Goal: Information Seeking & Learning: Learn about a topic

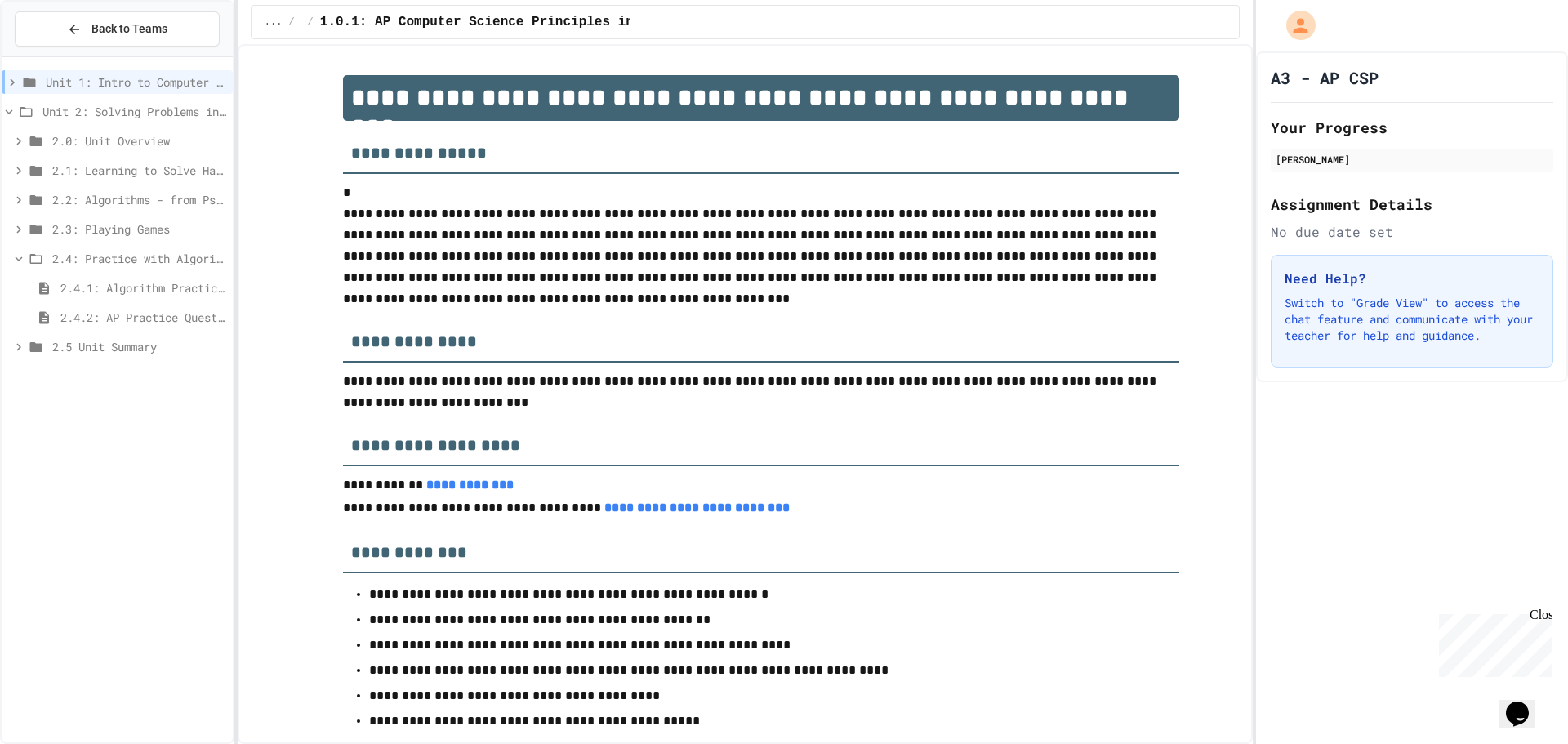
click at [95, 222] on span "2.3: Playing Games" at bounding box center [139, 229] width 174 height 17
click at [91, 256] on span "2.3.1: Understanding Games with Flowcharts" at bounding box center [143, 258] width 166 height 17
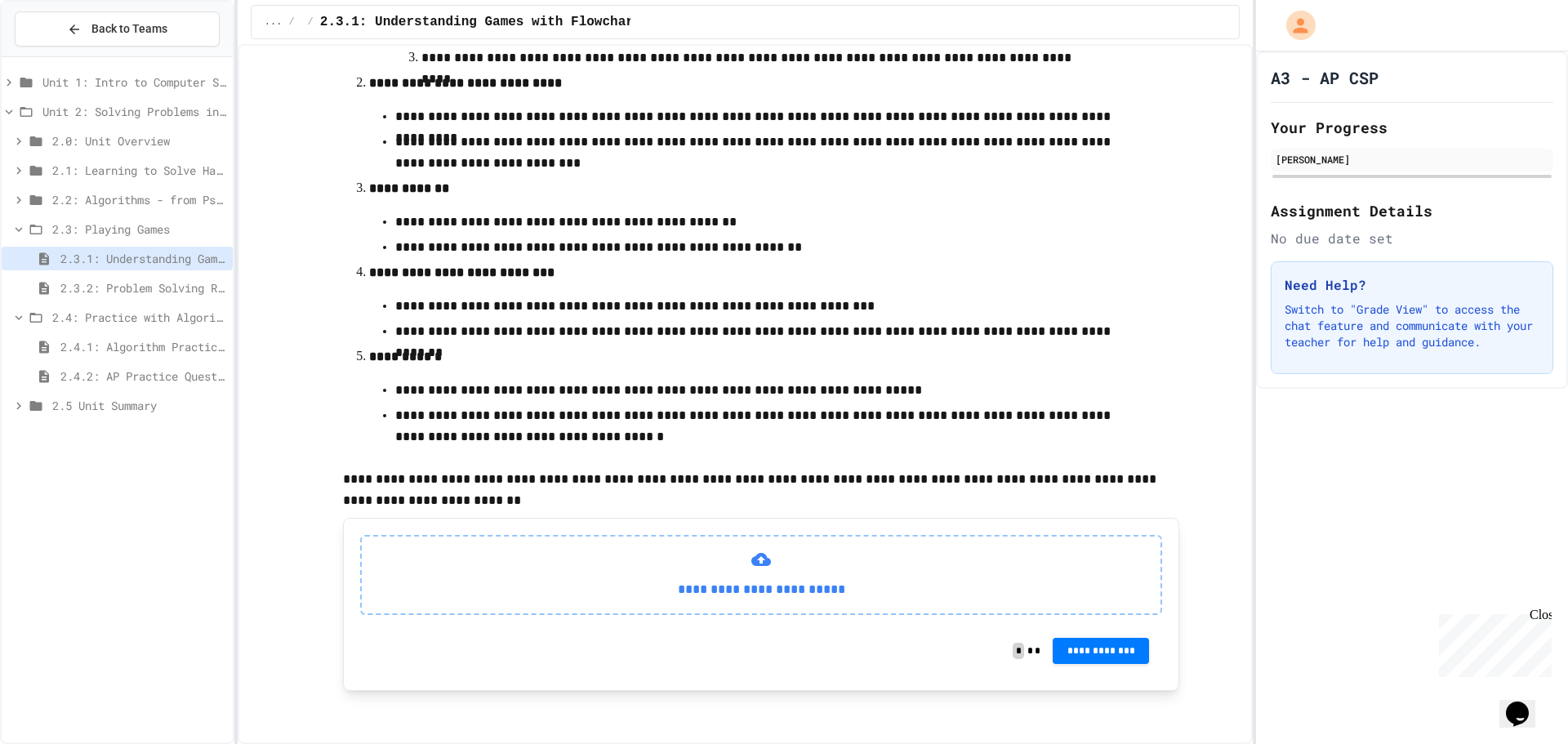
scroll to position [444, 0]
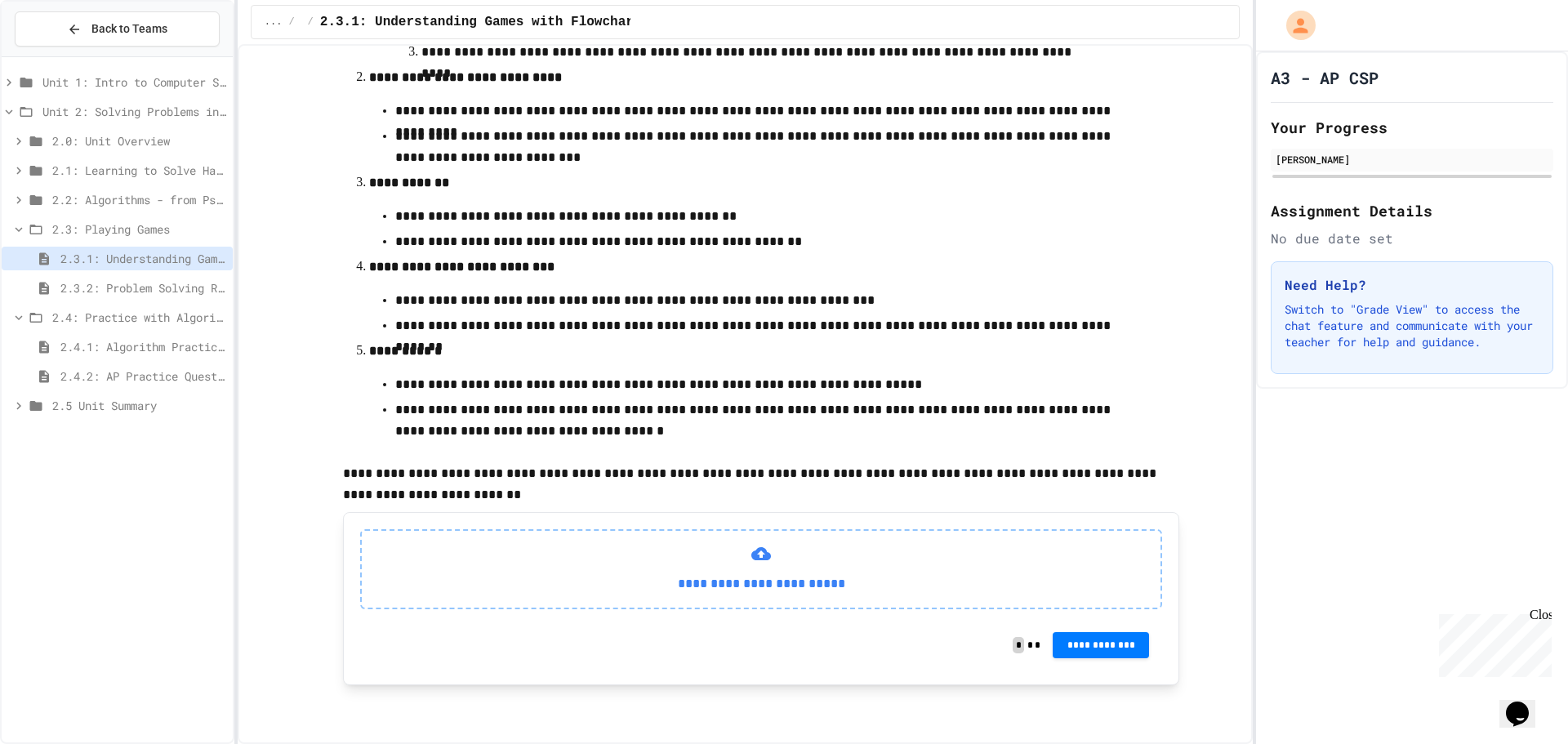
click at [120, 281] on span "2.3.2: Problem Solving Reflection" at bounding box center [143, 288] width 166 height 17
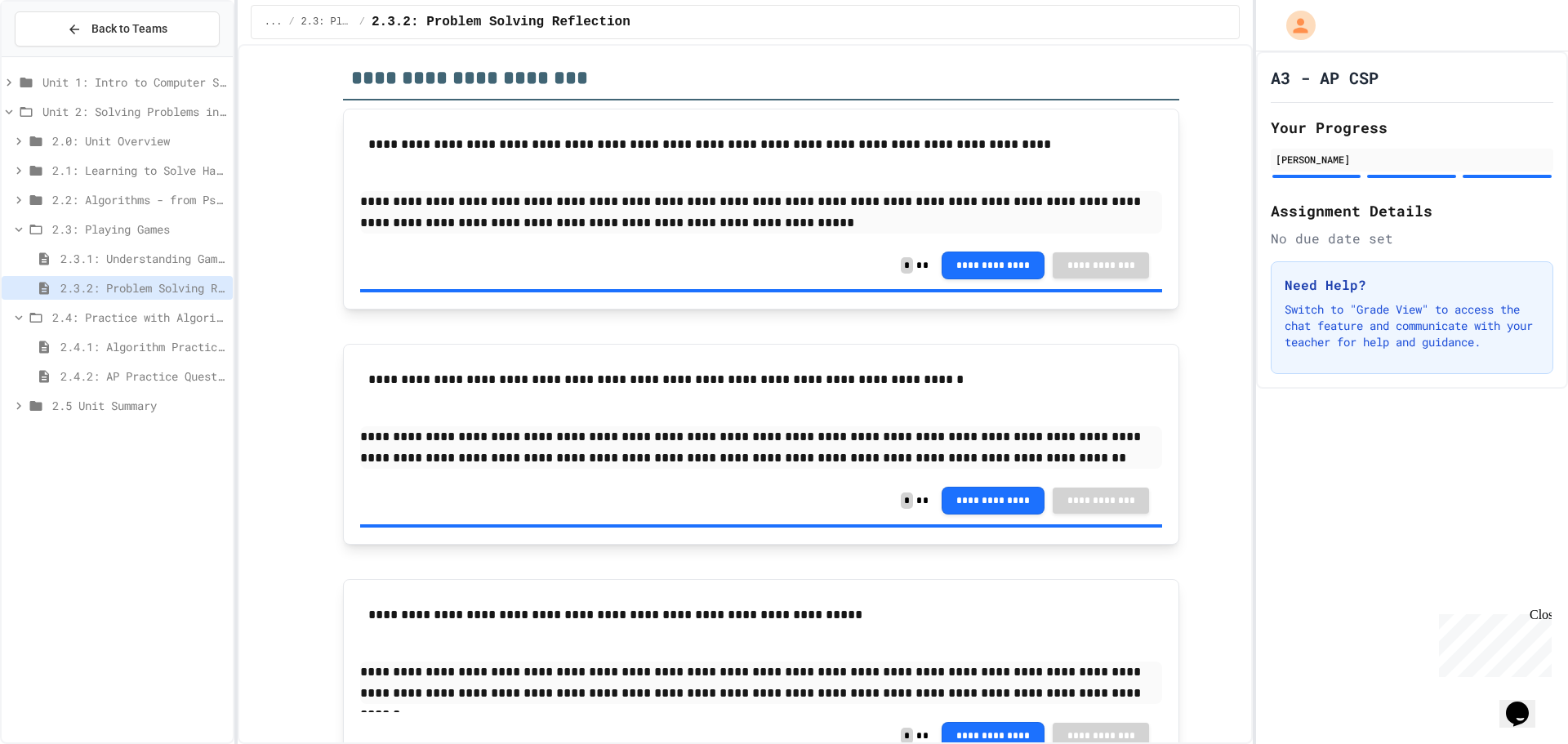
scroll to position [214, 0]
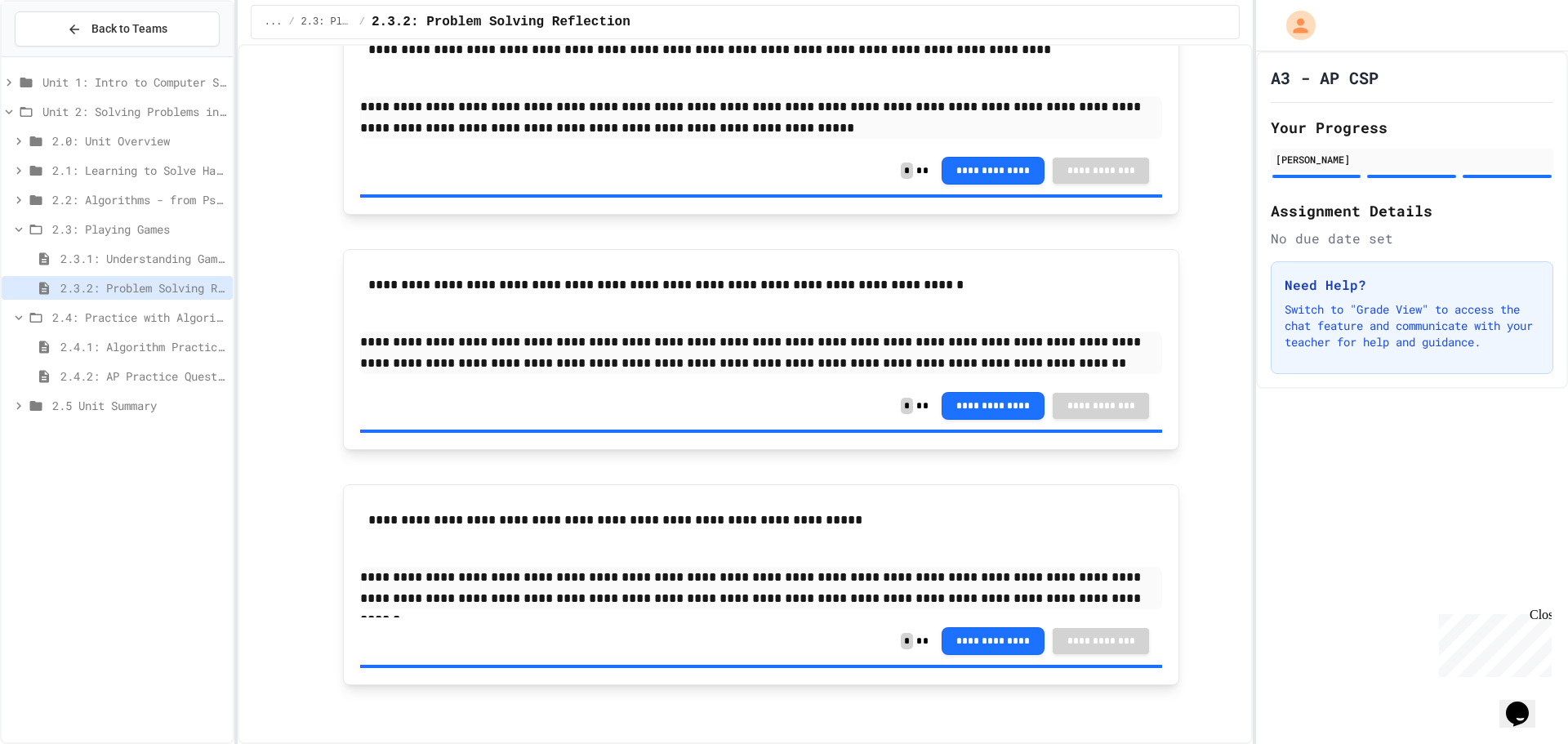
click at [102, 143] on span "2.0: Unit Overview" at bounding box center [139, 141] width 174 height 17
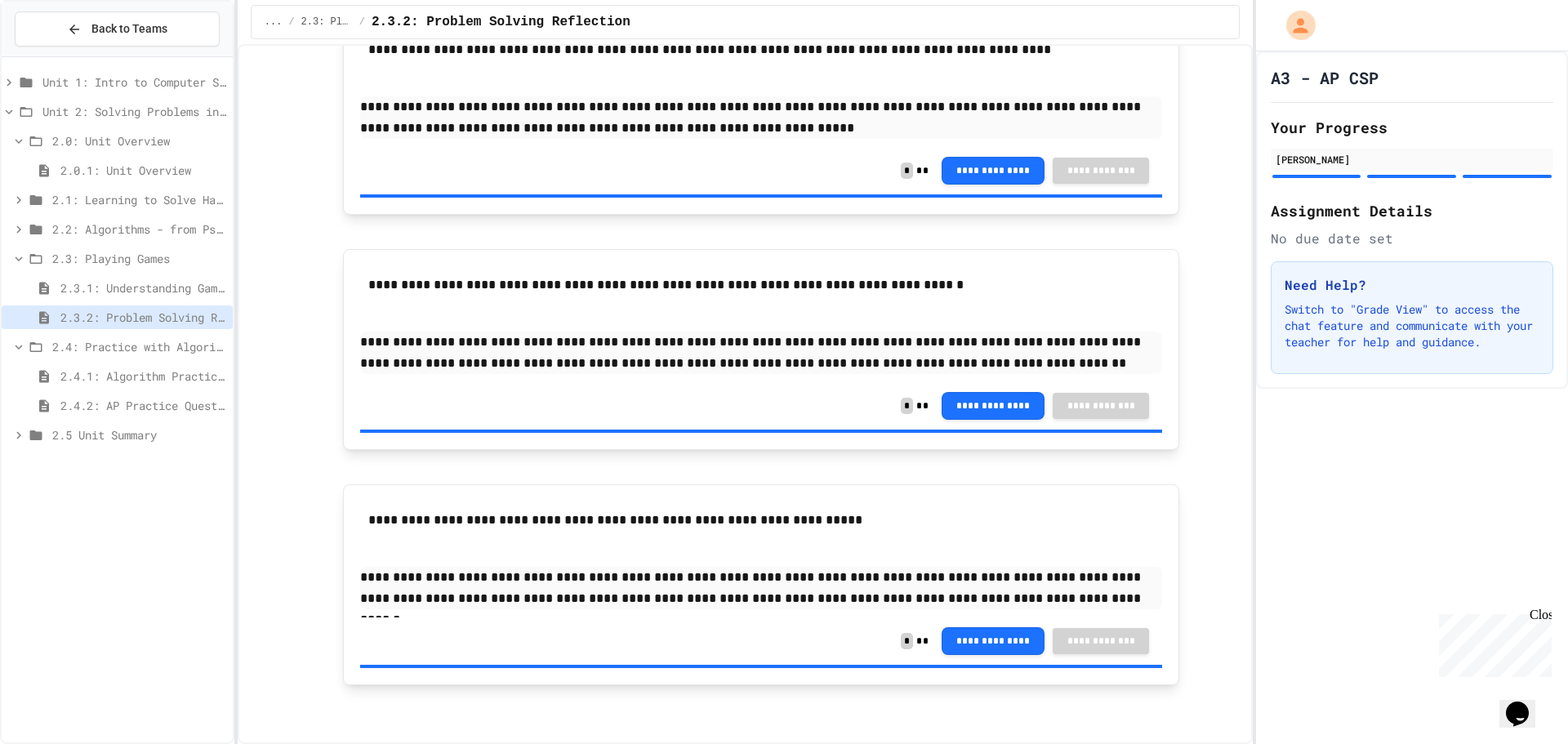
click at [108, 172] on span "2.0.1: Unit Overview" at bounding box center [143, 170] width 166 height 17
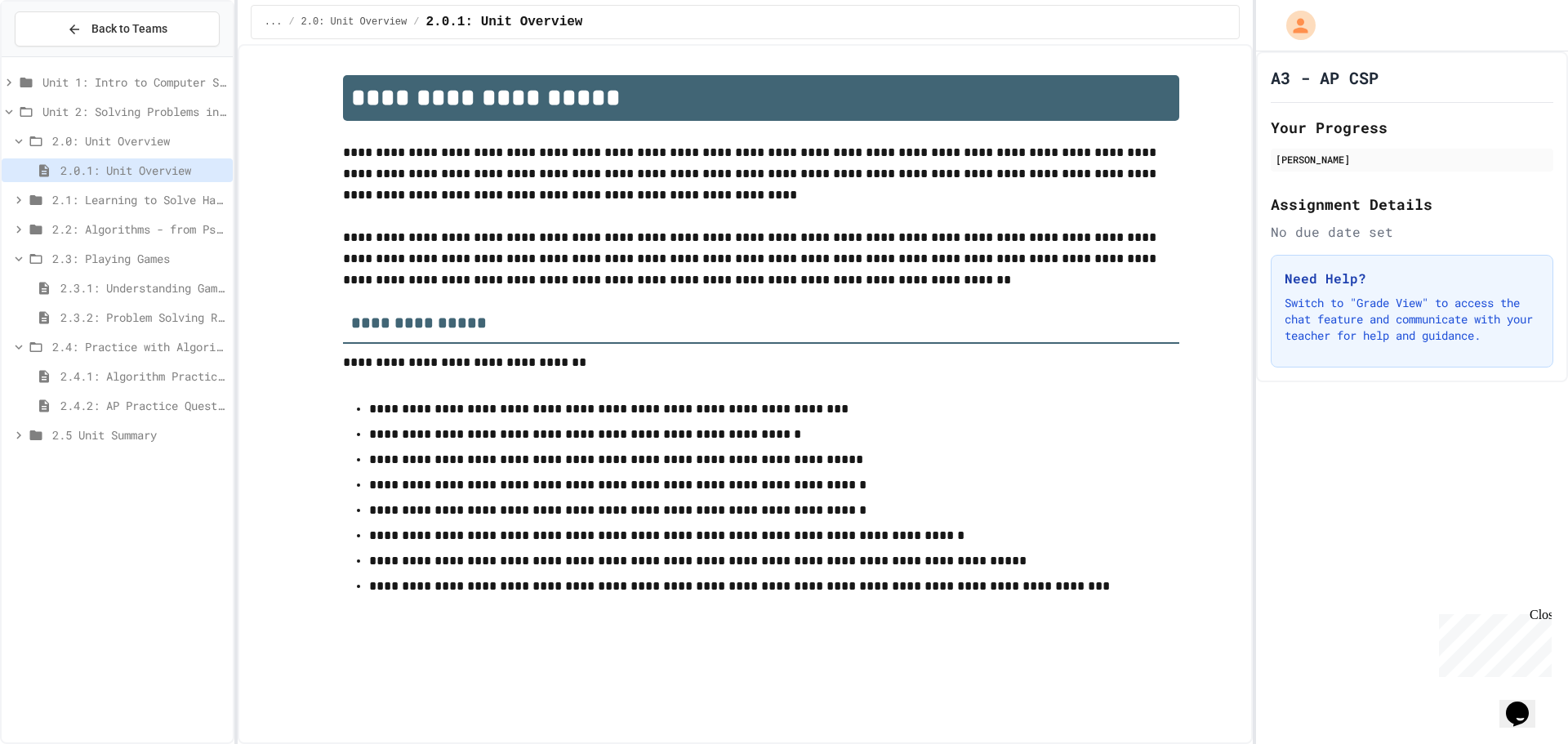
click at [67, 196] on span "2.1: Learning to Solve Hard Problems" at bounding box center [139, 200] width 174 height 17
click at [75, 224] on span "2.1.1: The Growth Mindset" at bounding box center [143, 229] width 166 height 17
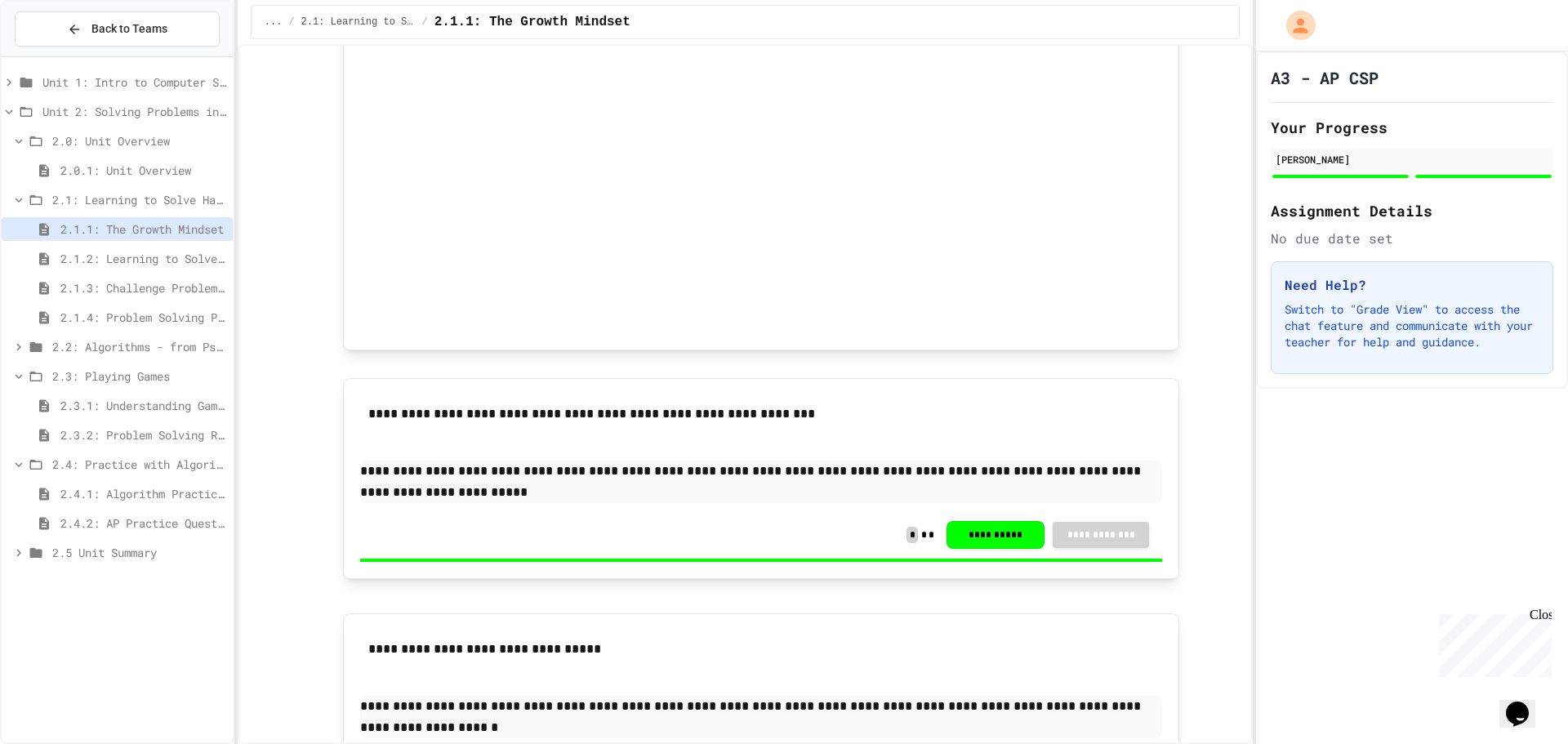
scroll to position [985, 0]
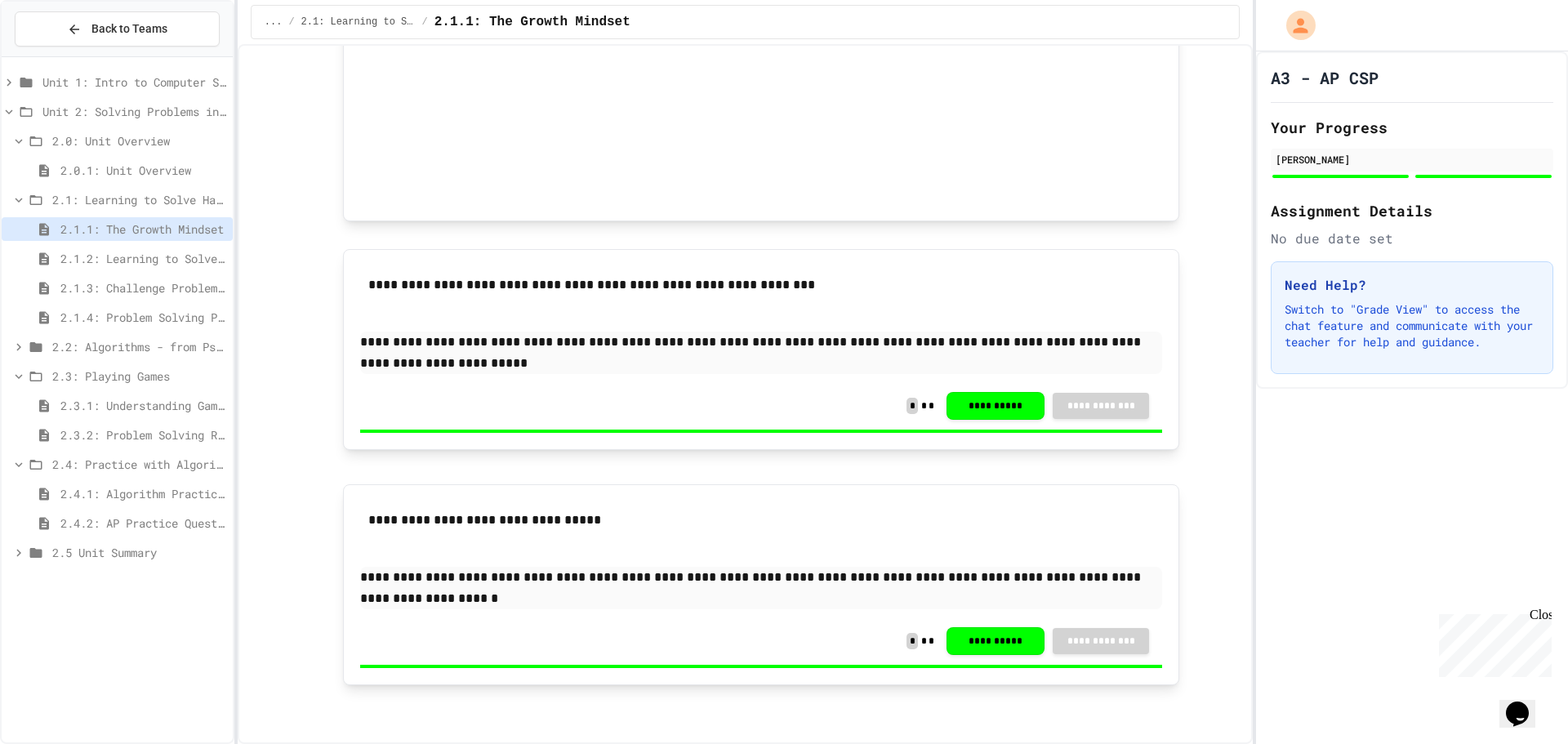
click at [92, 252] on span "2.1.2: Learning to Solve Hard Problems" at bounding box center [143, 258] width 166 height 17
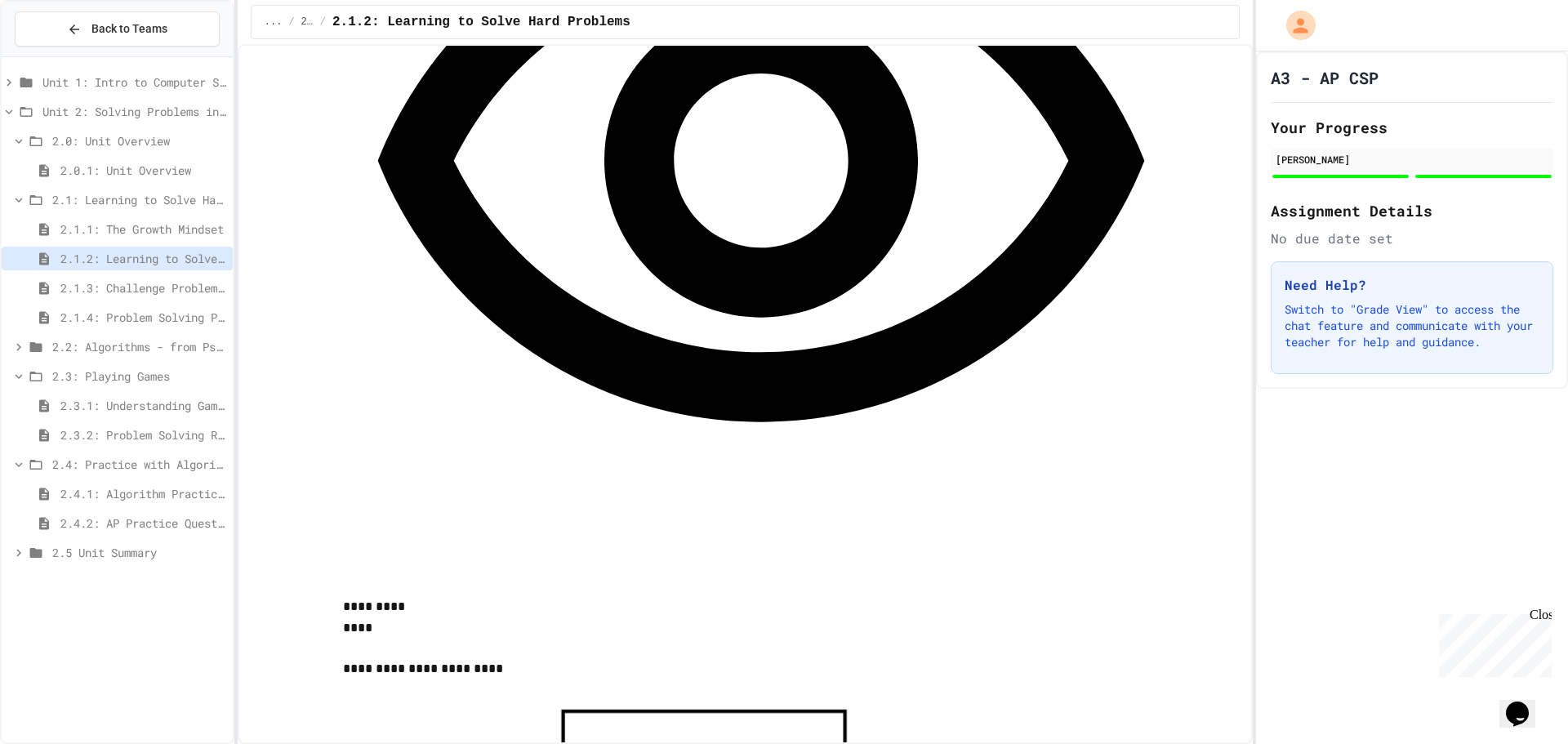
scroll to position [906, 0]
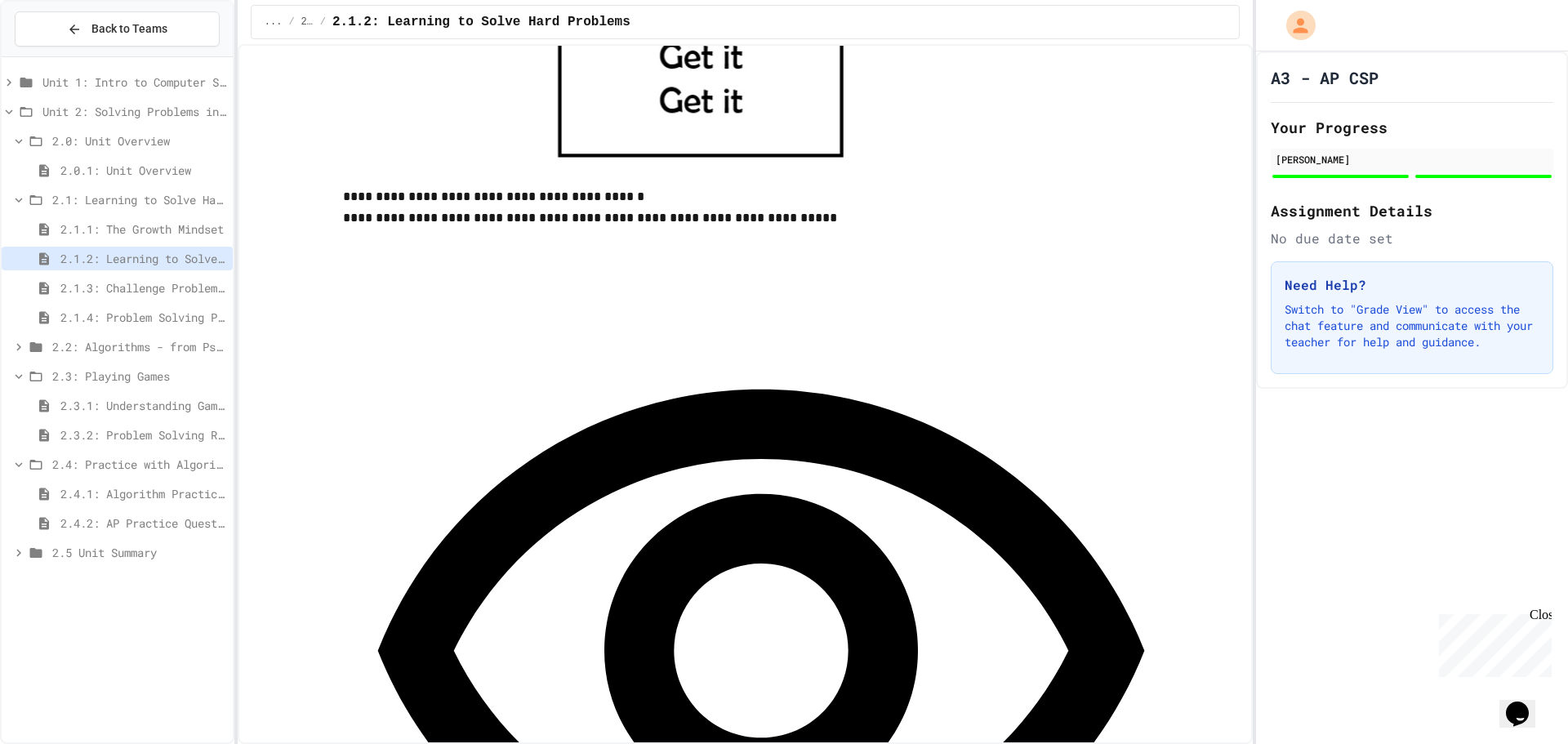
click at [140, 287] on span "2.1.3: Challenge Problem - The Bridge" at bounding box center [143, 288] width 166 height 17
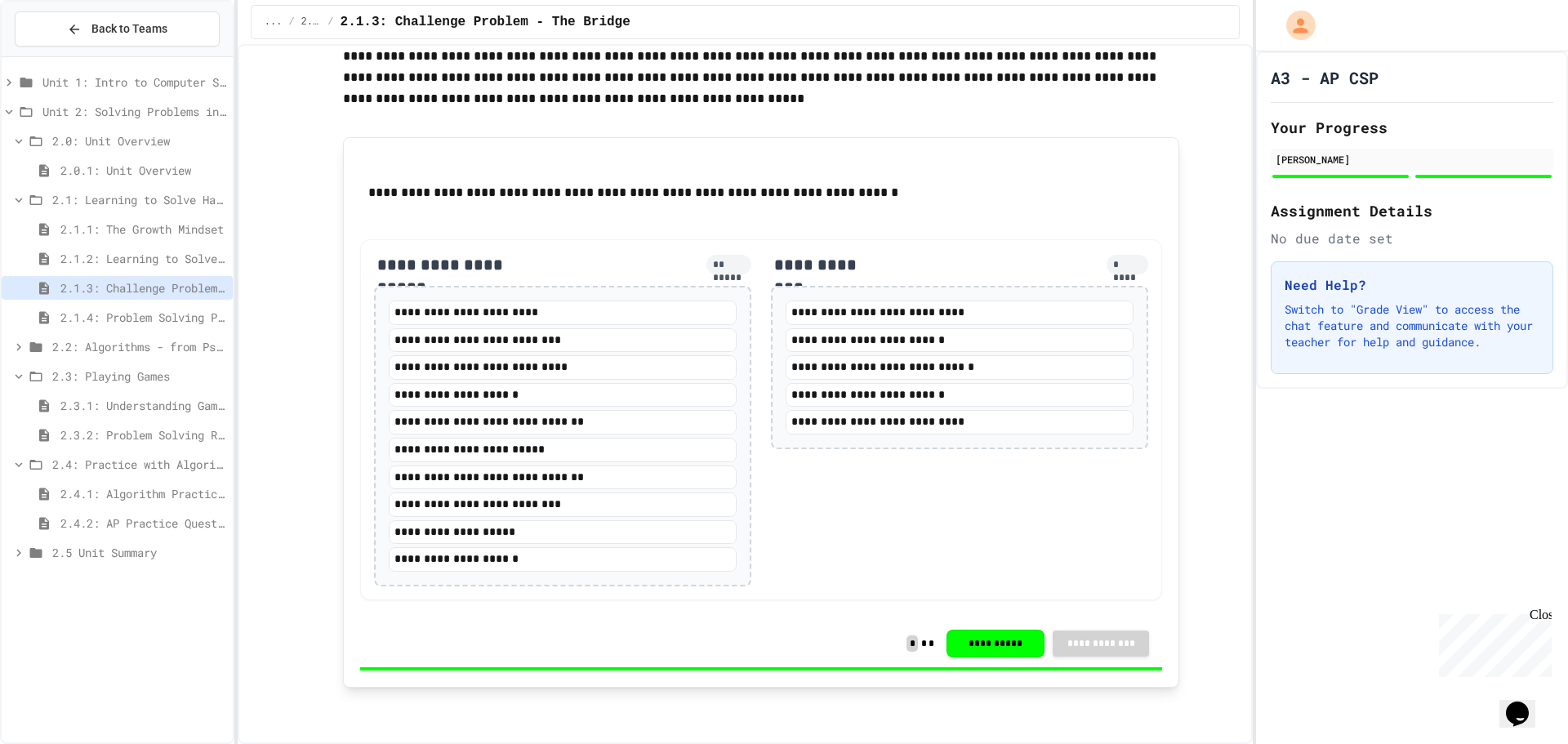
scroll to position [1683, 0]
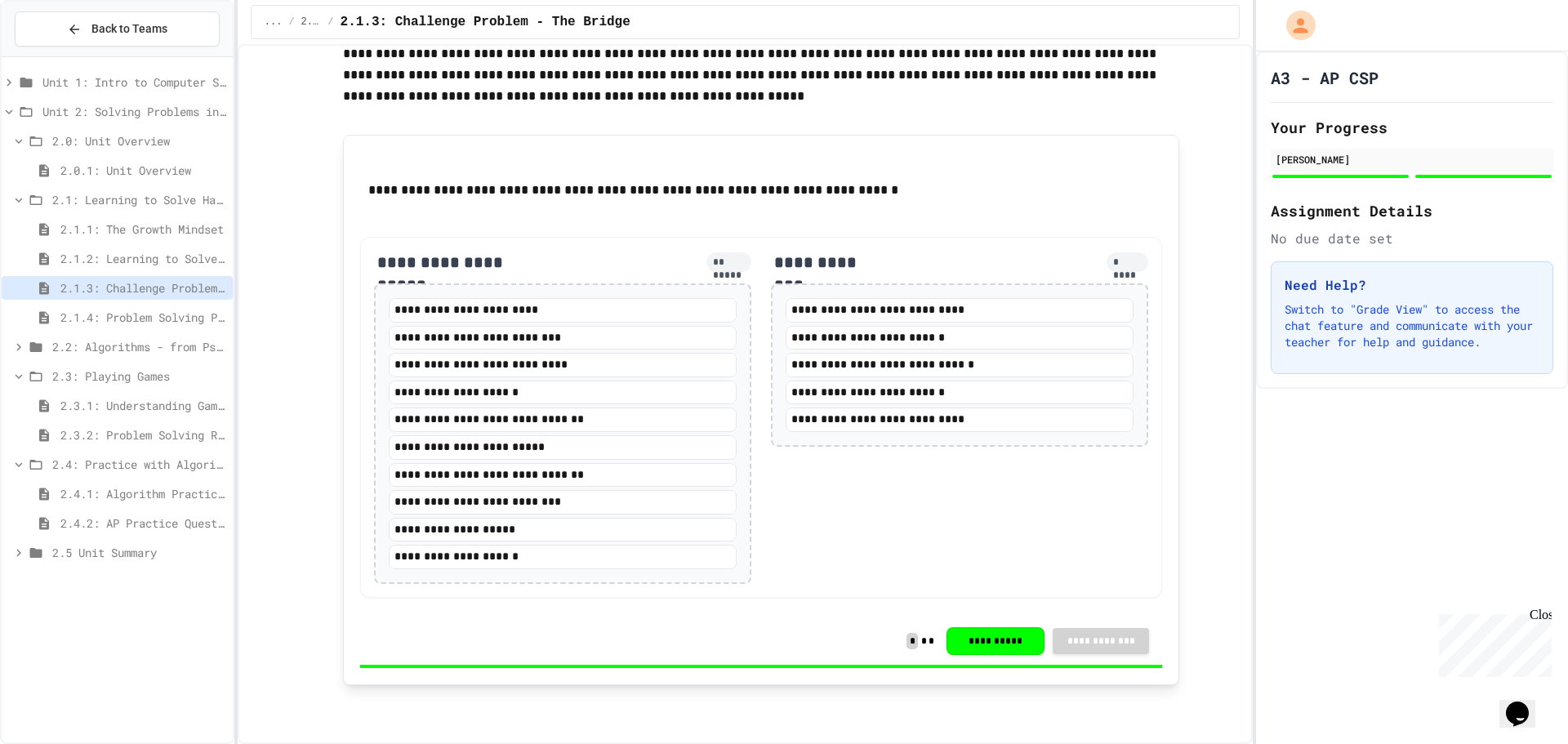
click at [87, 318] on span "2.1.4: Problem Solving Practice" at bounding box center [143, 317] width 166 height 17
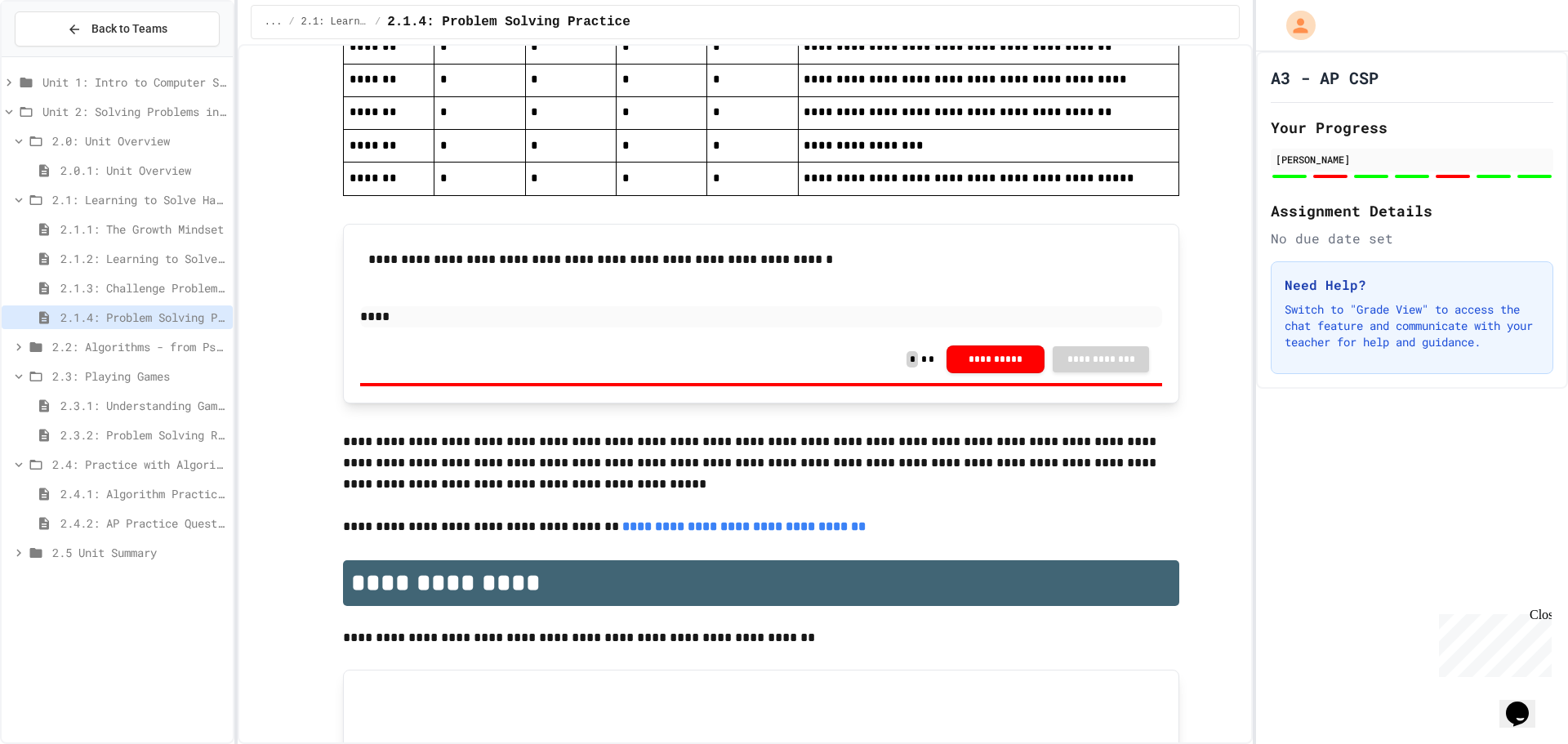
scroll to position [3847, 0]
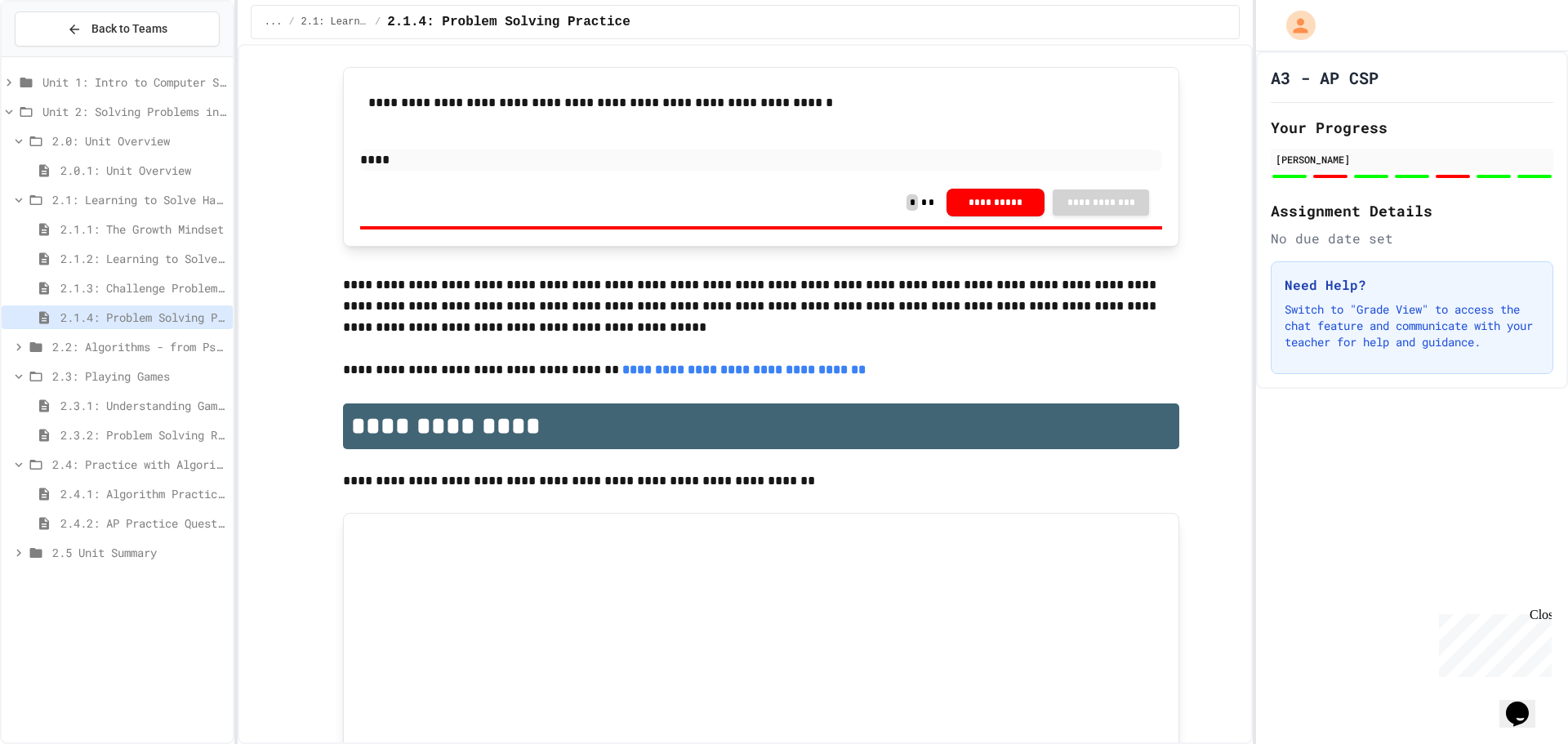
click at [119, 349] on span "2.2: Algorithms - from Pseudocode to Flowcharts" at bounding box center [139, 346] width 174 height 17
click at [115, 373] on span "2.2.1: The Power of Algorithms" at bounding box center [143, 376] width 166 height 17
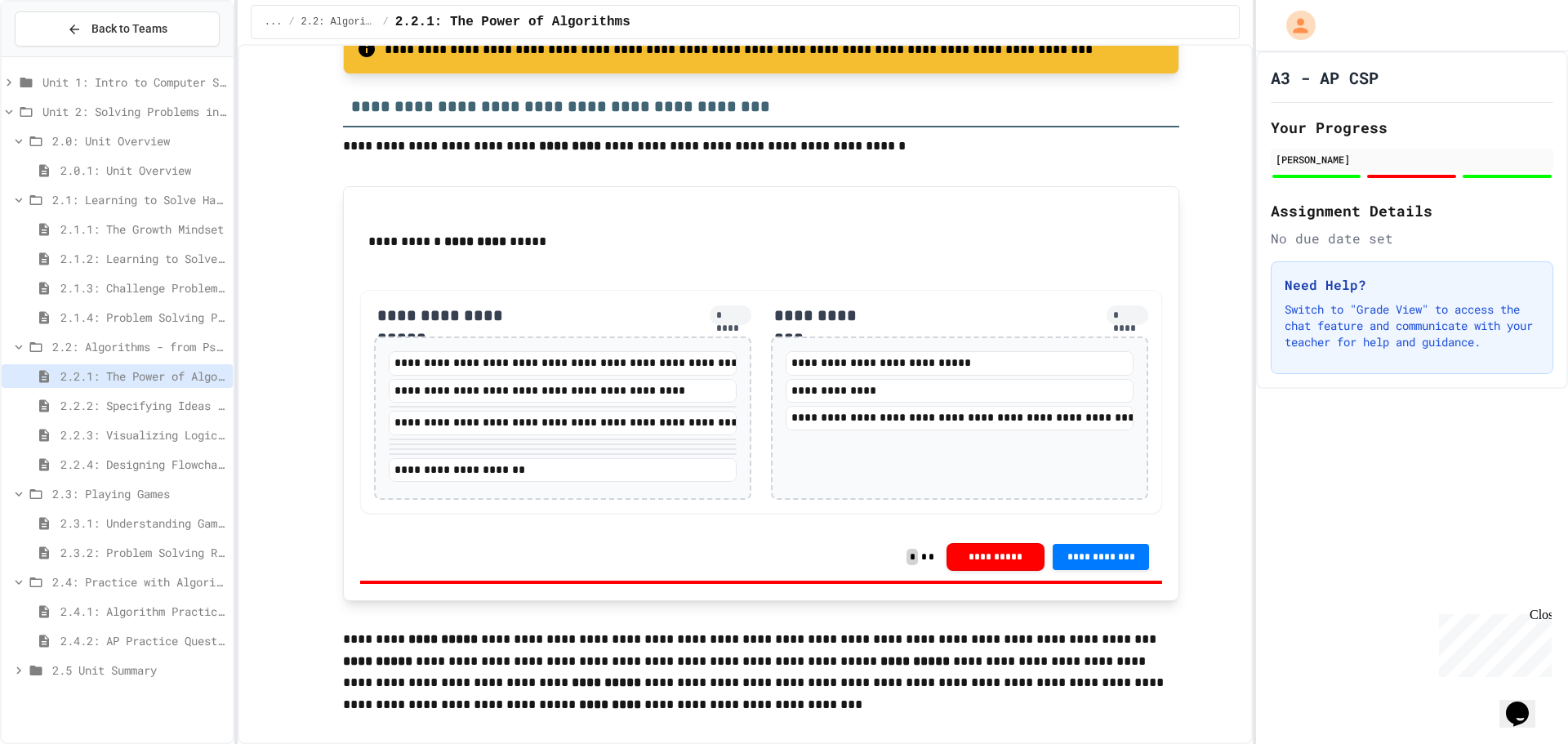
scroll to position [2450, 0]
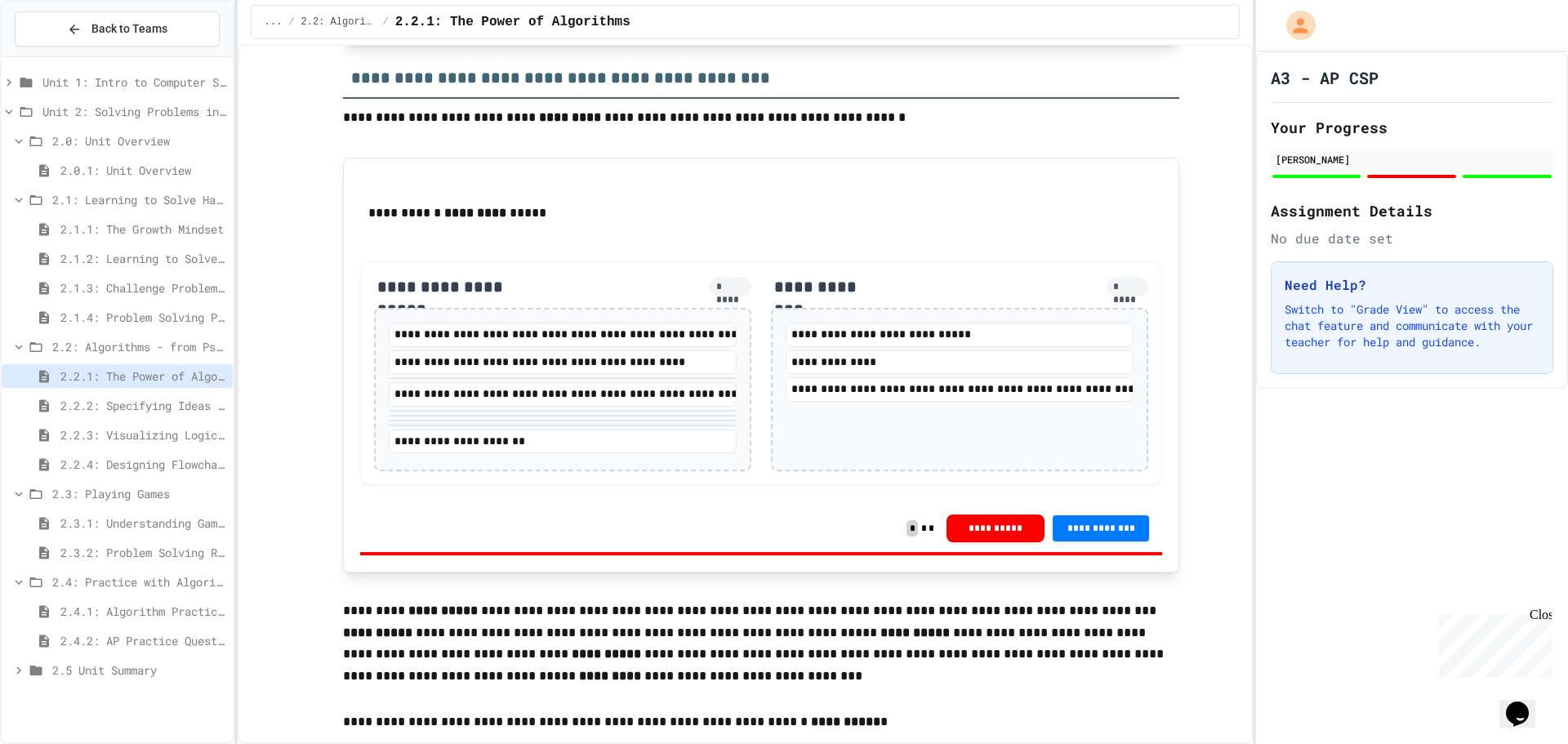
click at [491, 453] on div "**********" at bounding box center [562, 387] width 348 height 130
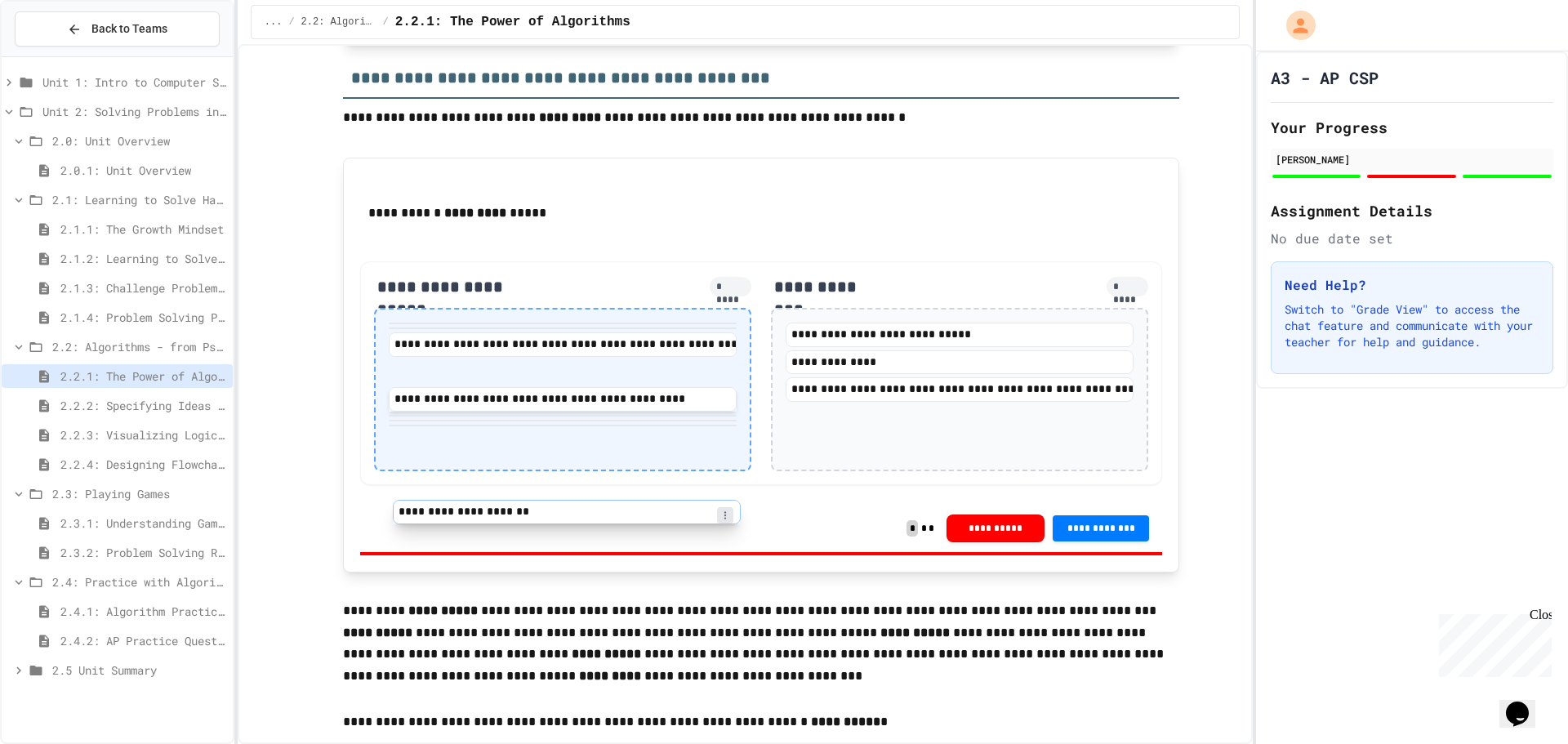
drag, startPoint x: 490, startPoint y: 506, endPoint x: 507, endPoint y: 453, distance: 55.7
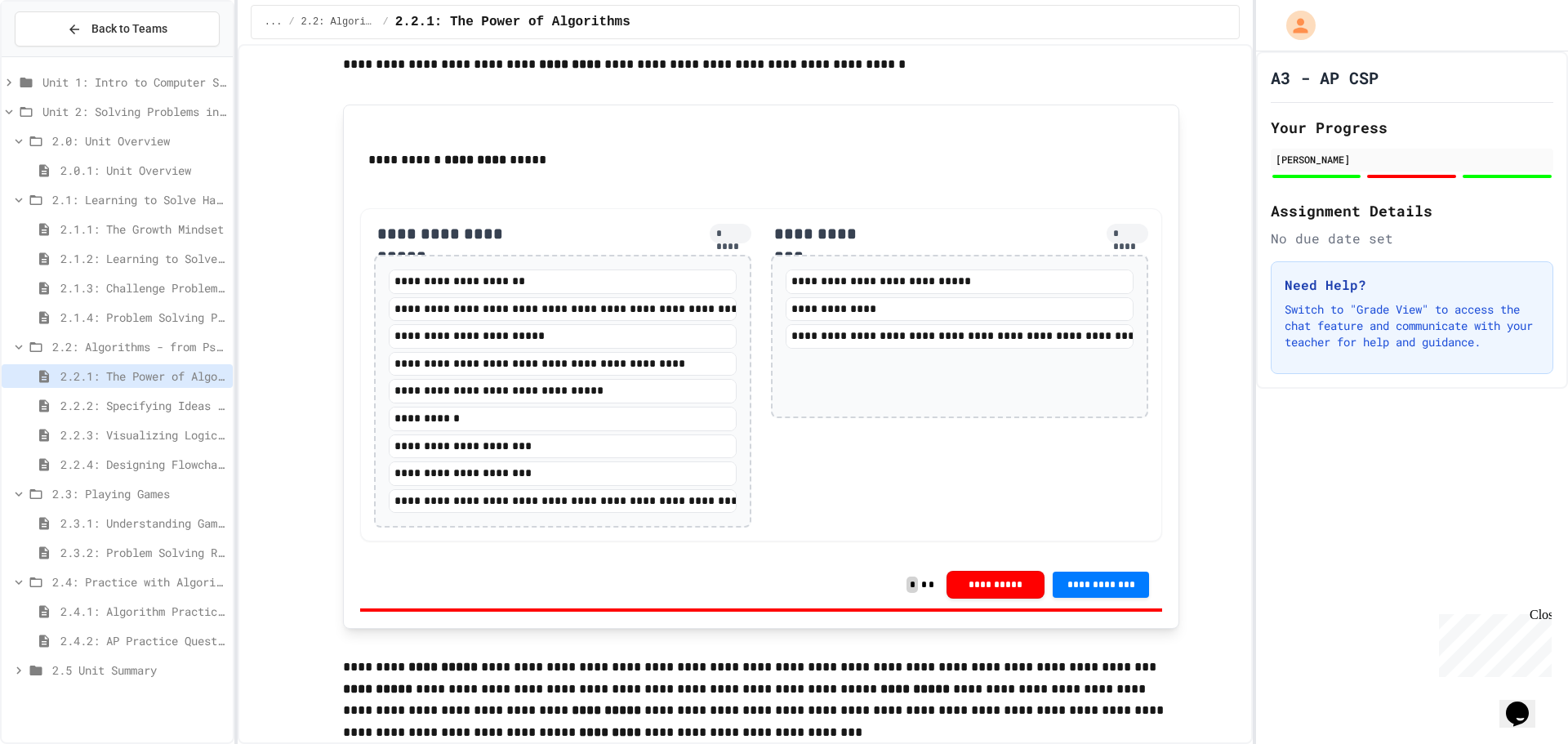
scroll to position [2531, 0]
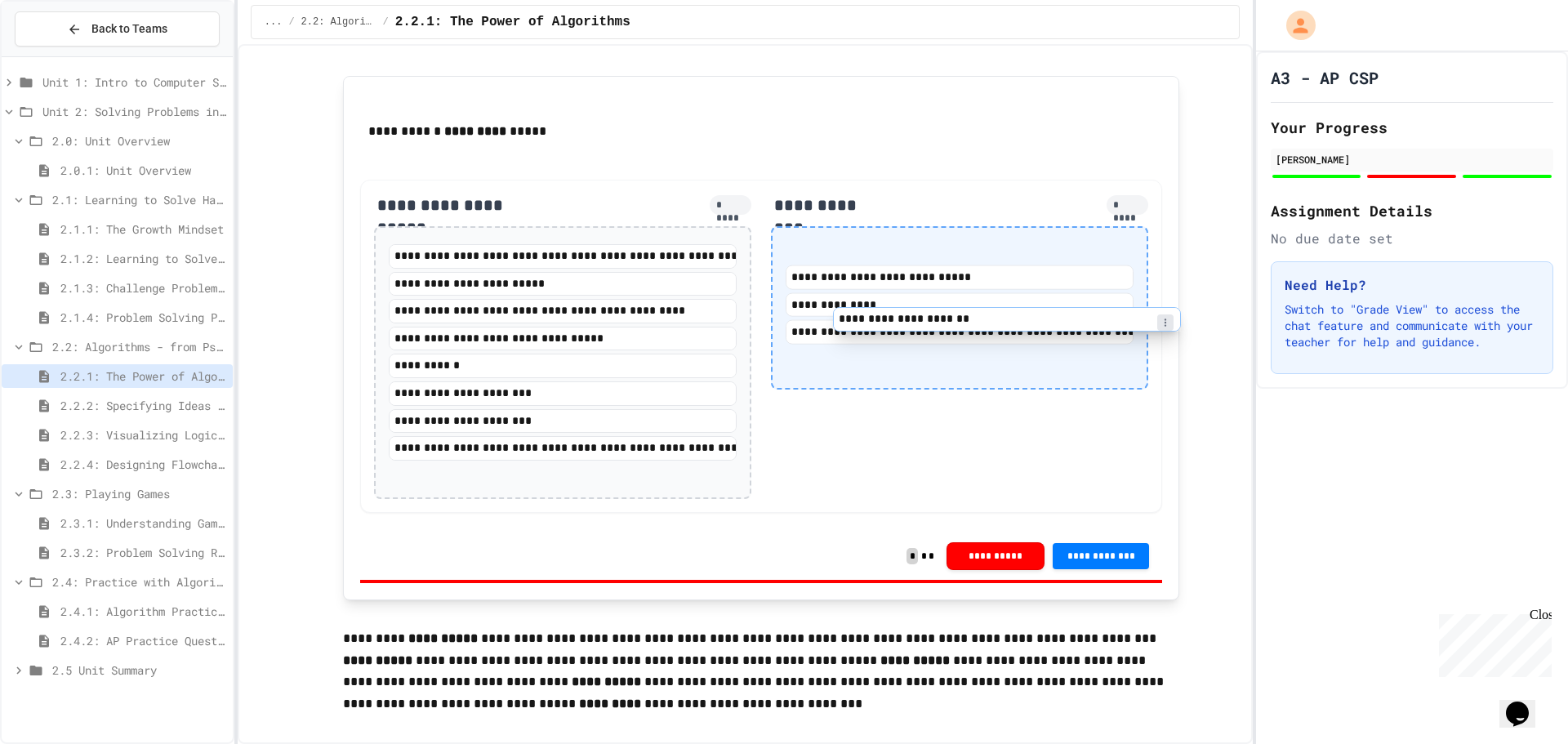
drag, startPoint x: 456, startPoint y: 323, endPoint x: 898, endPoint y: 326, distance: 442.0
click at [898, 326] on div "**********" at bounding box center [761, 345] width 802 height 333
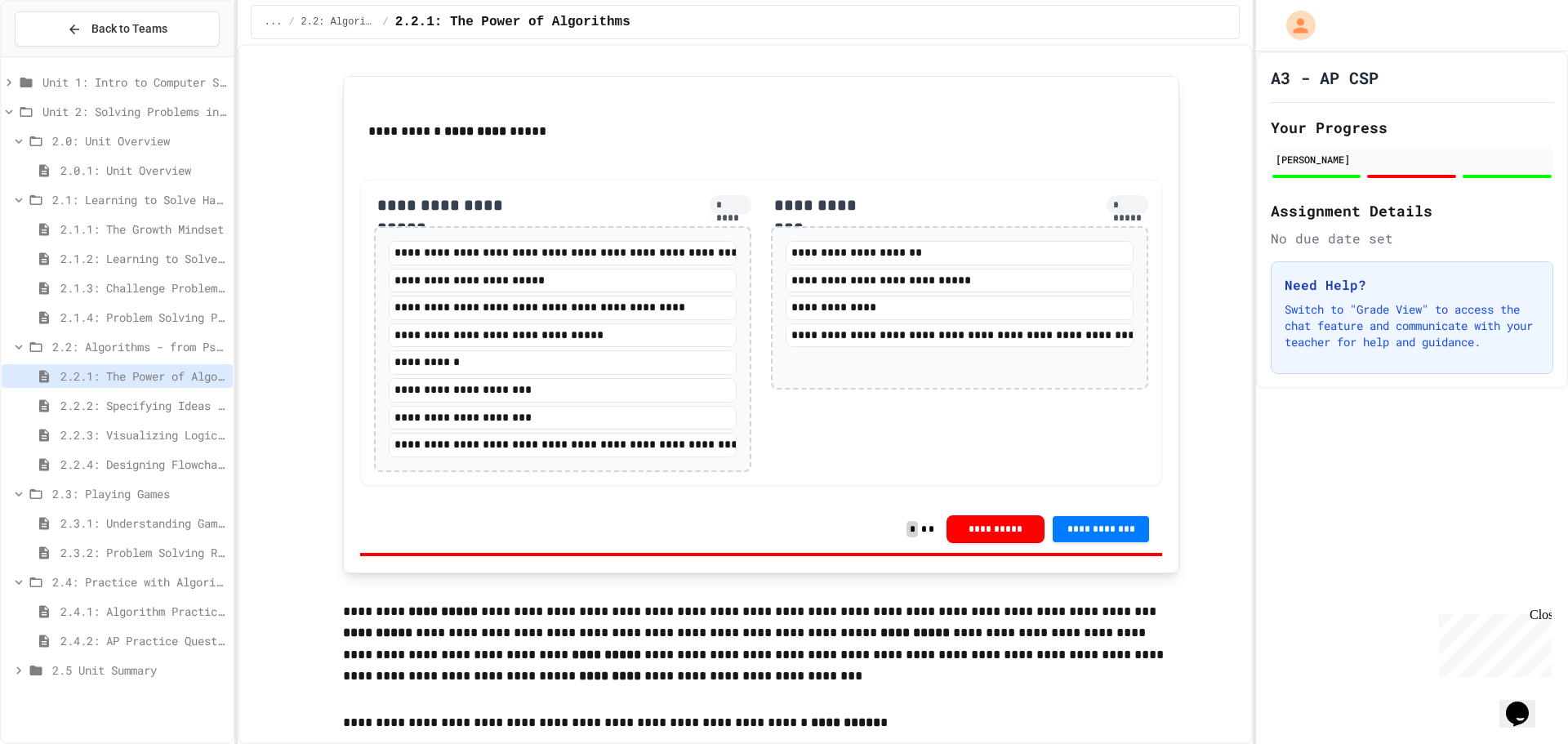
click at [1077, 542] on button "**********" at bounding box center [1101, 529] width 97 height 26
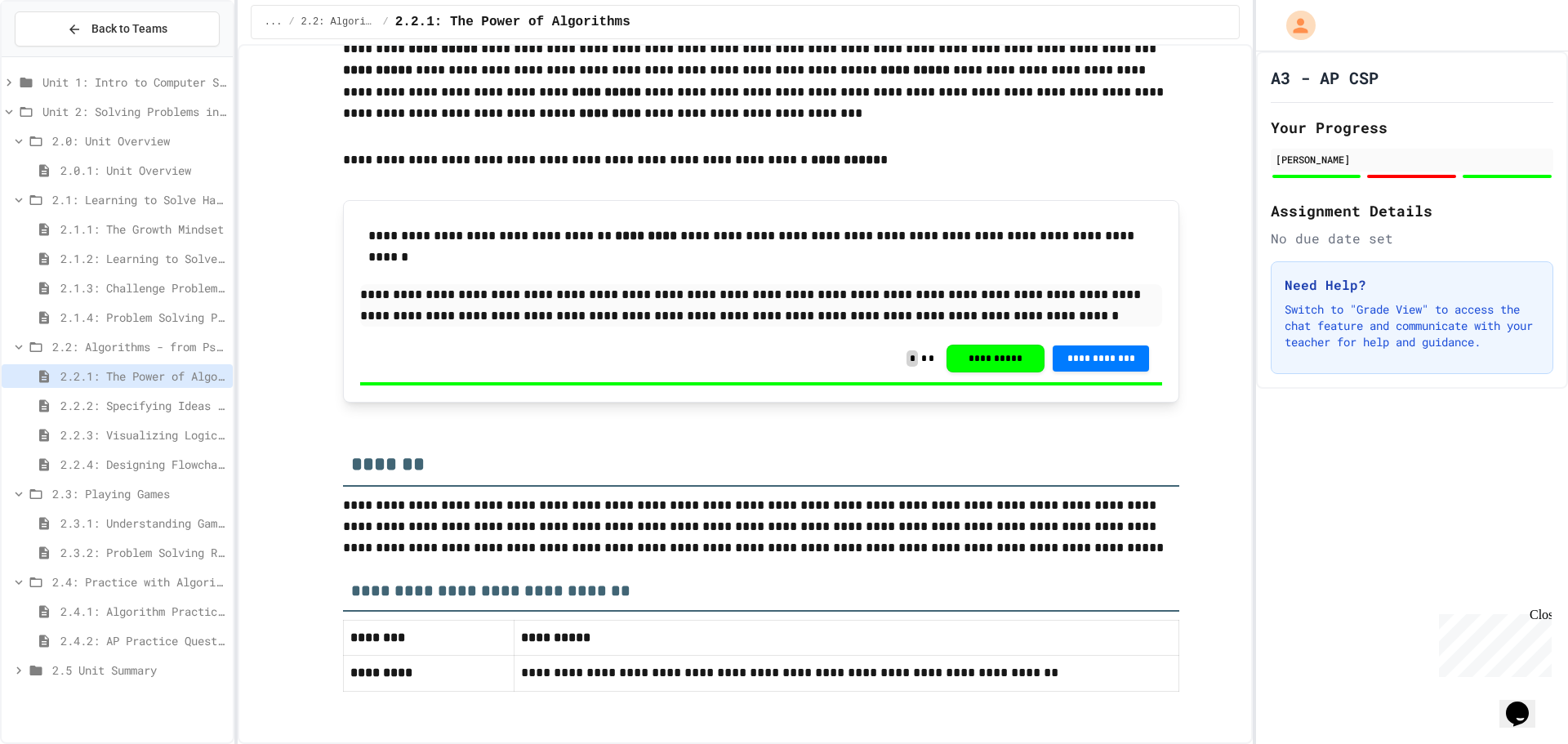
scroll to position [3189, 0]
click at [133, 406] on span "2.2.2: Specifying Ideas with Pseudocode" at bounding box center [143, 405] width 166 height 17
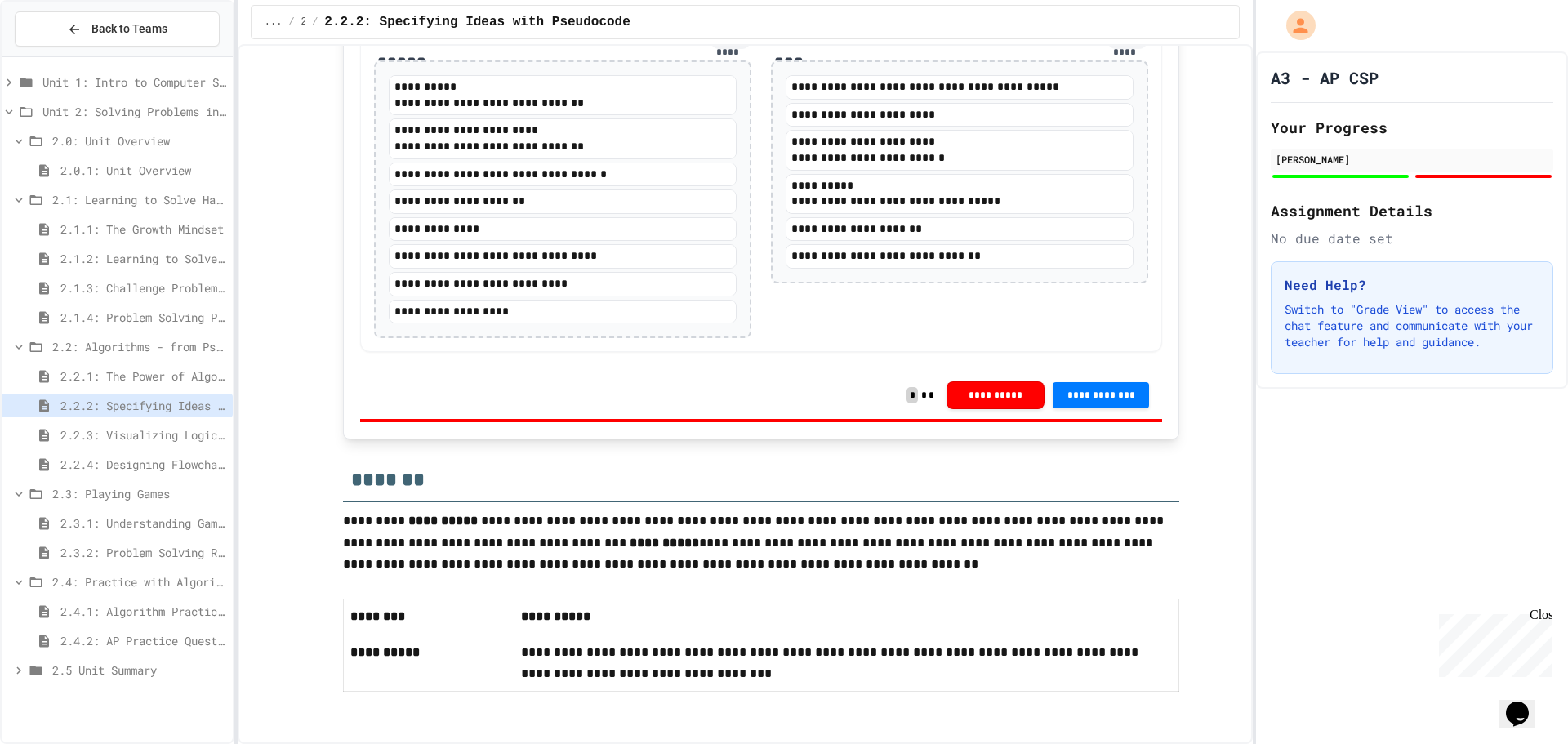
scroll to position [3374, 0]
click at [57, 432] on div "2.2.3: Visualizing Logic with Flowcharts" at bounding box center [117, 434] width 231 height 23
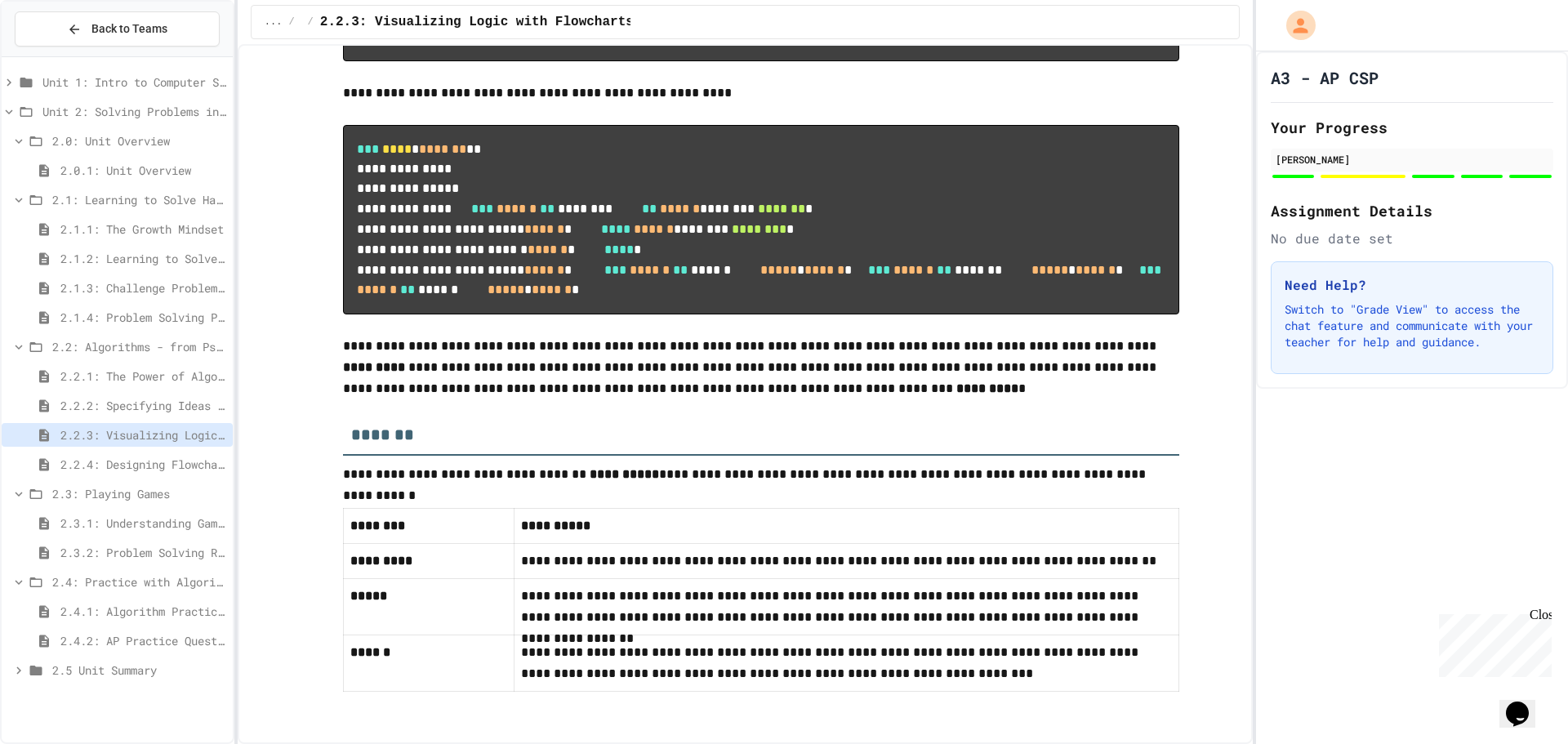
scroll to position [7908, 0]
click at [101, 462] on span "2.2.4: Designing Flowcharts" at bounding box center [143, 464] width 166 height 17
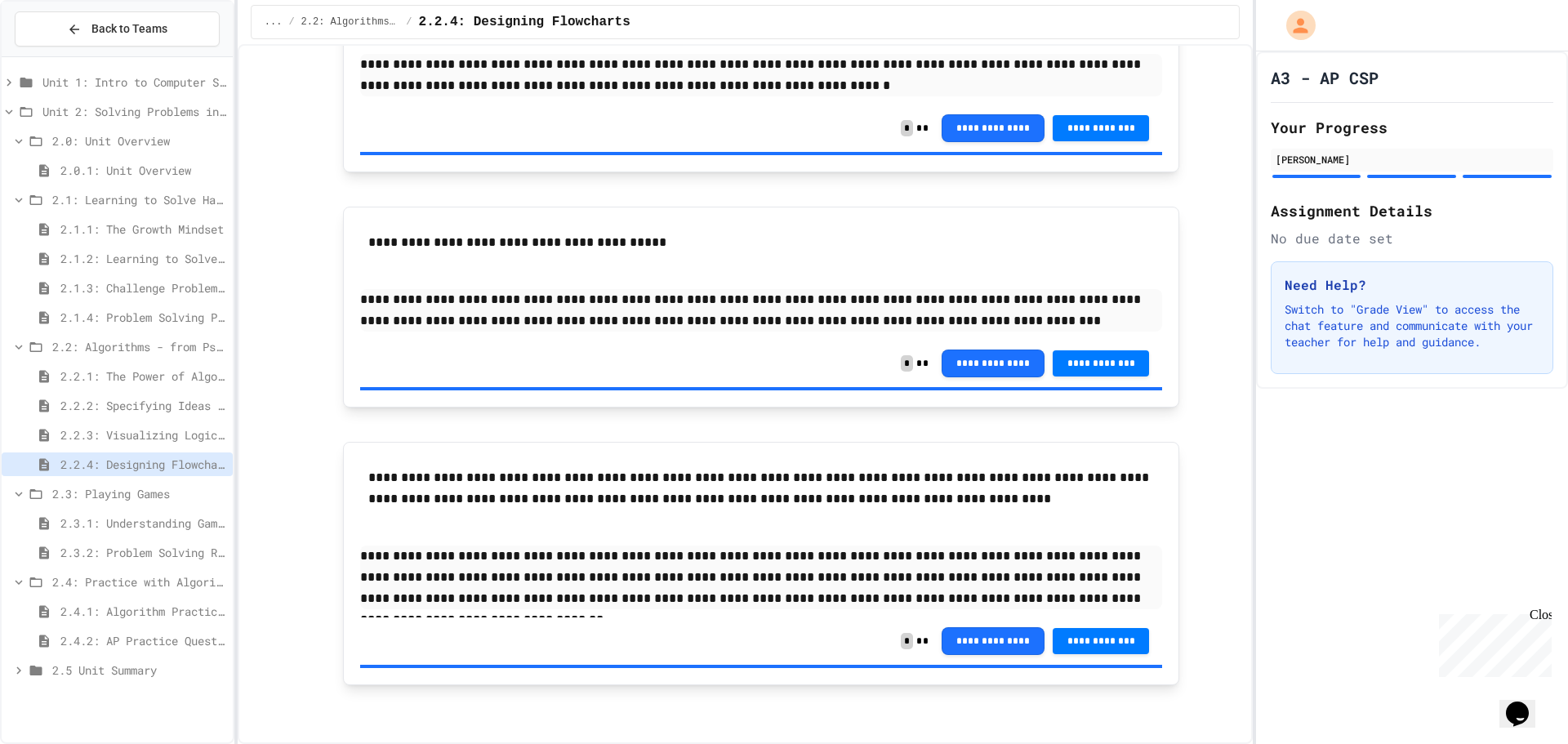
scroll to position [1777, 0]
click at [101, 519] on span "2.3.1: Understanding Games with Flowcharts" at bounding box center [143, 523] width 166 height 17
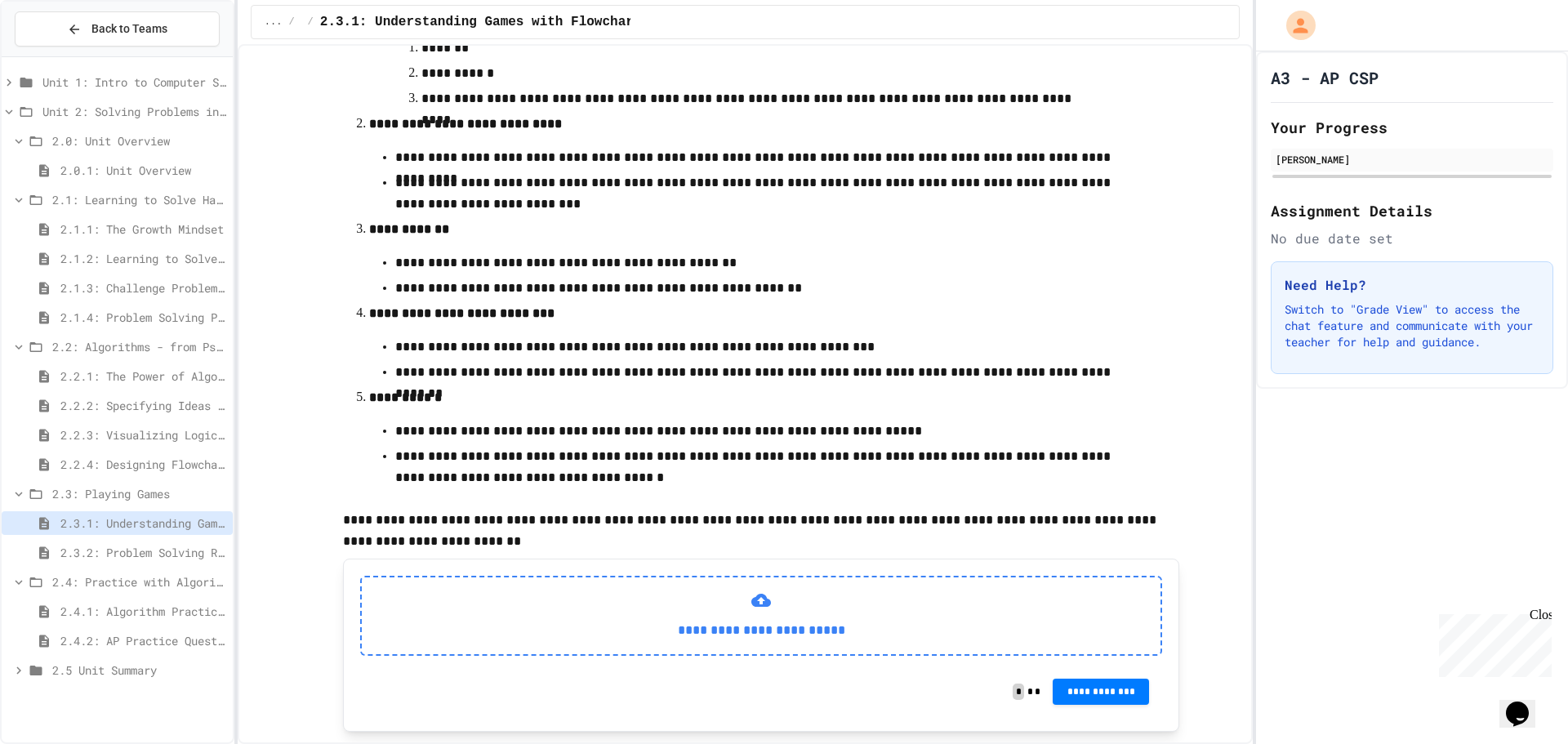
scroll to position [444, 0]
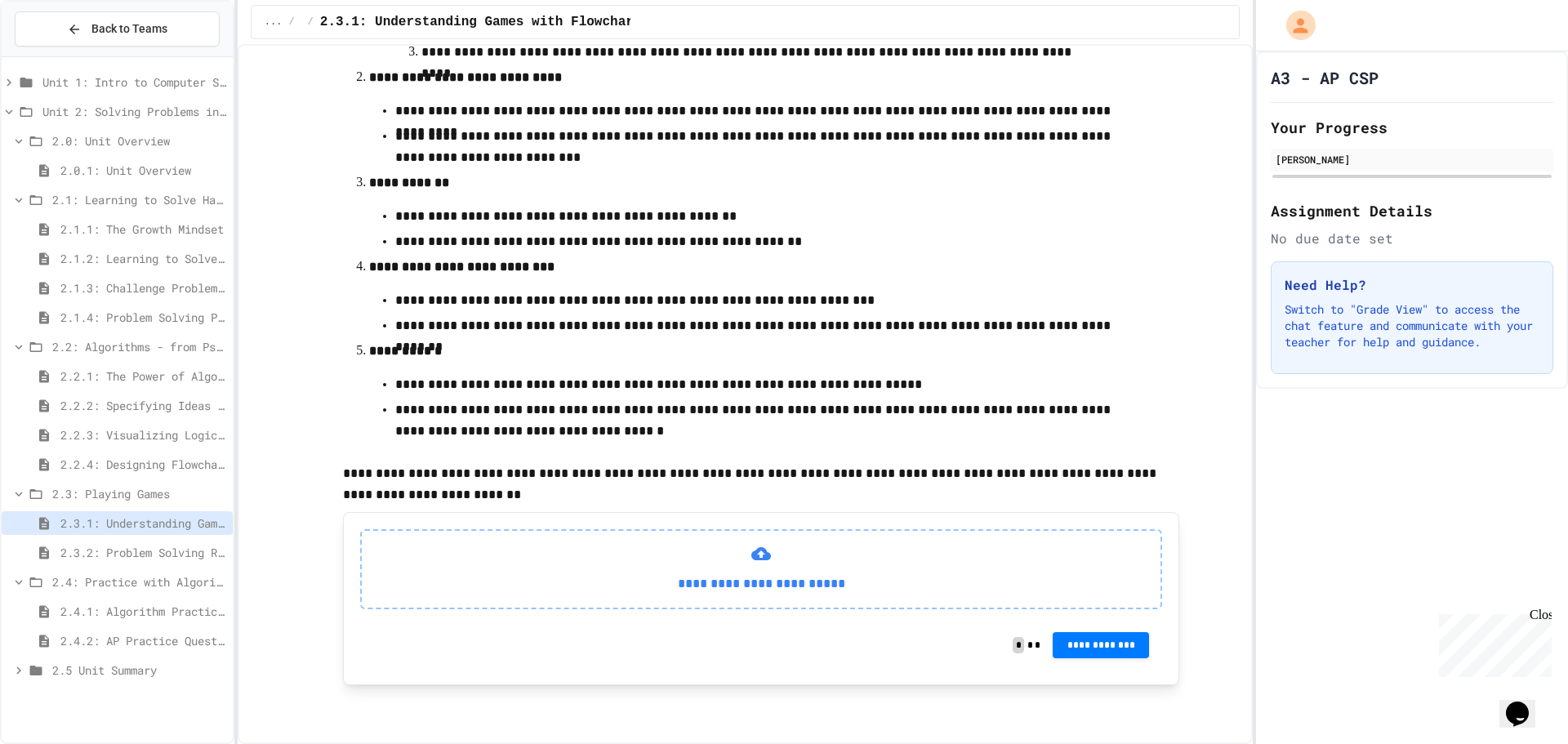
click at [136, 551] on span "2.3.2: Problem Solving Reflection" at bounding box center [143, 553] width 166 height 17
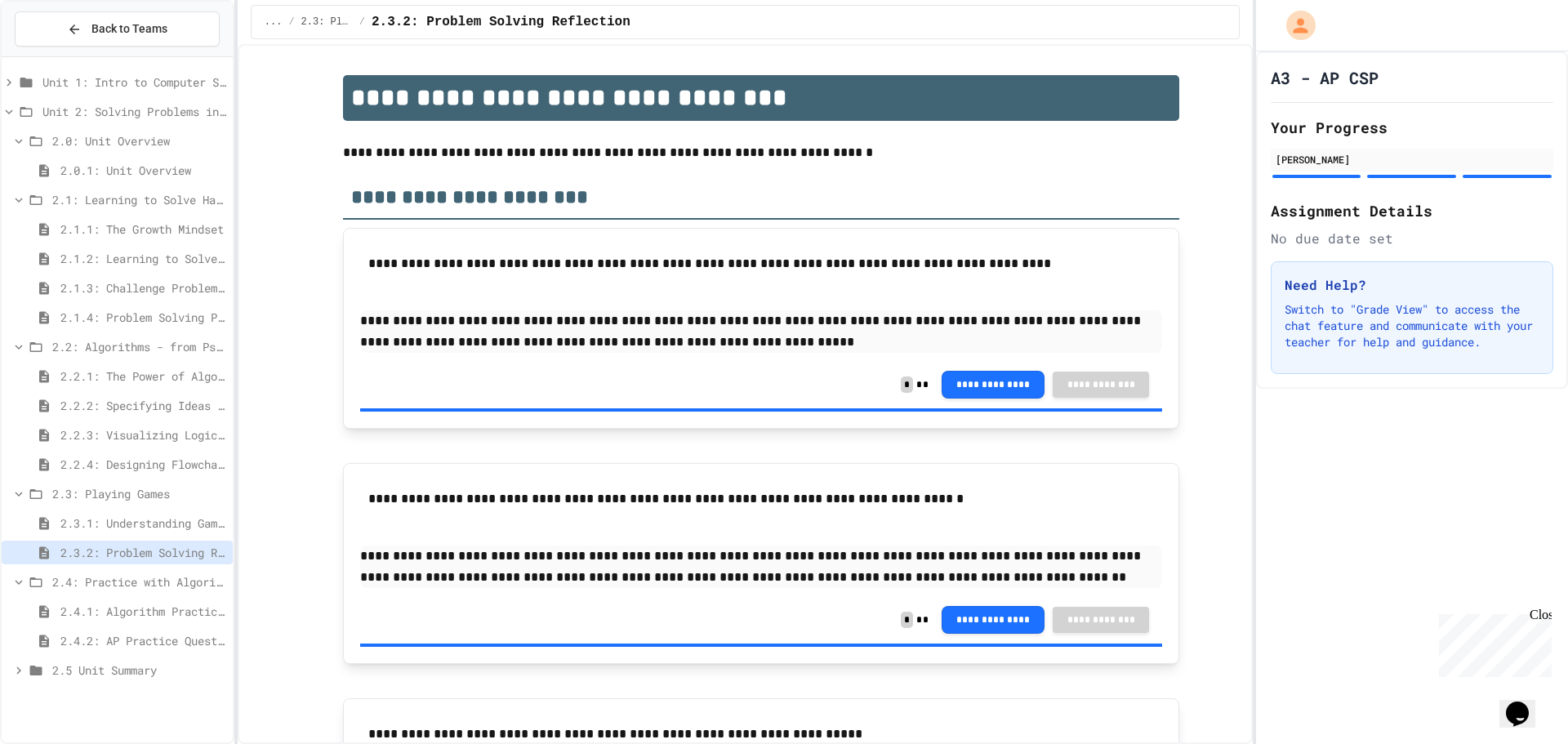
click at [123, 602] on span "2.4.1: Algorithm Practice Exercises" at bounding box center [143, 611] width 166 height 17
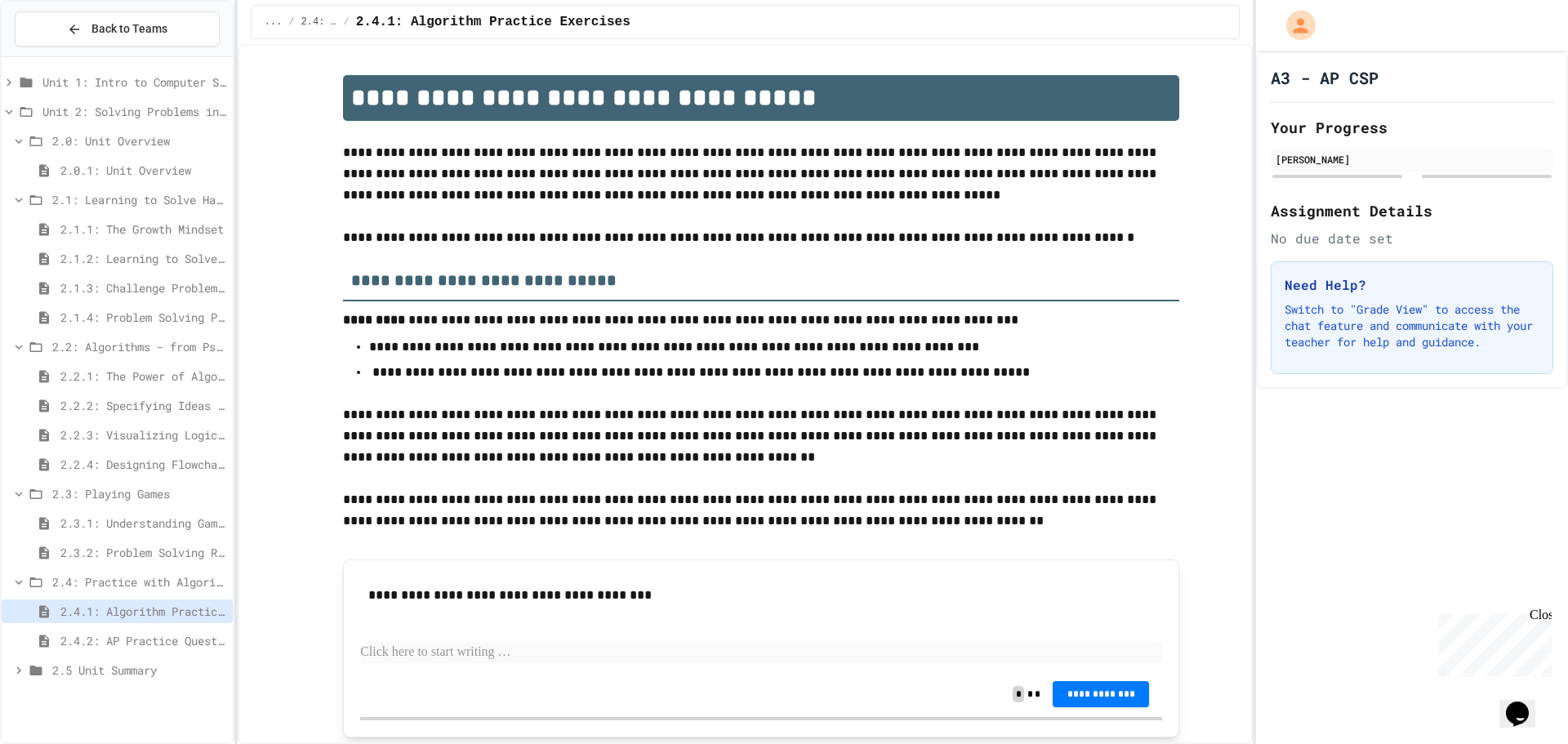
click at [99, 161] on span "2.0.1: Unit Overview" at bounding box center [143, 170] width 166 height 17
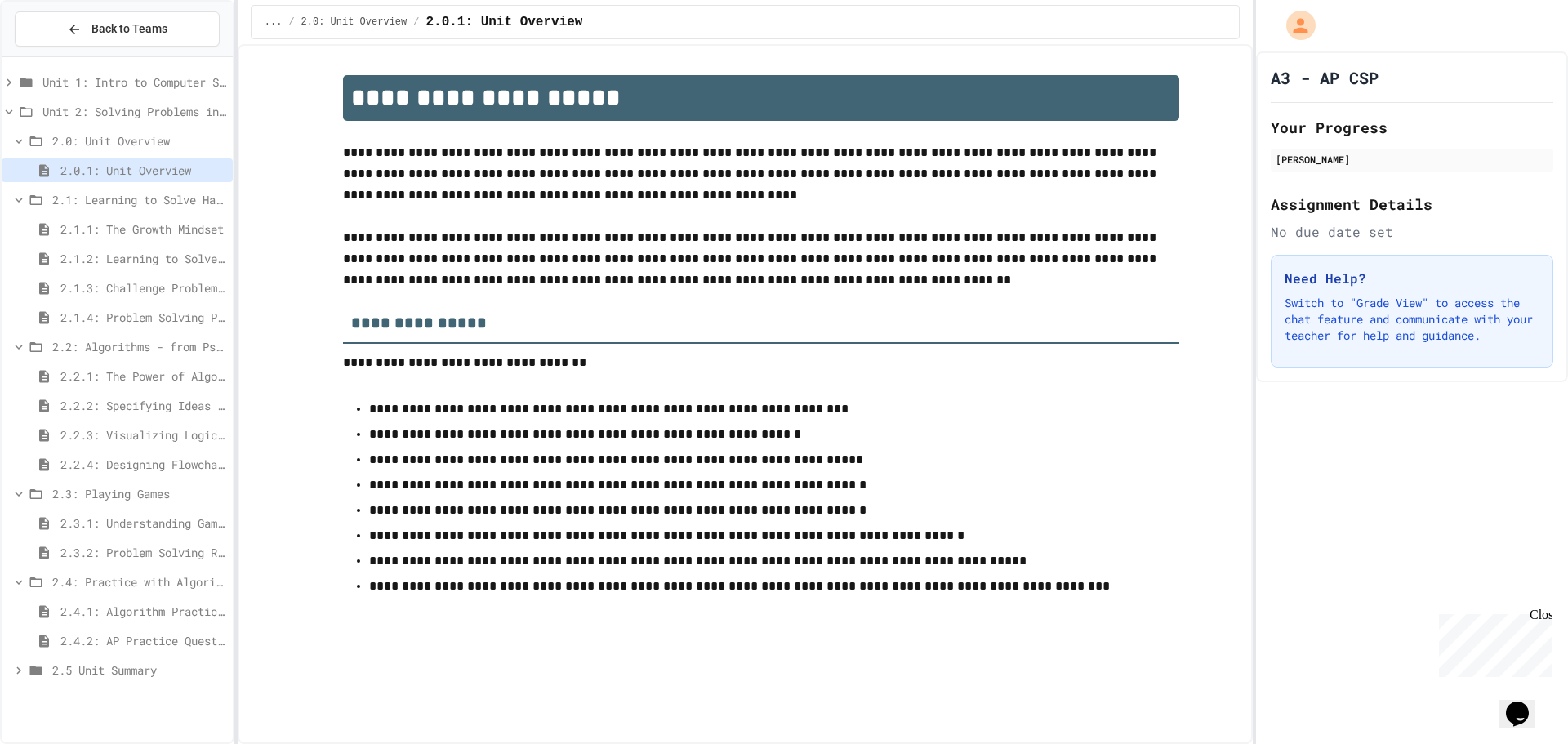
click at [91, 235] on span "2.1.1: The Growth Mindset" at bounding box center [143, 229] width 166 height 17
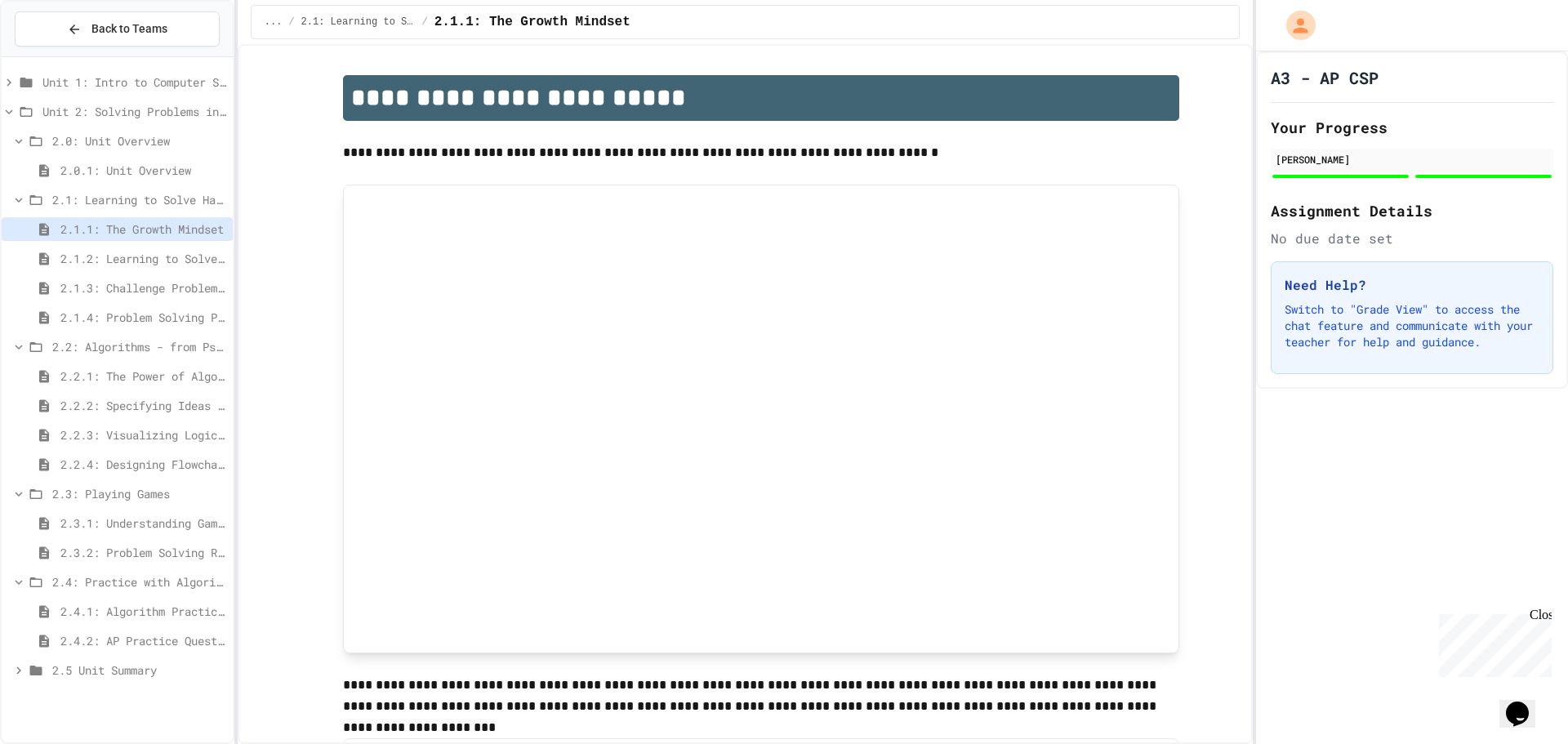
click at [93, 254] on span "2.1.2: Learning to Solve Hard Problems" at bounding box center [143, 258] width 166 height 17
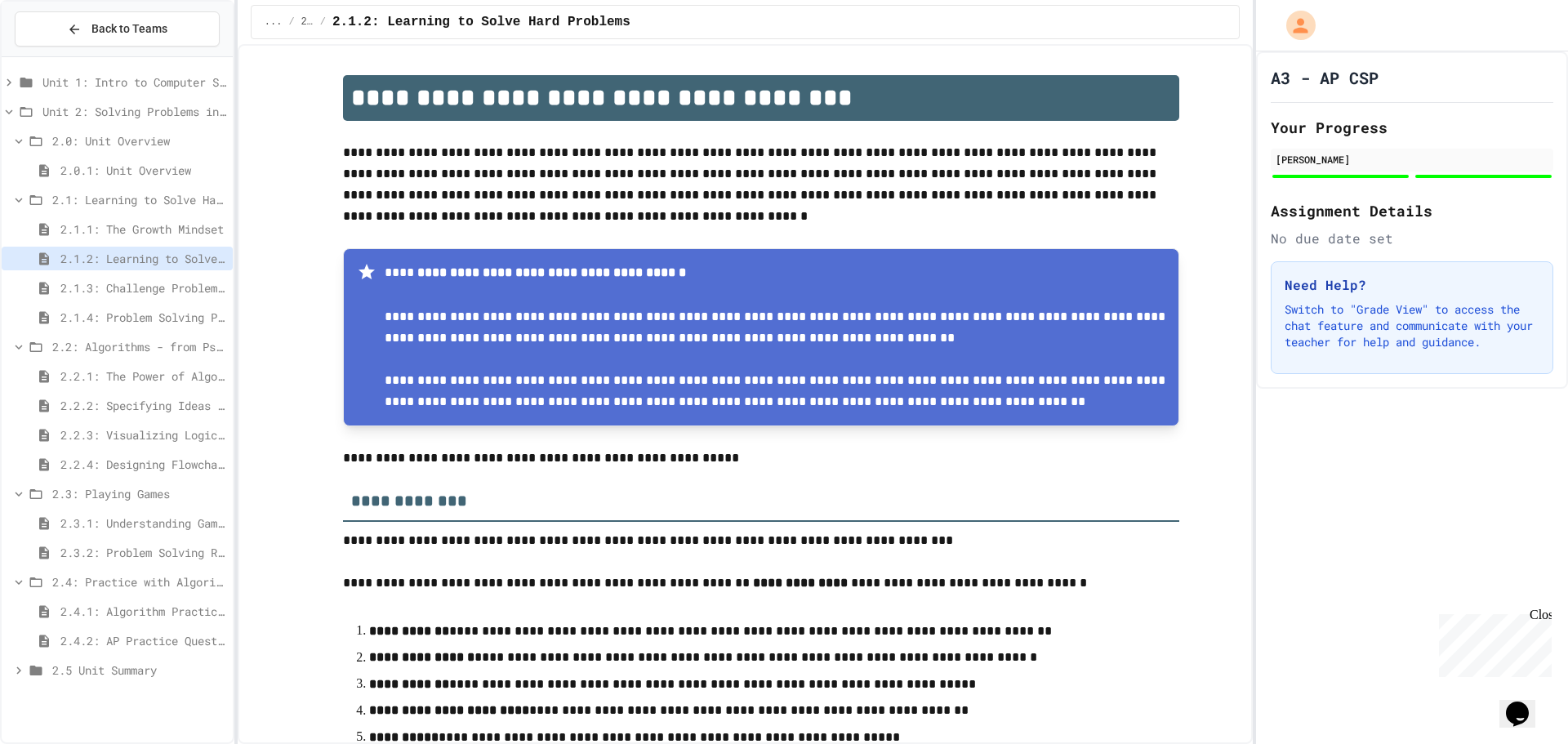
click at [97, 288] on span "2.1.3: Challenge Problem - The Bridge" at bounding box center [143, 288] width 166 height 17
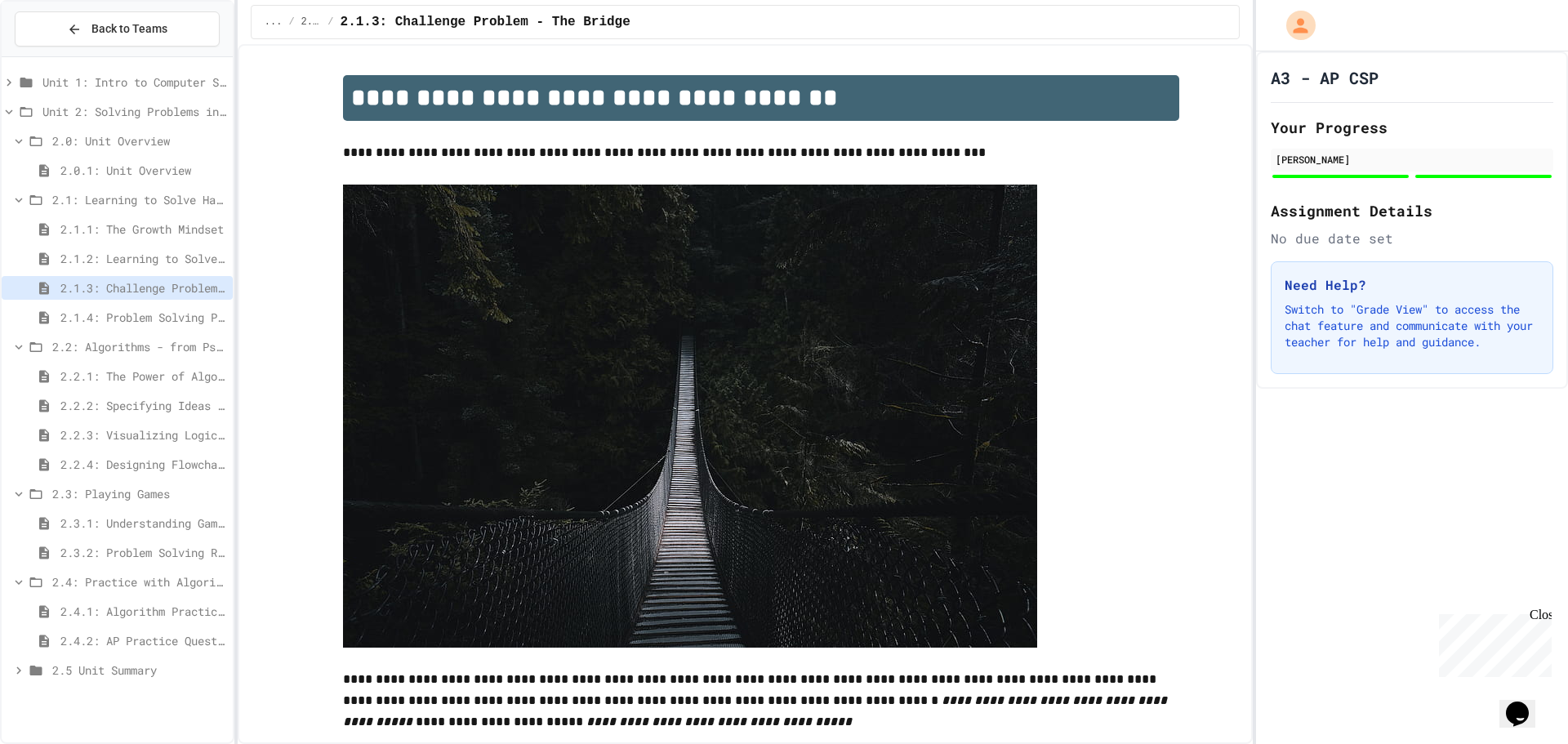
click at [97, 313] on span "2.1.4: Problem Solving Practice" at bounding box center [143, 317] width 166 height 17
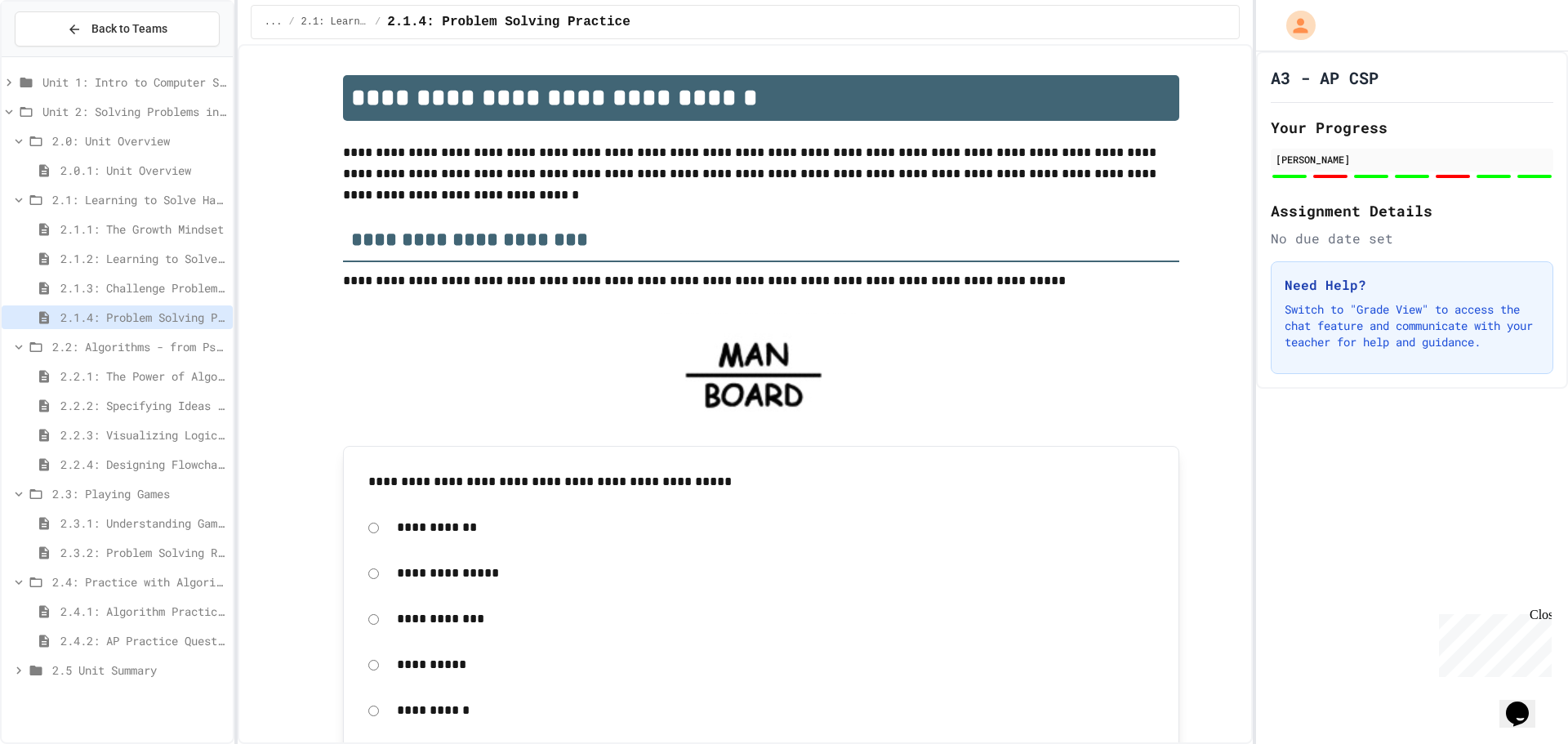
click at [86, 379] on span "2.2.1: The Power of Algorithms" at bounding box center [143, 376] width 166 height 17
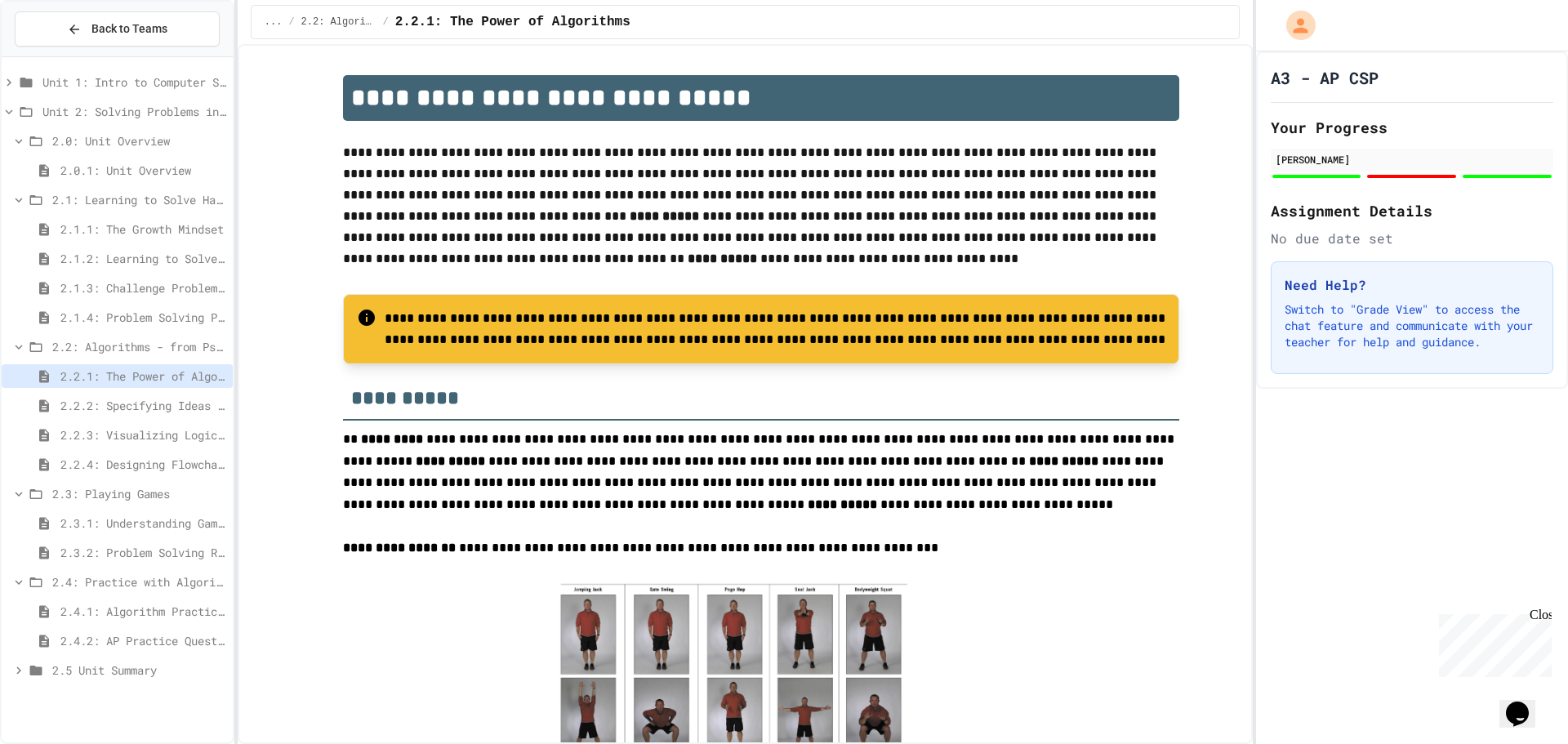
click at [84, 405] on span "2.2.2: Specifying Ideas with Pseudocode" at bounding box center [143, 405] width 166 height 17
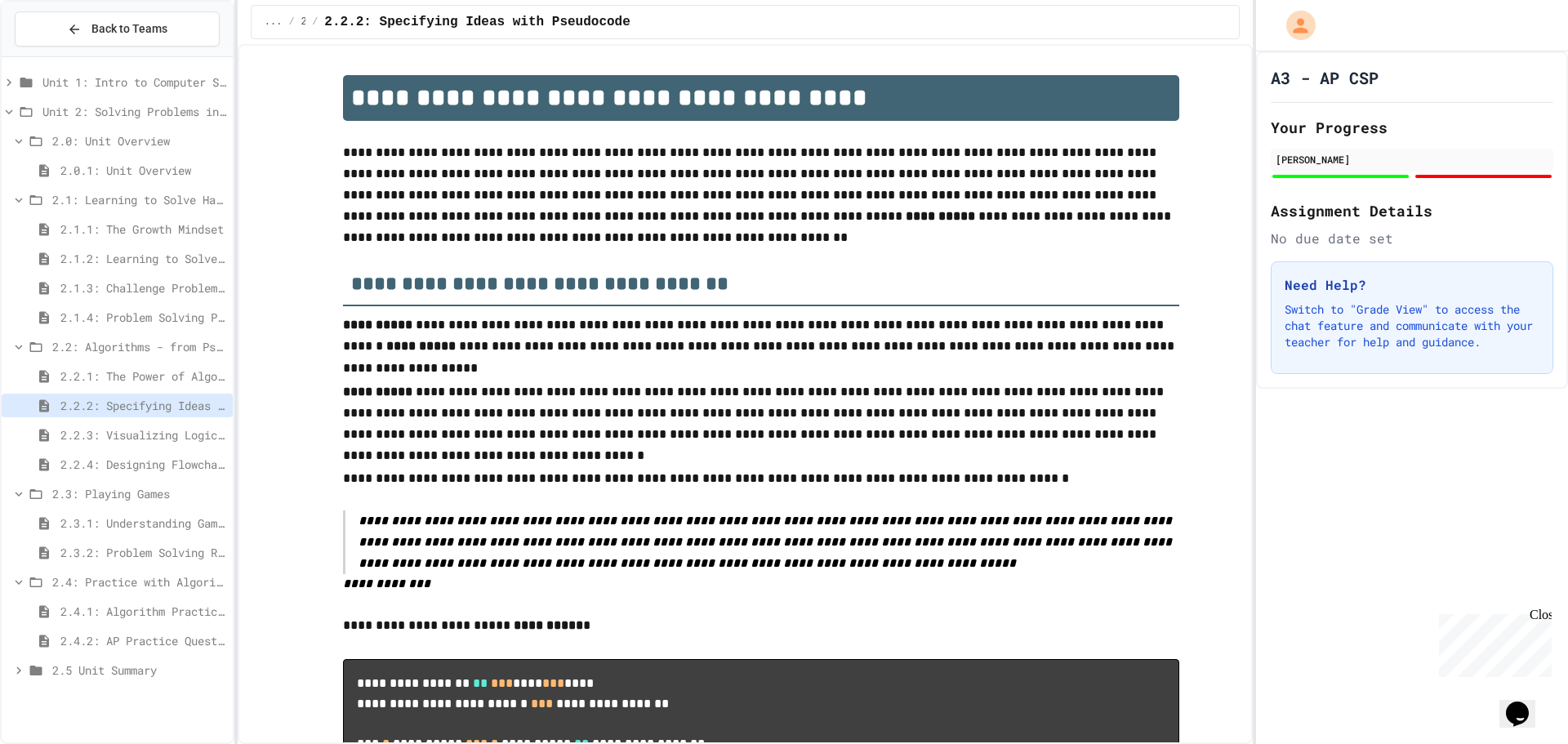
click at [102, 228] on span "2.1.1: The Growth Mindset" at bounding box center [143, 229] width 166 height 17
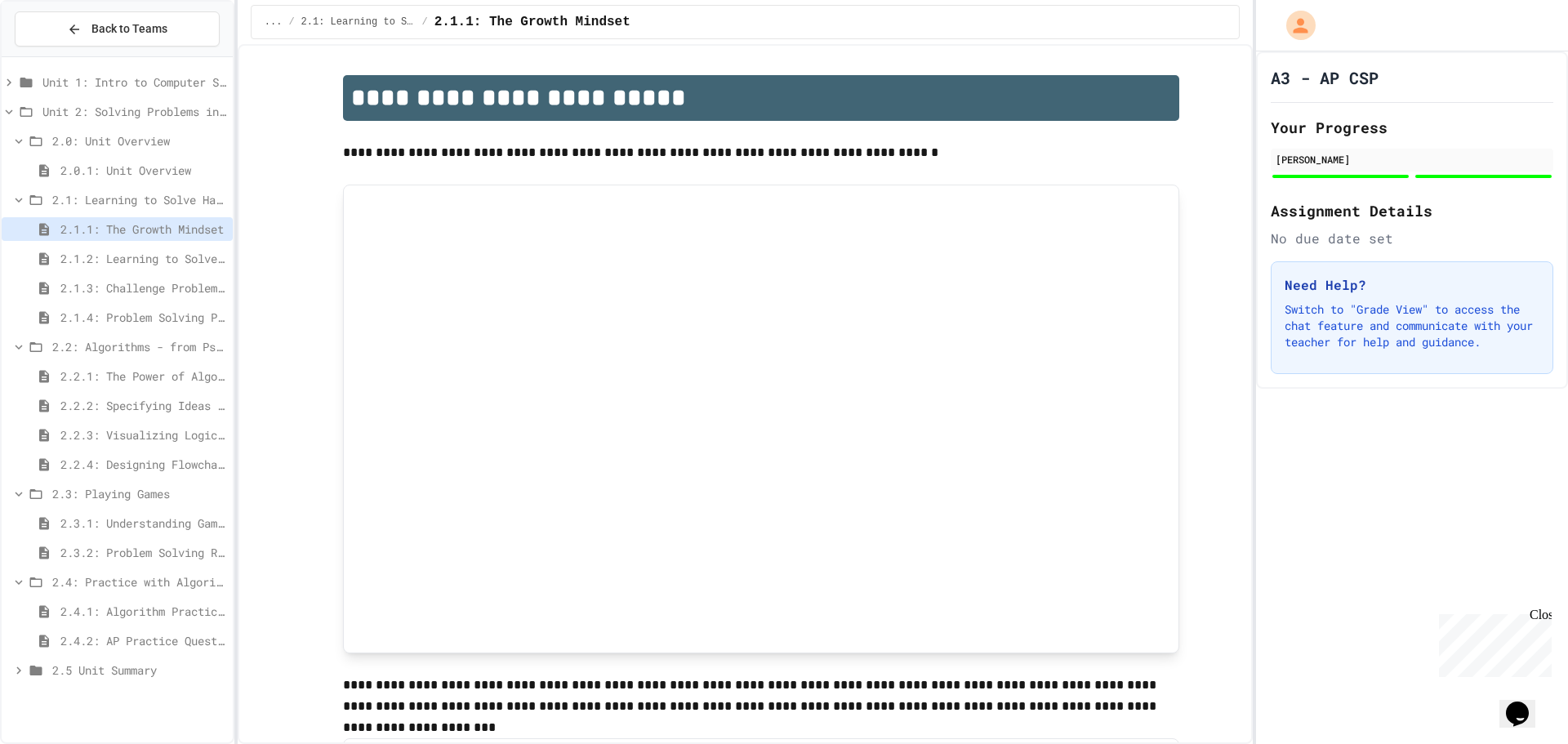
click at [99, 258] on span "2.1.2: Learning to Solve Hard Problems" at bounding box center [143, 258] width 166 height 17
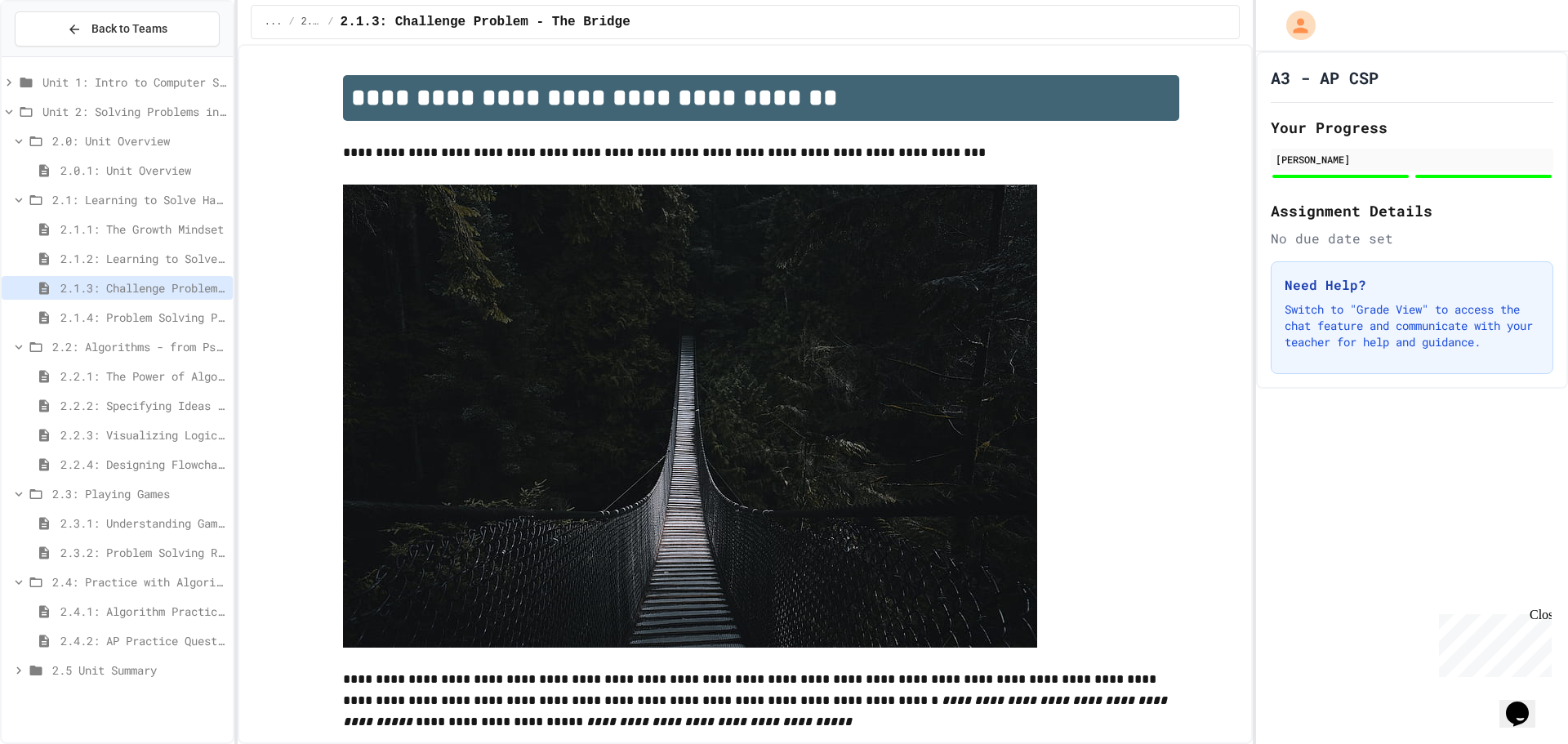
click at [92, 311] on span "2.1.4: Problem Solving Practice" at bounding box center [143, 317] width 166 height 17
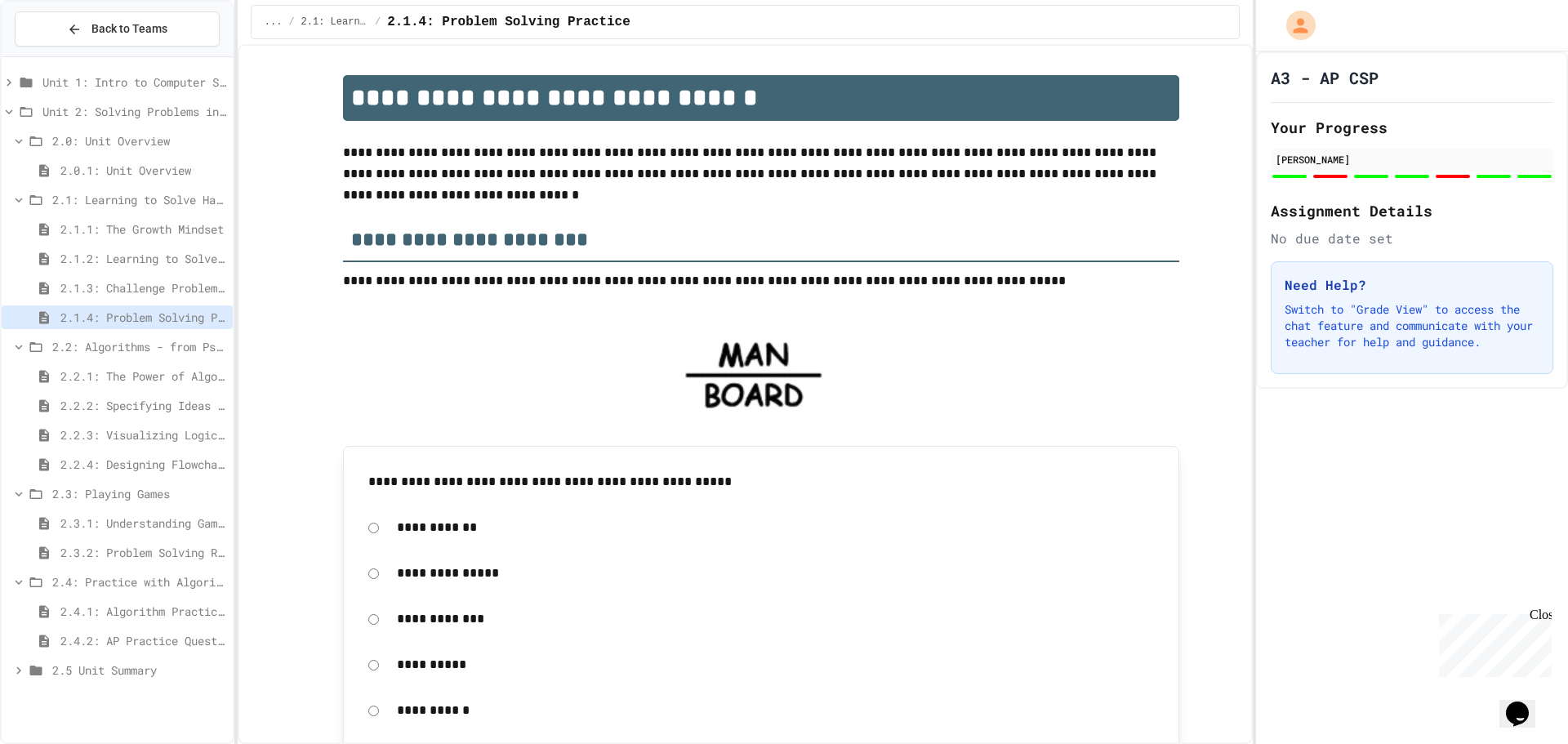
click at [61, 367] on div "2.2.1: The Power of Algorithms" at bounding box center [117, 375] width 231 height 23
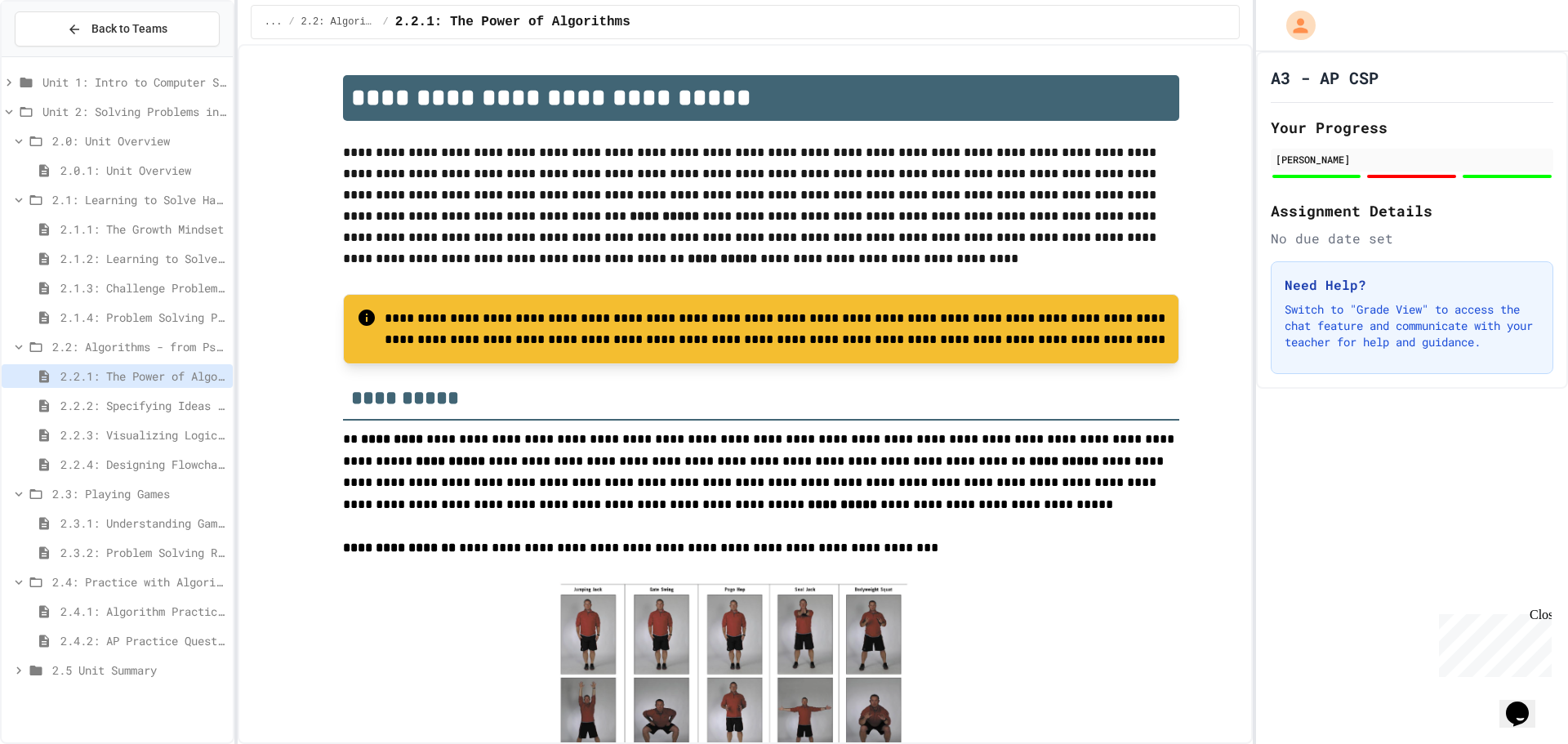
click at [84, 404] on span "2.2.2: Specifying Ideas with Pseudocode" at bounding box center [143, 405] width 166 height 17
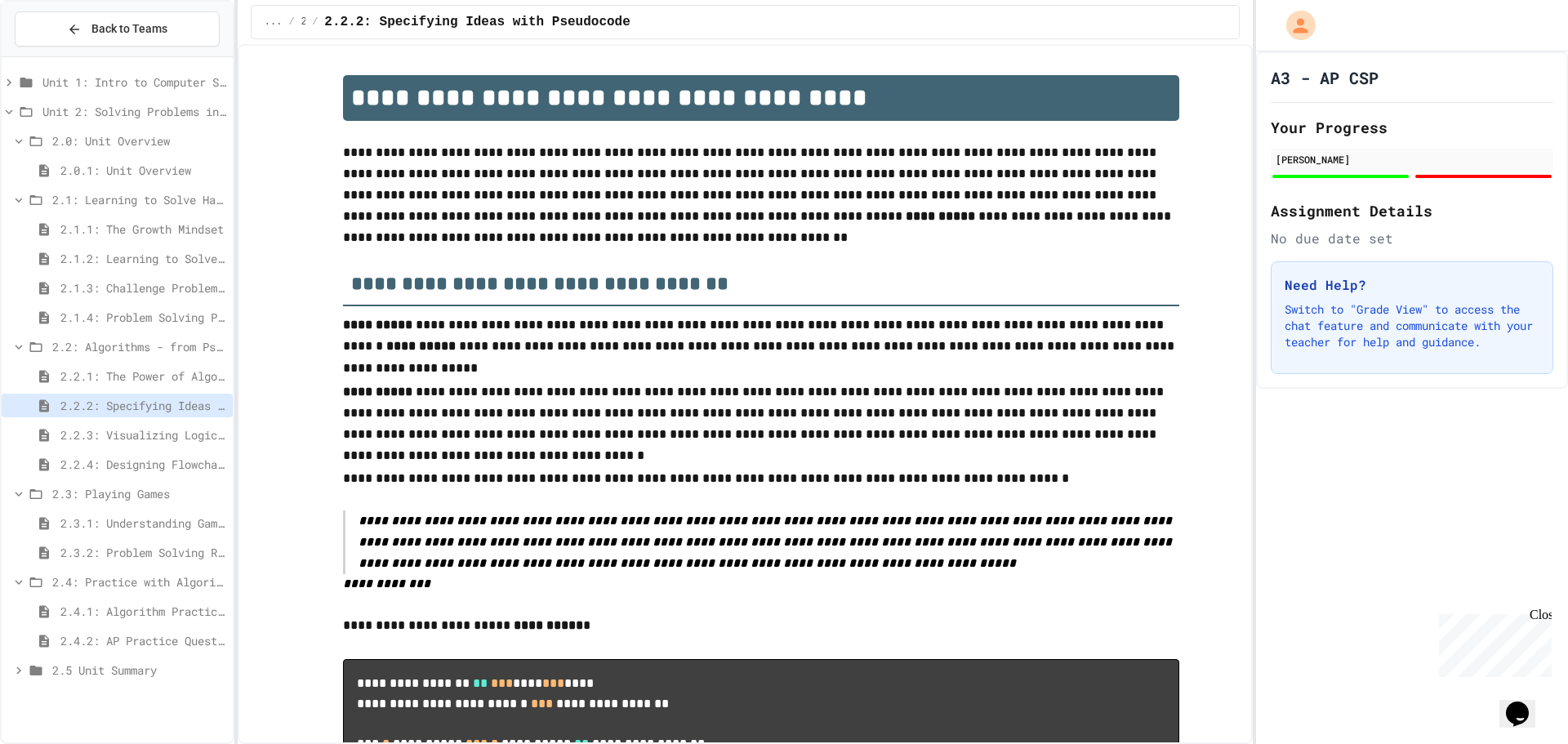
click at [89, 429] on span "2.2.3: Visualizing Logic with Flowcharts" at bounding box center [143, 434] width 166 height 17
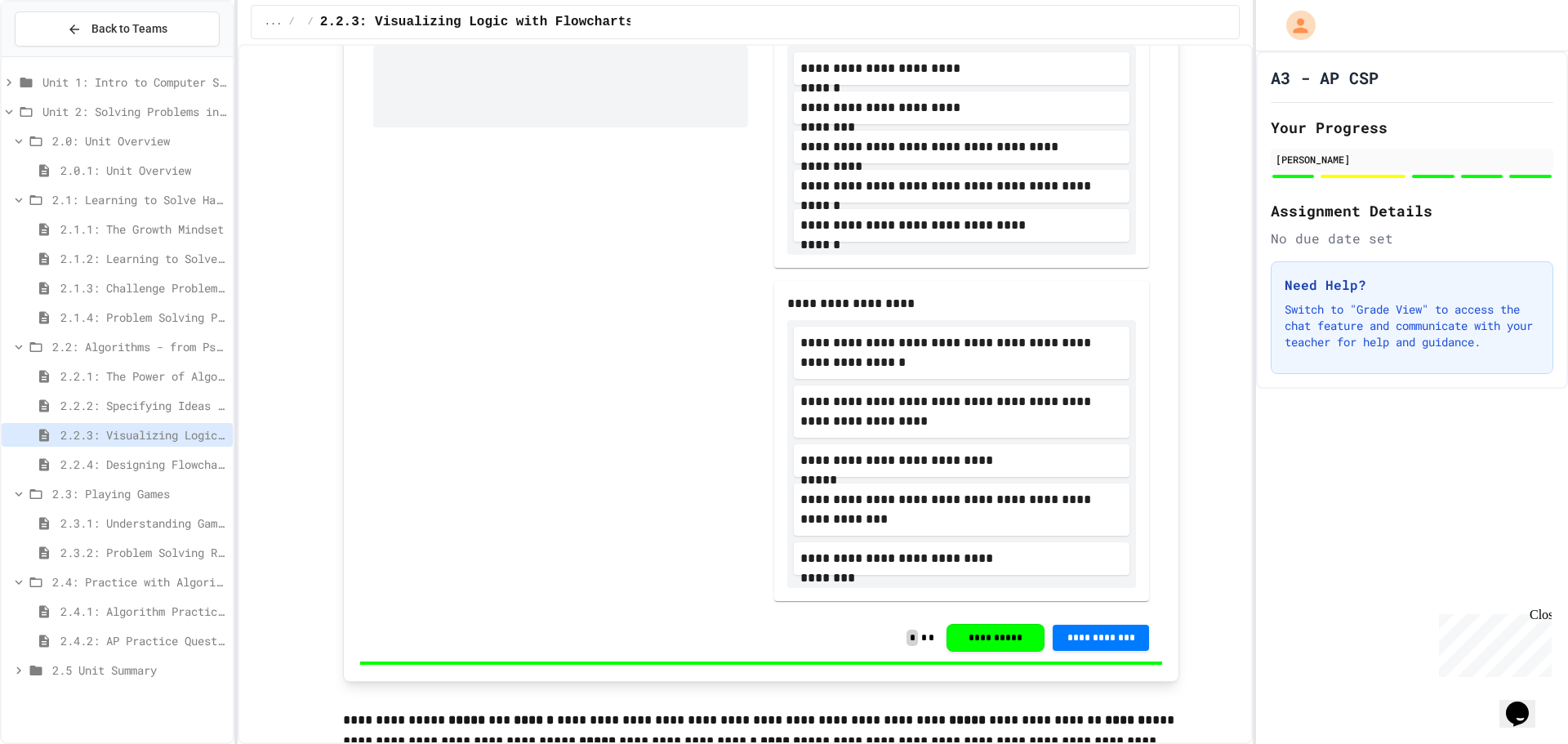
scroll to position [642, 0]
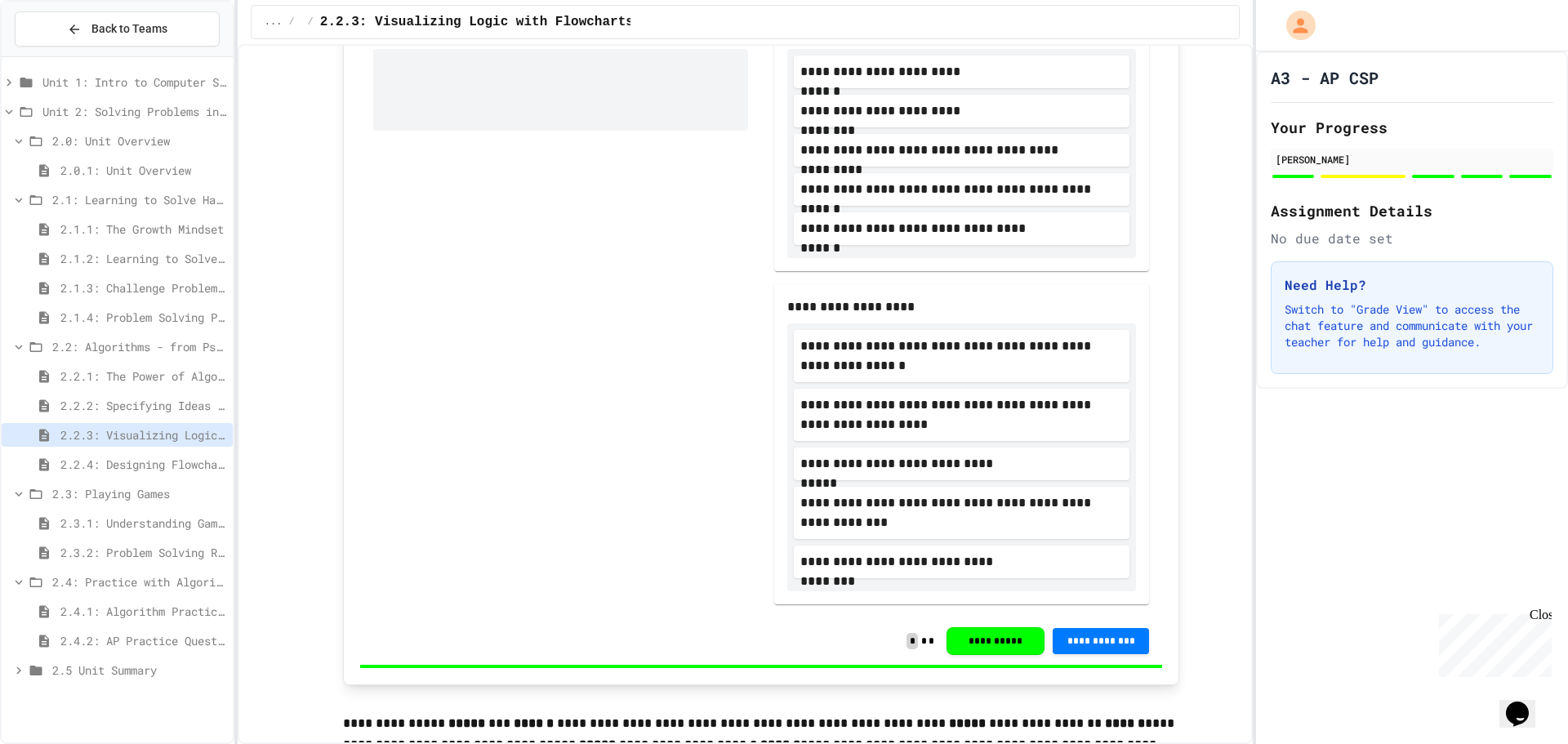
click at [124, 467] on span "2.2.4: Designing Flowcharts" at bounding box center [143, 464] width 166 height 17
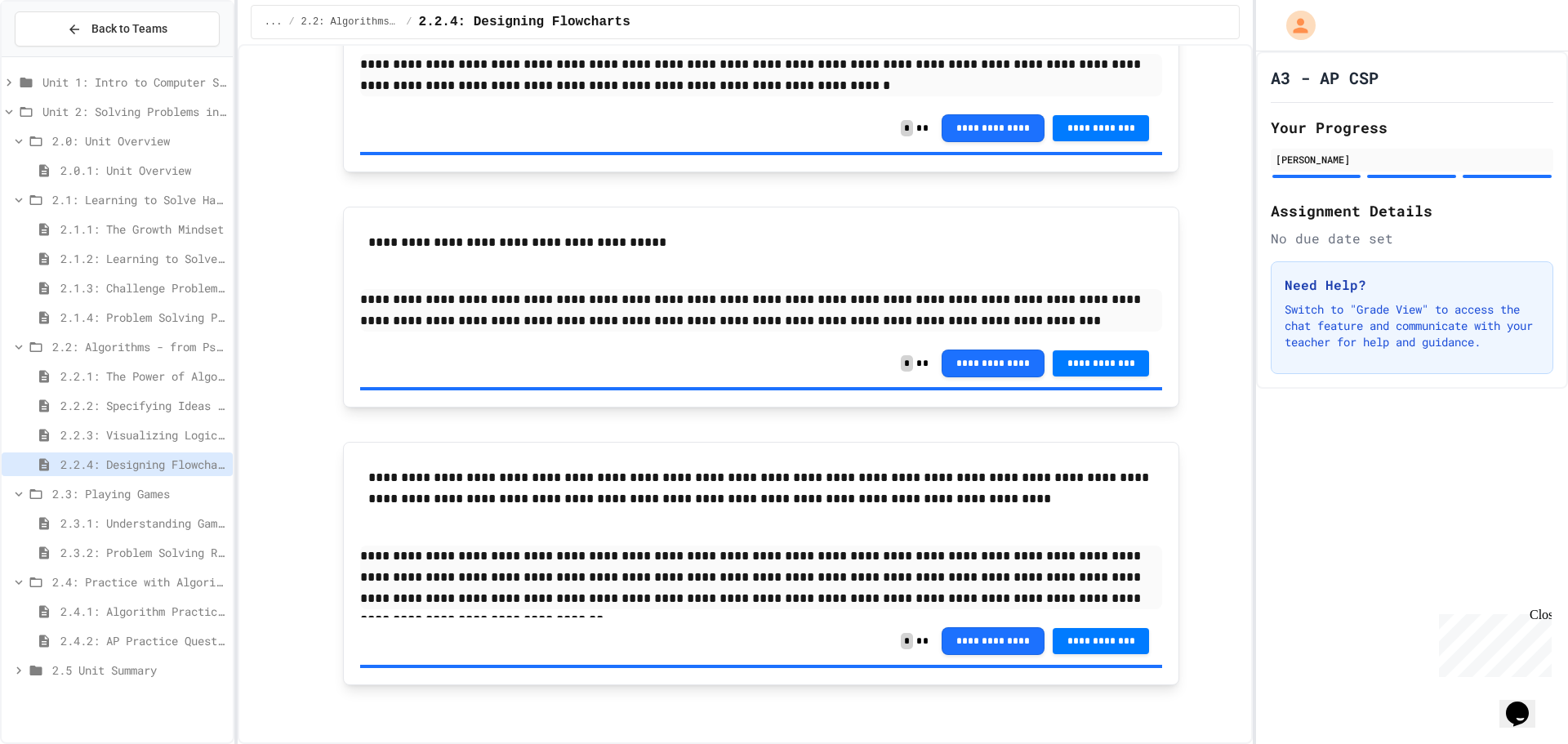
scroll to position [1777, 0]
click at [112, 524] on span "2.3.1: Understanding Games with Flowcharts" at bounding box center [143, 523] width 166 height 17
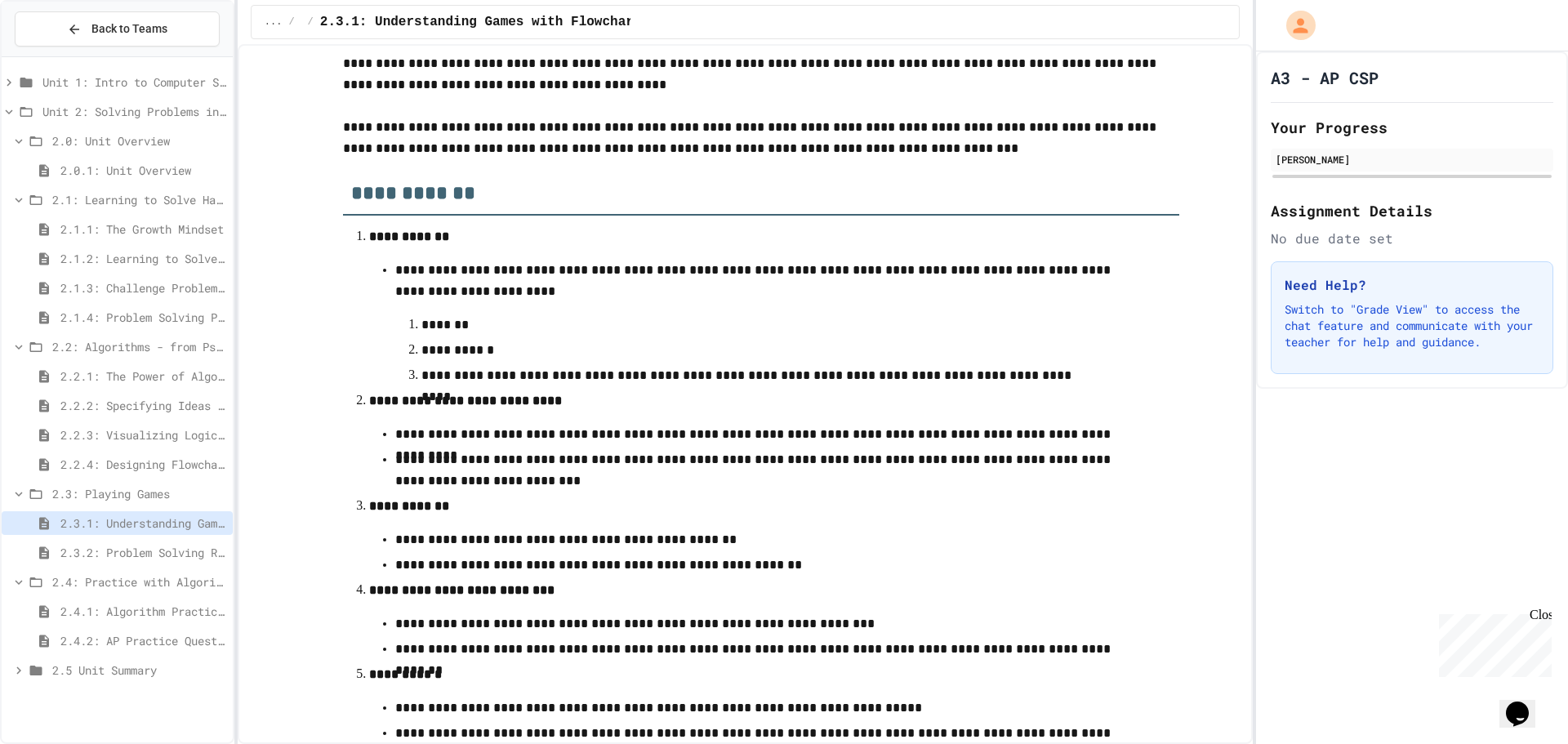
scroll to position [444, 0]
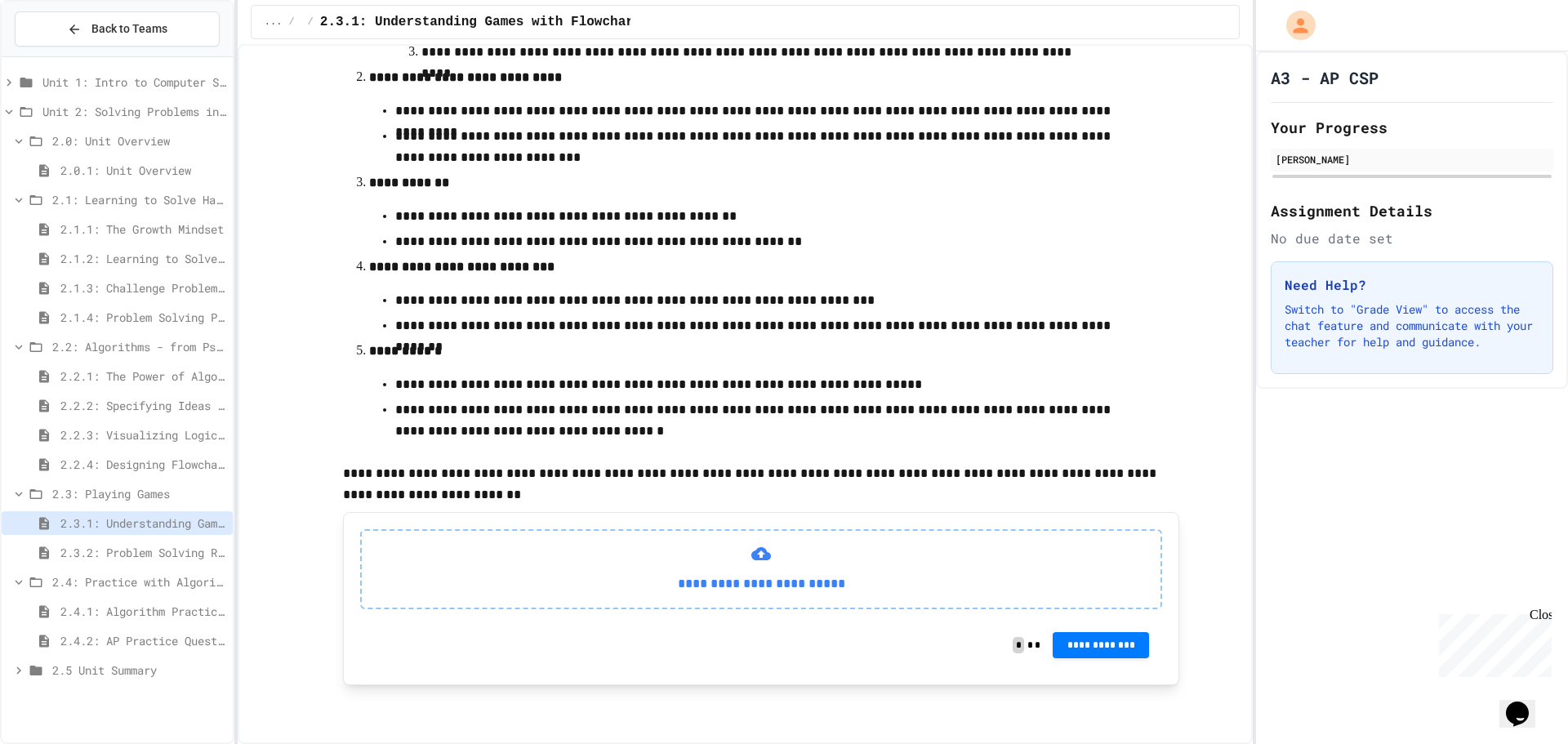
click at [114, 554] on span "2.3.2: Problem Solving Reflection" at bounding box center [143, 553] width 166 height 17
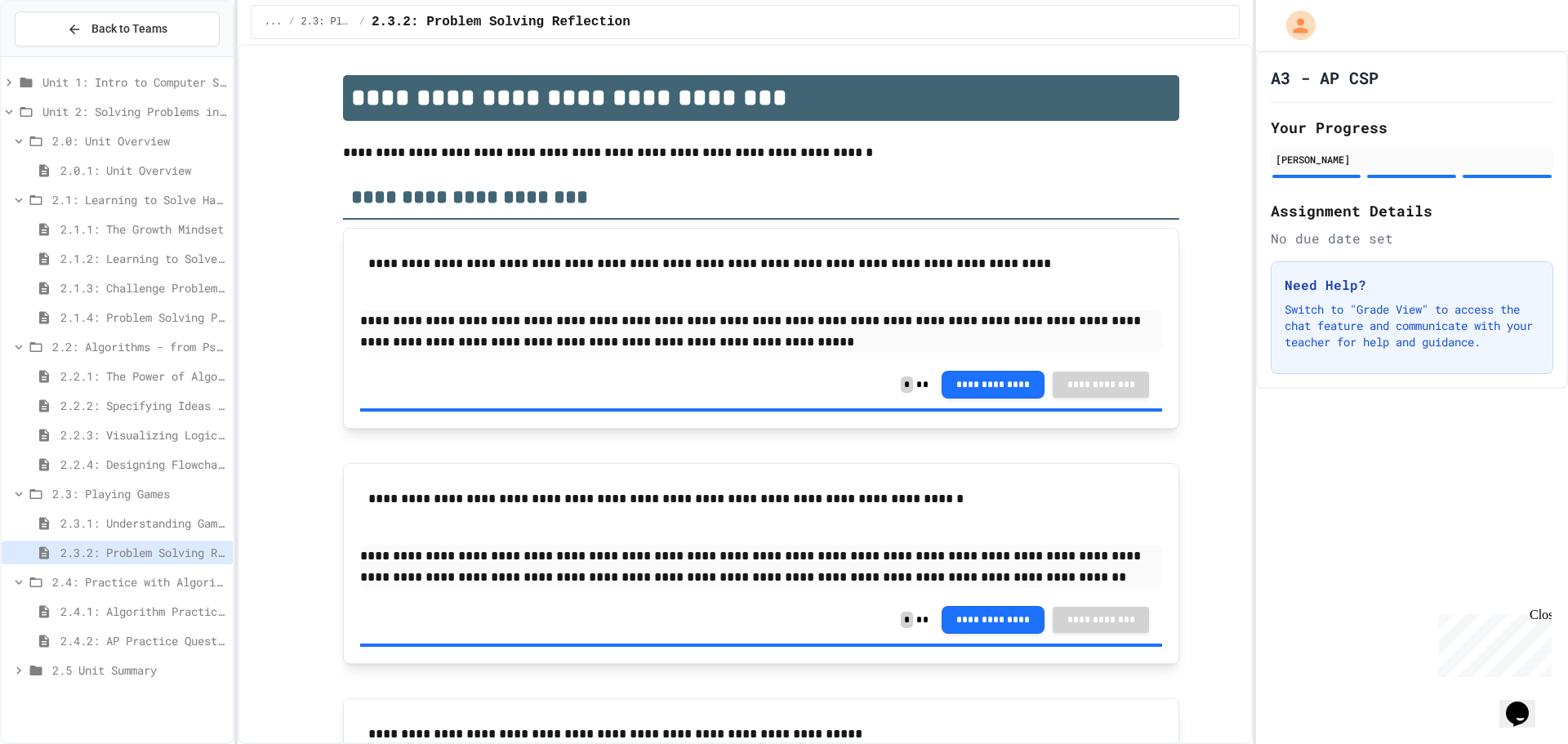
scroll to position [214, 0]
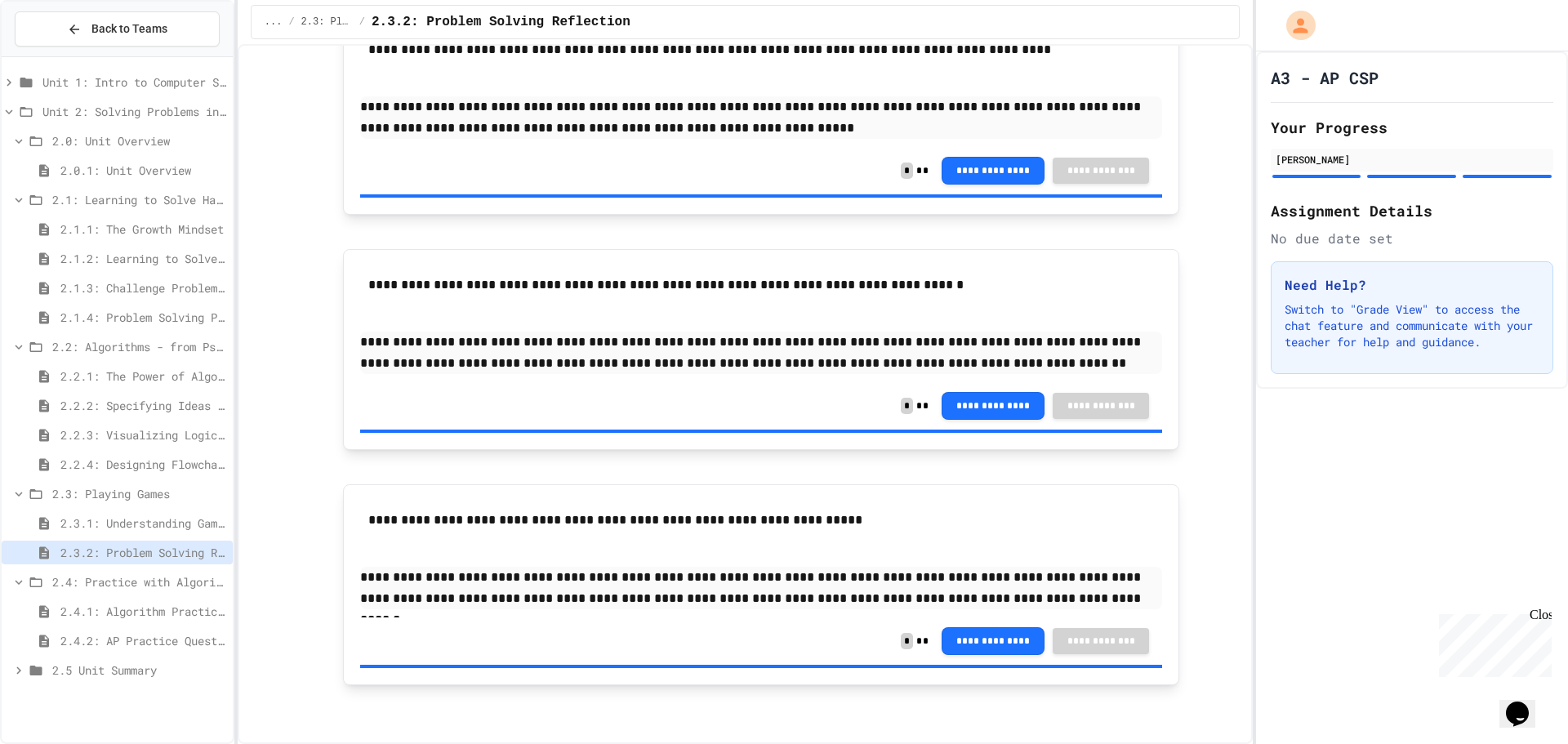
click at [89, 606] on span "2.4.1: Algorithm Practice Exercises" at bounding box center [143, 611] width 166 height 17
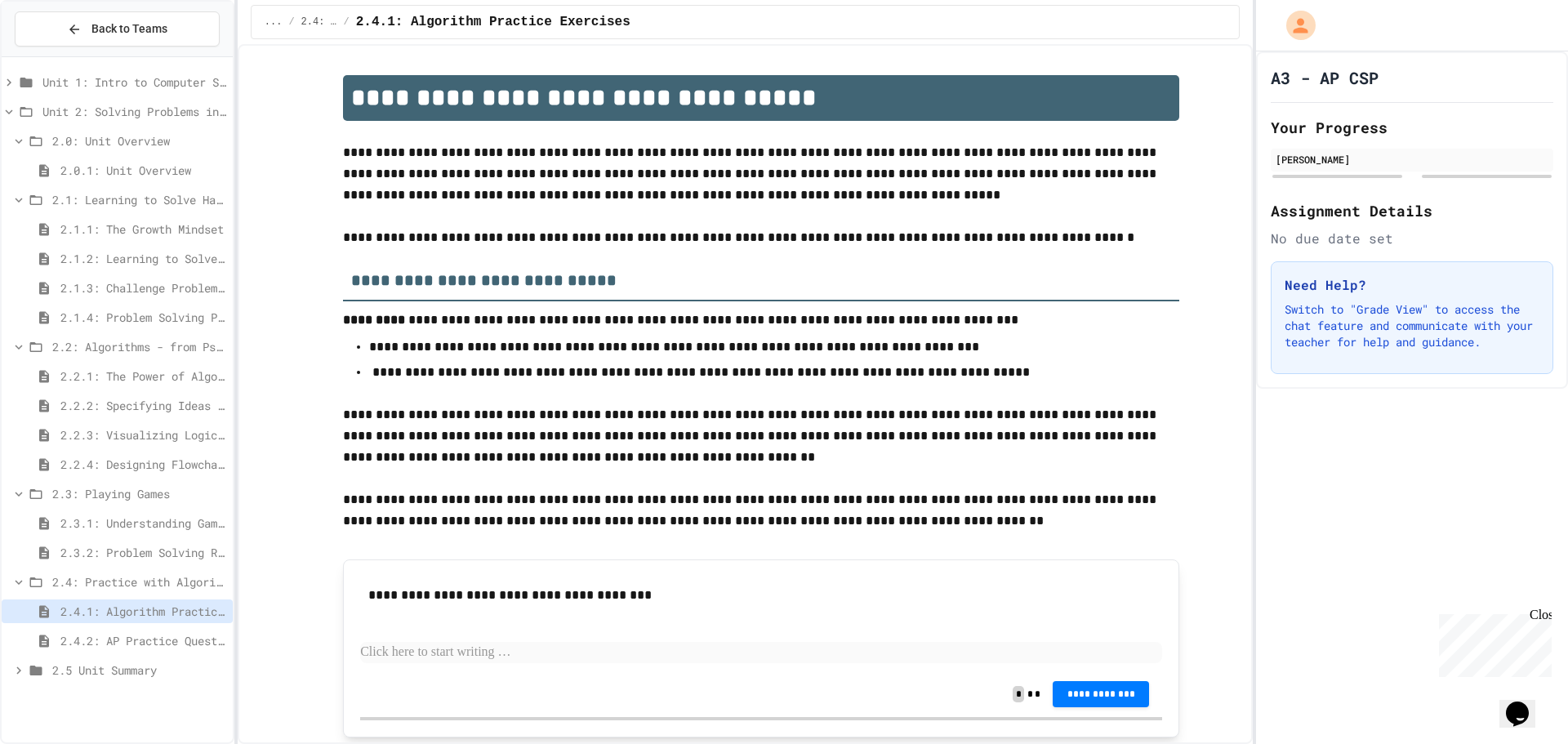
click at [175, 639] on span "2.4.2: AP Practice Questions" at bounding box center [143, 641] width 166 height 17
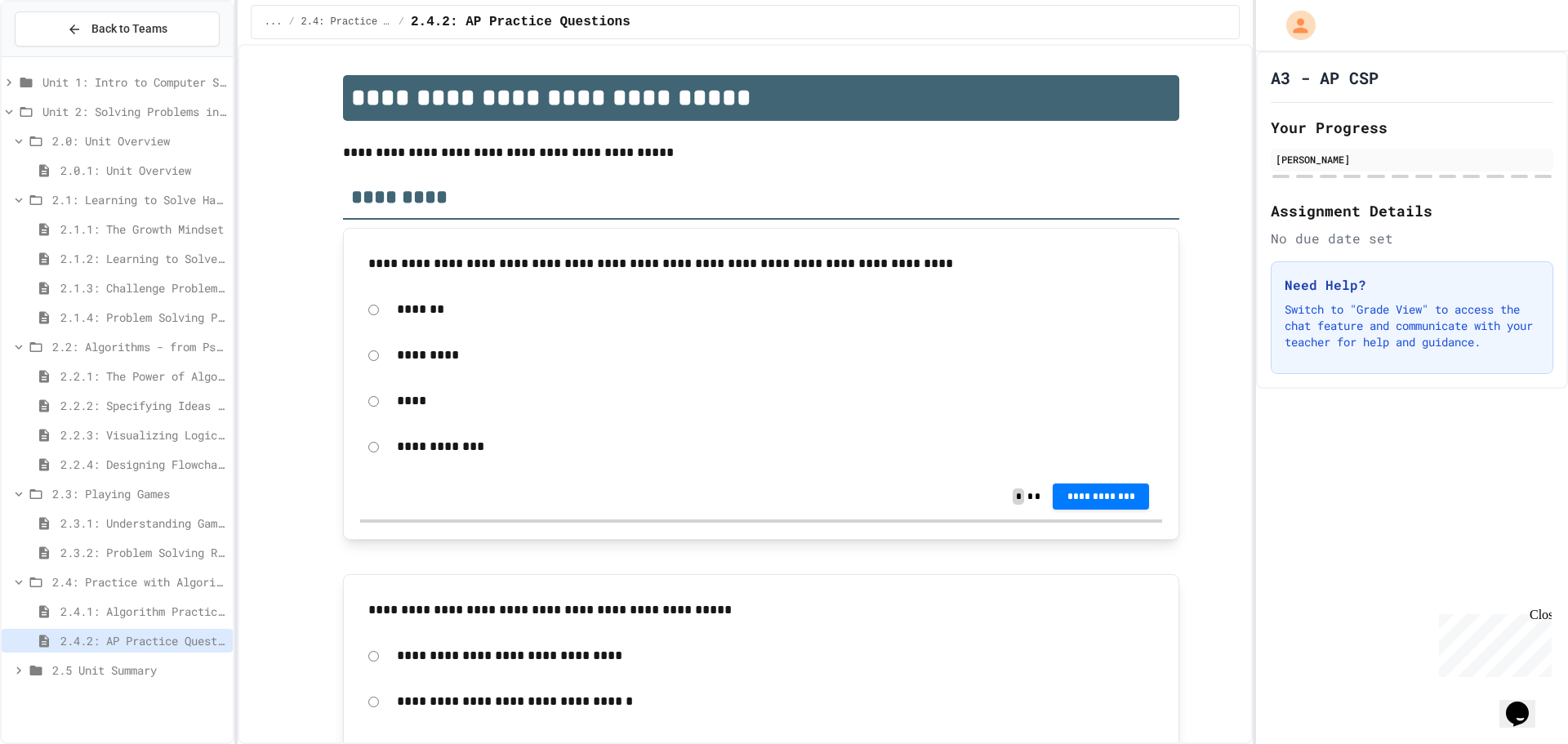
click at [135, 604] on span "2.4.1: Algorithm Practice Exercises" at bounding box center [143, 611] width 166 height 17
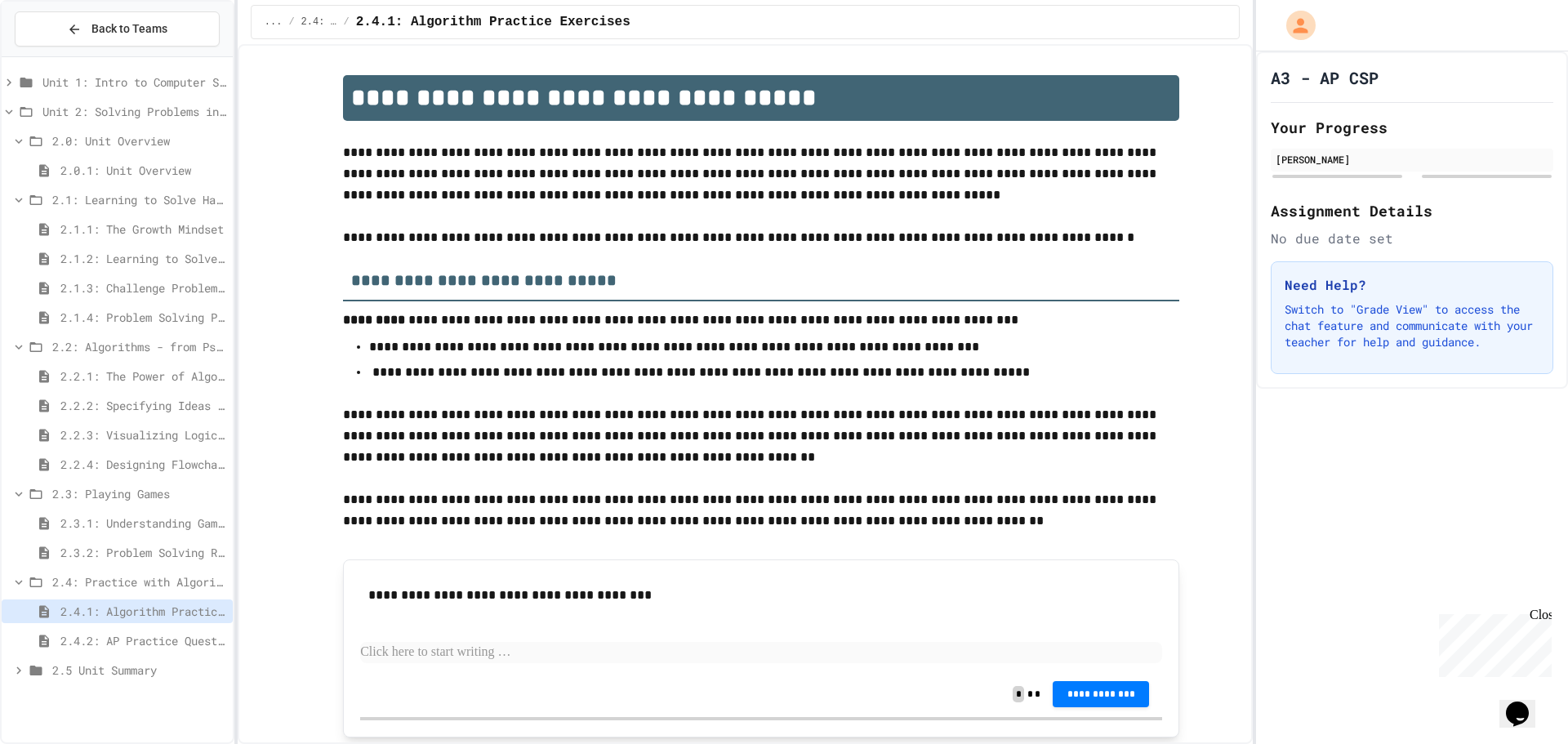
click at [122, 548] on span "2.3.2: Problem Solving Reflection" at bounding box center [143, 553] width 166 height 17
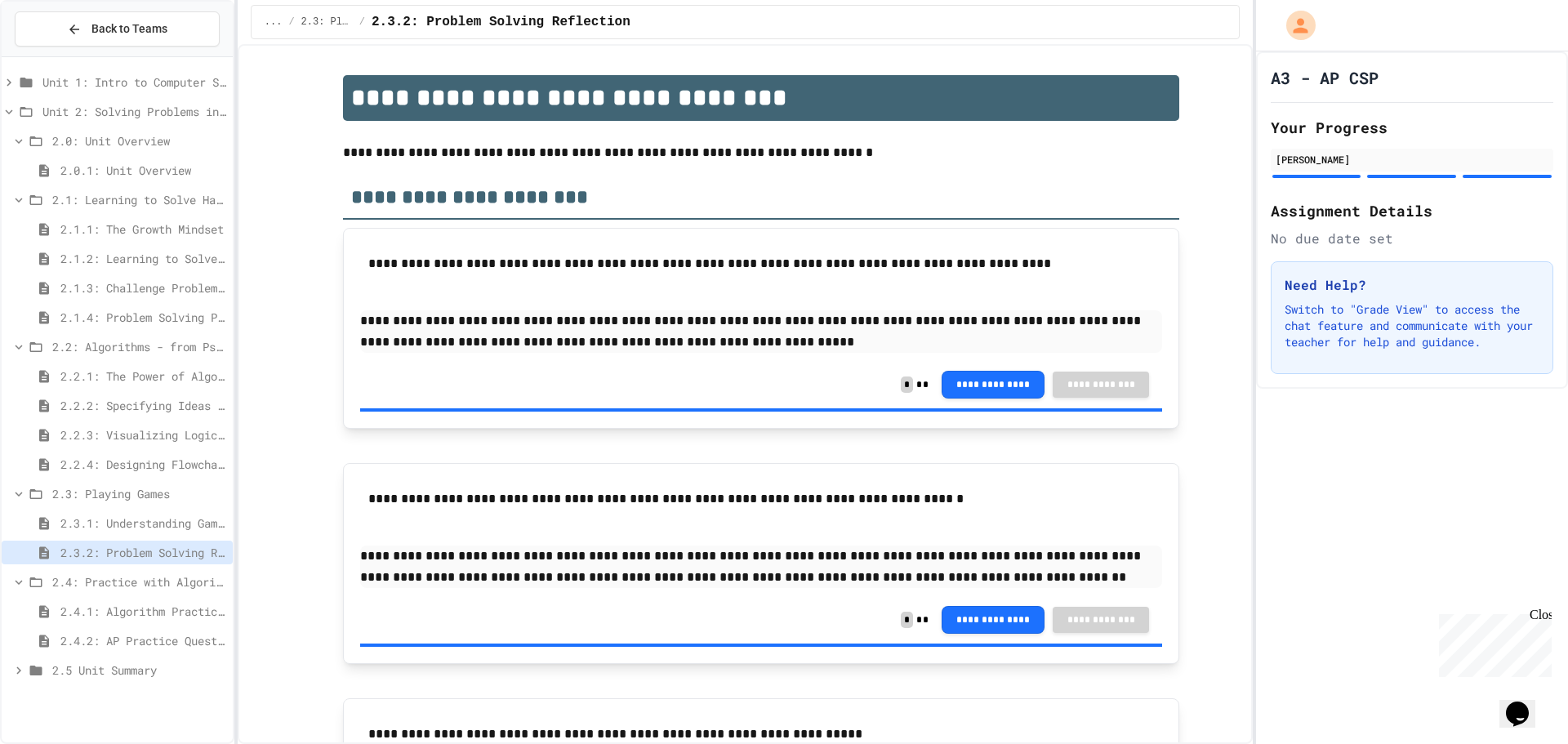
click at [122, 522] on span "2.3.1: Understanding Games with Flowcharts" at bounding box center [143, 523] width 166 height 17
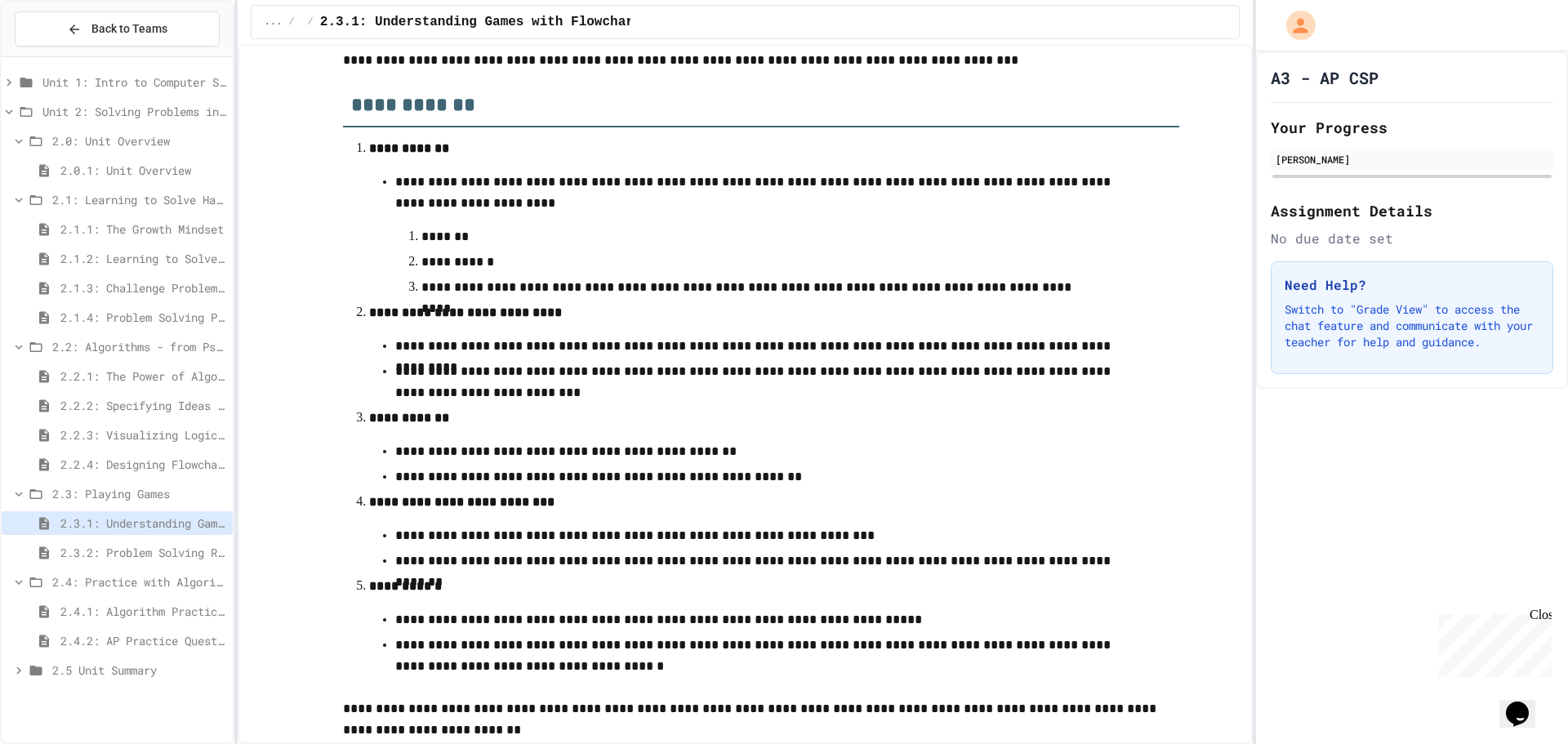
scroll to position [35, 0]
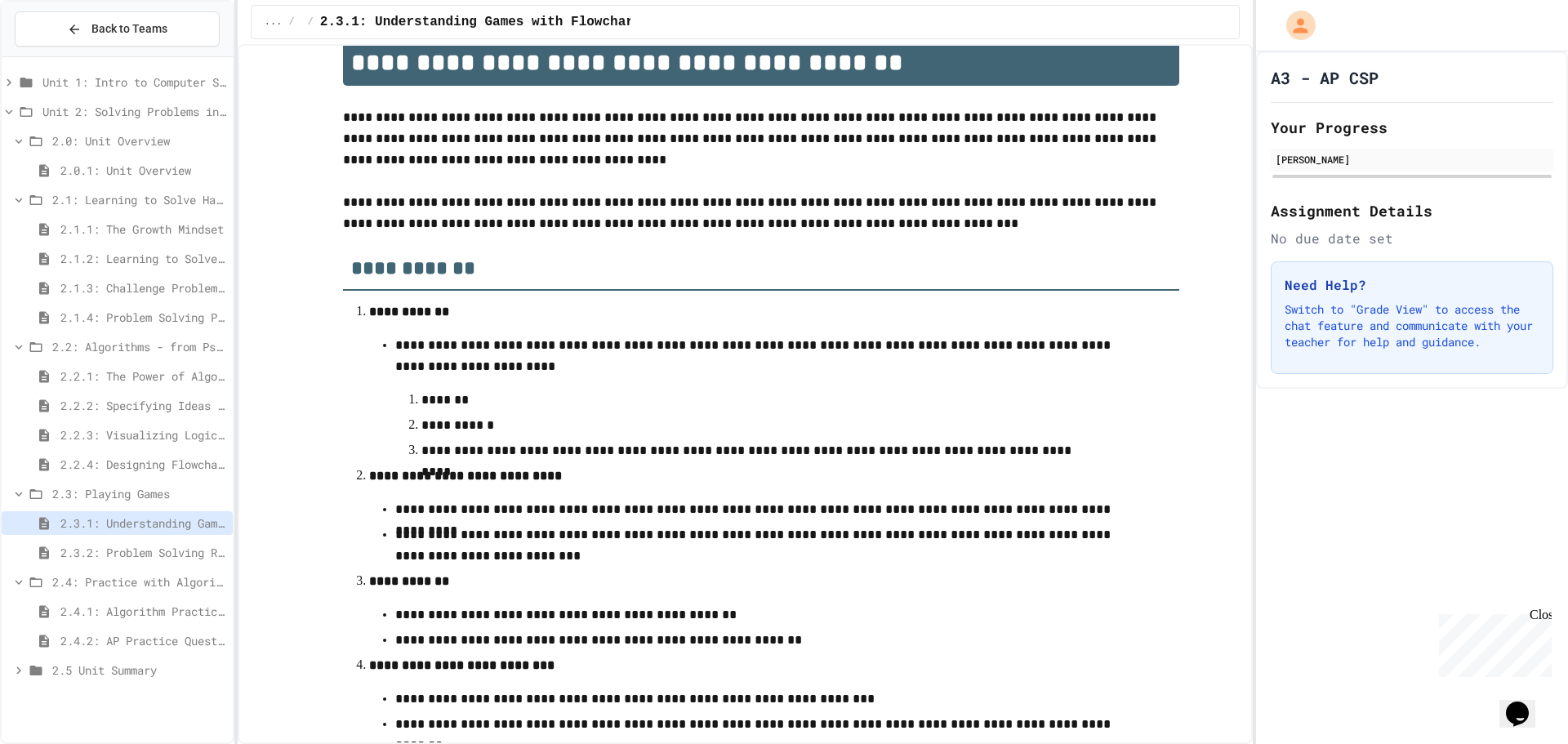
click at [135, 552] on span "2.3.2: Problem Solving Reflection" at bounding box center [143, 553] width 166 height 17
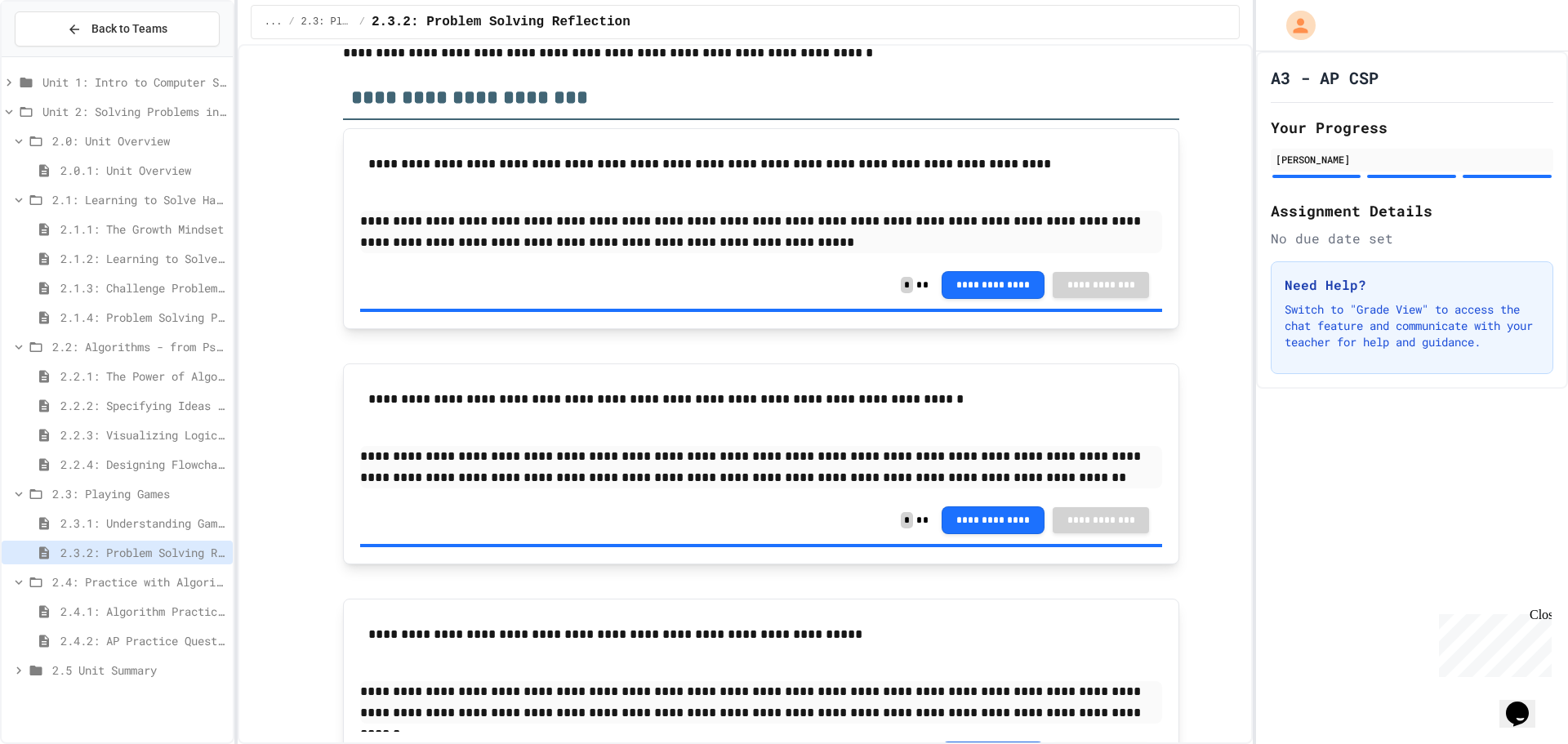
scroll to position [214, 0]
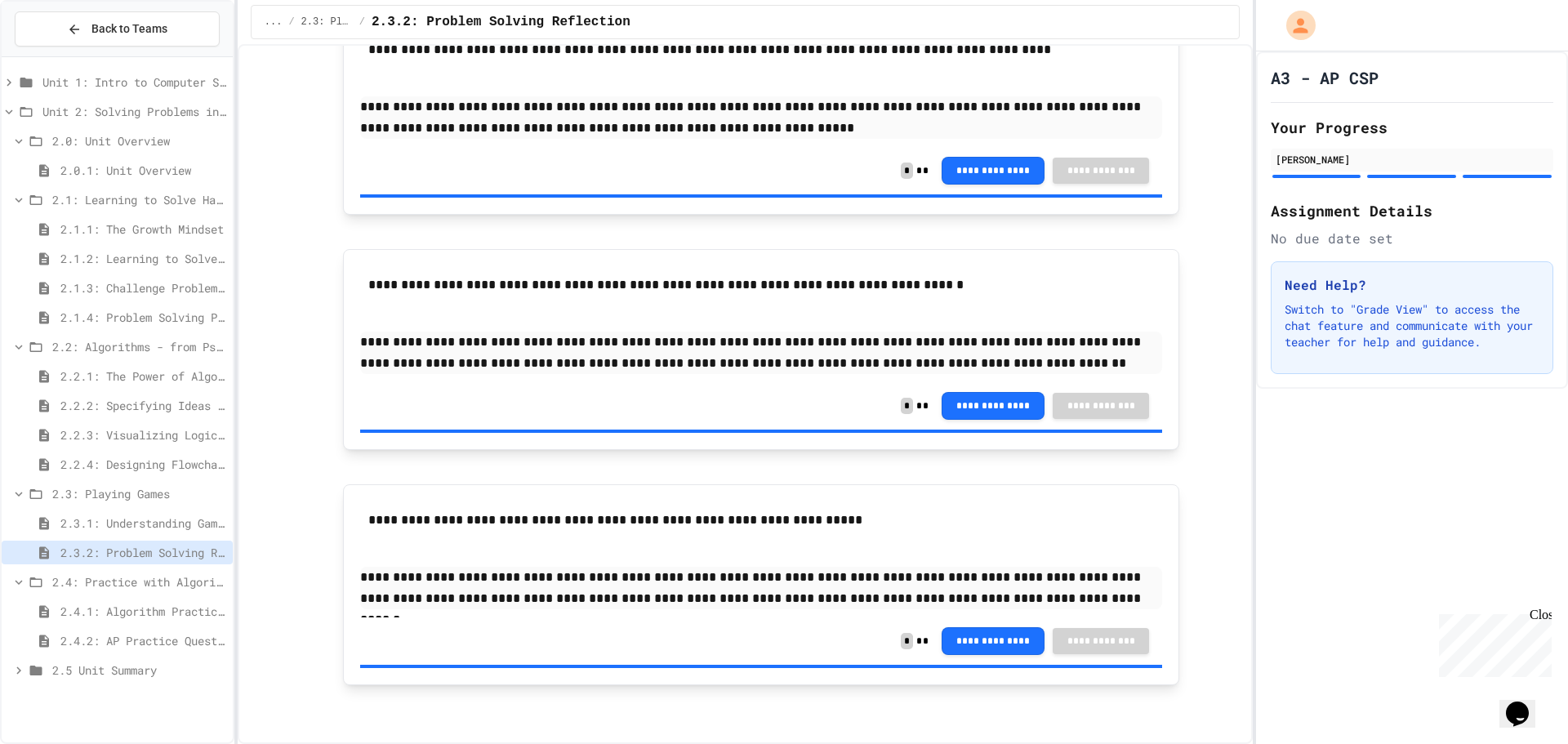
click at [110, 471] on span "2.2.4: Designing Flowcharts" at bounding box center [143, 464] width 166 height 17
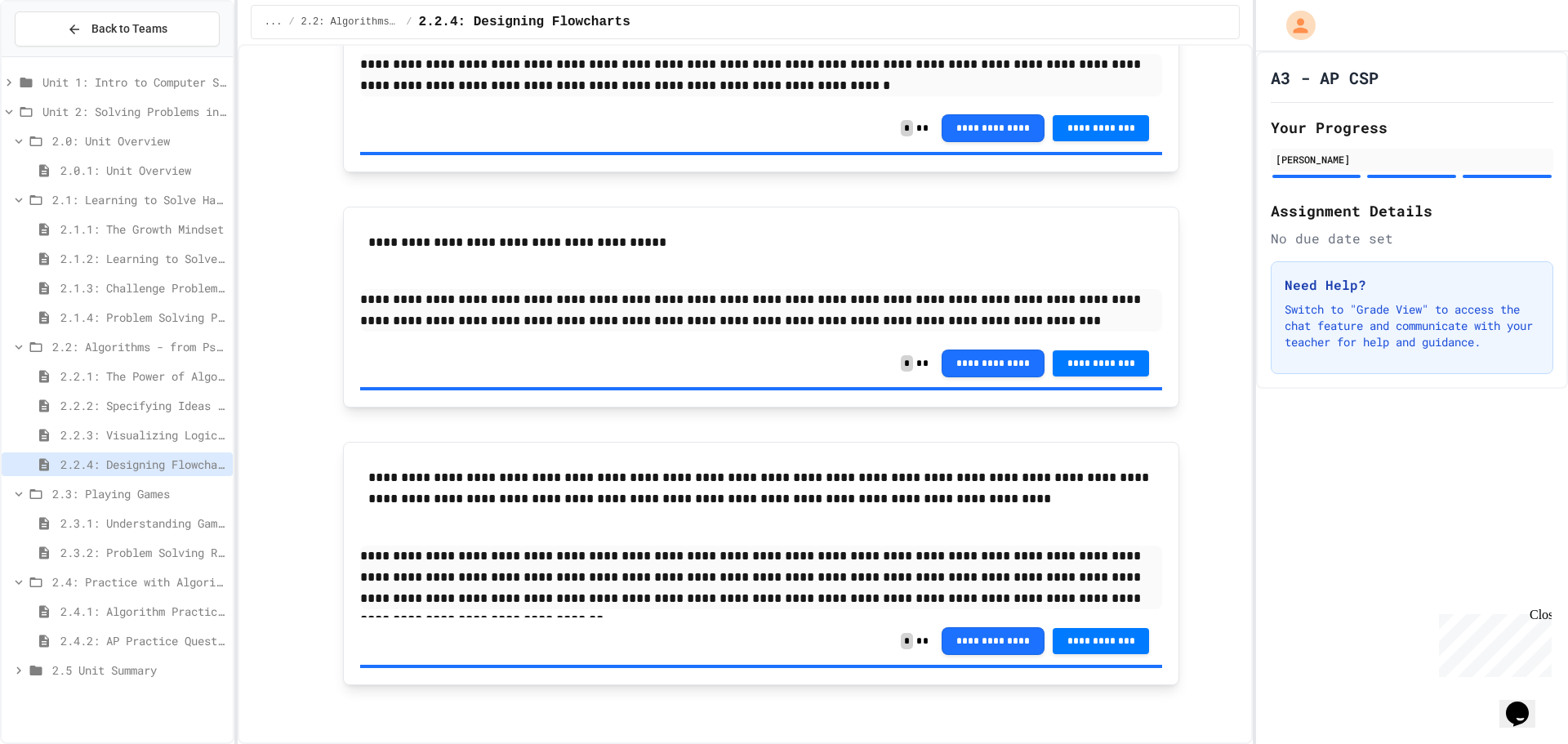
scroll to position [1777, 0]
click at [151, 431] on span "2.2.3: Visualizing Logic with Flowcharts" at bounding box center [143, 434] width 166 height 17
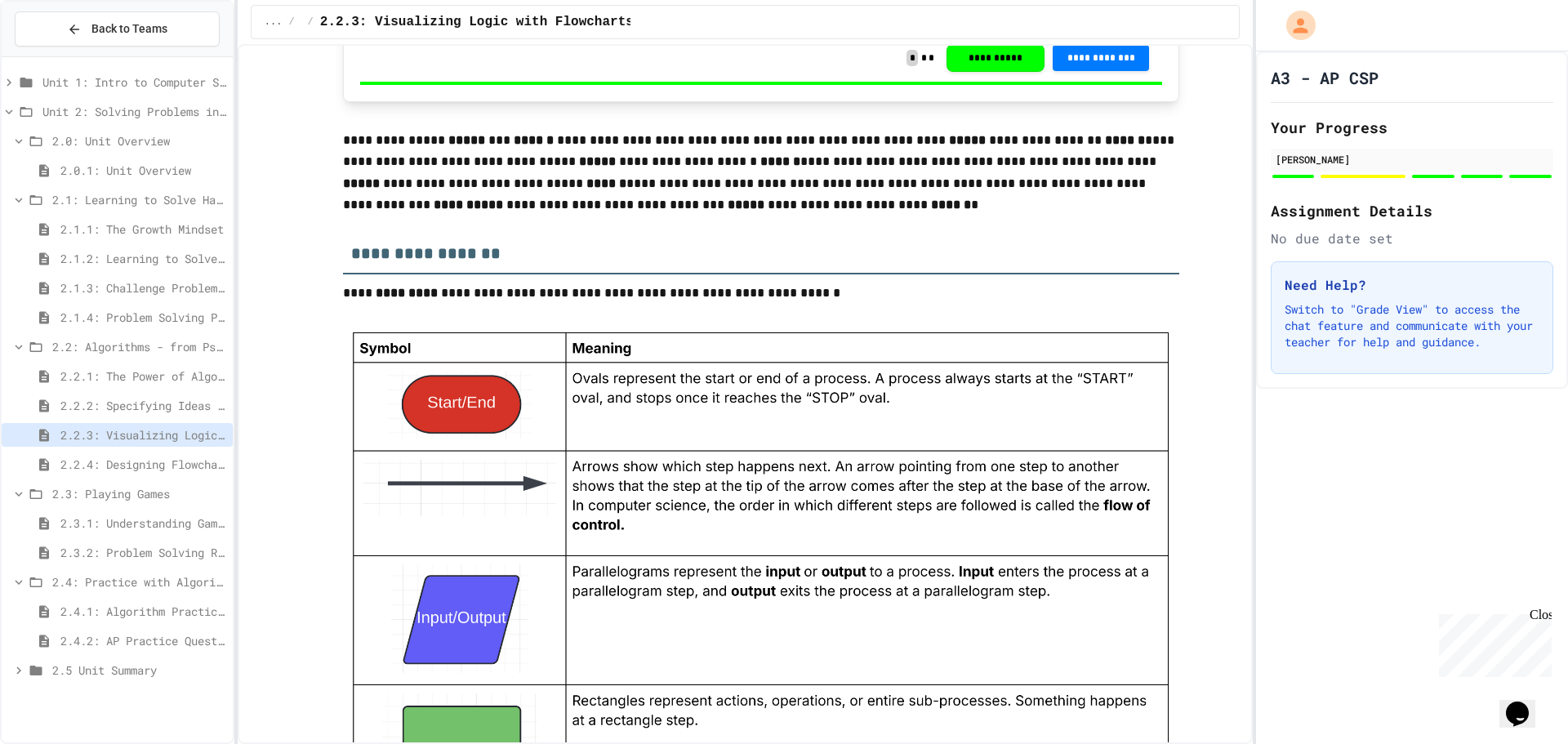
scroll to position [1143, 0]
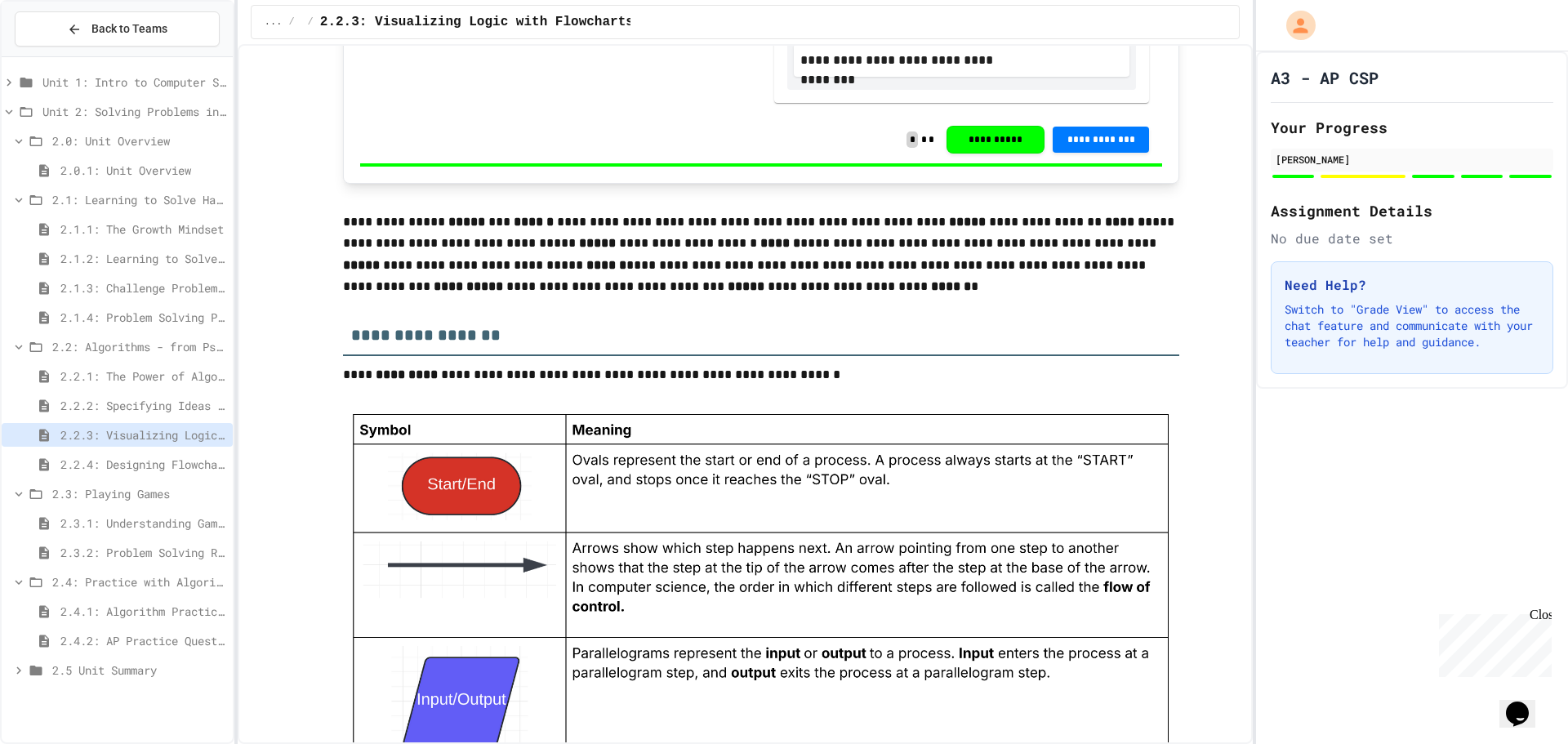
click at [123, 611] on span "2.4.1: Algorithm Practice Exercises" at bounding box center [143, 611] width 166 height 17
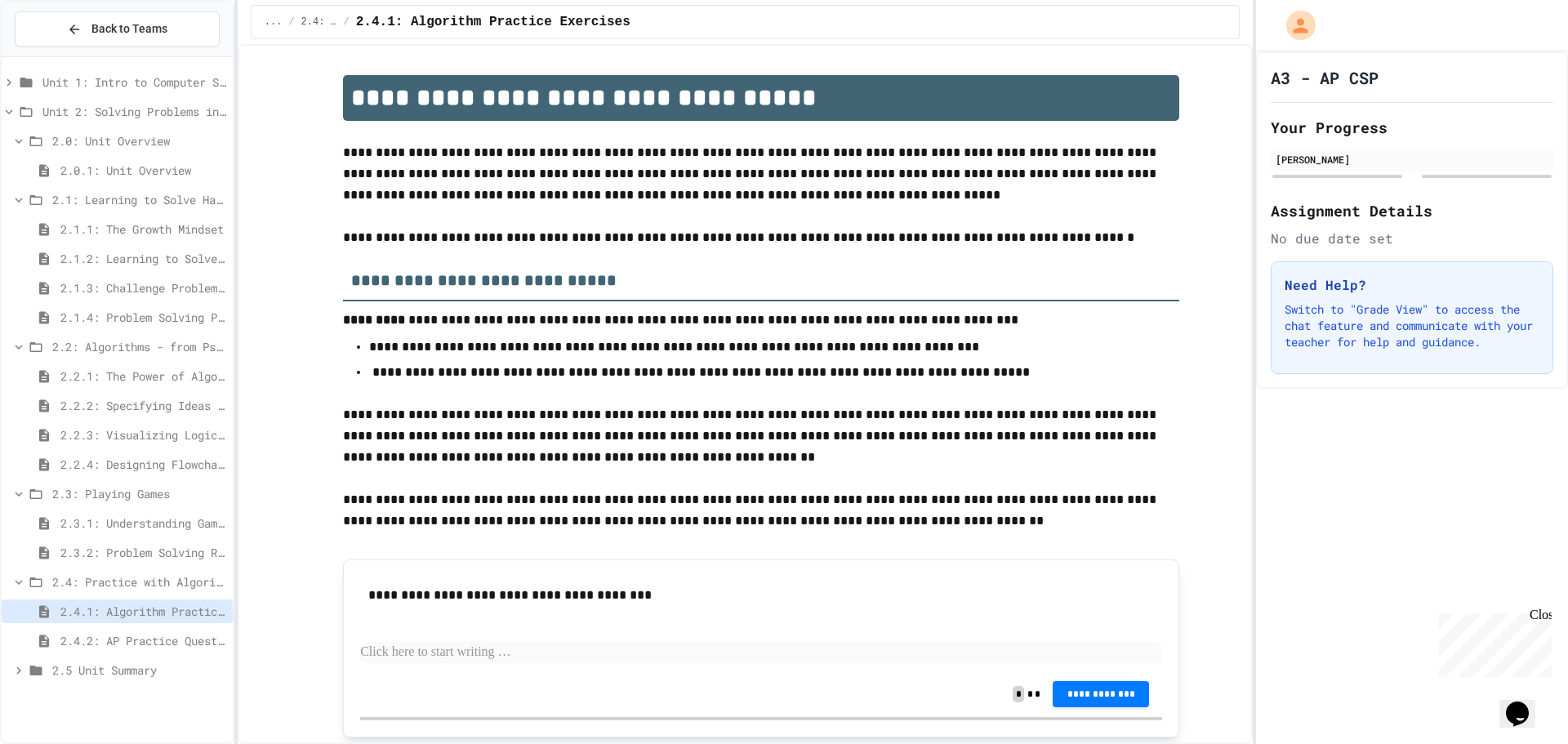
click at [146, 634] on span "2.4.2: AP Practice Questions" at bounding box center [143, 641] width 166 height 17
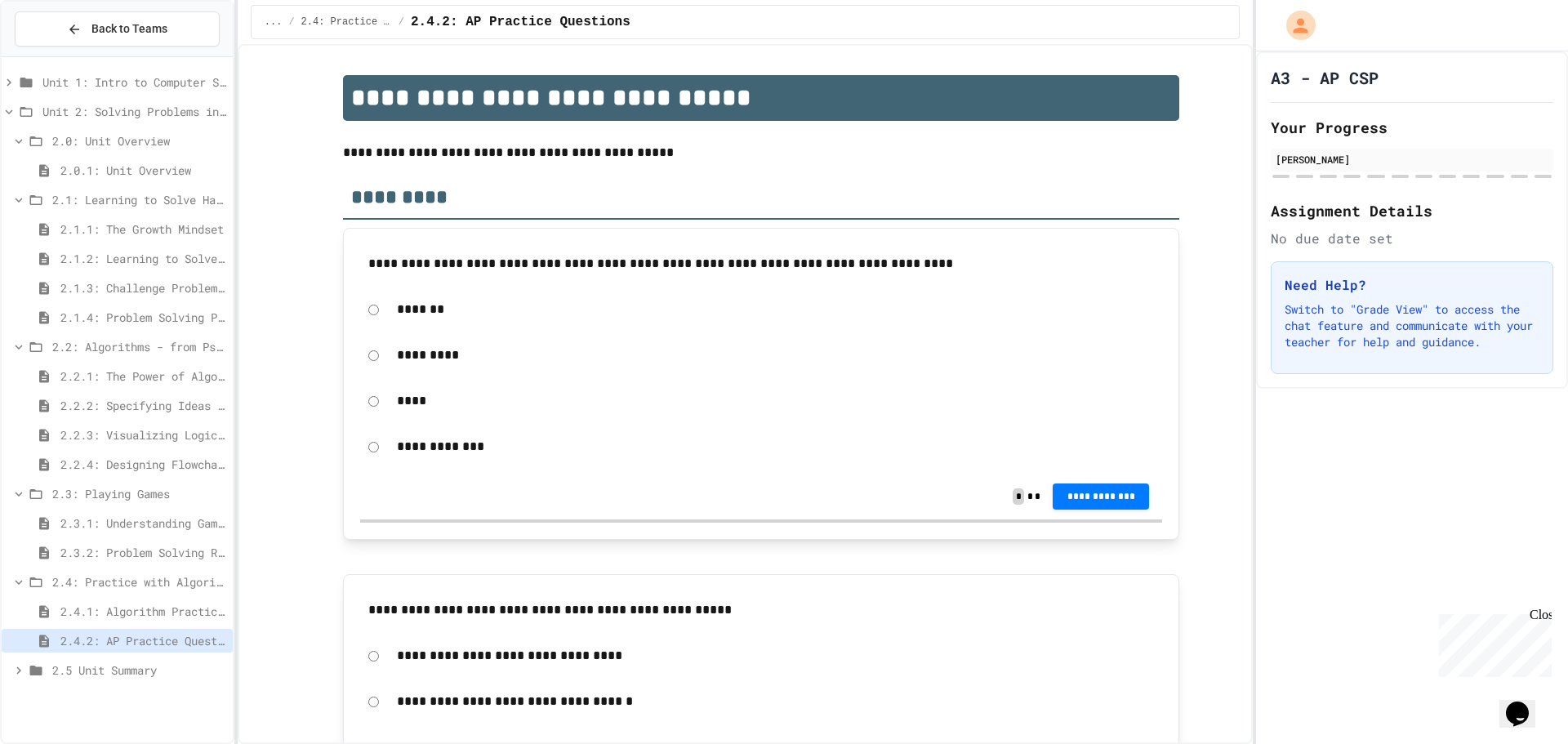
click at [109, 430] on span "2.2.3: Visualizing Logic with Flowcharts" at bounding box center [143, 434] width 166 height 17
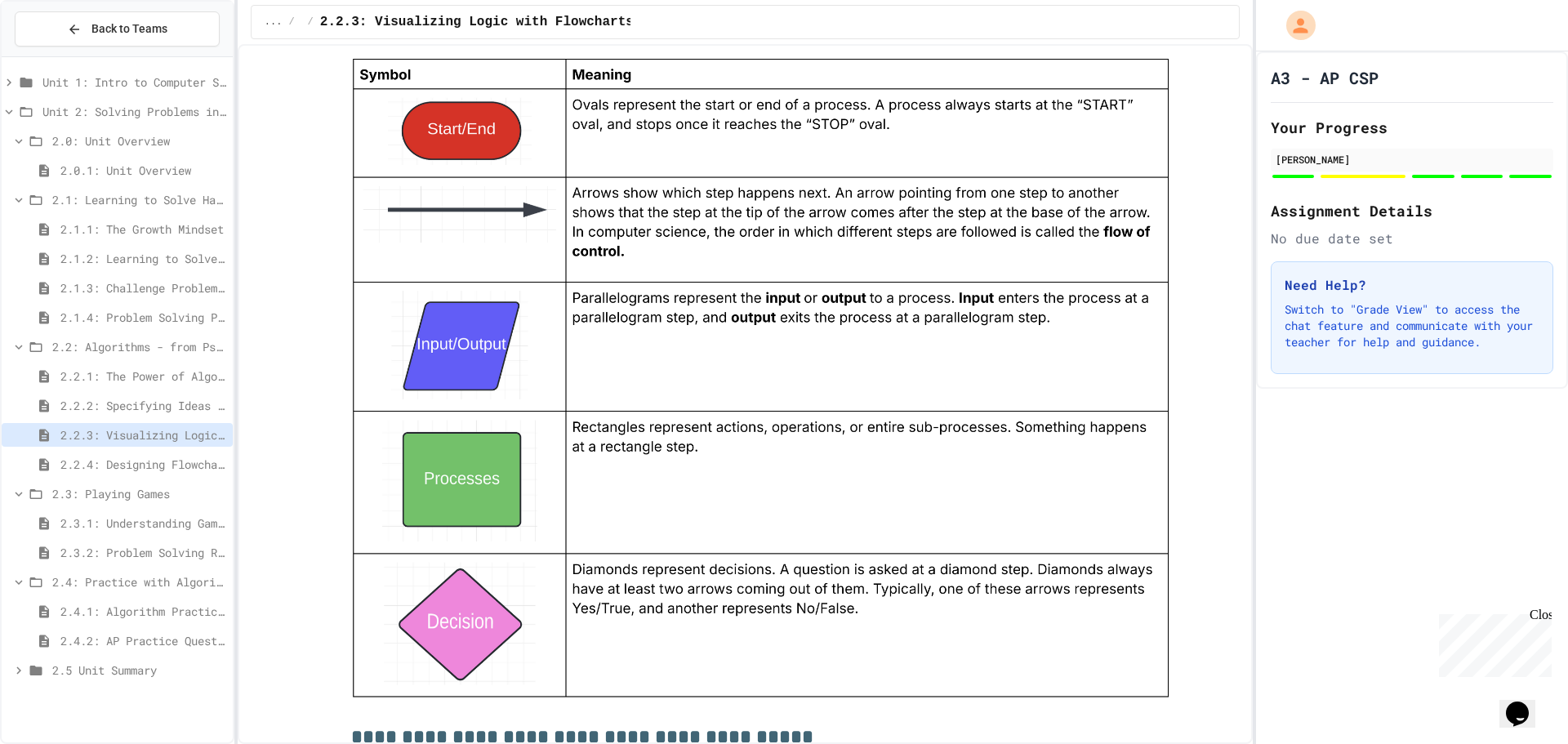
scroll to position [1469, 0]
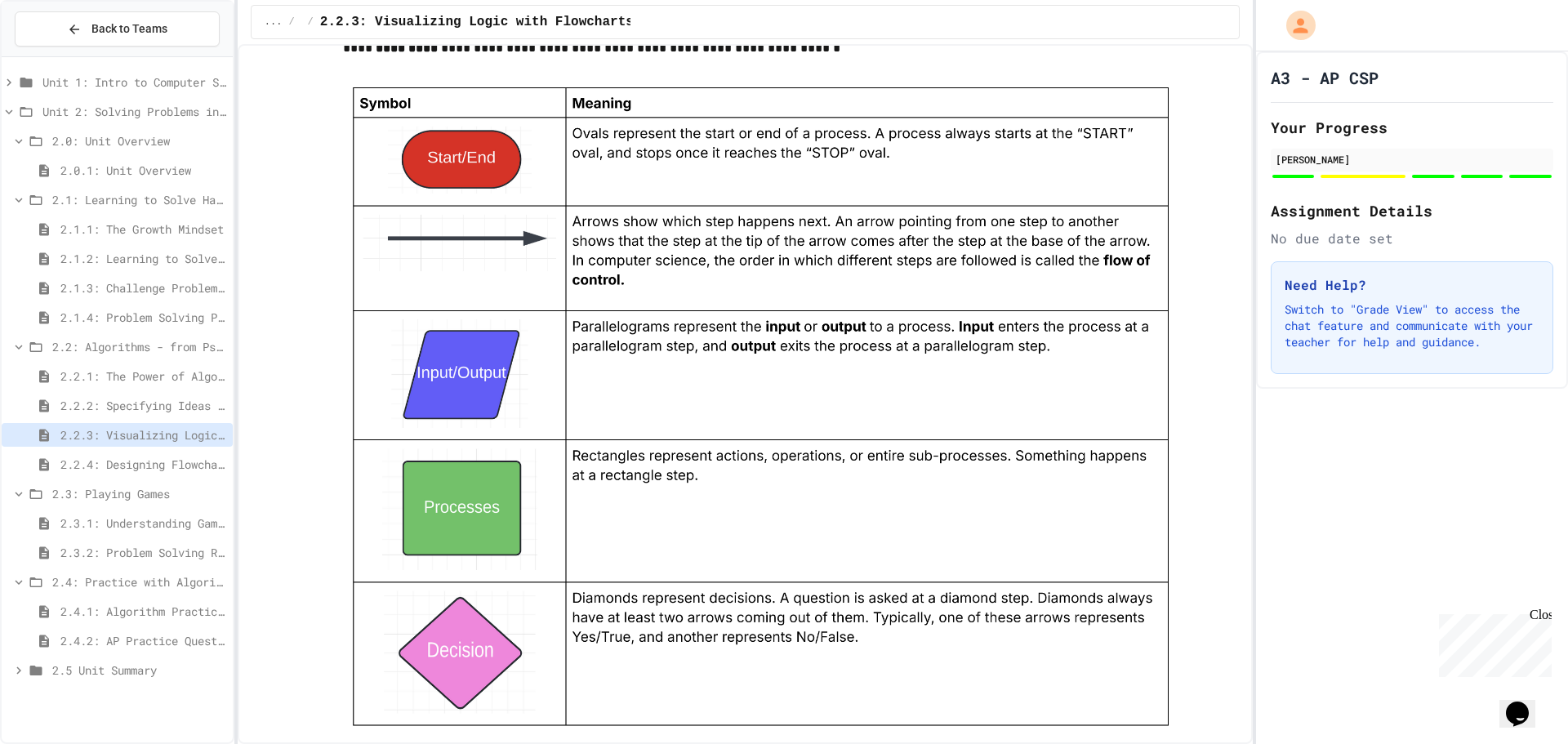
click at [145, 643] on span "2.4.2: AP Practice Questions" at bounding box center [143, 641] width 166 height 17
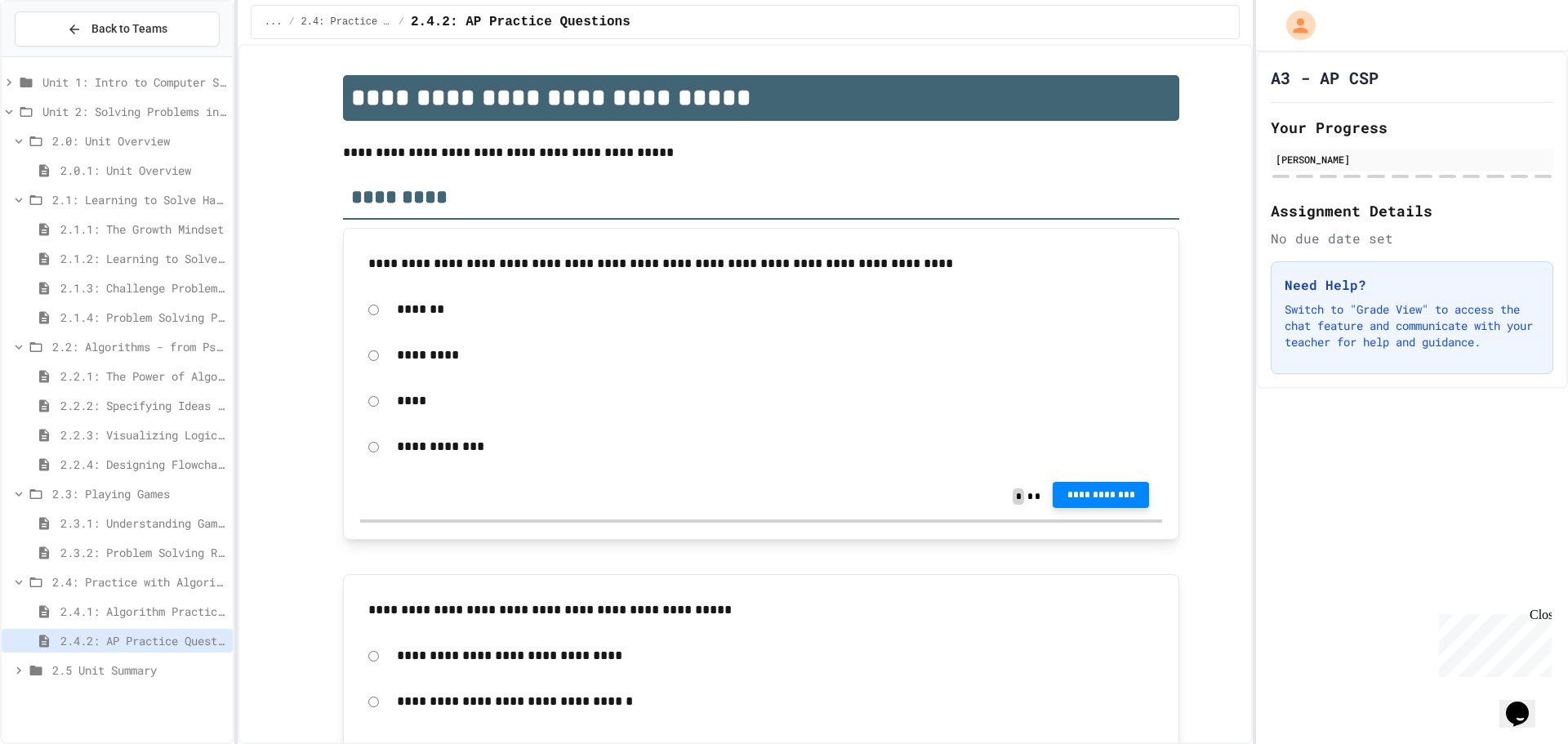
click at [1088, 488] on button "**********" at bounding box center [1101, 494] width 97 height 26
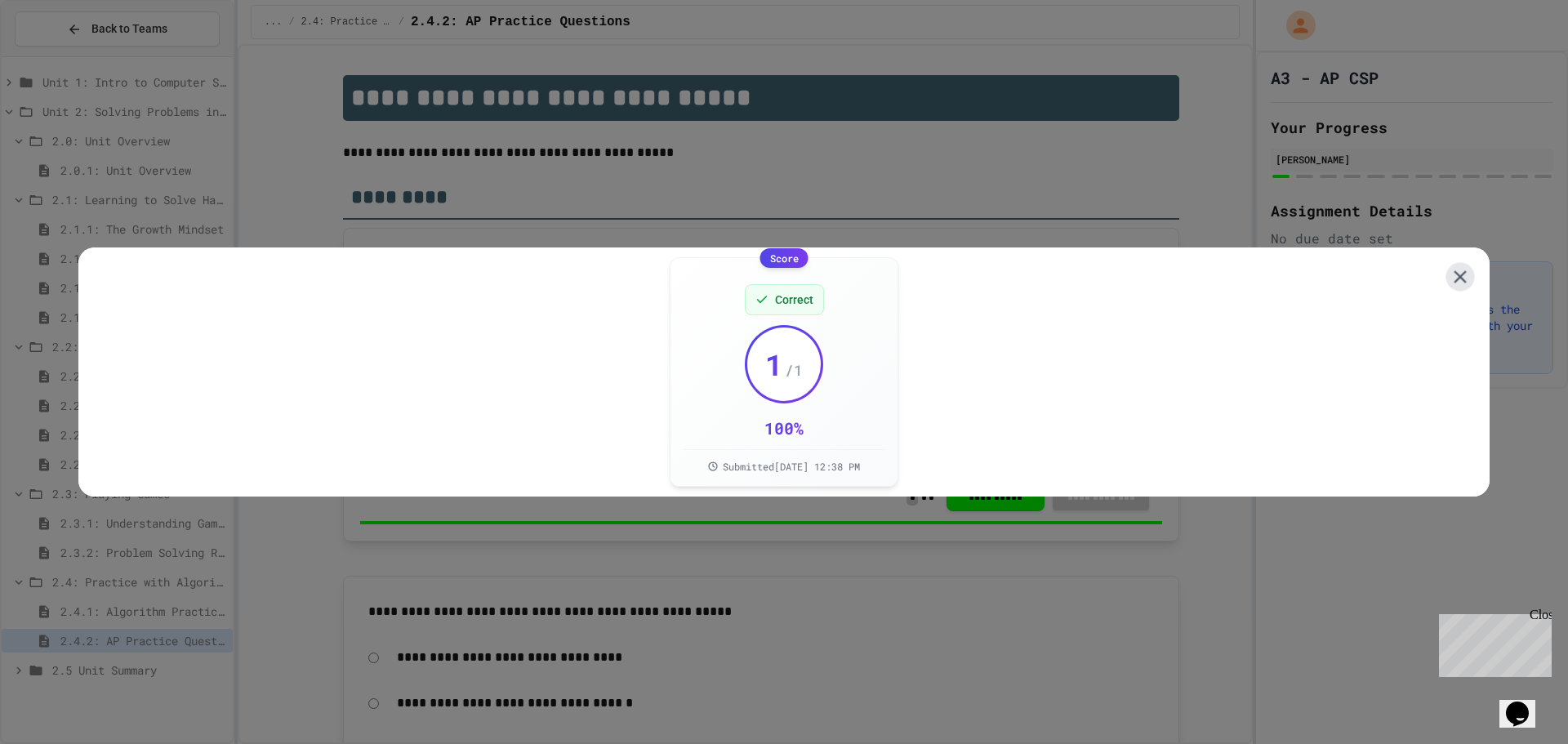
click at [1454, 266] on icon at bounding box center [1460, 277] width 22 height 22
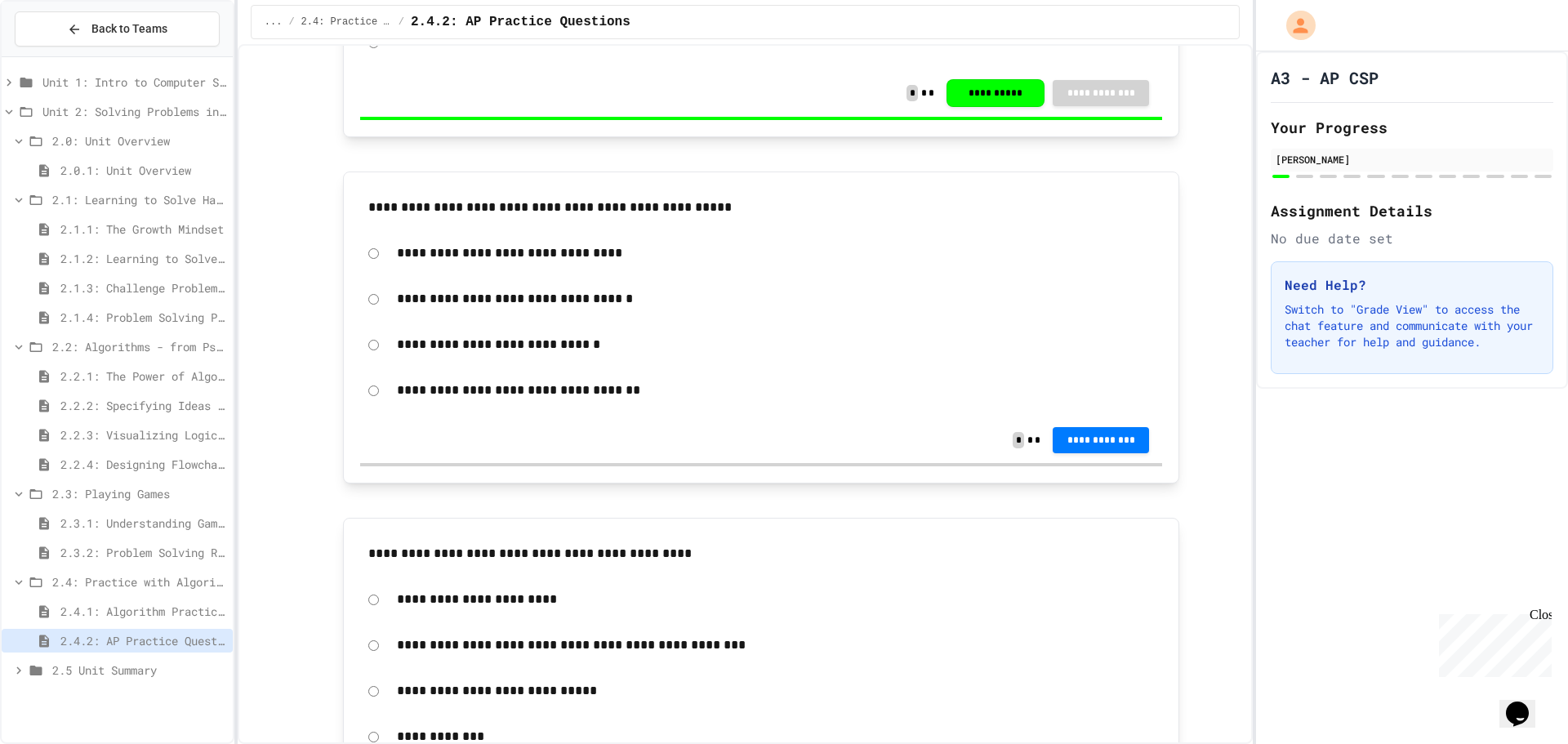
scroll to position [408, 0]
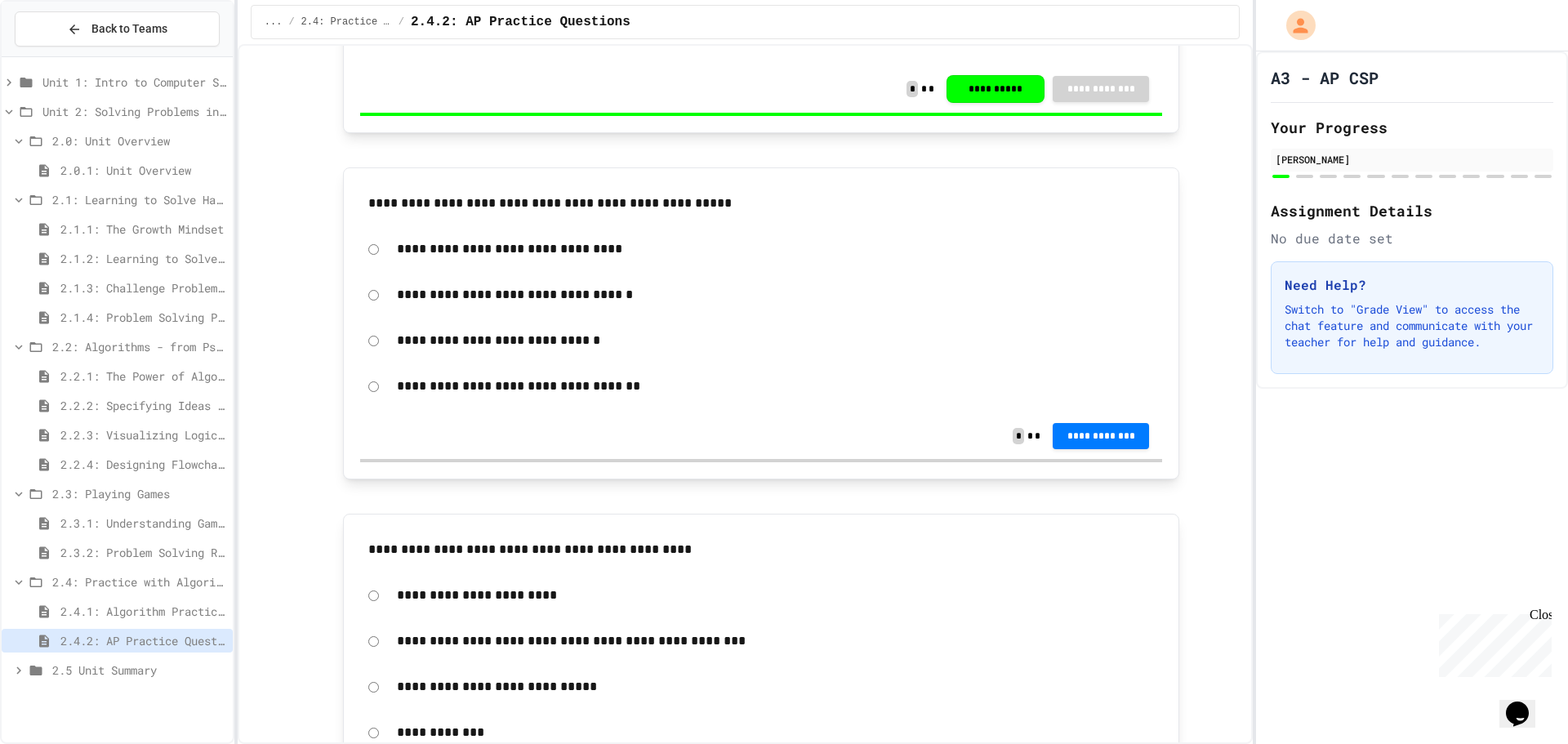
click at [133, 410] on span "2.2.2: Specifying Ideas with Pseudocode" at bounding box center [143, 405] width 166 height 17
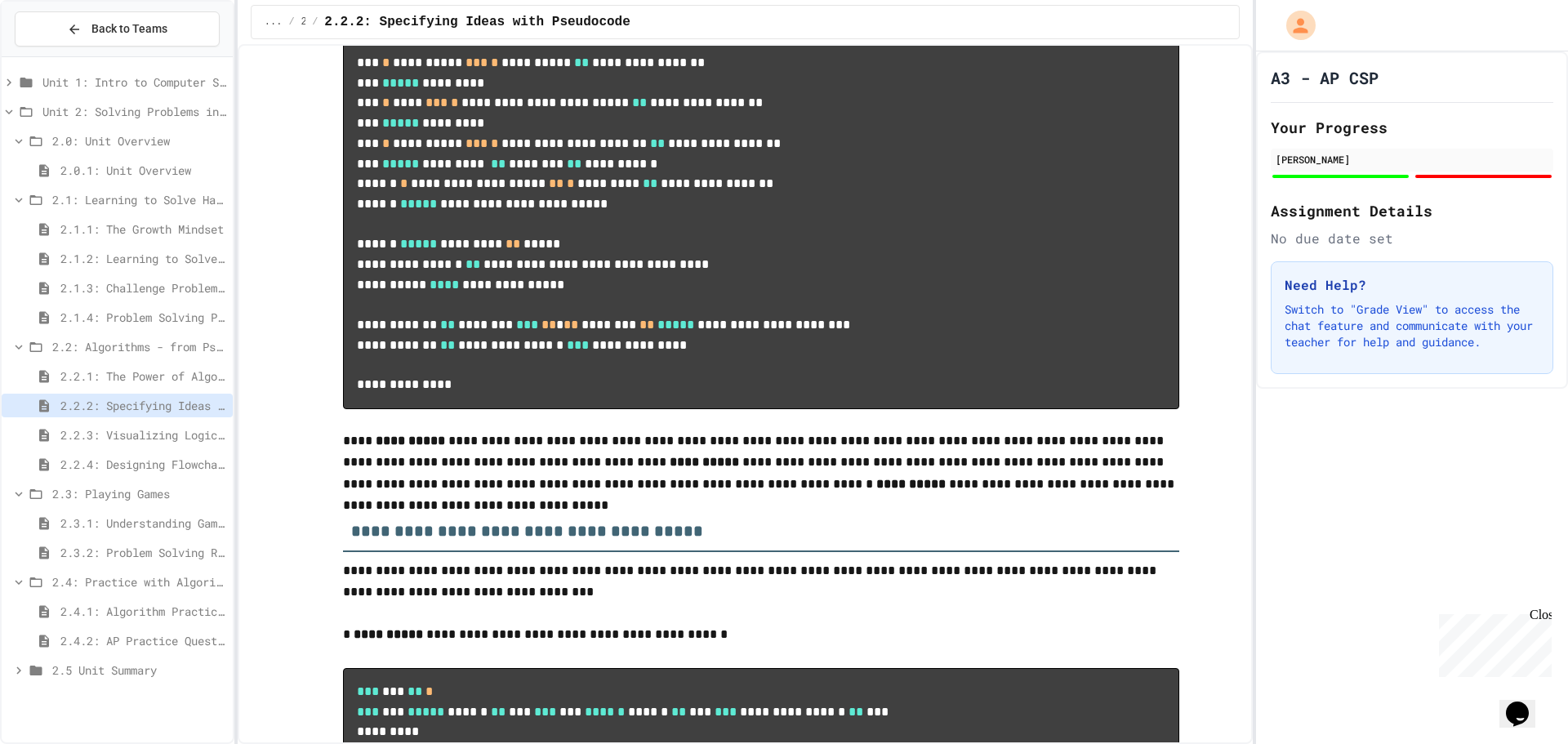
scroll to position [979, 0]
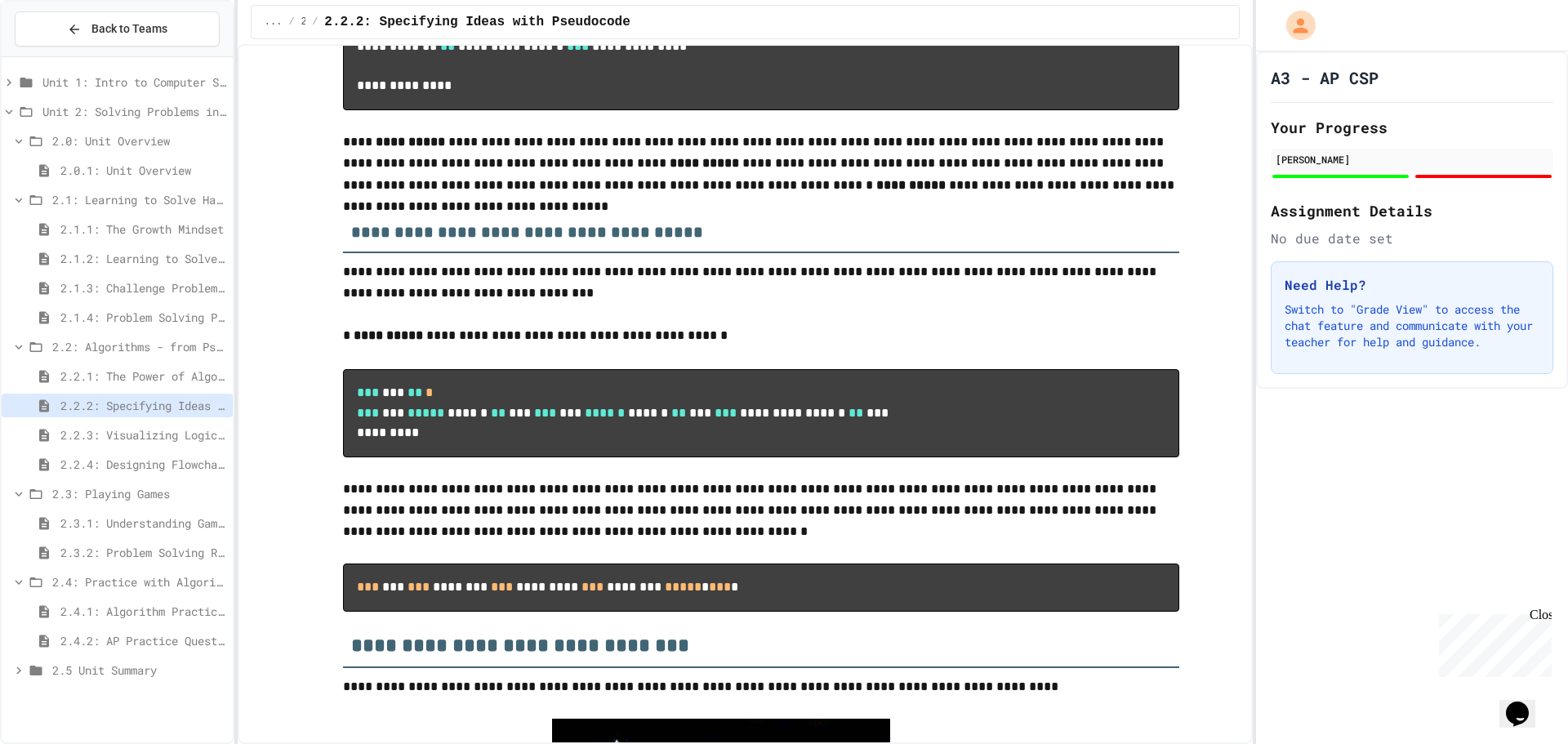
click at [116, 425] on div "2.2.3: Visualizing Logic with Flowcharts" at bounding box center [117, 434] width 231 height 23
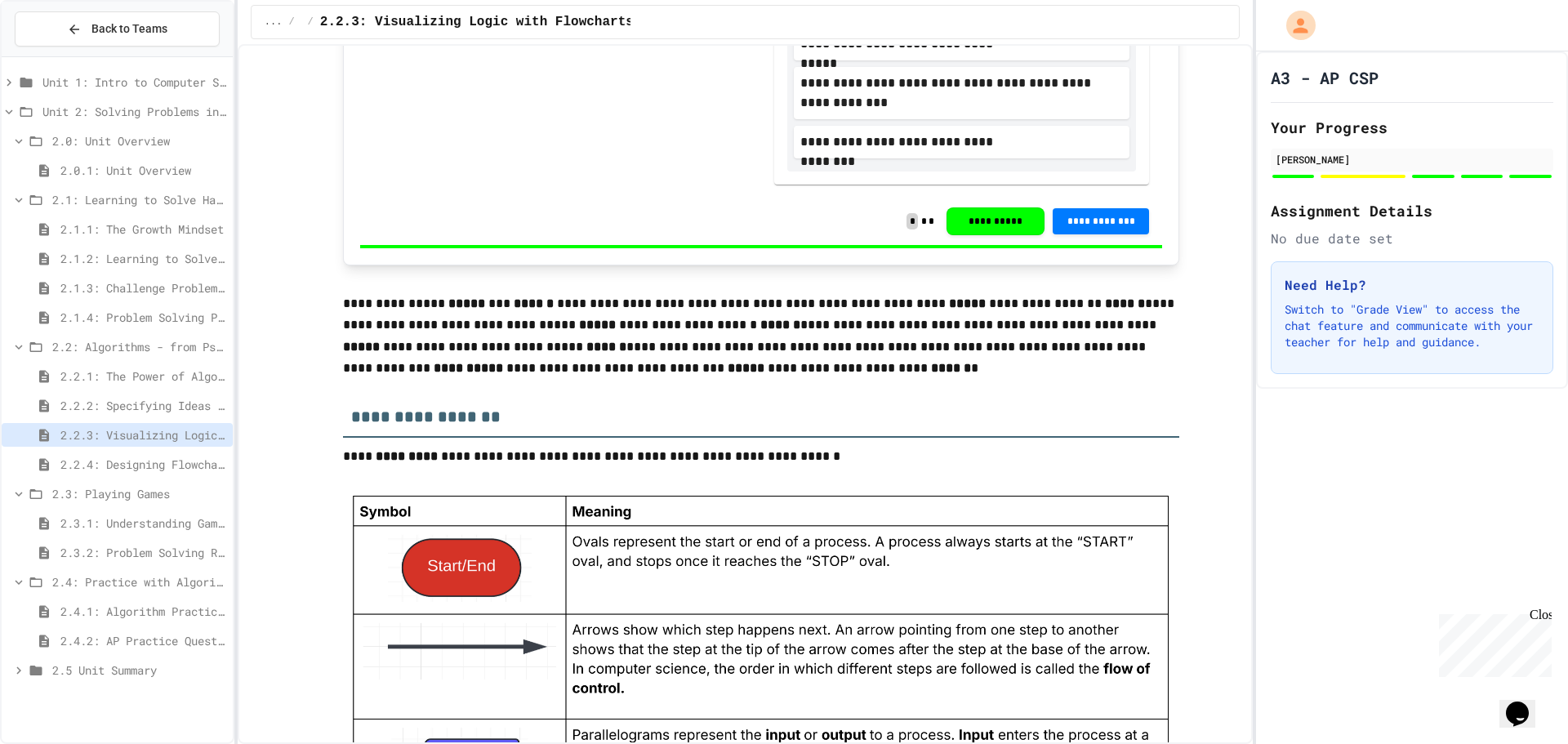
scroll to position [1632, 0]
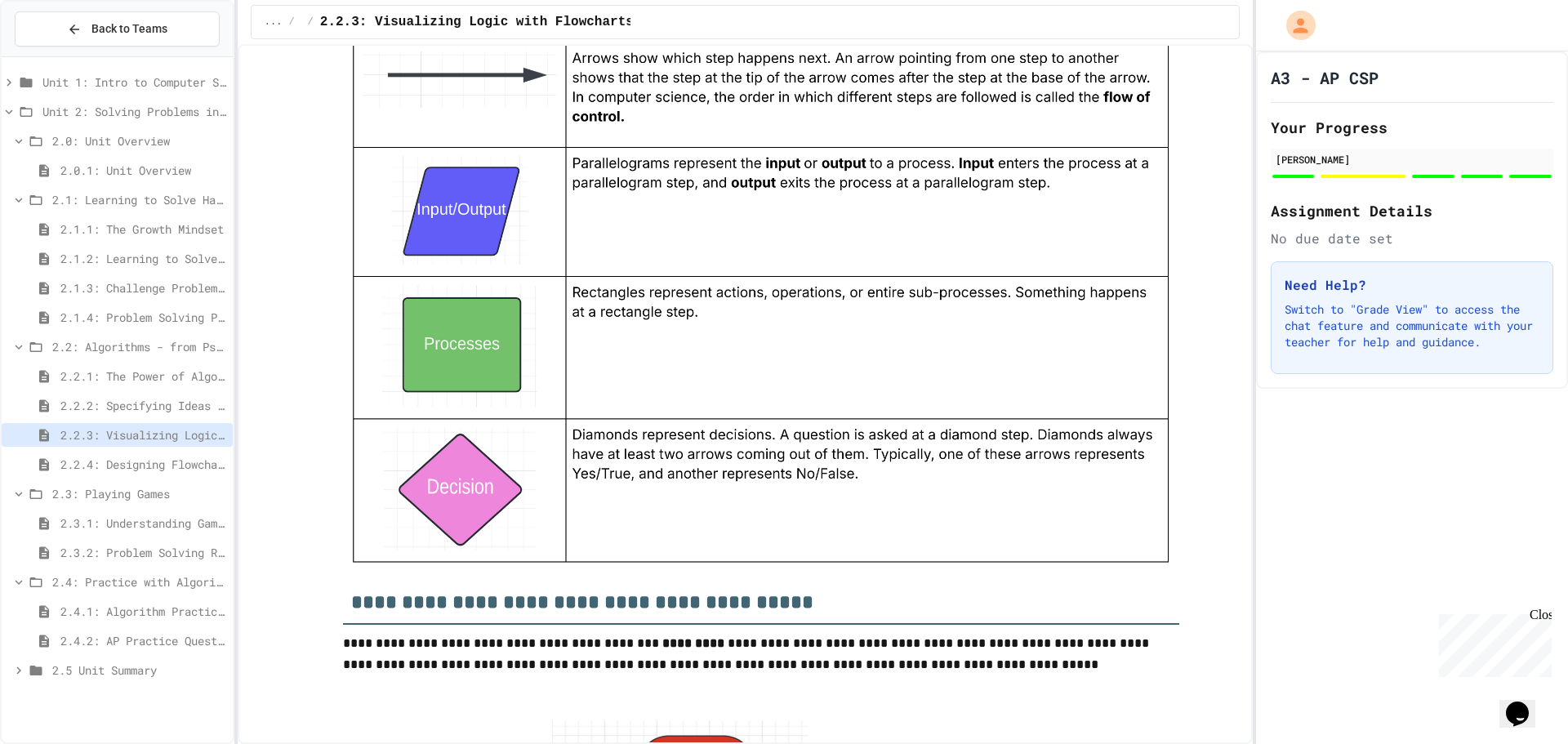
click at [92, 632] on span "2.4.2: AP Practice Questions" at bounding box center [143, 641] width 166 height 17
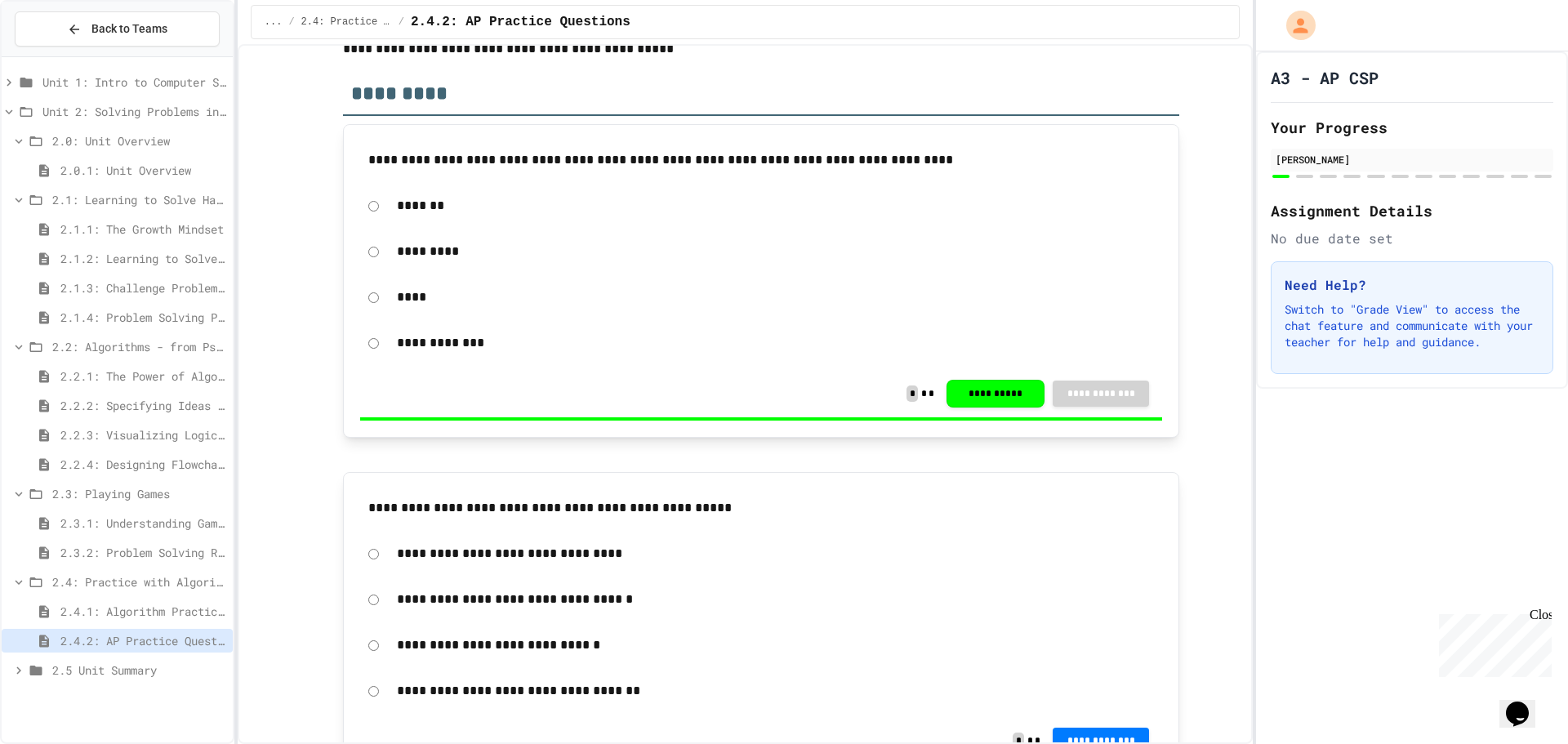
scroll to position [326, 0]
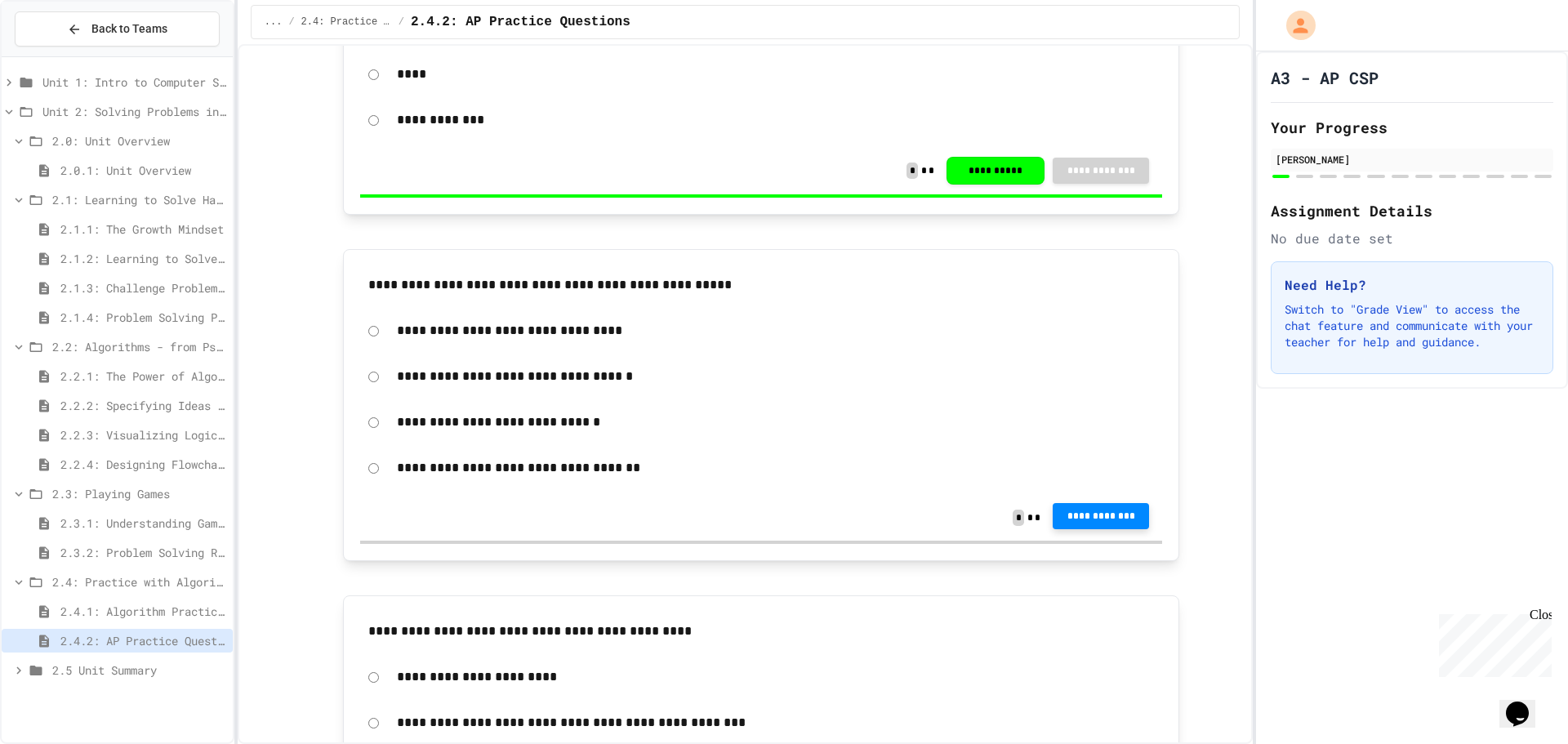
click at [1104, 525] on button "**********" at bounding box center [1101, 516] width 97 height 26
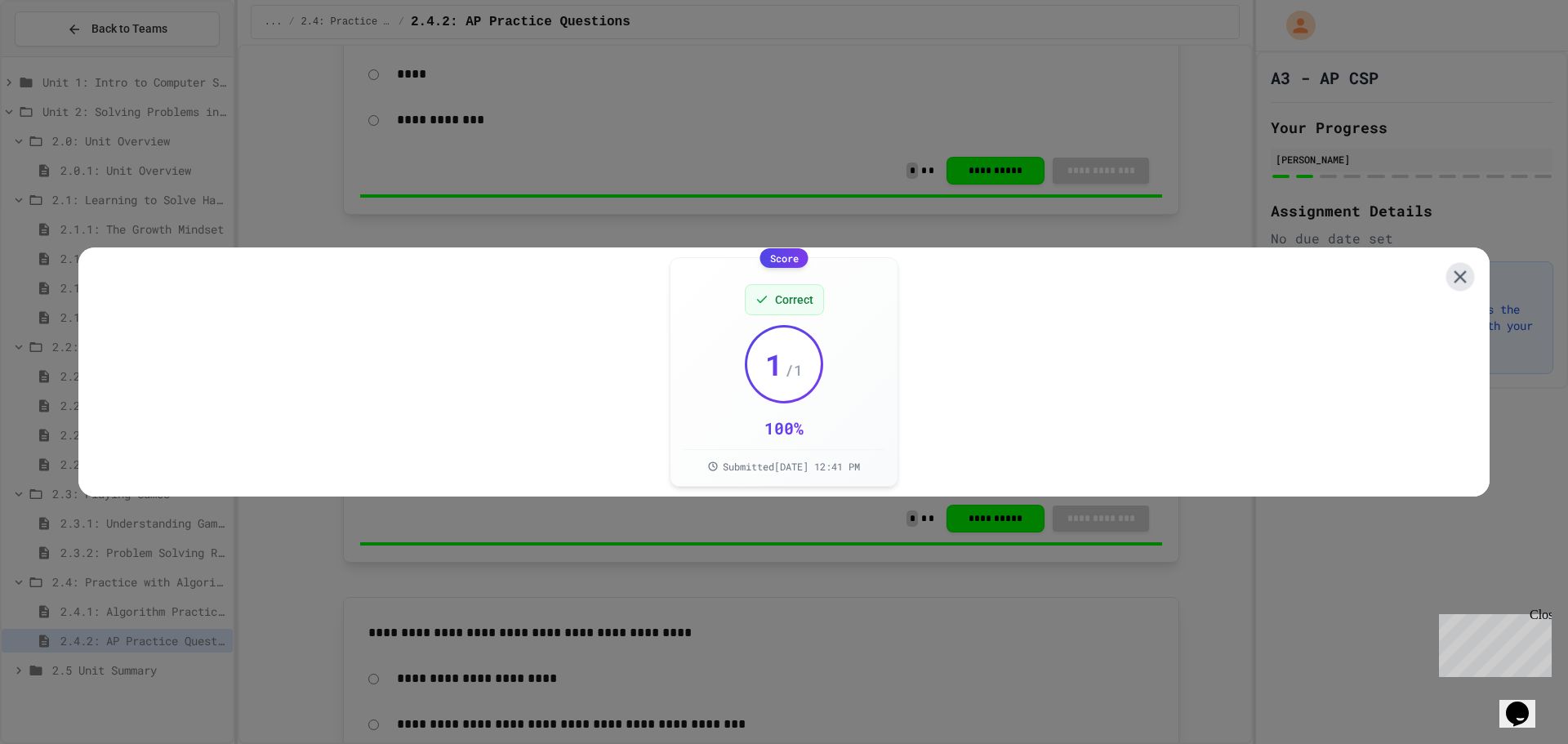
click at [1454, 270] on icon at bounding box center [1459, 276] width 12 height 12
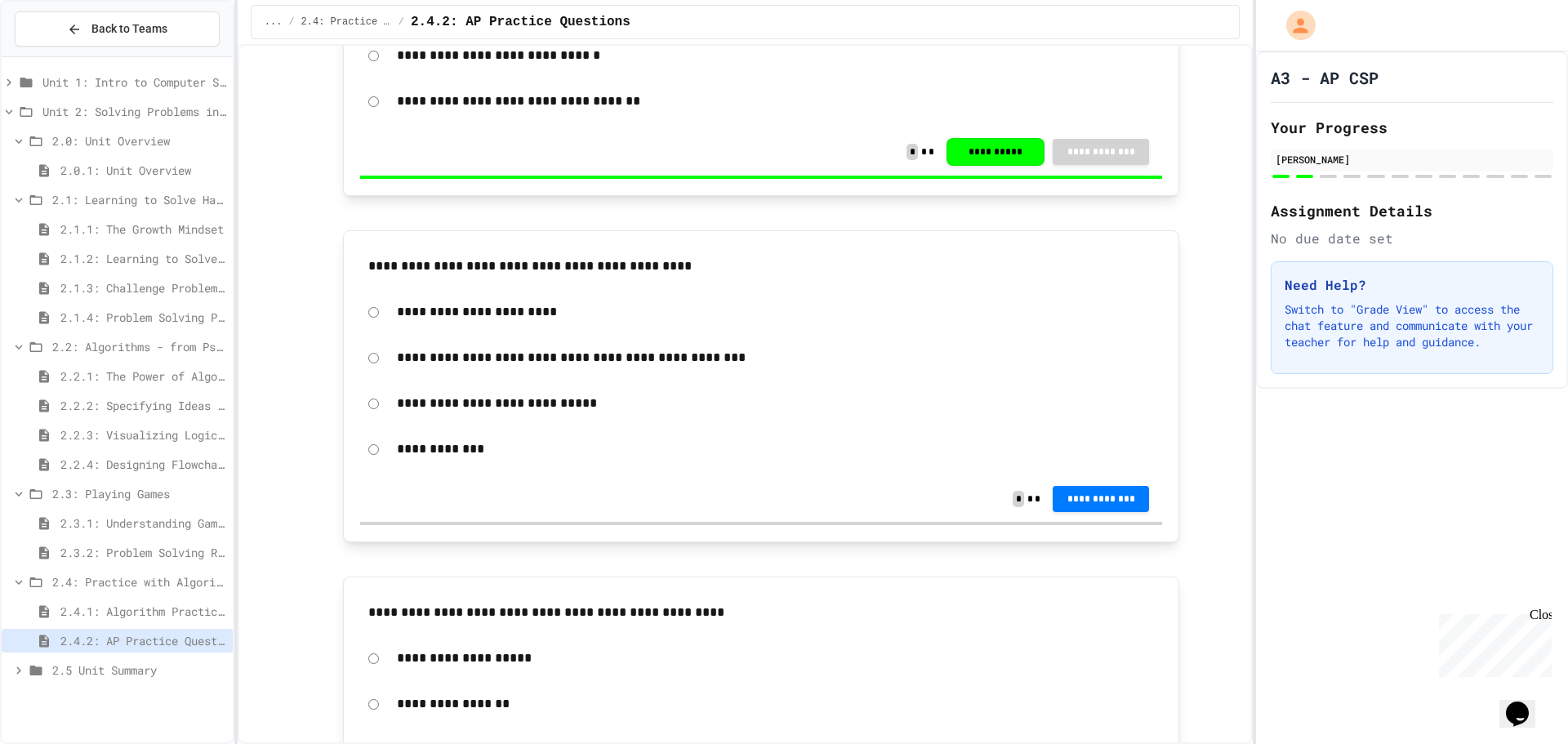
scroll to position [735, 0]
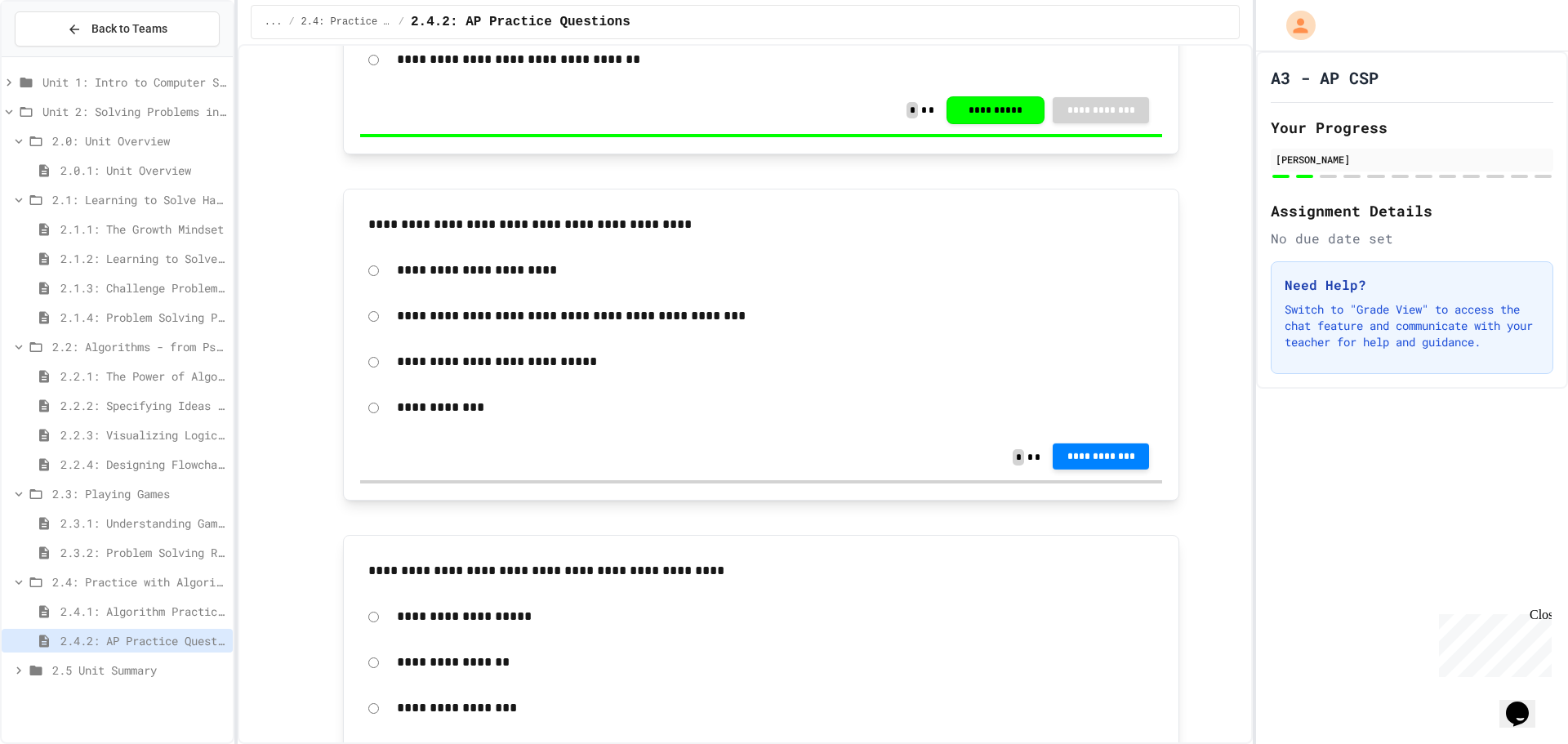
click at [1096, 459] on span "**********" at bounding box center [1101, 457] width 70 height 13
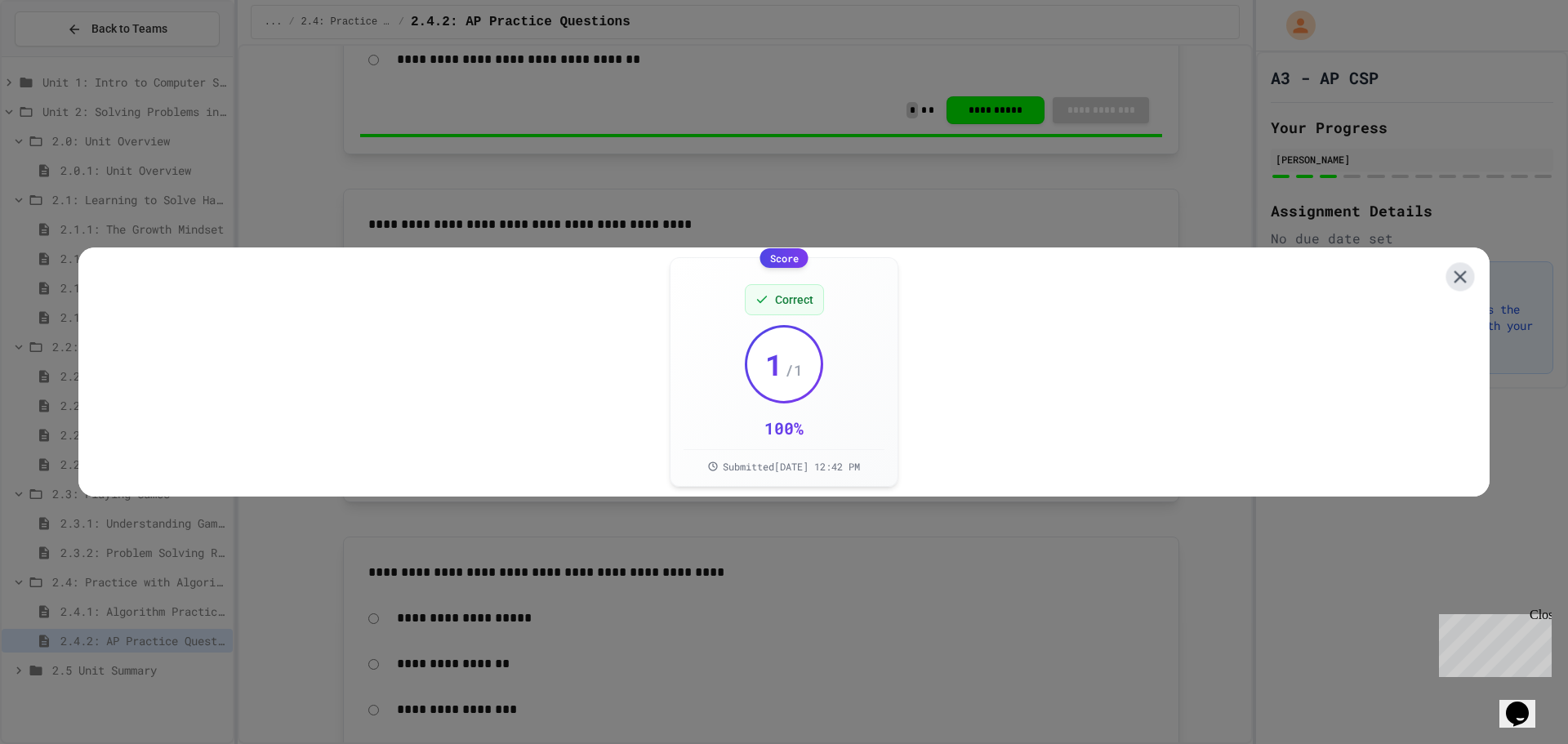
click at [1457, 266] on icon at bounding box center [1460, 277] width 22 height 22
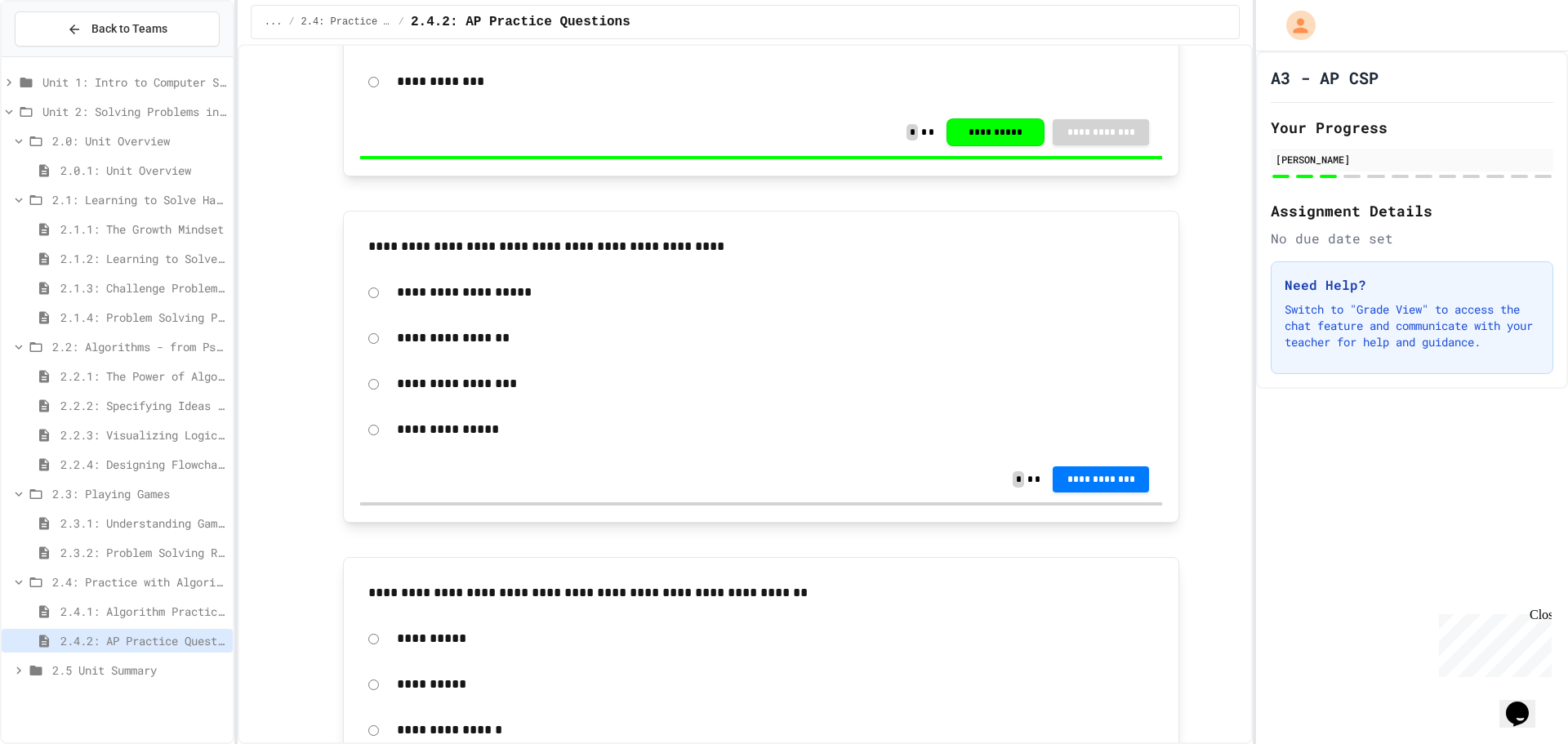
scroll to position [1061, 0]
click at [1078, 469] on button "**********" at bounding box center [1101, 477] width 97 height 26
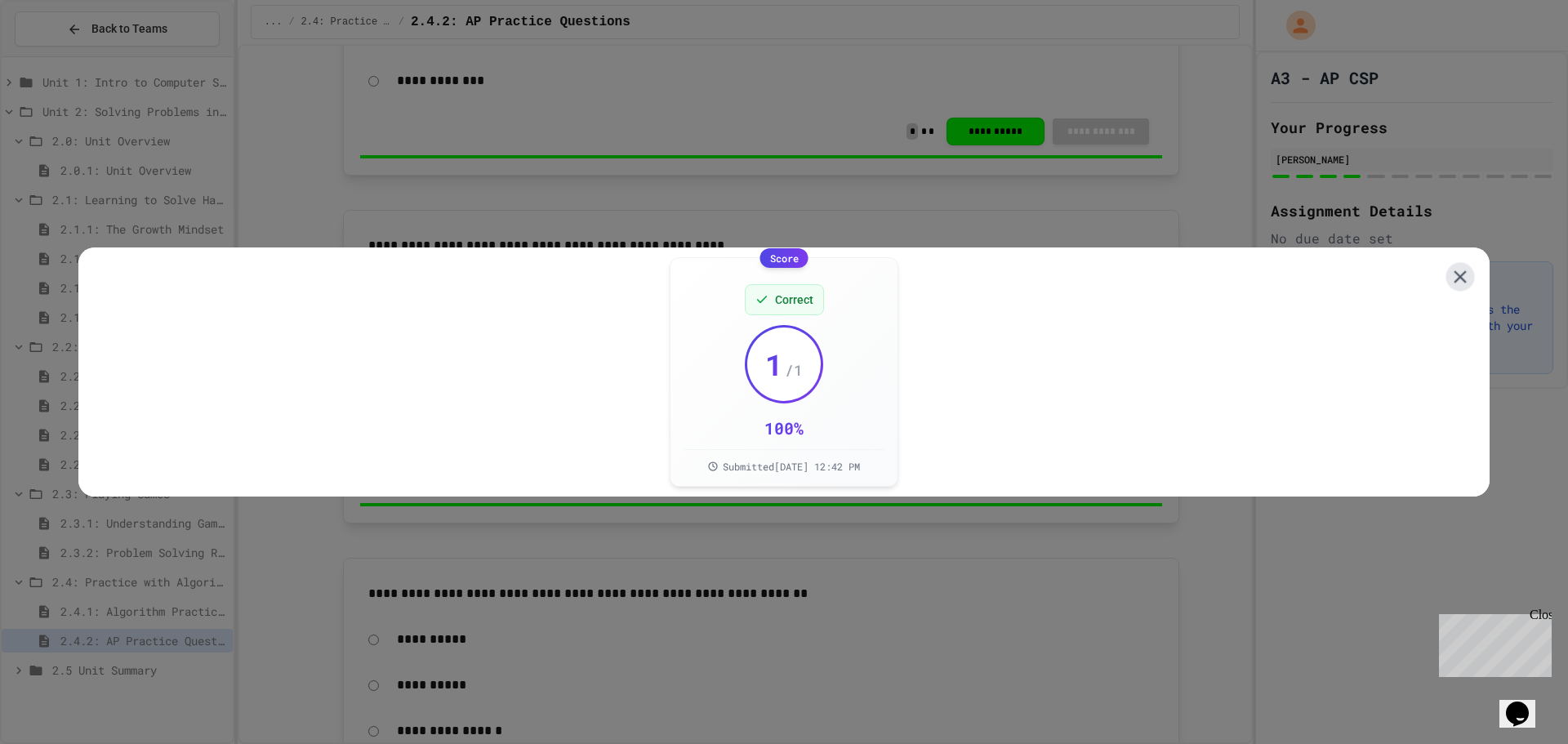
click at [1450, 266] on icon at bounding box center [1460, 277] width 22 height 22
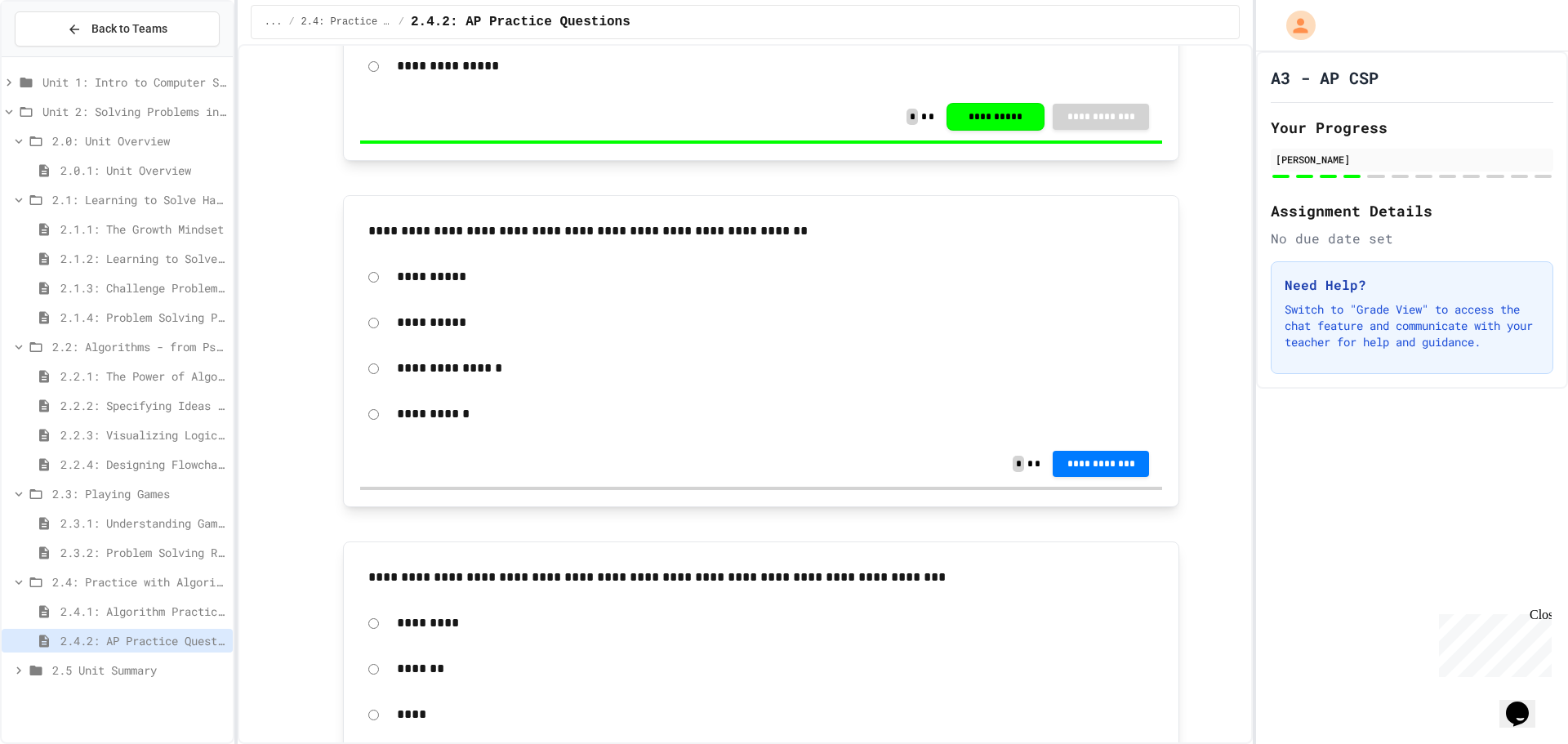
scroll to position [1469, 0]
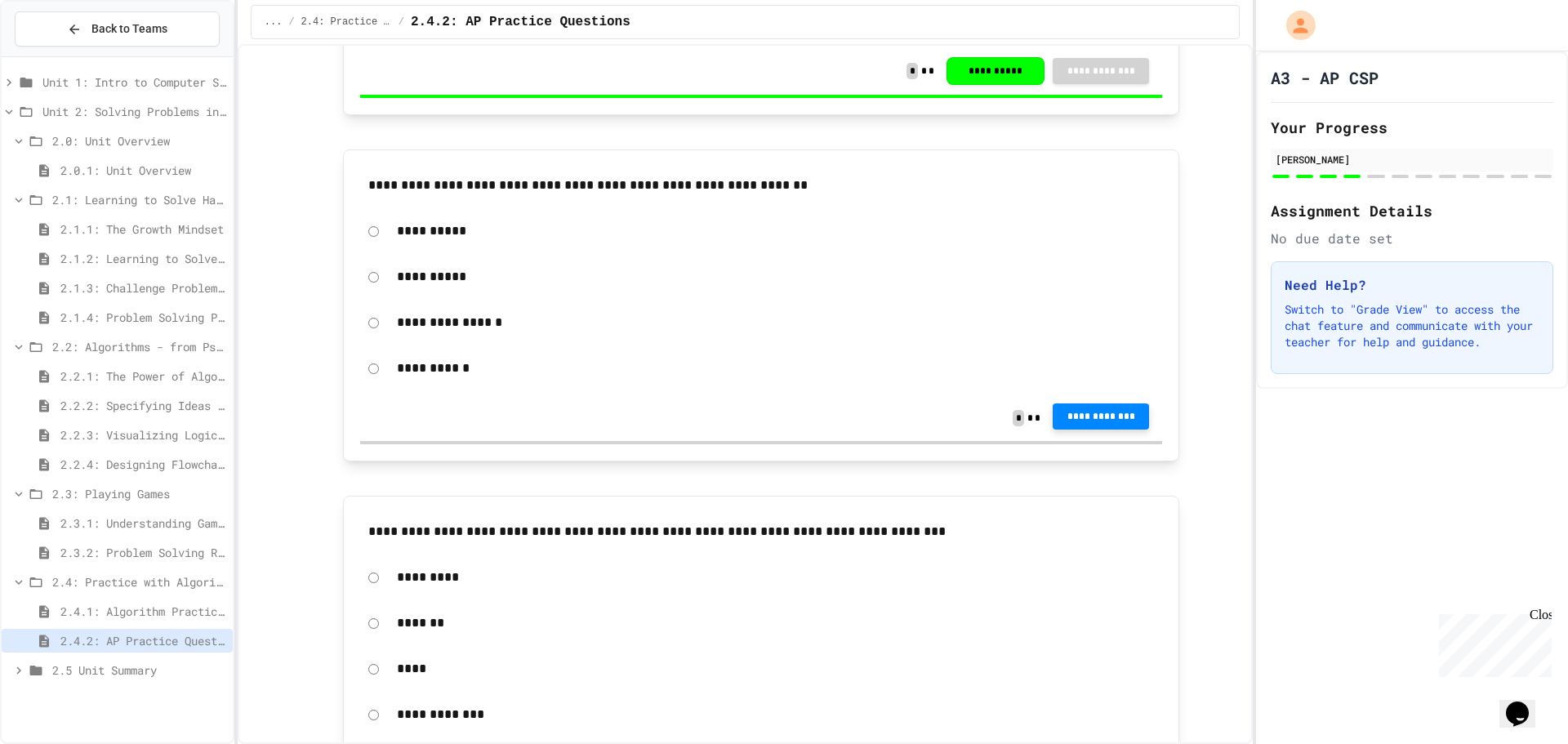
click at [1122, 420] on span "**********" at bounding box center [1101, 417] width 70 height 13
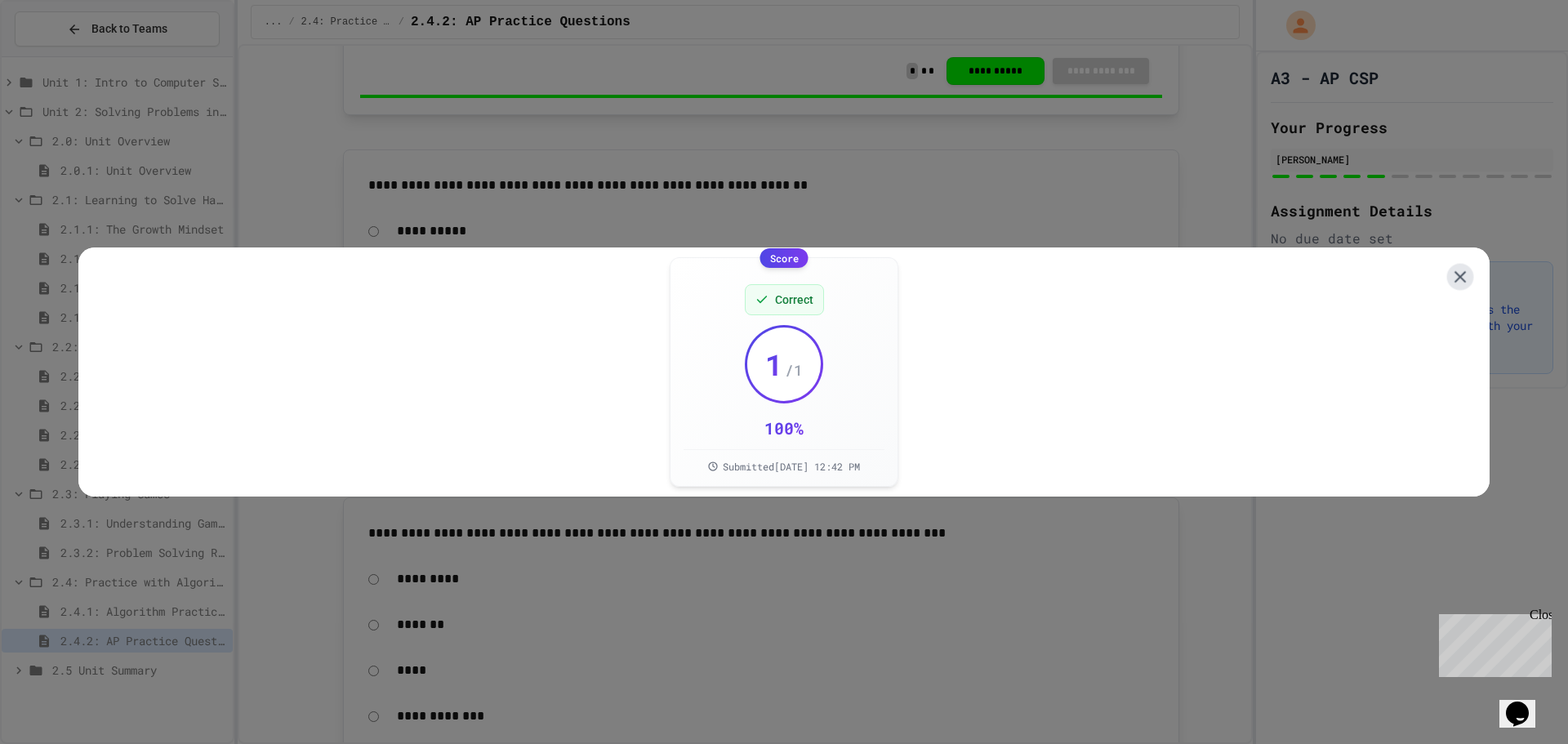
click at [1451, 267] on icon at bounding box center [1461, 278] width 21 height 21
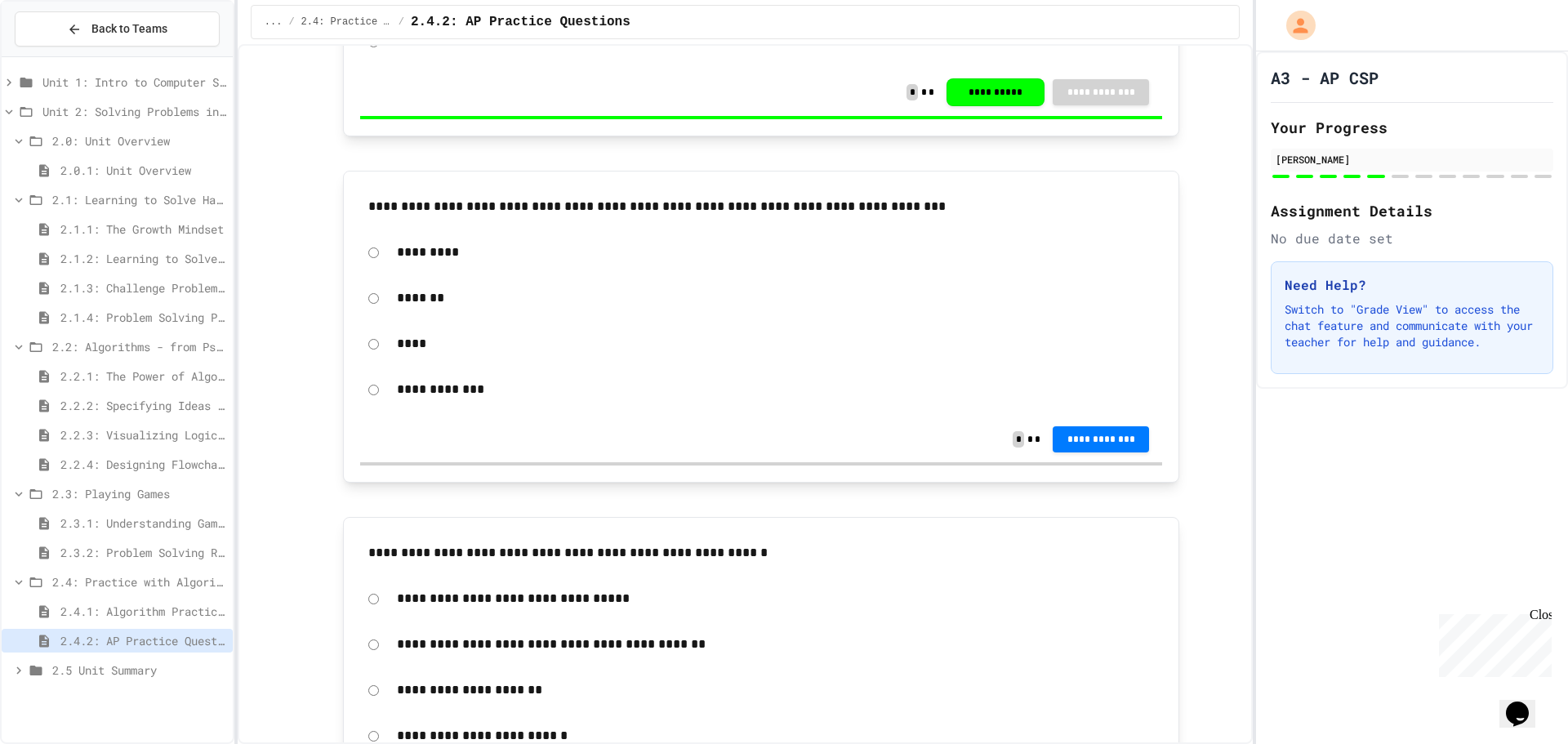
scroll to position [1715, 0]
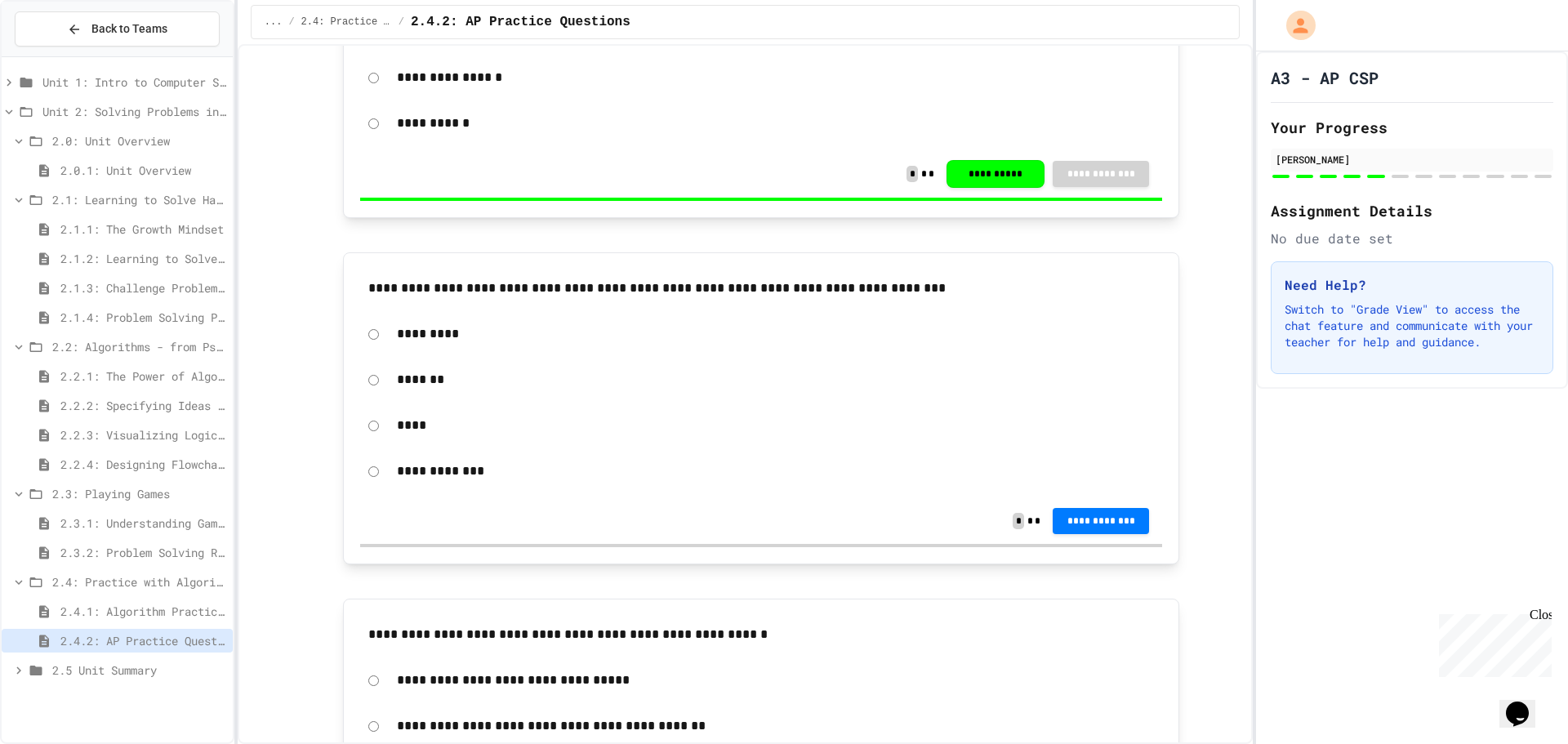
click at [102, 432] on span "2.2.3: Visualizing Logic with Flowcharts" at bounding box center [143, 434] width 166 height 17
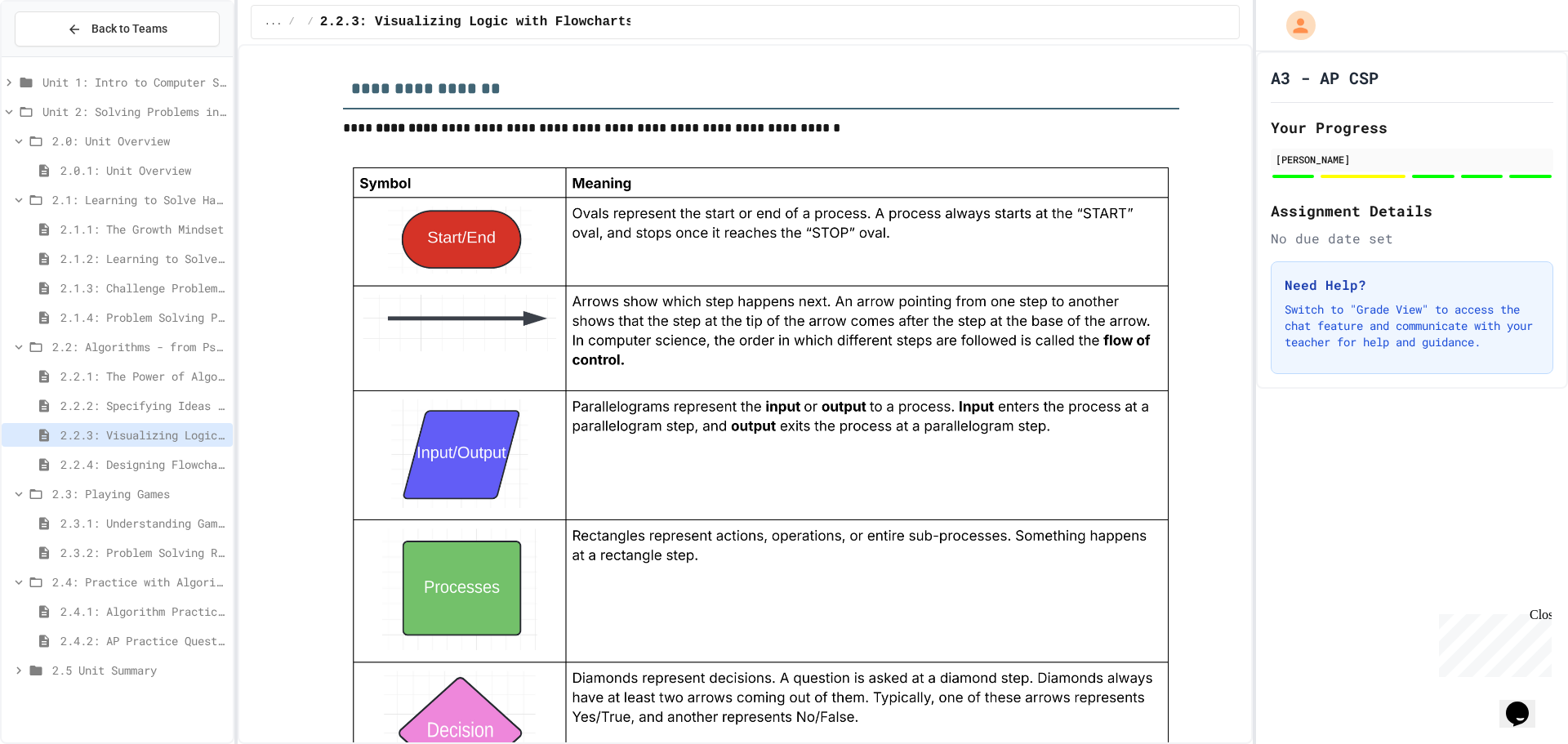
scroll to position [1388, 0]
click at [112, 639] on span "2.4.2: AP Practice Questions" at bounding box center [143, 641] width 166 height 17
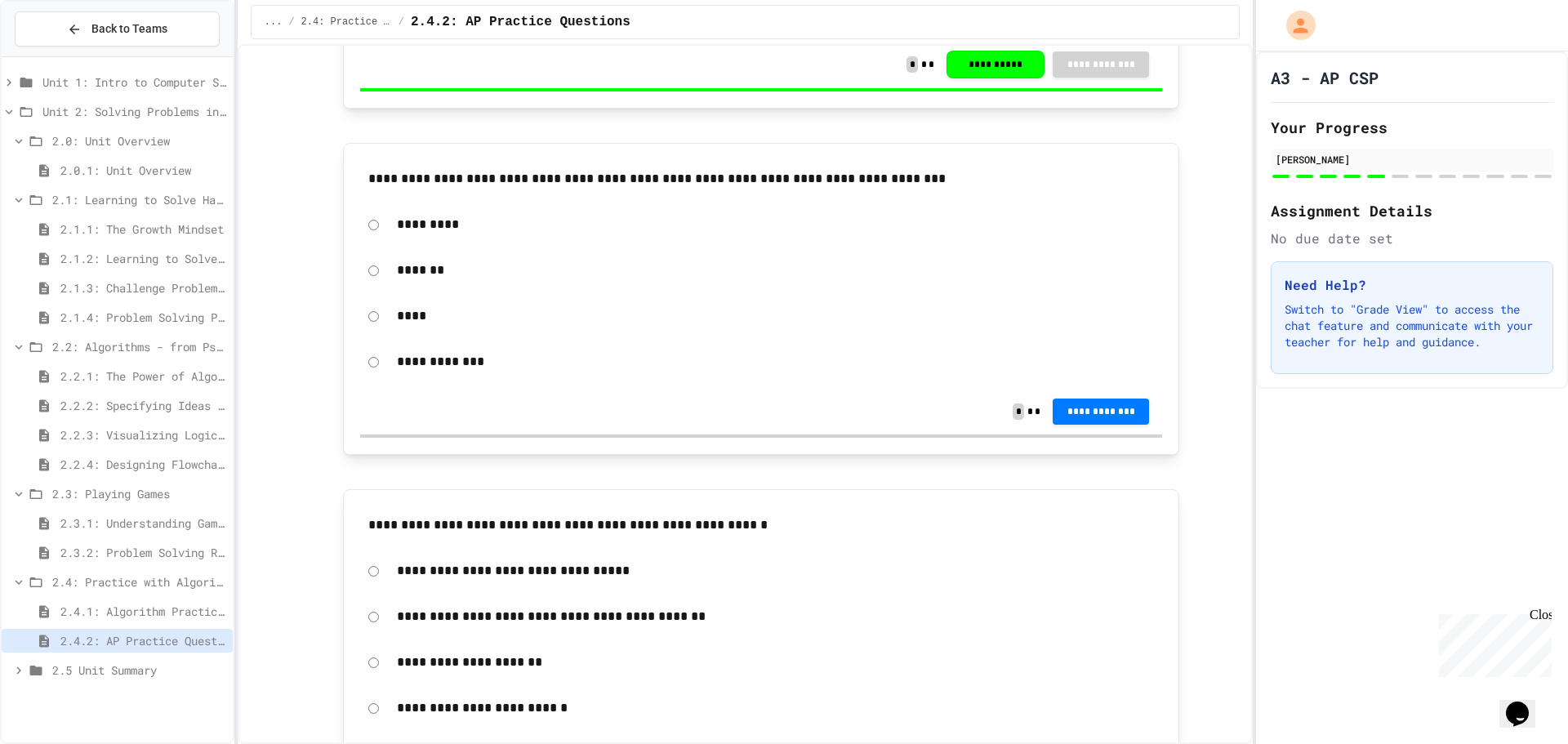
scroll to position [1797, 0]
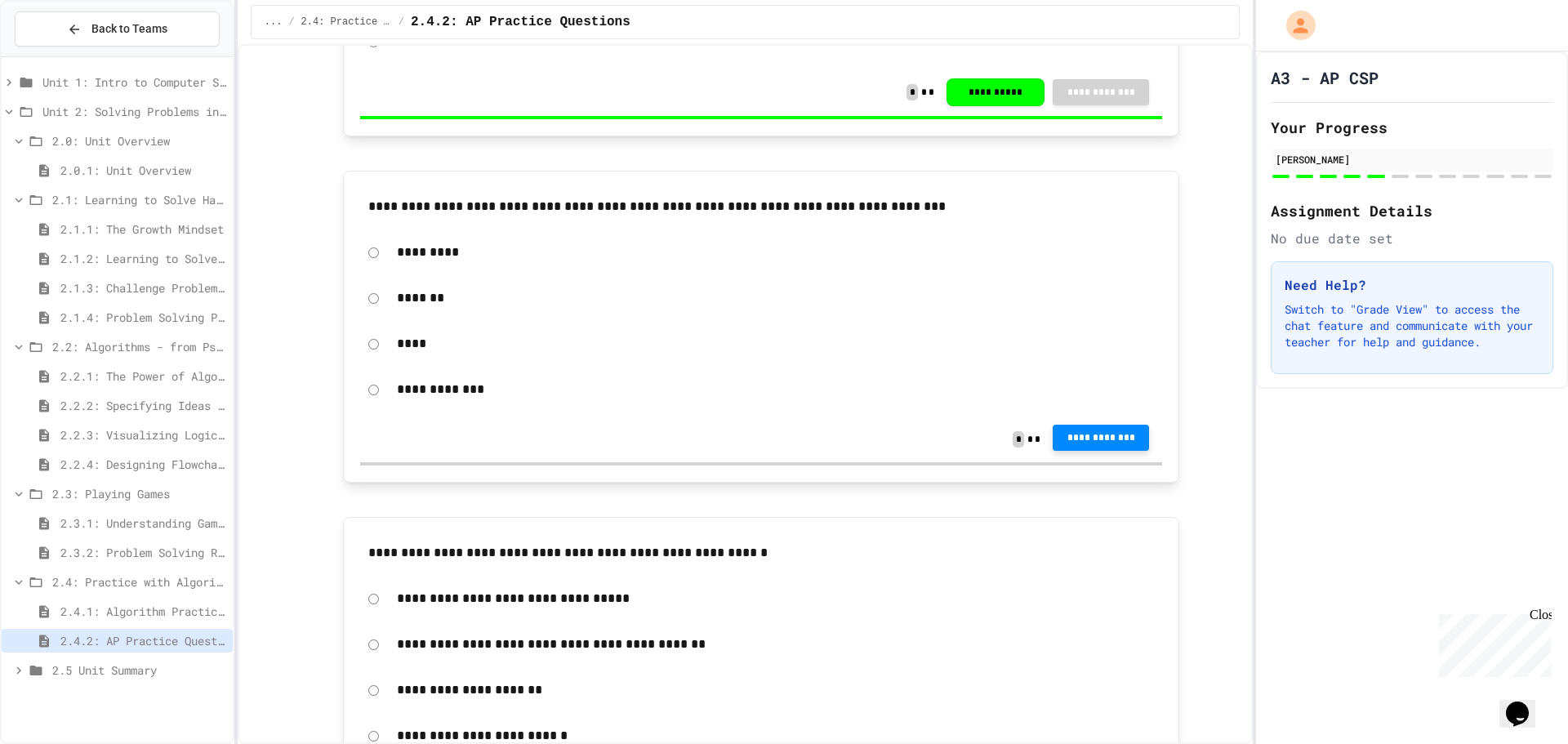
click at [1124, 443] on span "**********" at bounding box center [1101, 437] width 70 height 13
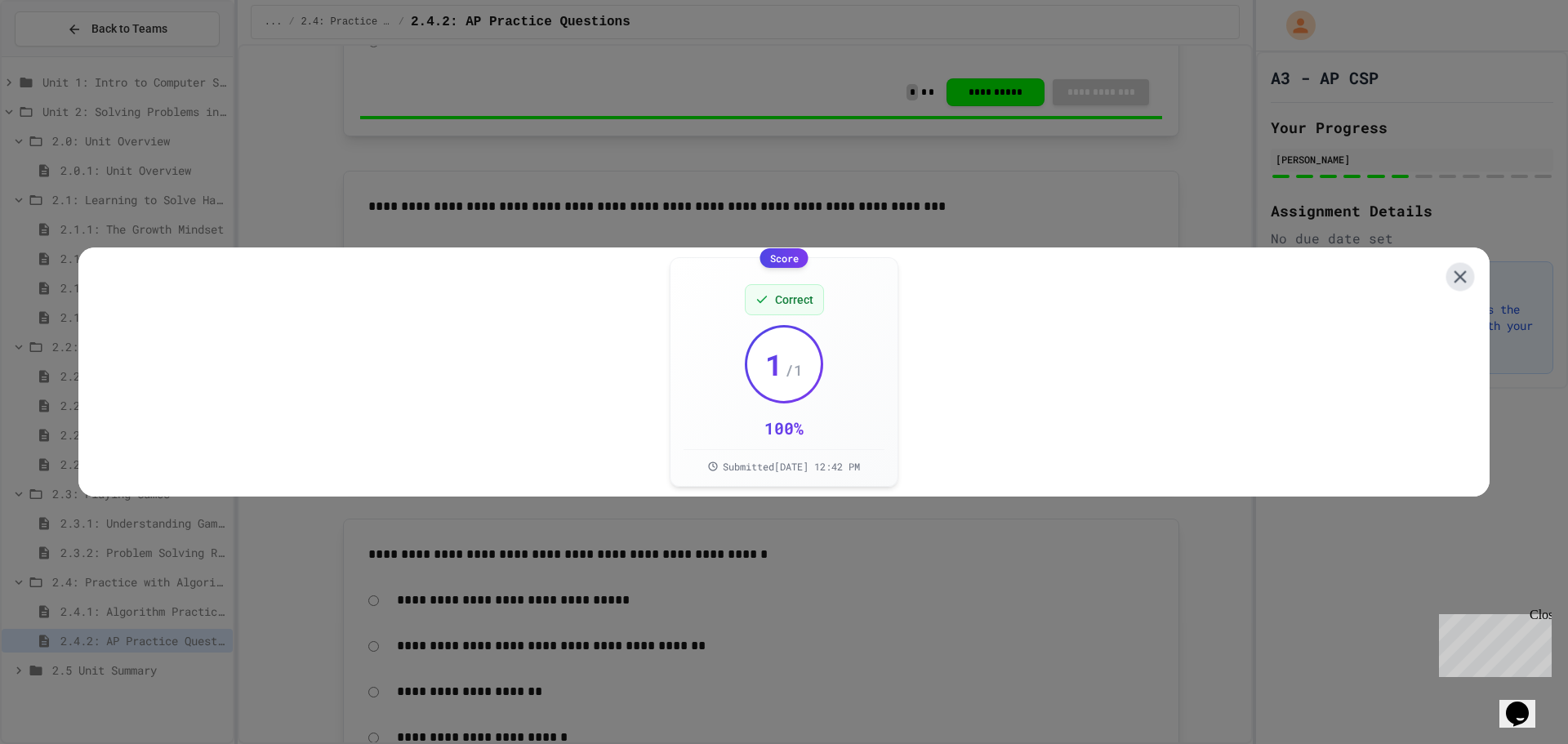
click at [1454, 270] on icon at bounding box center [1459, 276] width 12 height 12
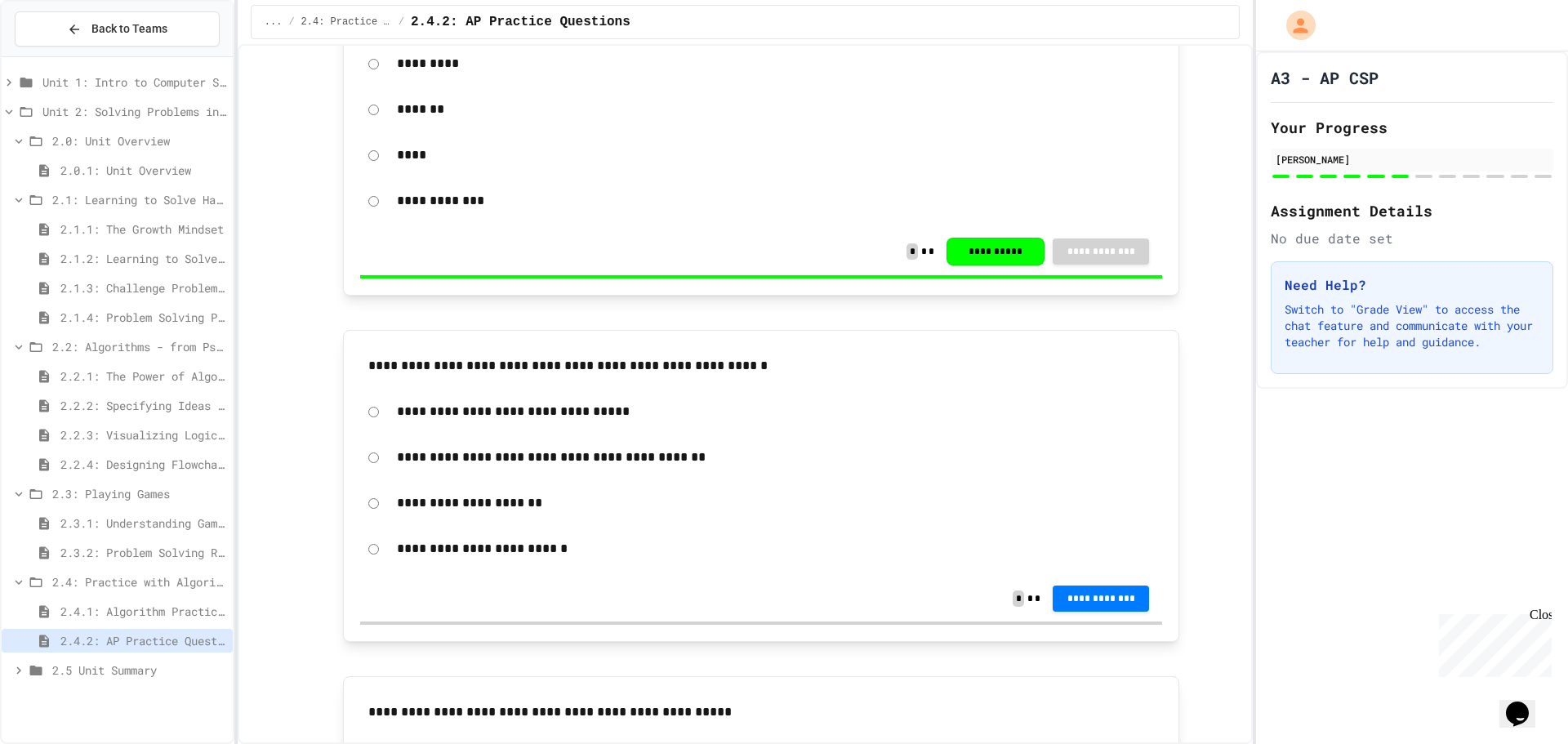
scroll to position [2042, 0]
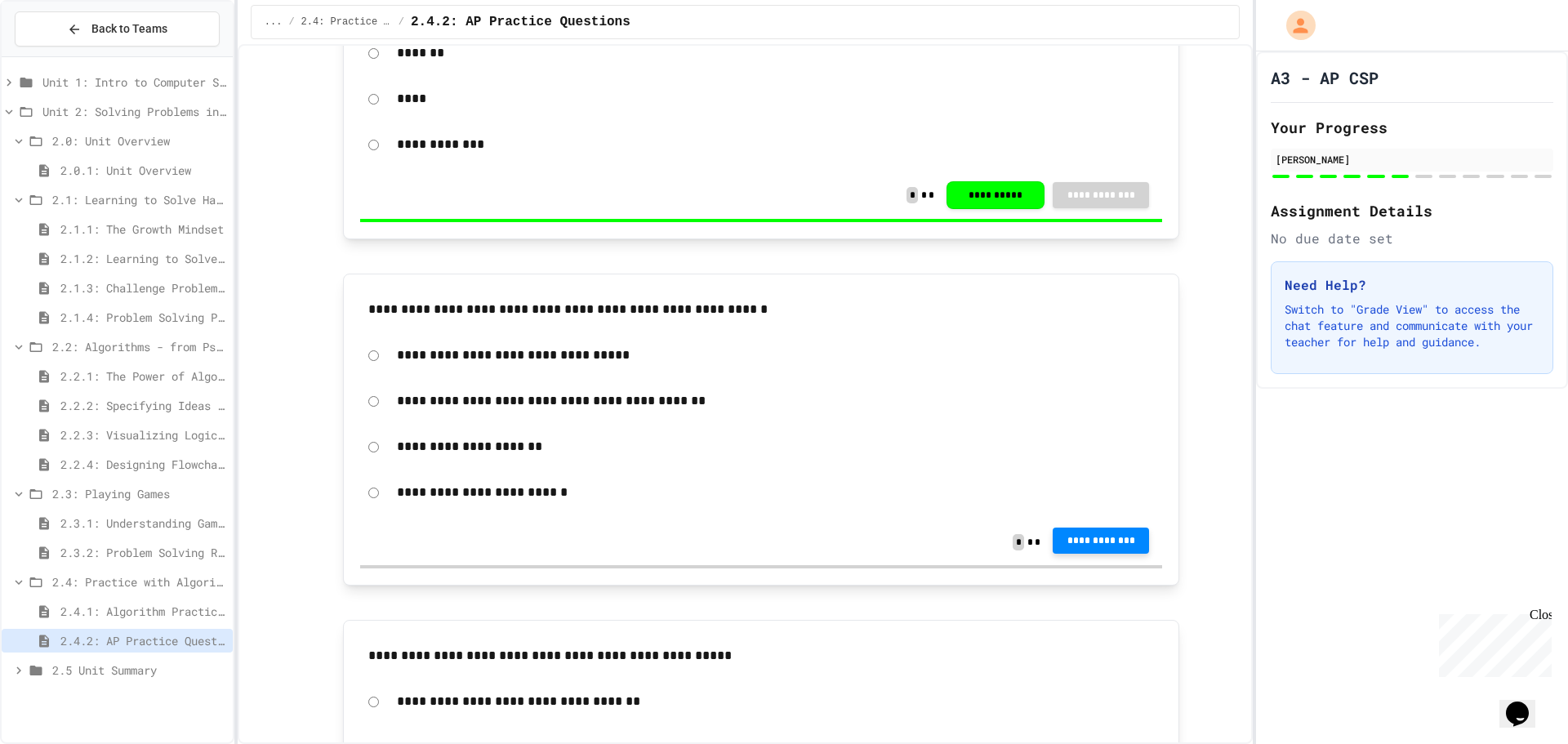
click at [1071, 539] on span "**********" at bounding box center [1101, 540] width 70 height 13
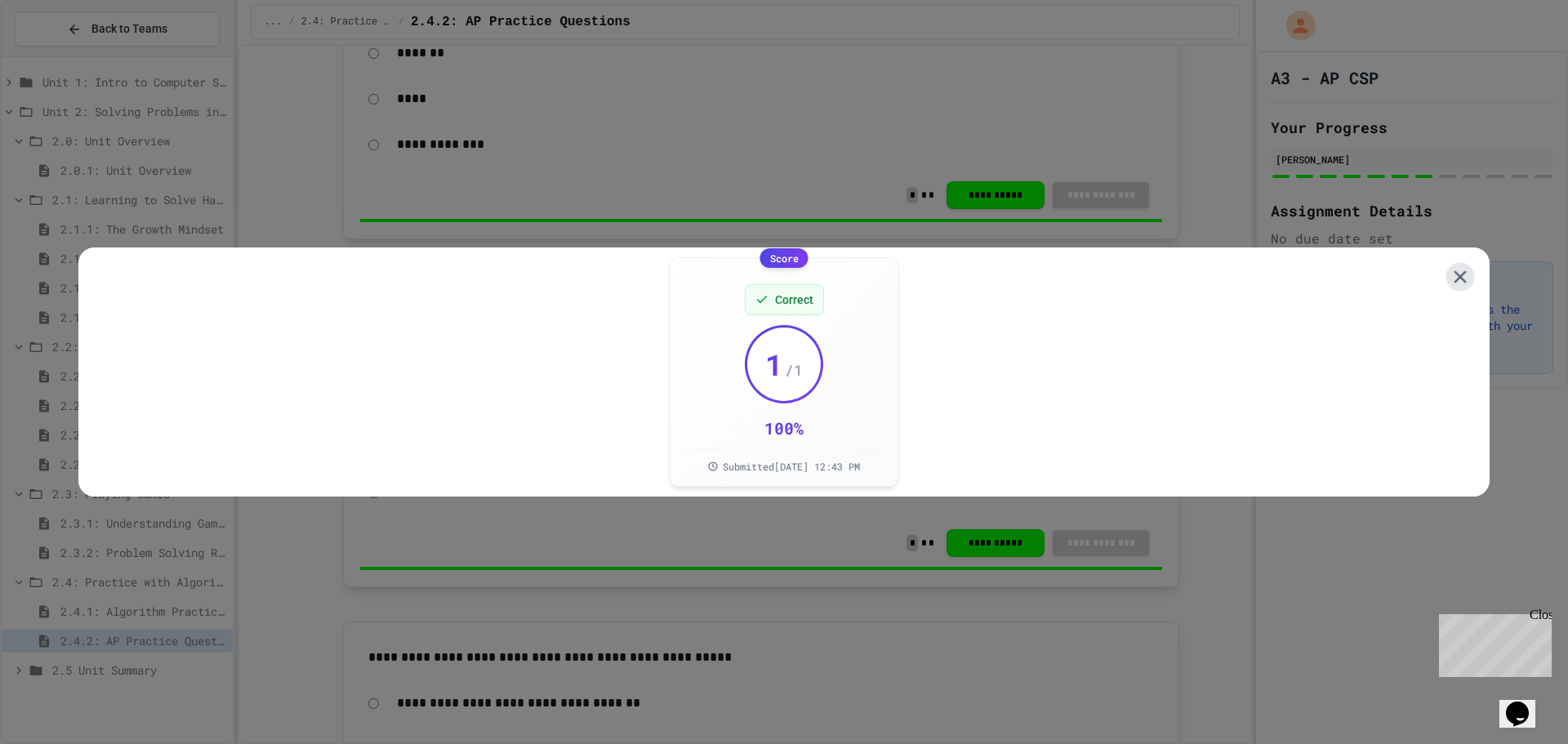
click at [1450, 266] on icon at bounding box center [1460, 277] width 22 height 22
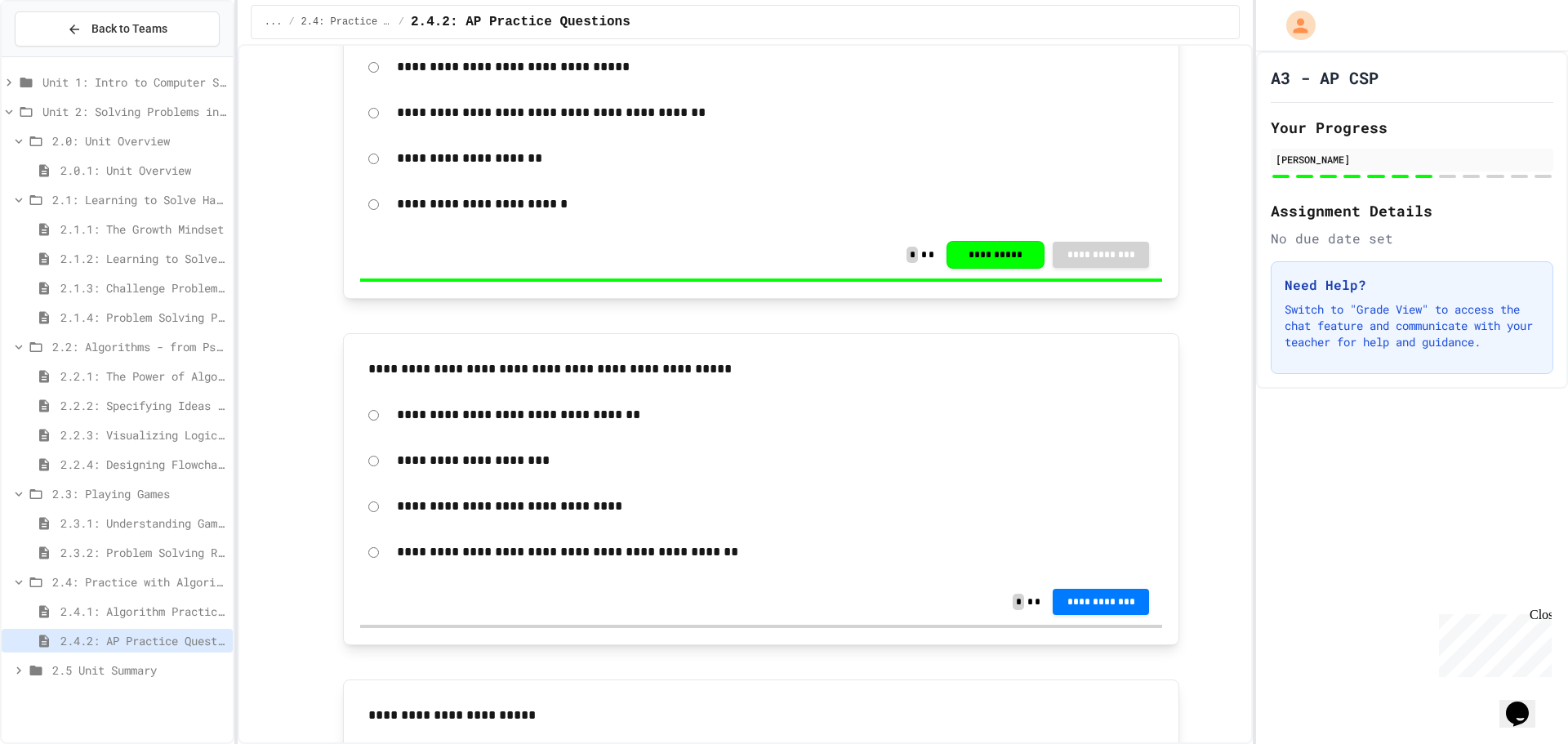
scroll to position [2368, 0]
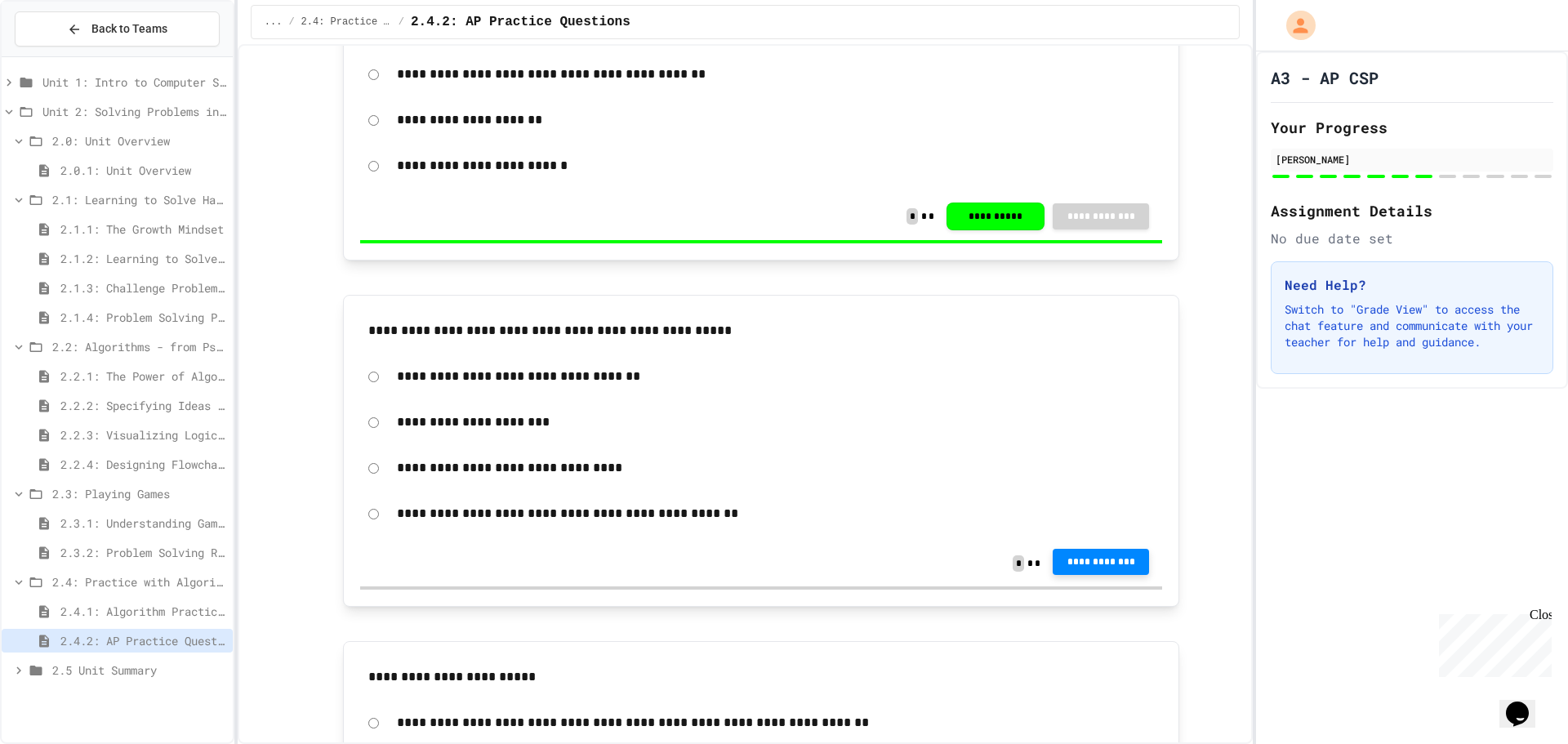
click at [1086, 564] on span "**********" at bounding box center [1101, 562] width 70 height 13
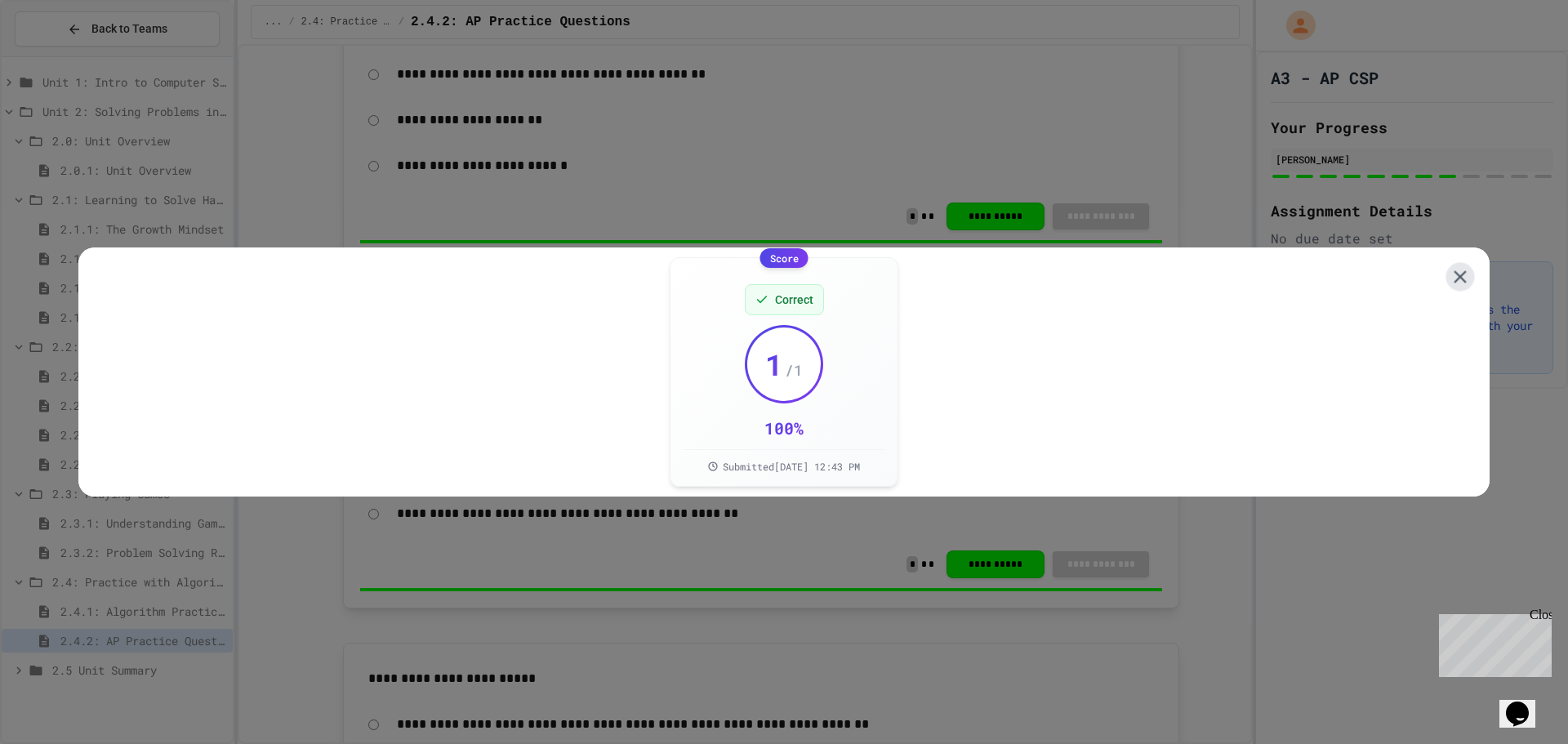
click at [1450, 267] on icon at bounding box center [1460, 277] width 22 height 22
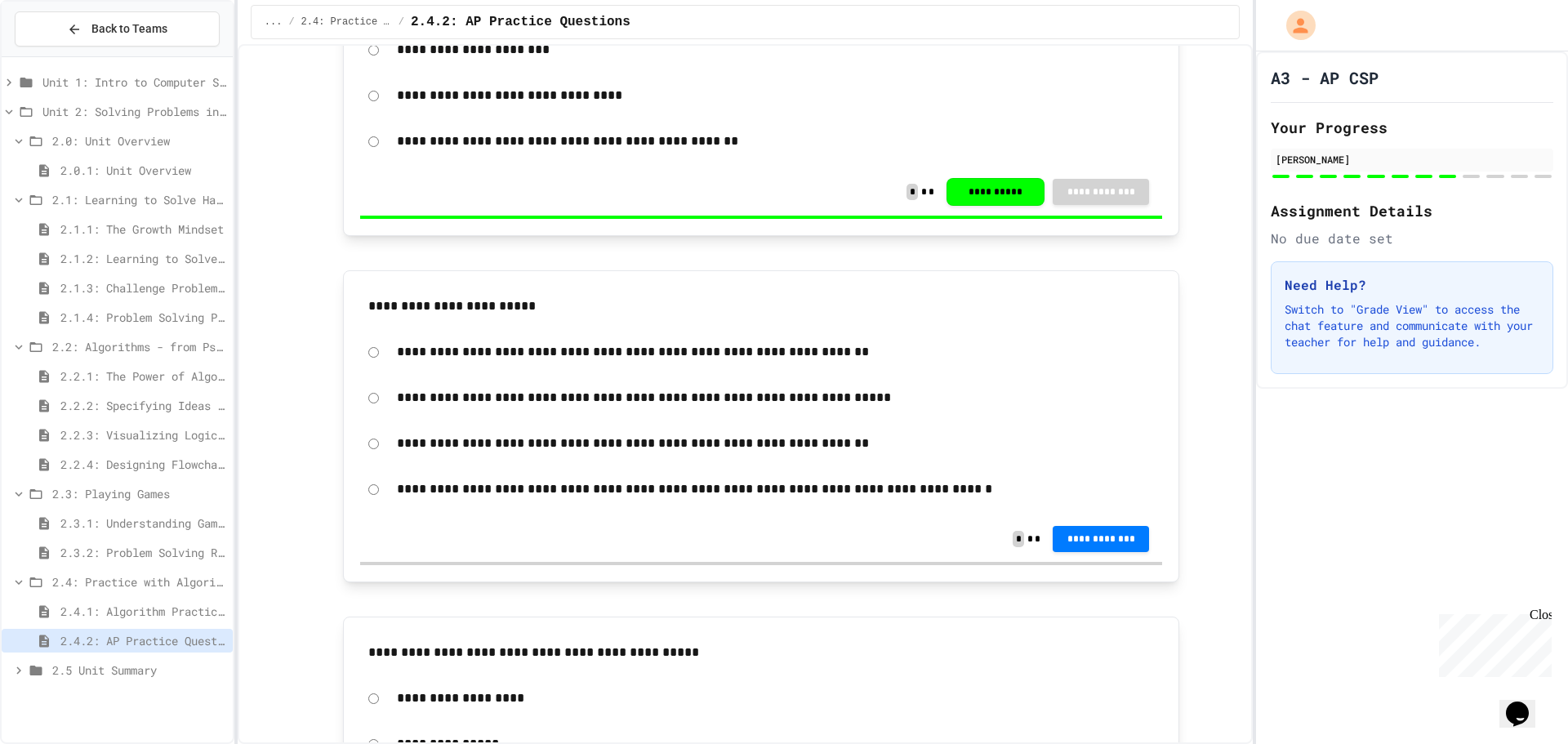
scroll to position [2776, 0]
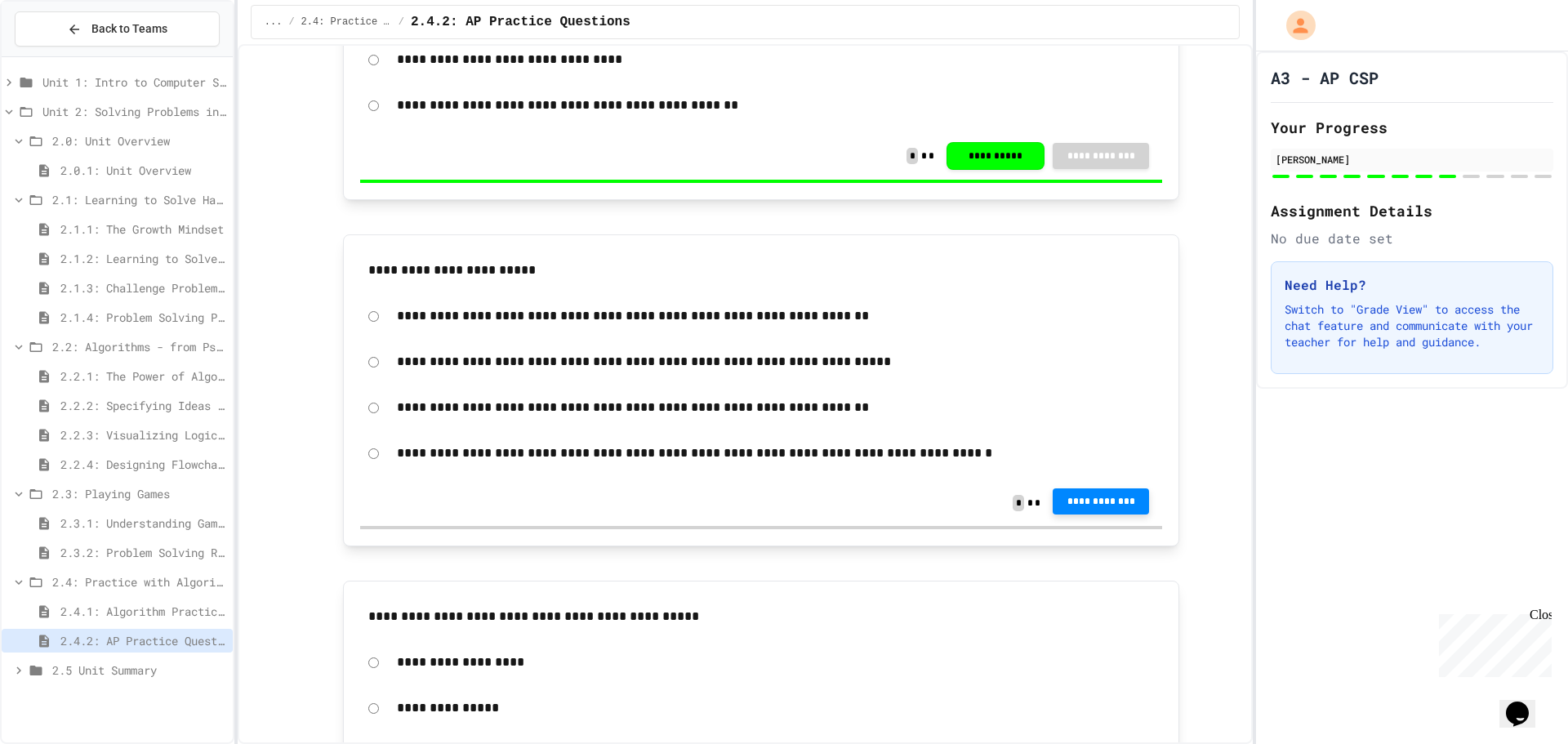
click at [1119, 499] on span "**********" at bounding box center [1101, 501] width 70 height 13
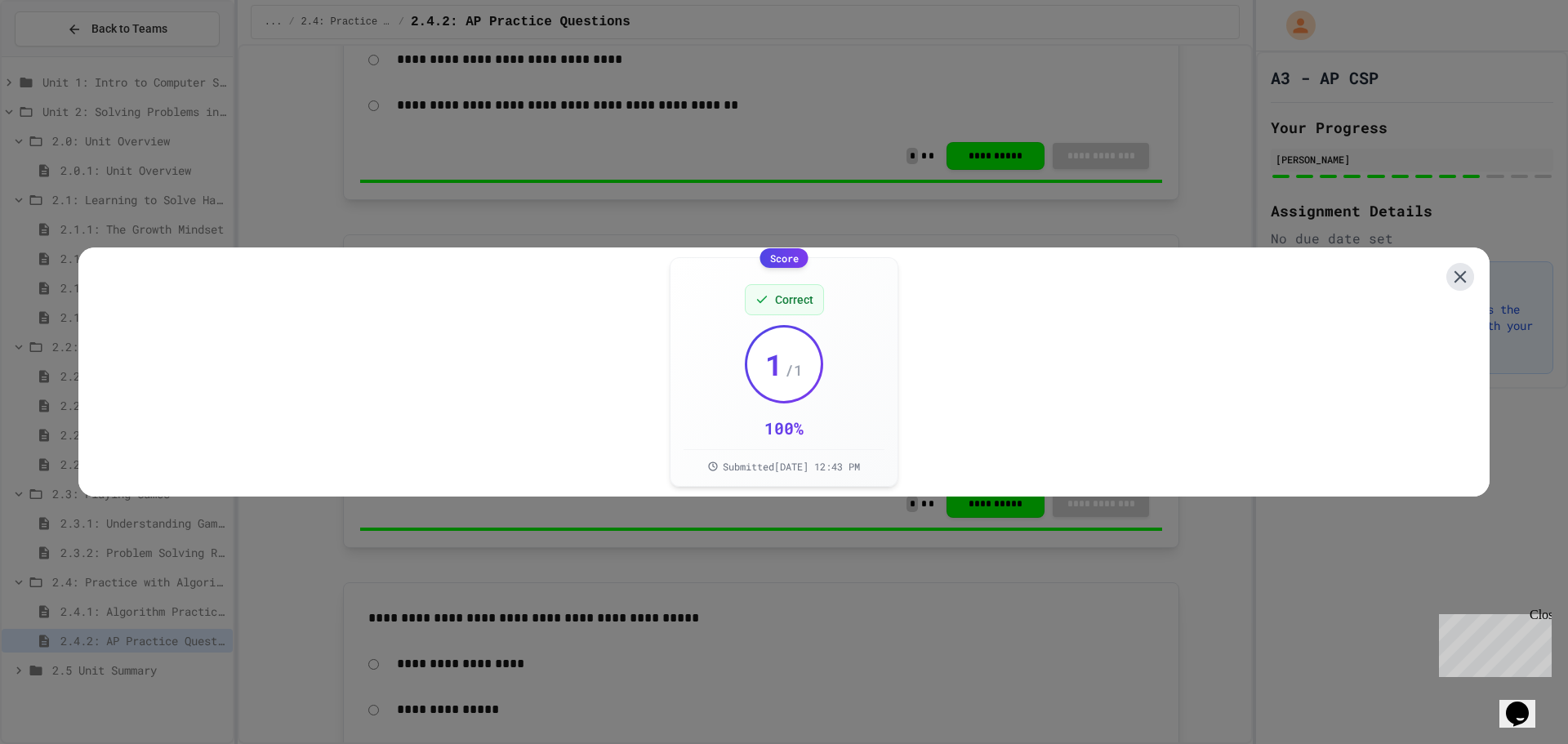
click at [1452, 266] on icon at bounding box center [1460, 277] width 22 height 22
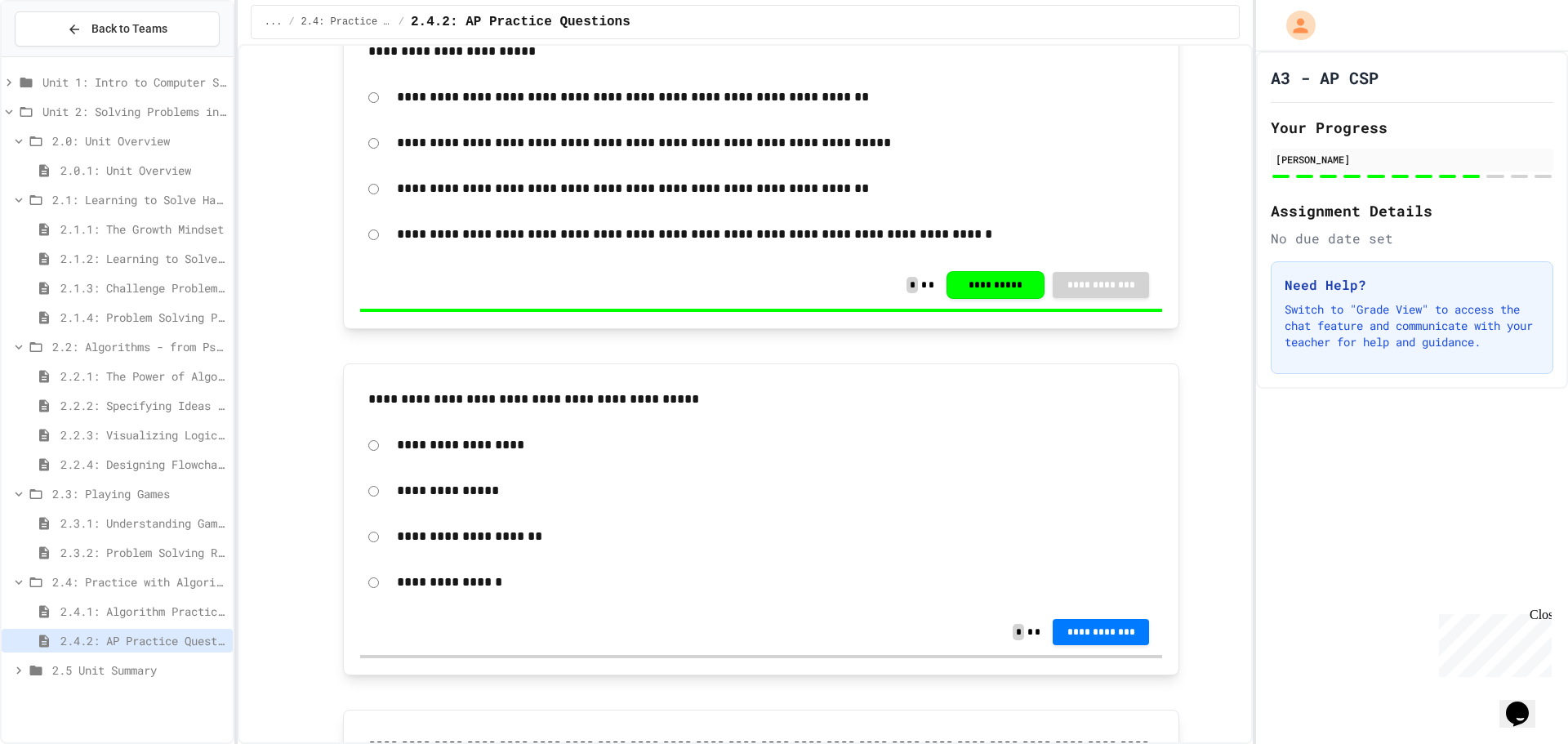
scroll to position [3021, 0]
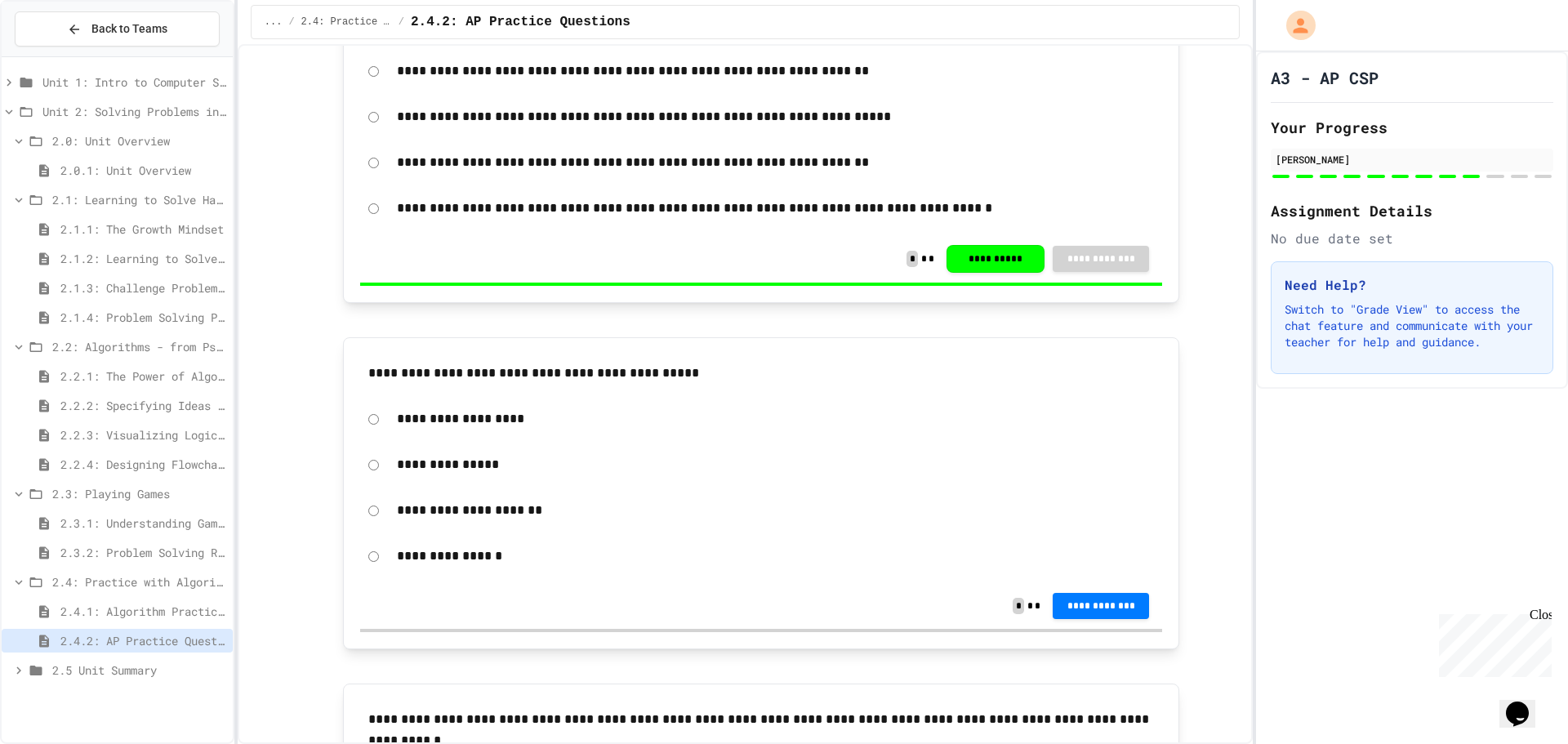
click at [151, 436] on span "2.2.3: Visualizing Logic with Flowcharts" at bounding box center [143, 434] width 166 height 17
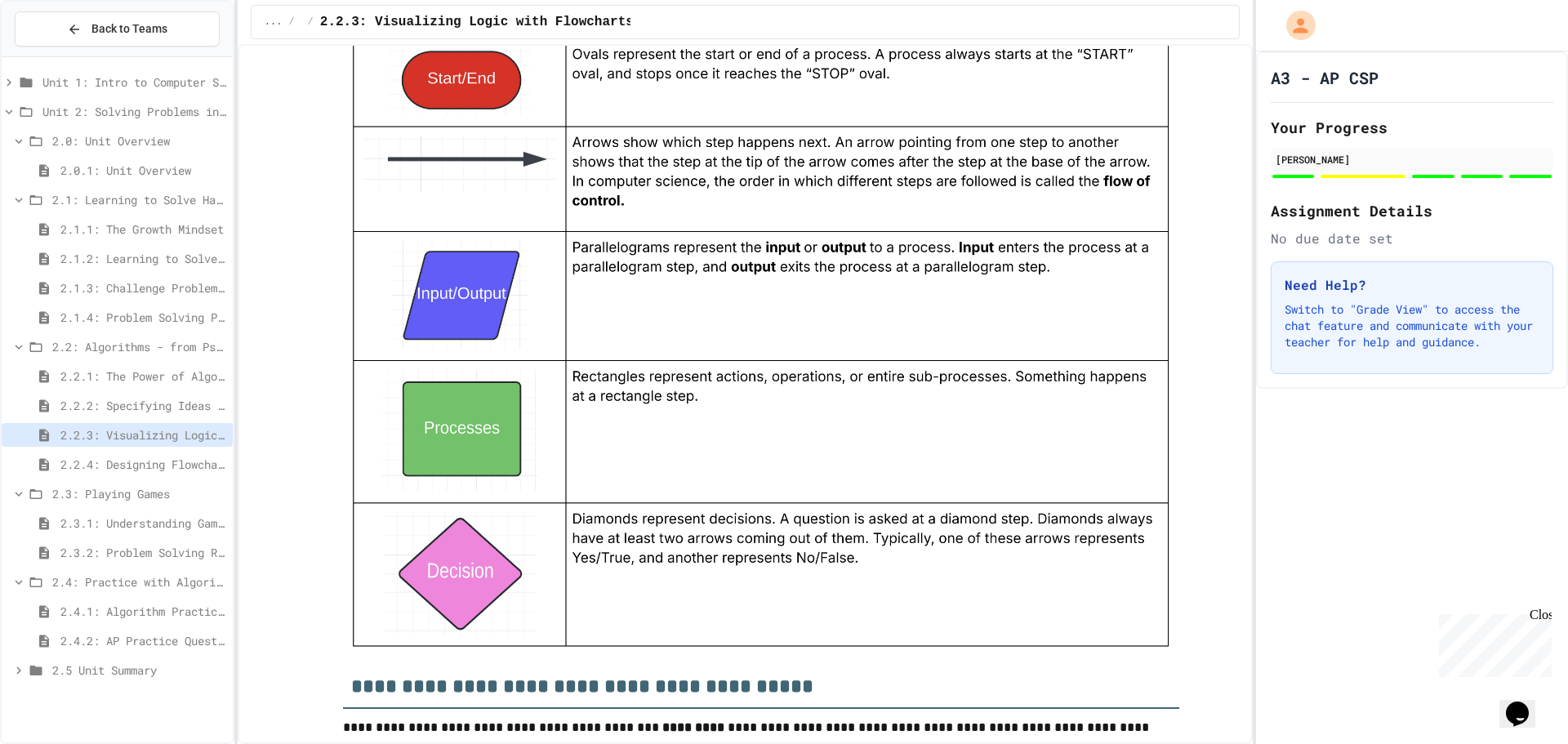
scroll to position [1551, 0]
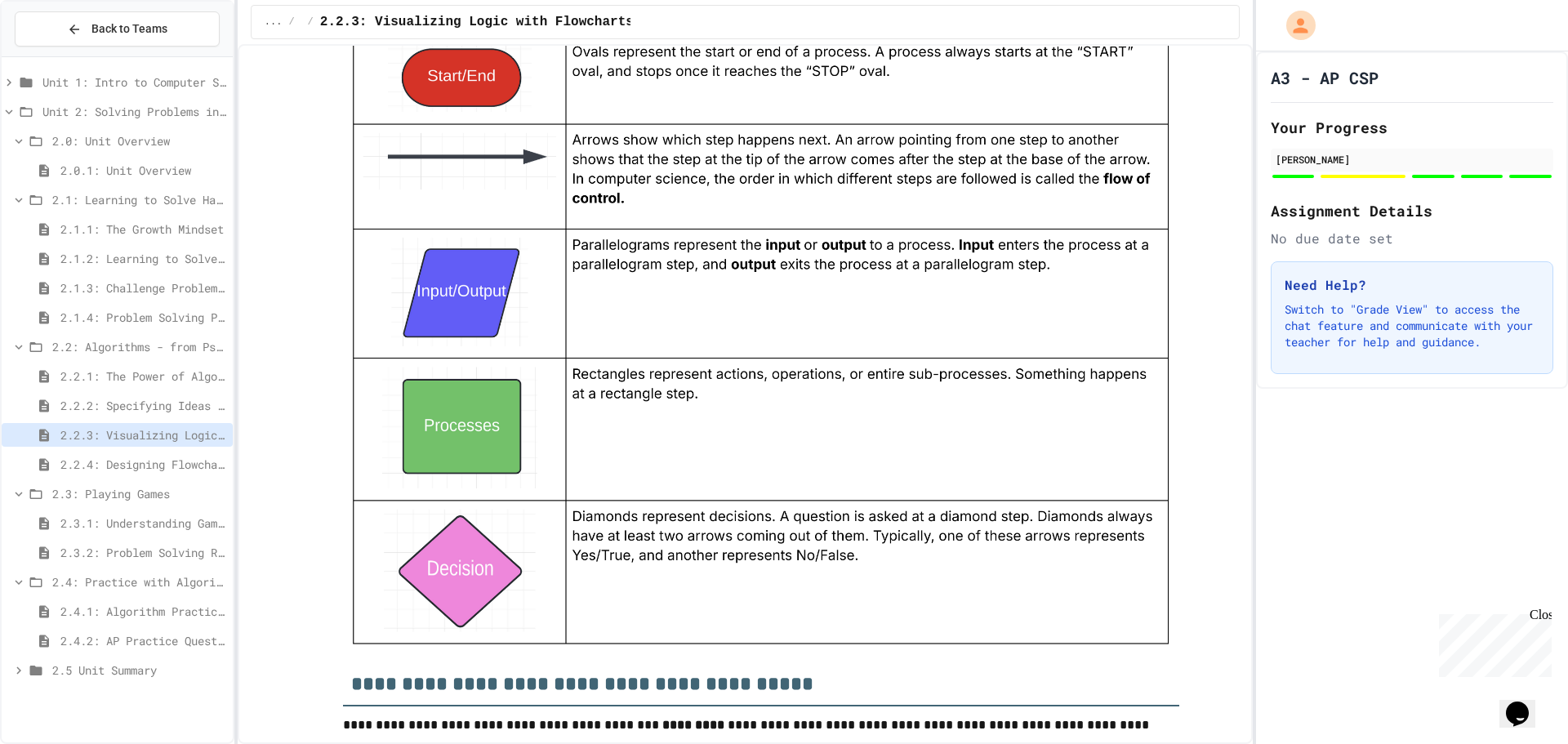
click at [129, 639] on span "2.4.2: AP Practice Questions" at bounding box center [143, 641] width 166 height 17
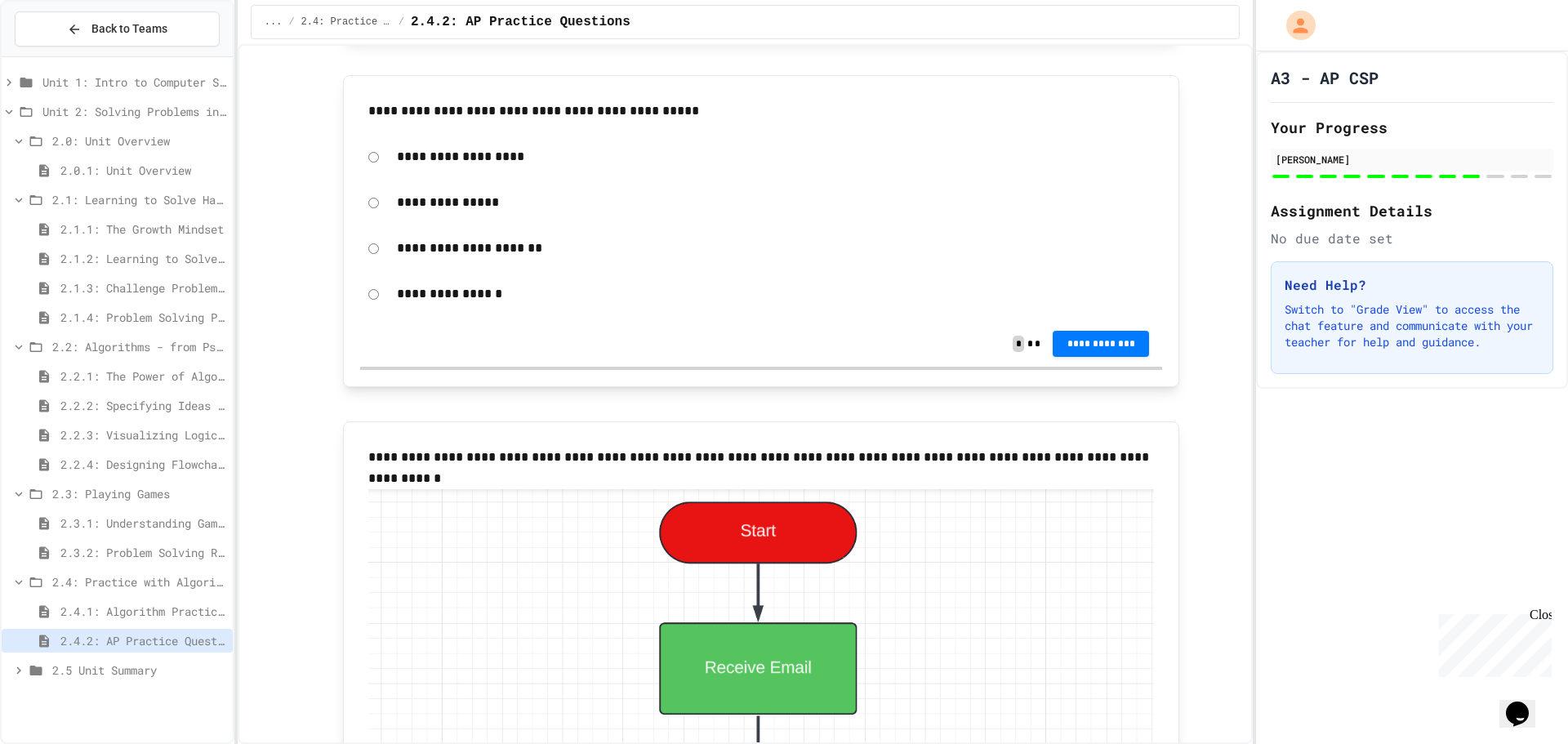
scroll to position [3184, 0]
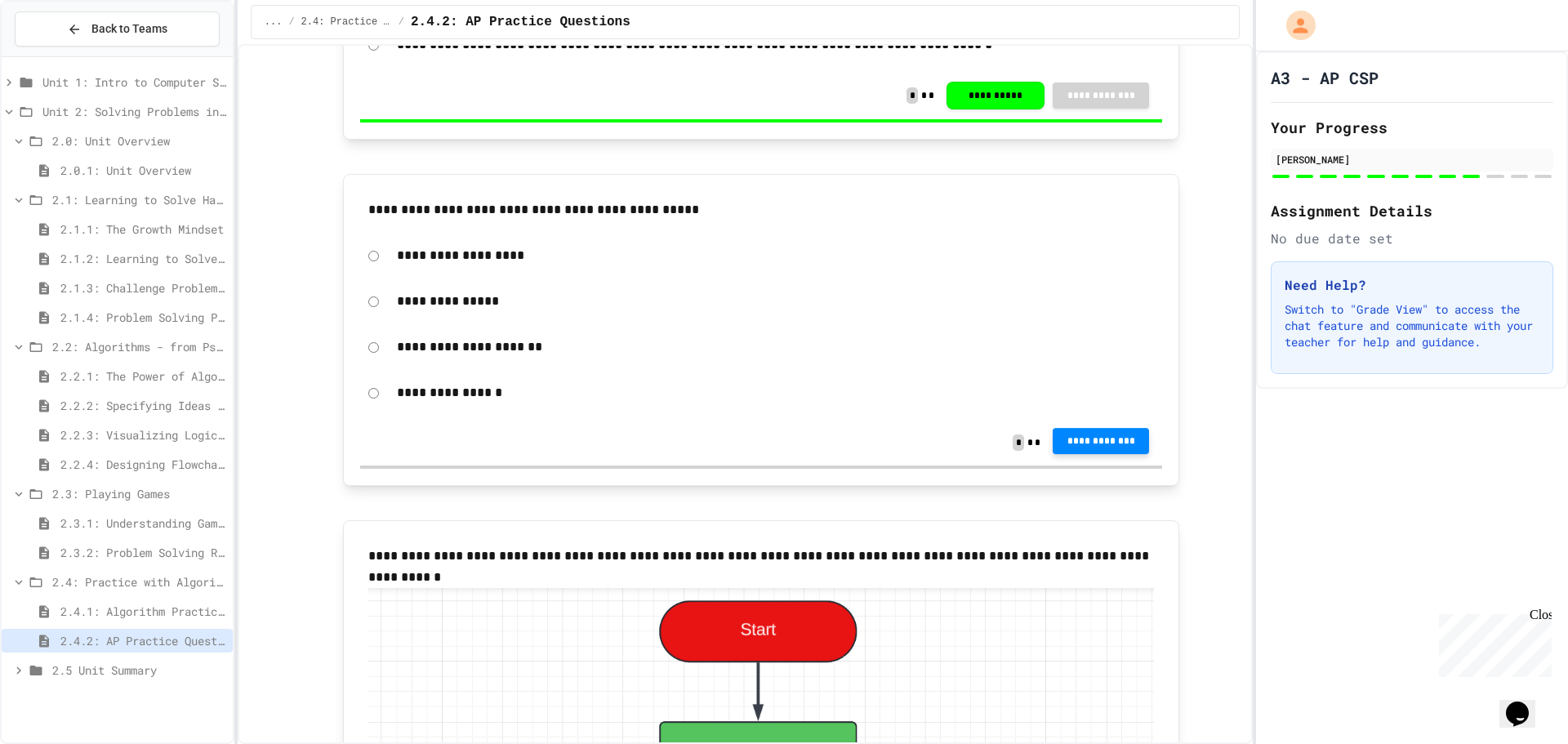
click at [1114, 433] on button "**********" at bounding box center [1101, 441] width 97 height 26
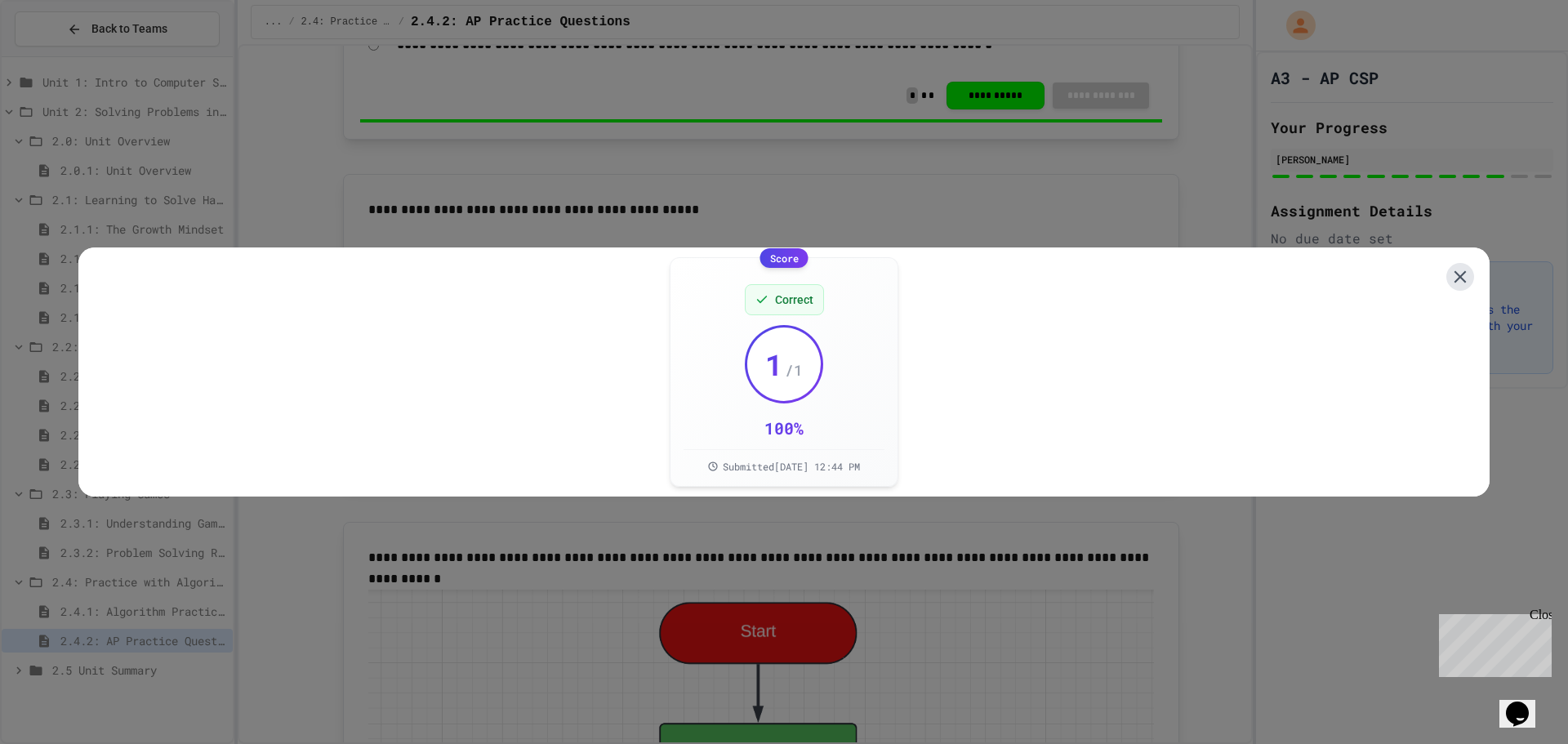
drag, startPoint x: 1452, startPoint y: 266, endPoint x: 1434, endPoint y: 265, distance: 18.0
click at [1451, 266] on icon at bounding box center [1460, 277] width 21 height 21
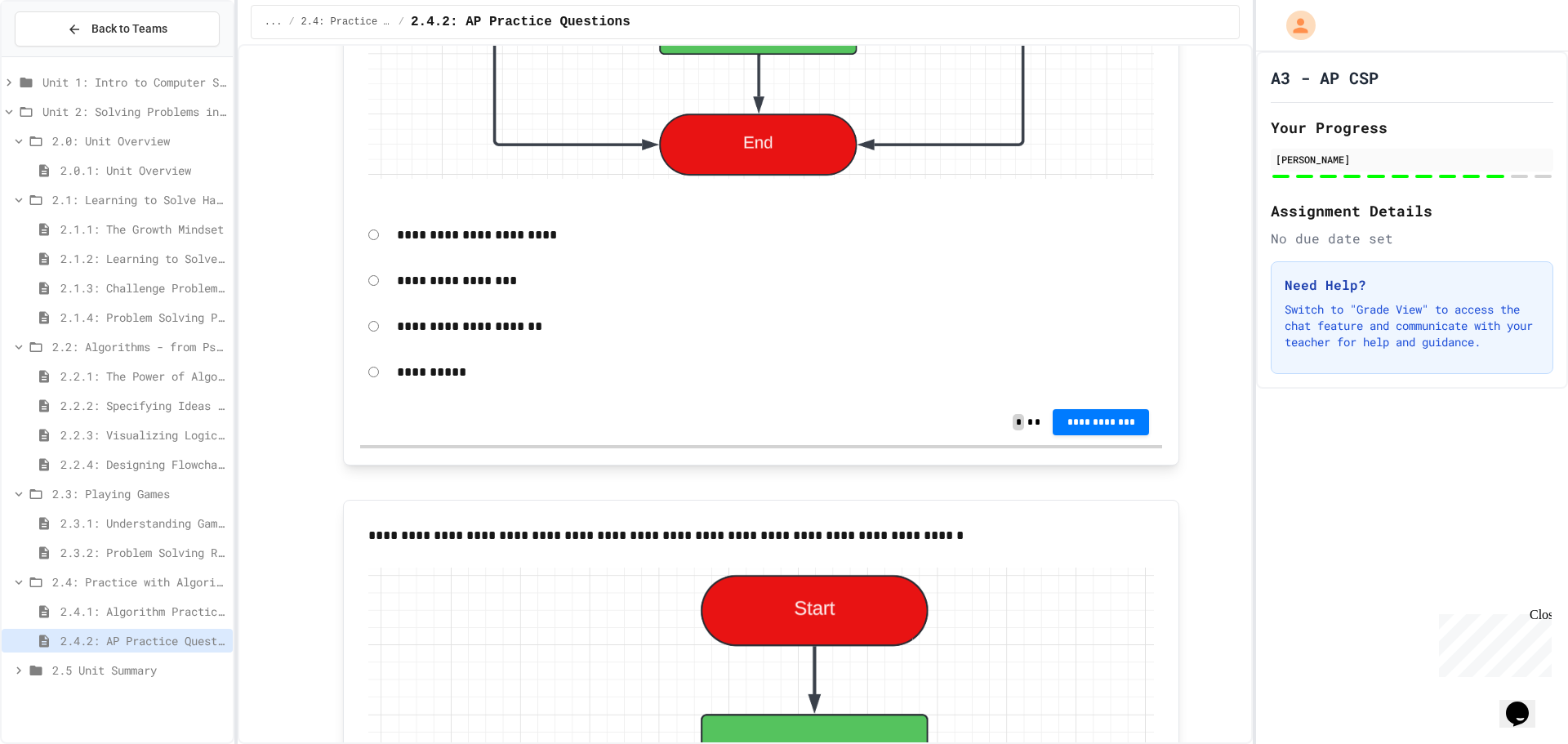
scroll to position [4409, 0]
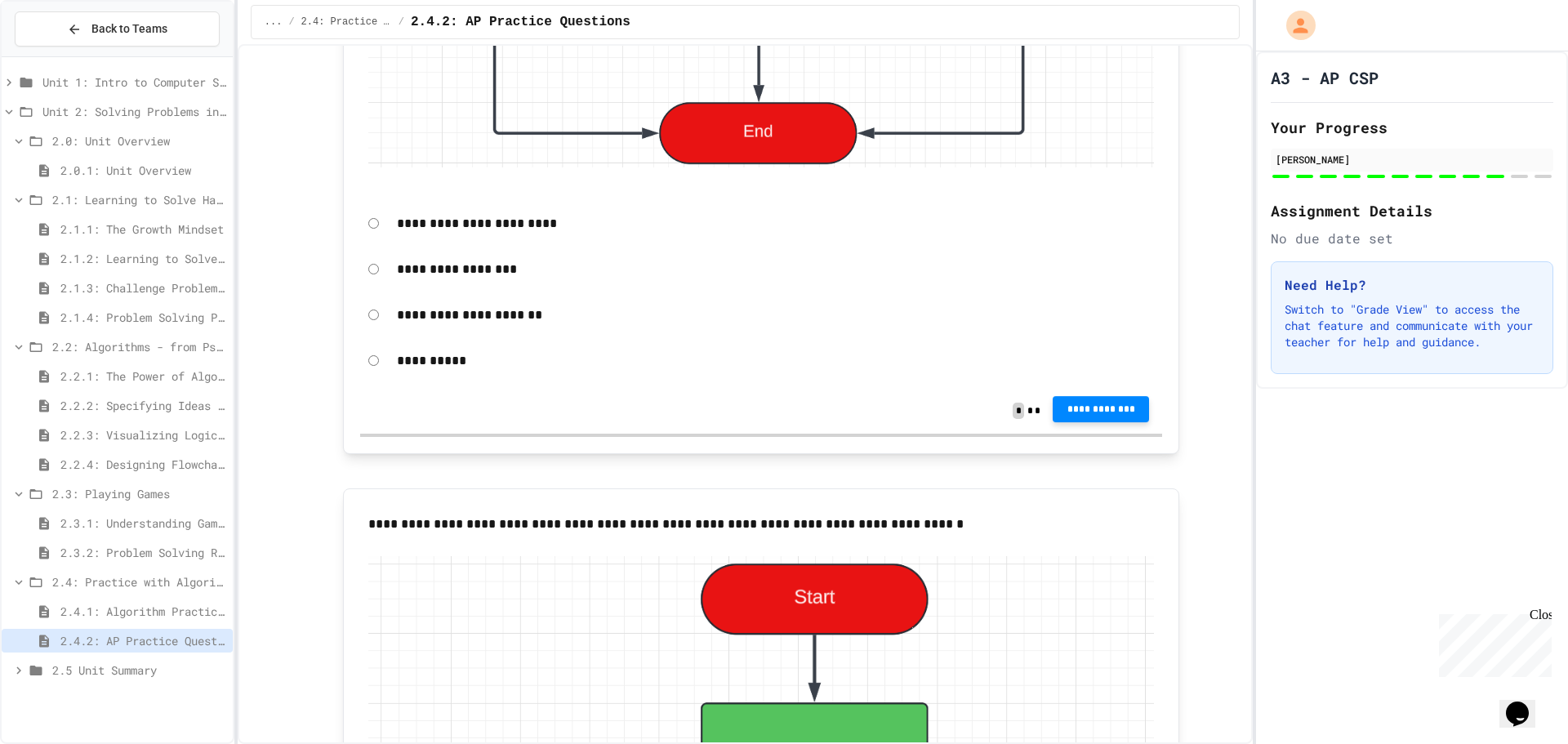
click at [1084, 410] on span "**********" at bounding box center [1101, 409] width 70 height 13
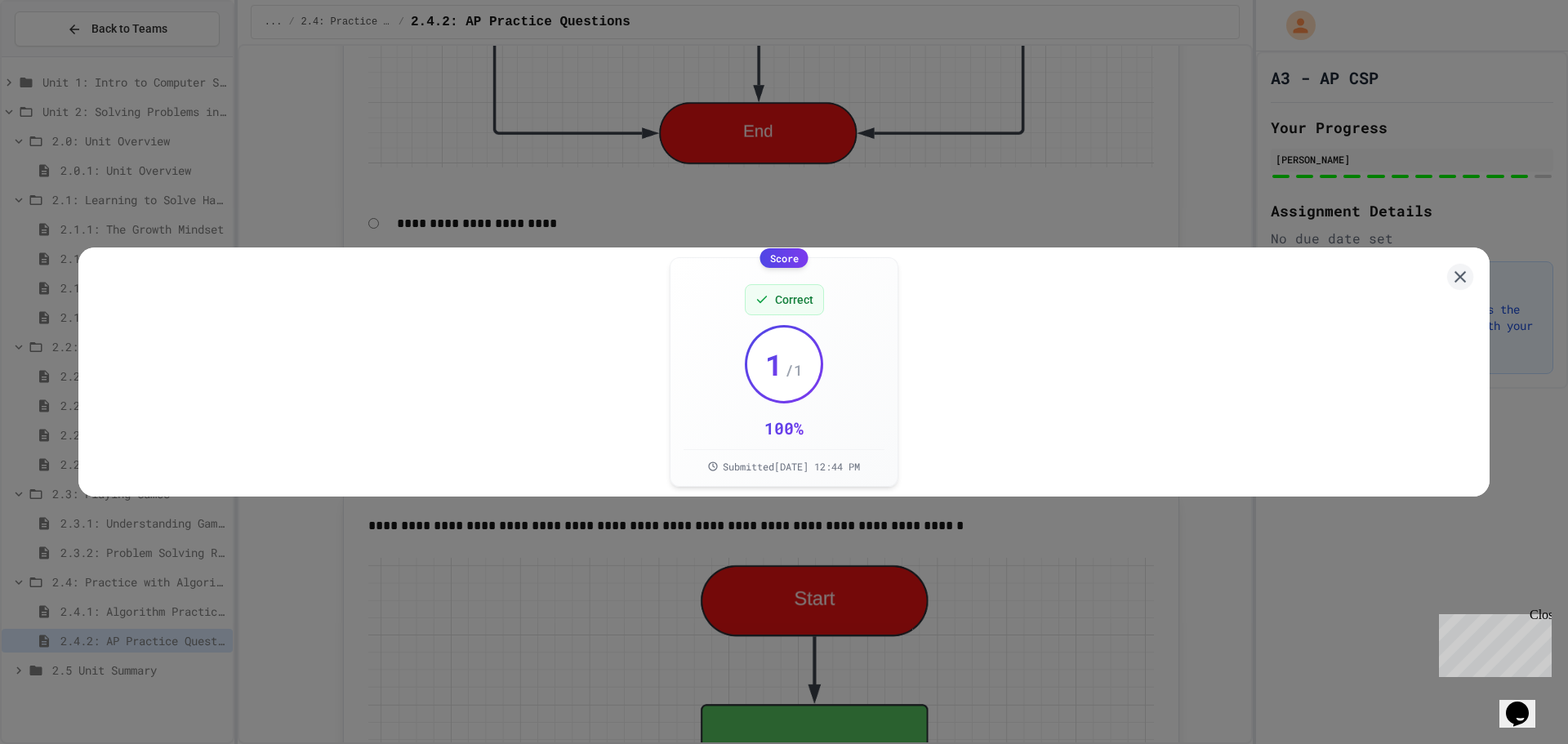
click at [1464, 263] on div "Score Correct 1 / 1 100 % Submitted [DATE] 12:44 PM" at bounding box center [784, 372] width 1411 height 249
click at [1452, 267] on icon at bounding box center [1461, 278] width 21 height 21
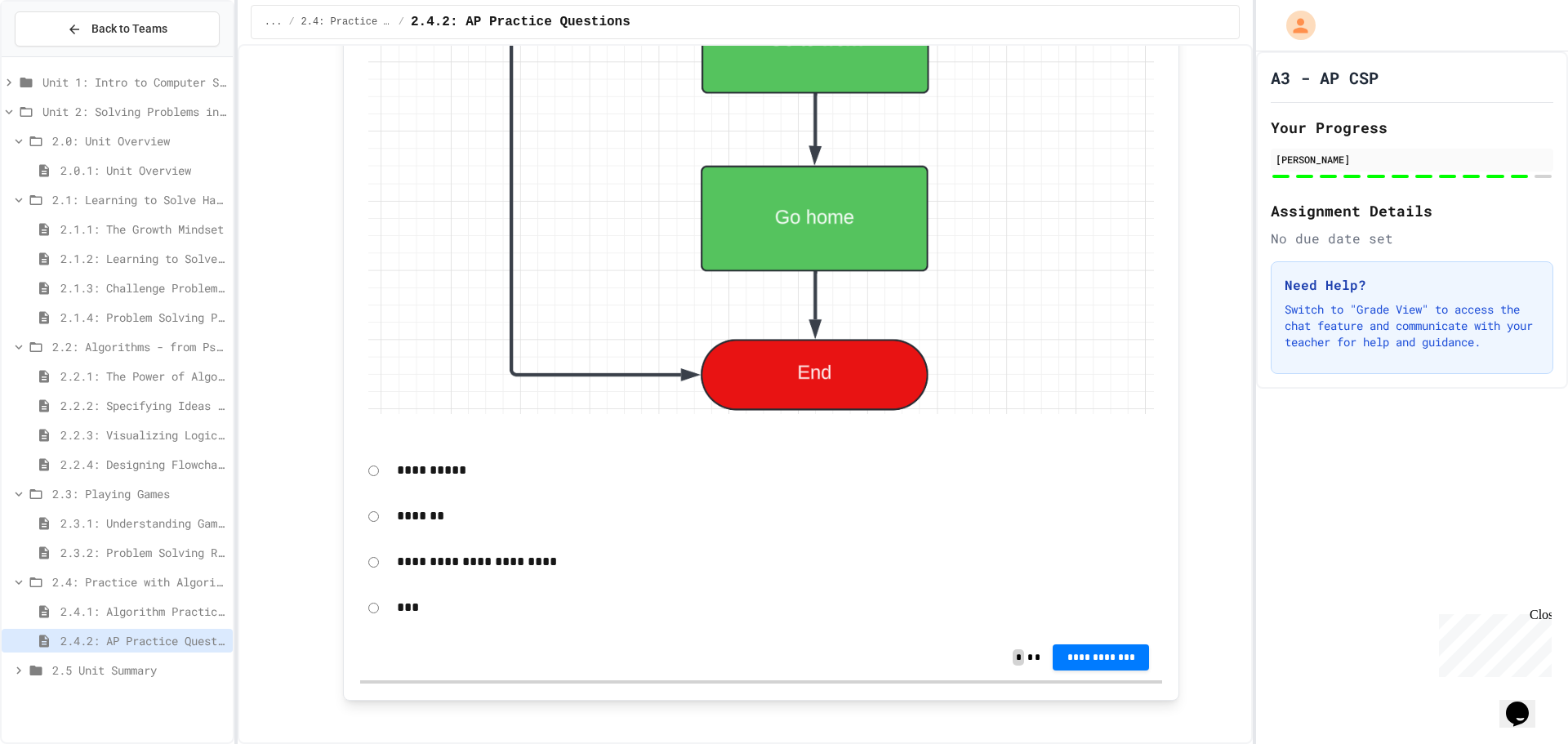
scroll to position [5484, 0]
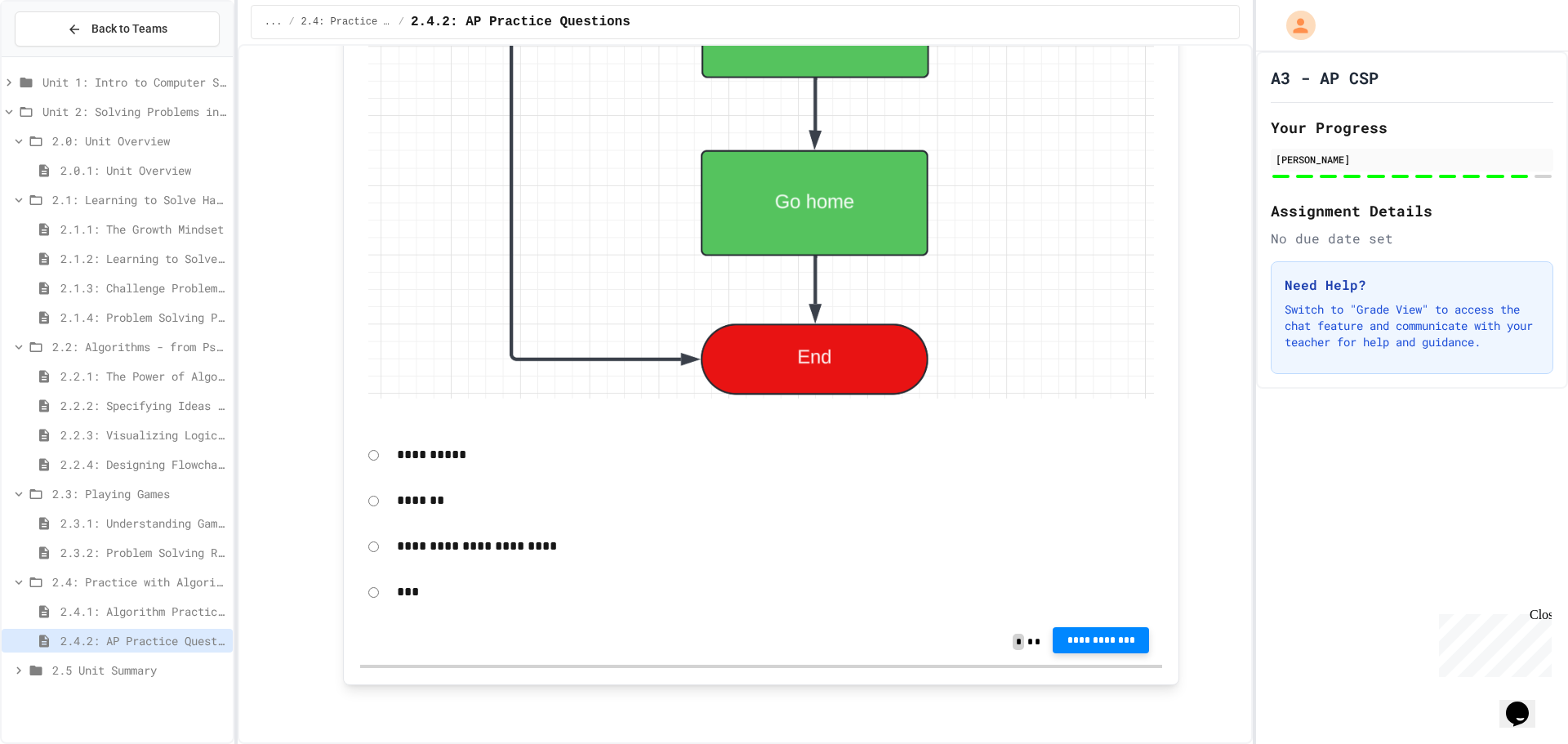
click at [1098, 639] on span "**********" at bounding box center [1101, 640] width 70 height 13
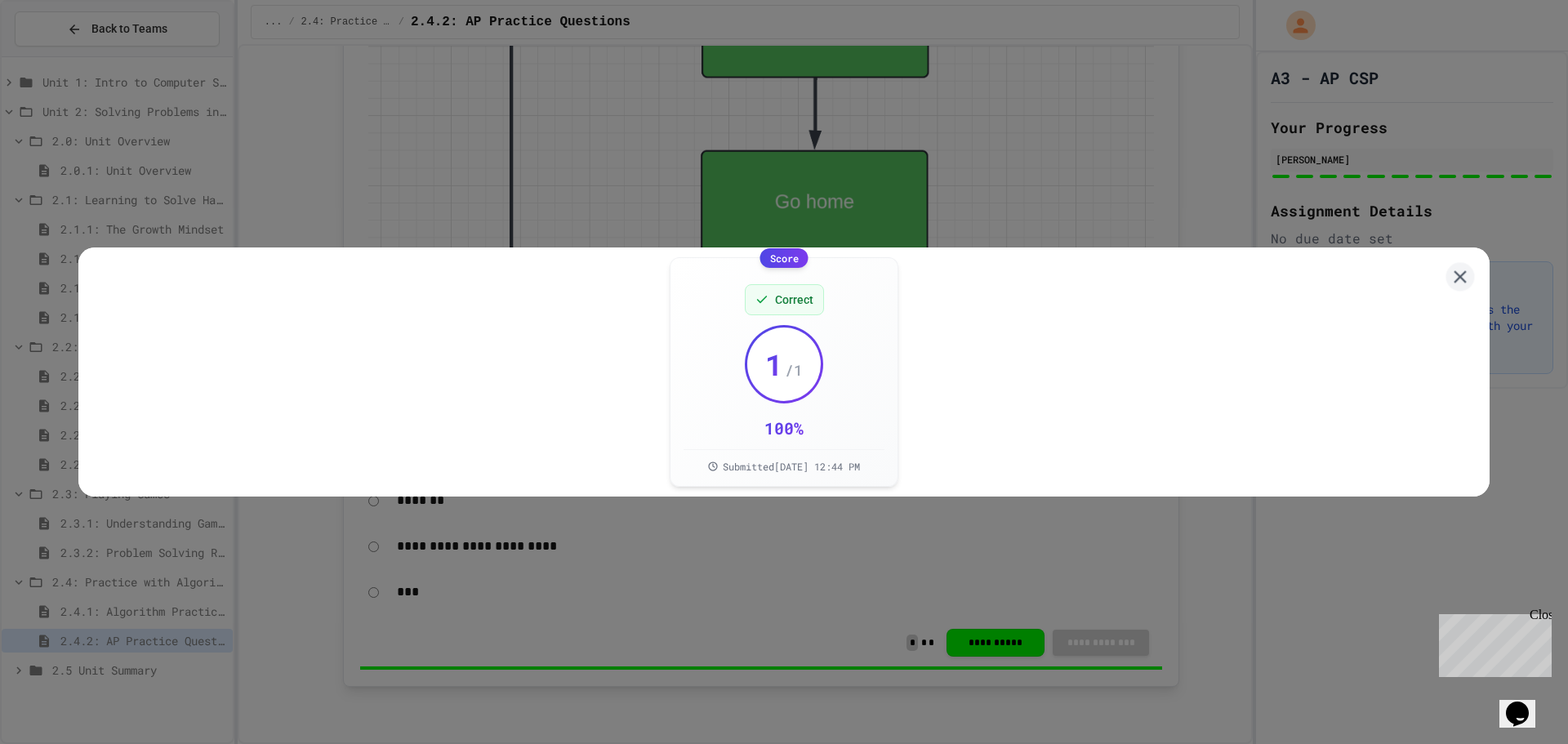
drag, startPoint x: 1452, startPoint y: 256, endPoint x: 1438, endPoint y: 259, distance: 14.3
click at [1453, 266] on icon at bounding box center [1460, 277] width 22 height 22
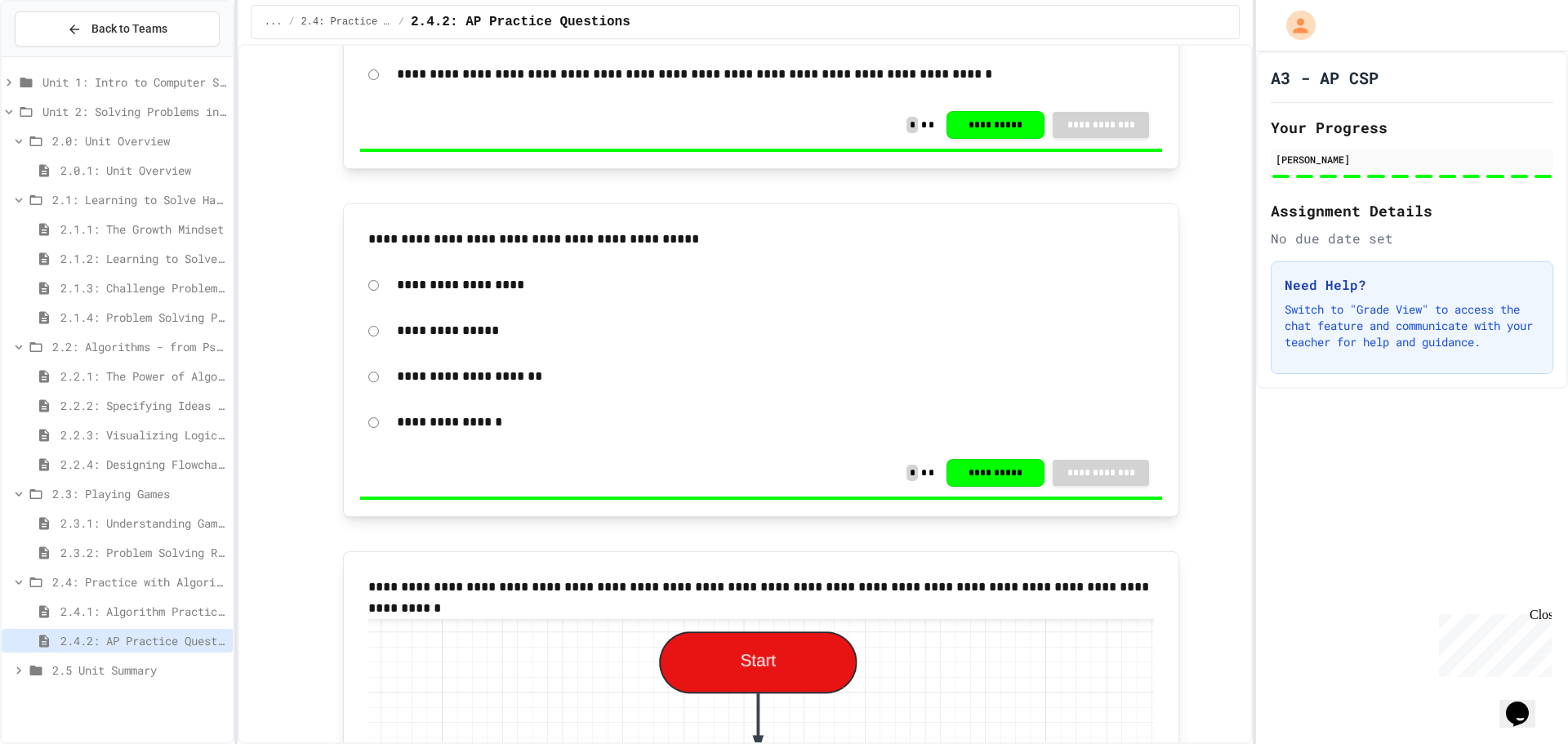
scroll to position [3118, 0]
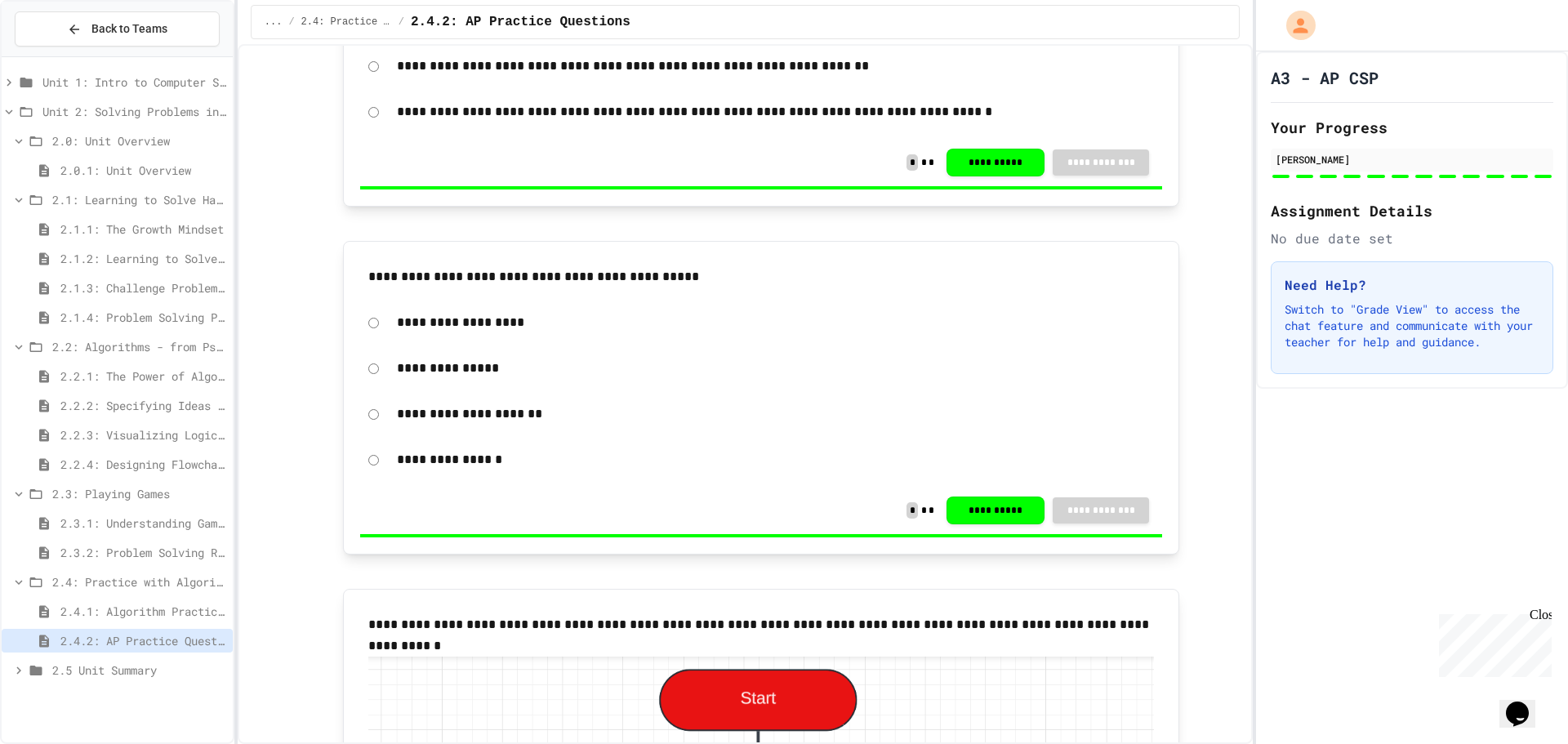
click at [154, 609] on span "2.4.1: Algorithm Practice Exercises" at bounding box center [143, 611] width 166 height 17
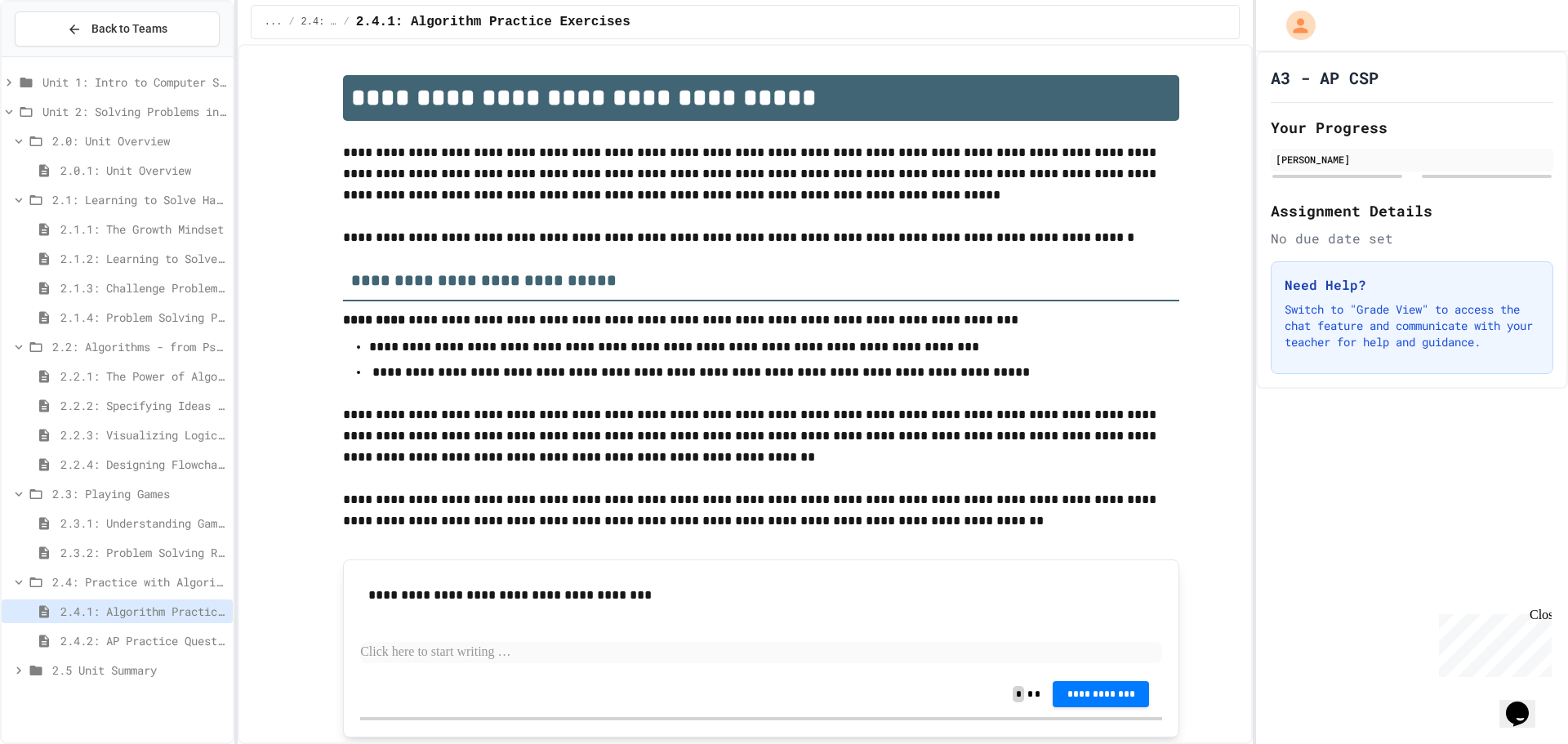
scroll to position [82, 0]
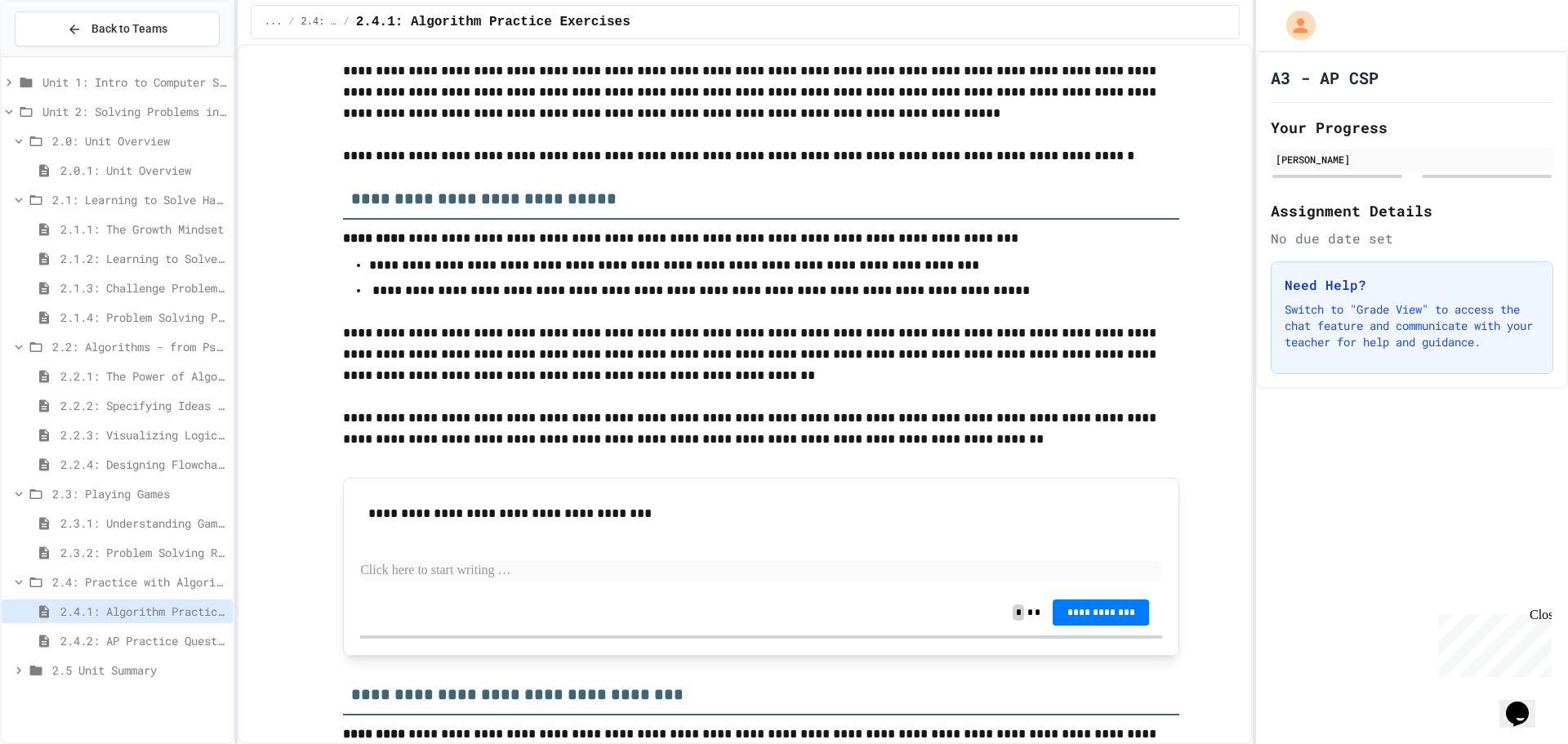
click at [109, 428] on span "2.2.3: Visualizing Logic with Flowcharts" at bounding box center [143, 434] width 166 height 17
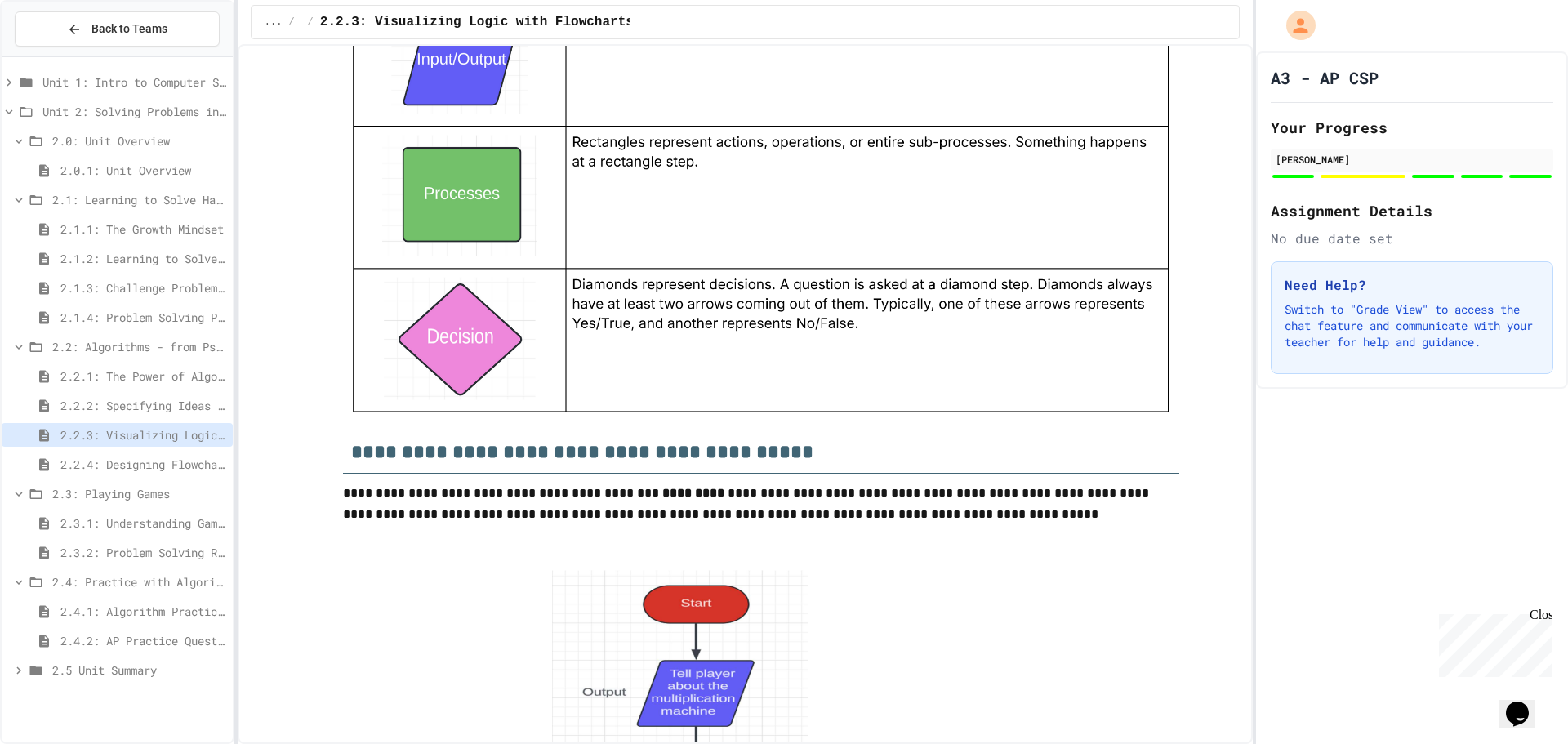
scroll to position [1551, 0]
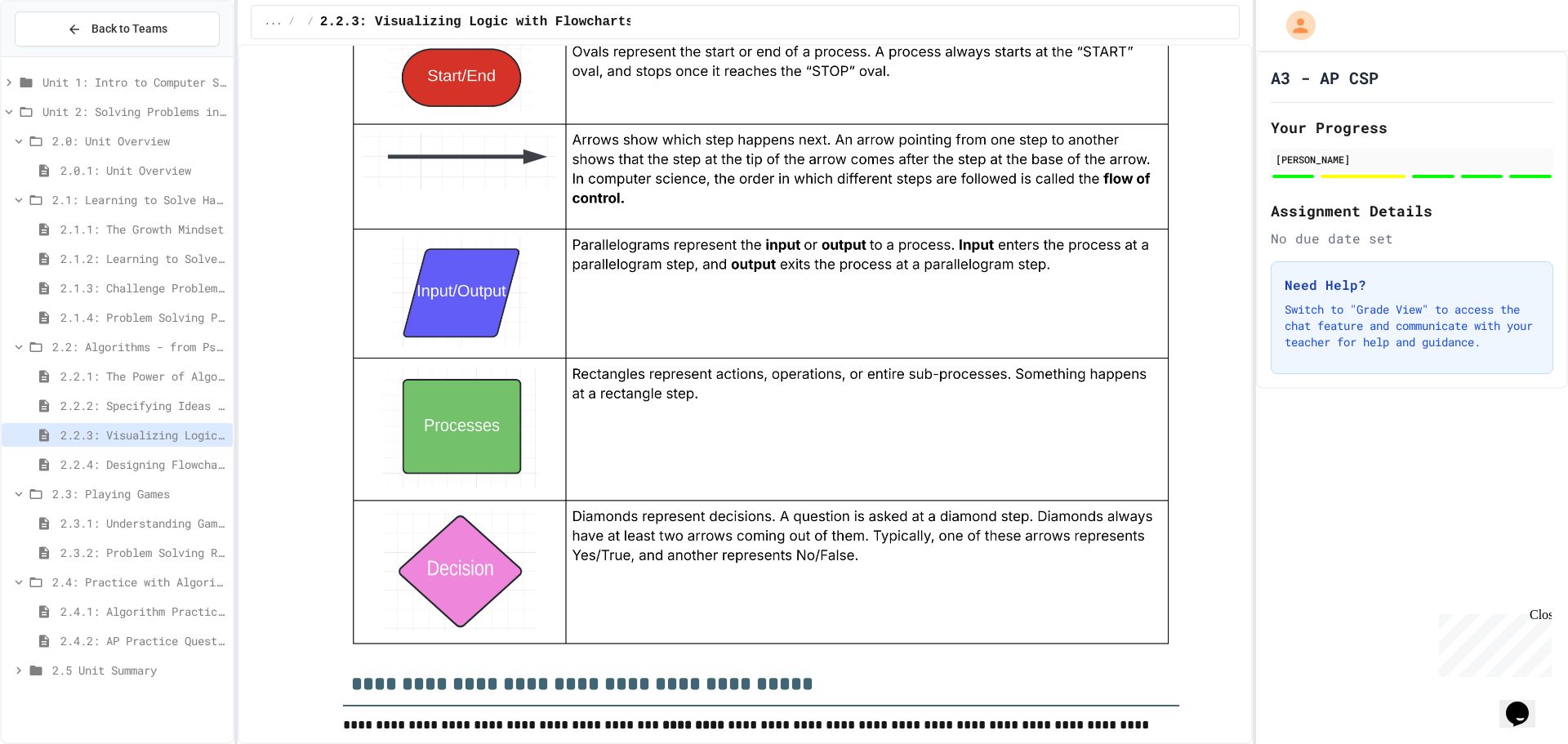
click at [126, 400] on span "2.2.2: Specifying Ideas with Pseudocode" at bounding box center [143, 405] width 166 height 17
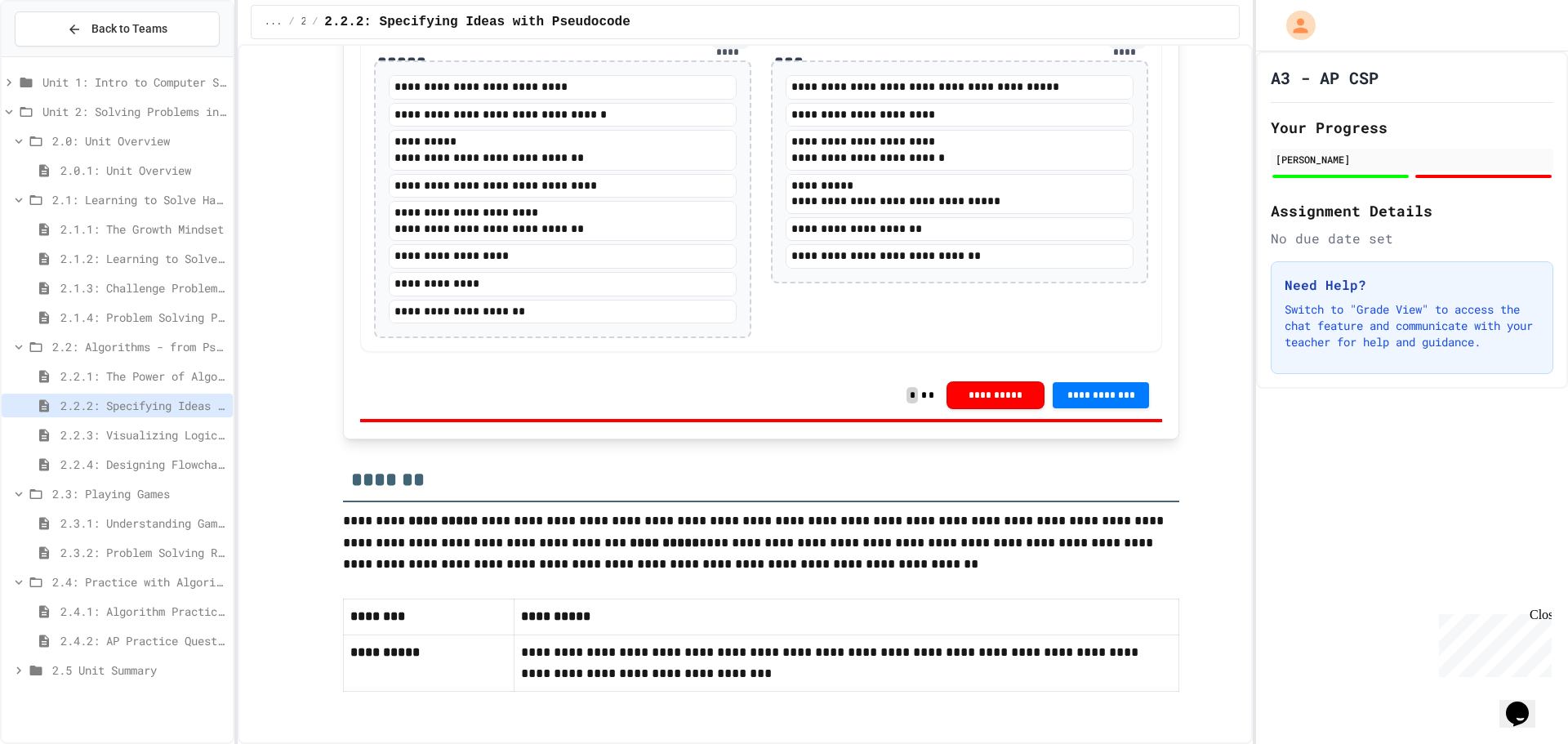
scroll to position [3266, 0]
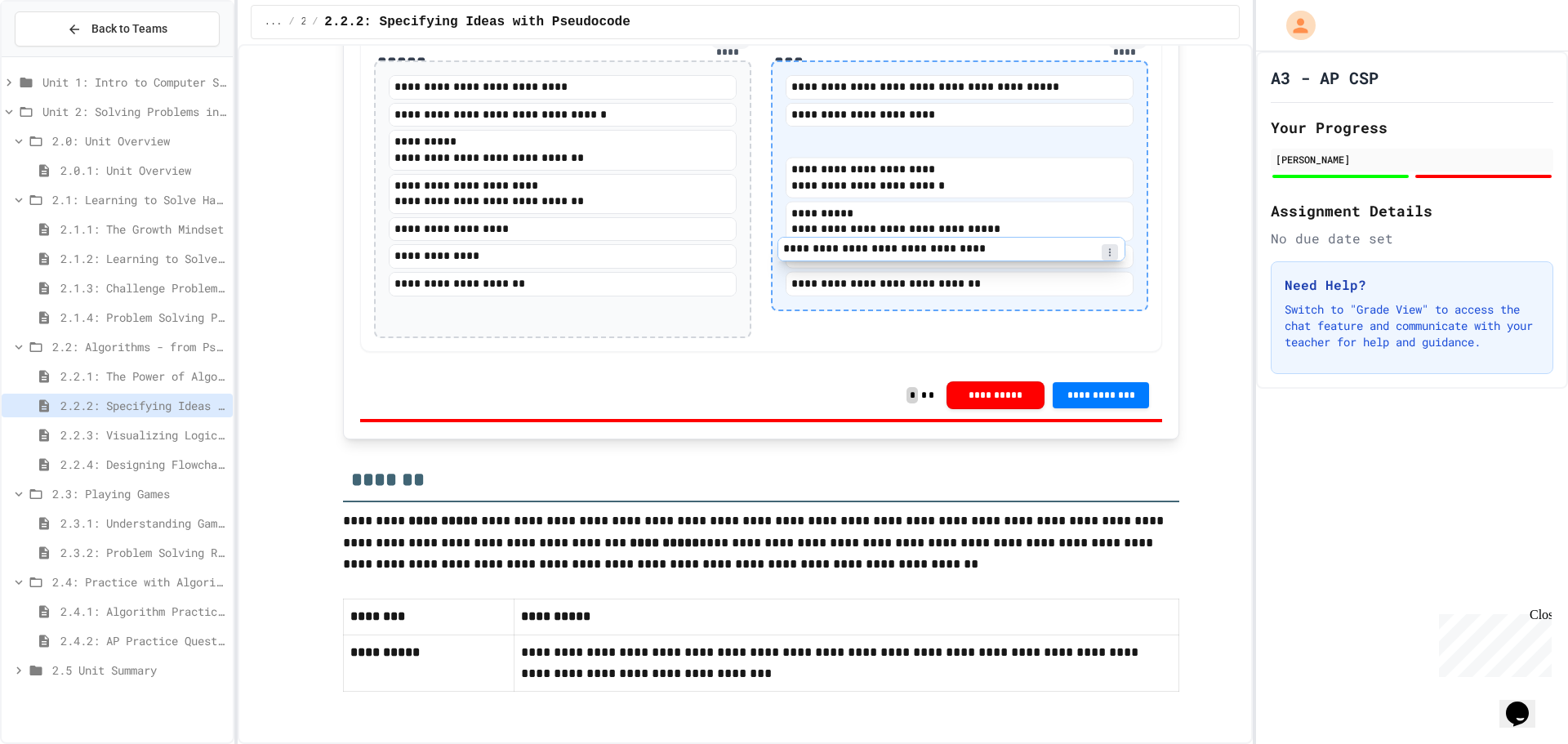
drag, startPoint x: 573, startPoint y: 297, endPoint x: 972, endPoint y: 255, distance: 401.2
click at [972, 255] on div "**********" at bounding box center [761, 183] width 802 height 338
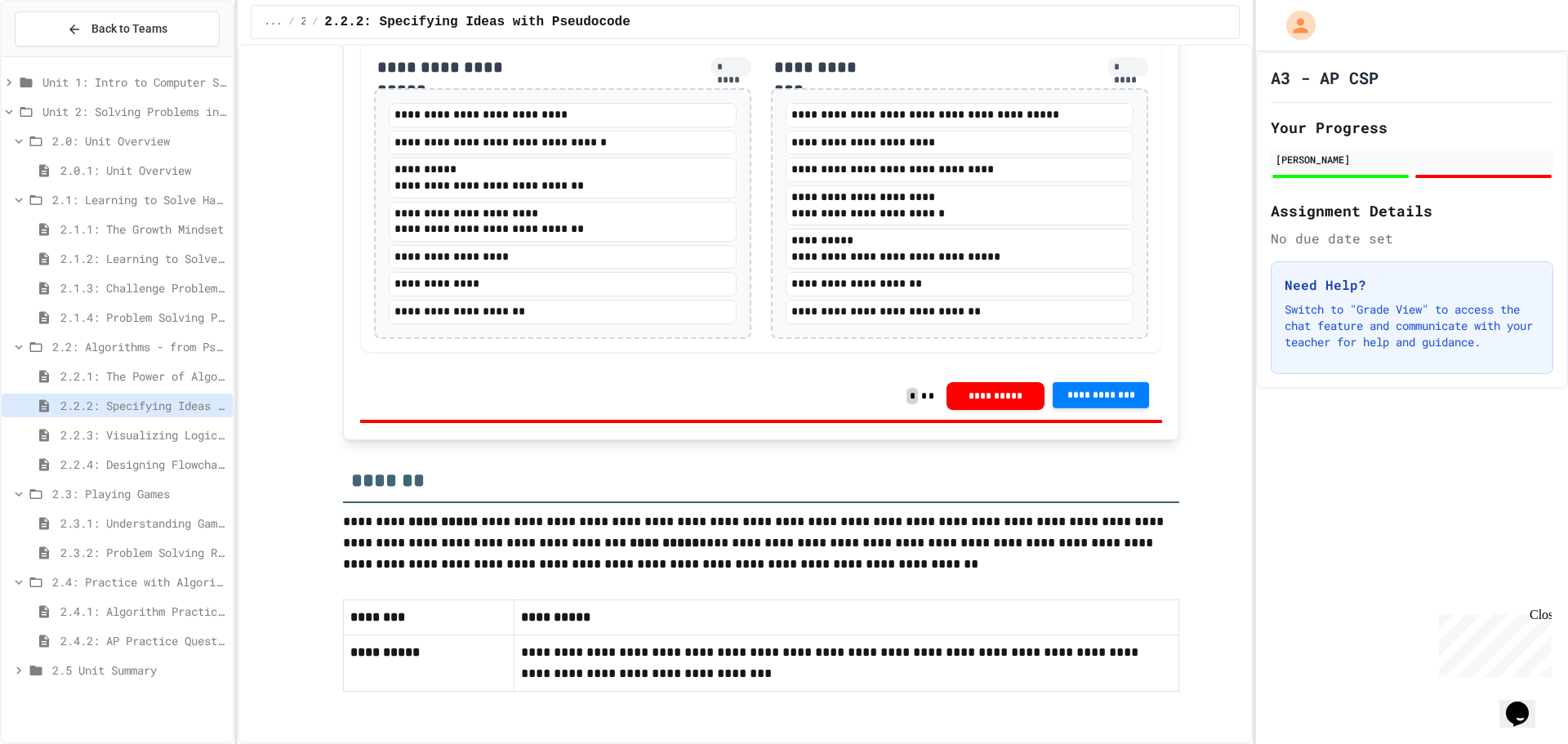
click at [1073, 401] on span "**********" at bounding box center [1101, 394] width 70 height 13
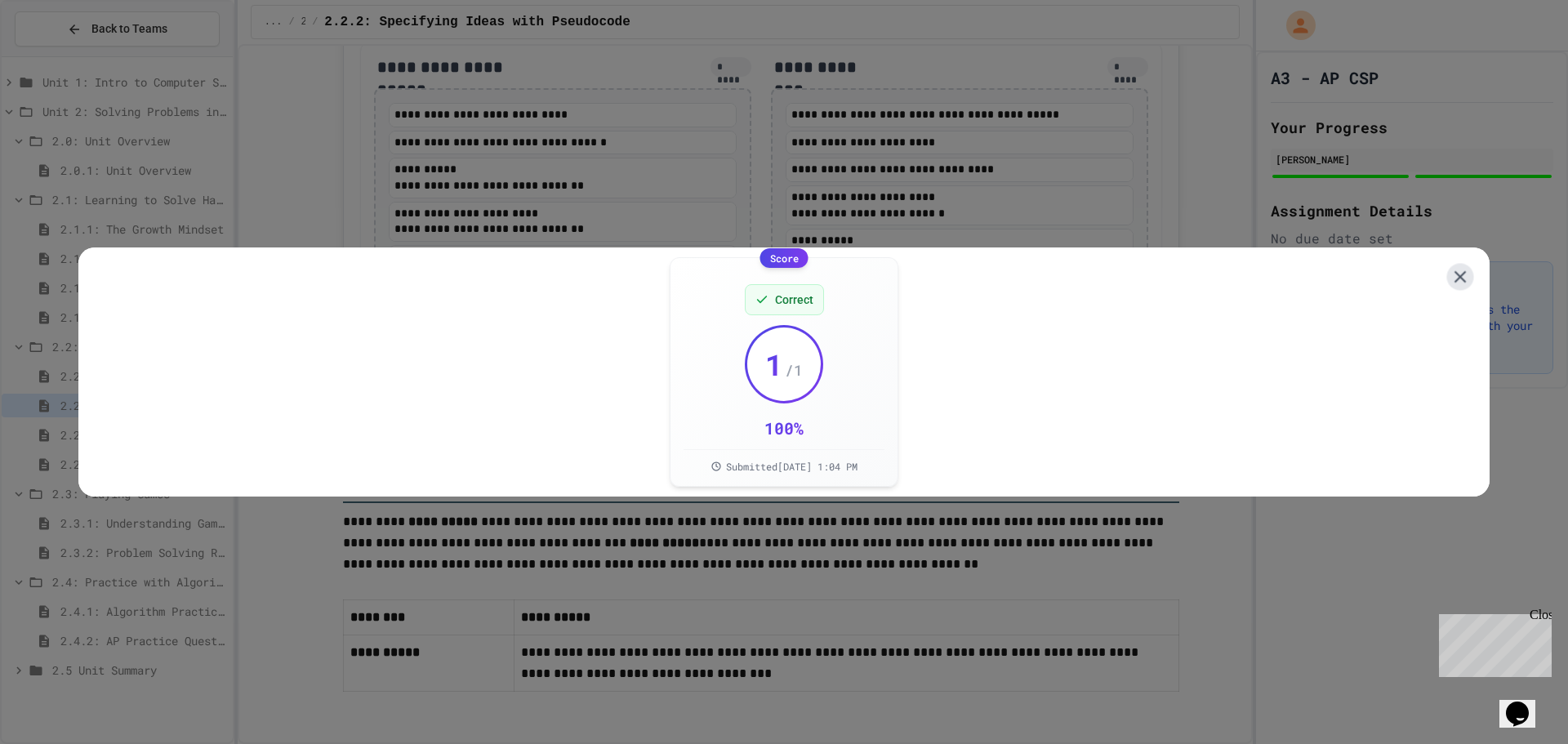
click at [1451, 273] on icon at bounding box center [1461, 278] width 21 height 21
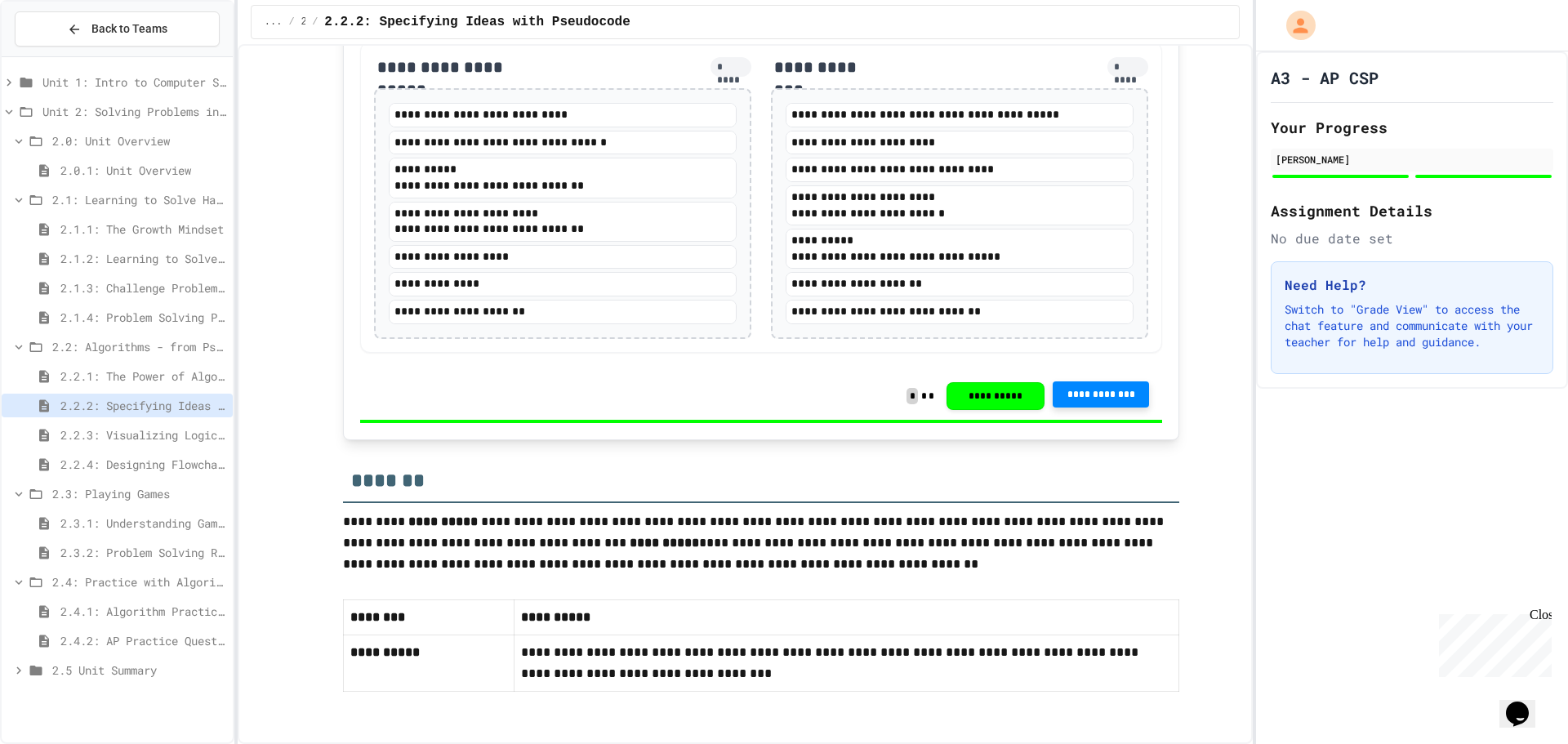
scroll to position [3346, 0]
click at [79, 368] on span "2.2.1: The Power of Algorithms" at bounding box center [143, 376] width 166 height 17
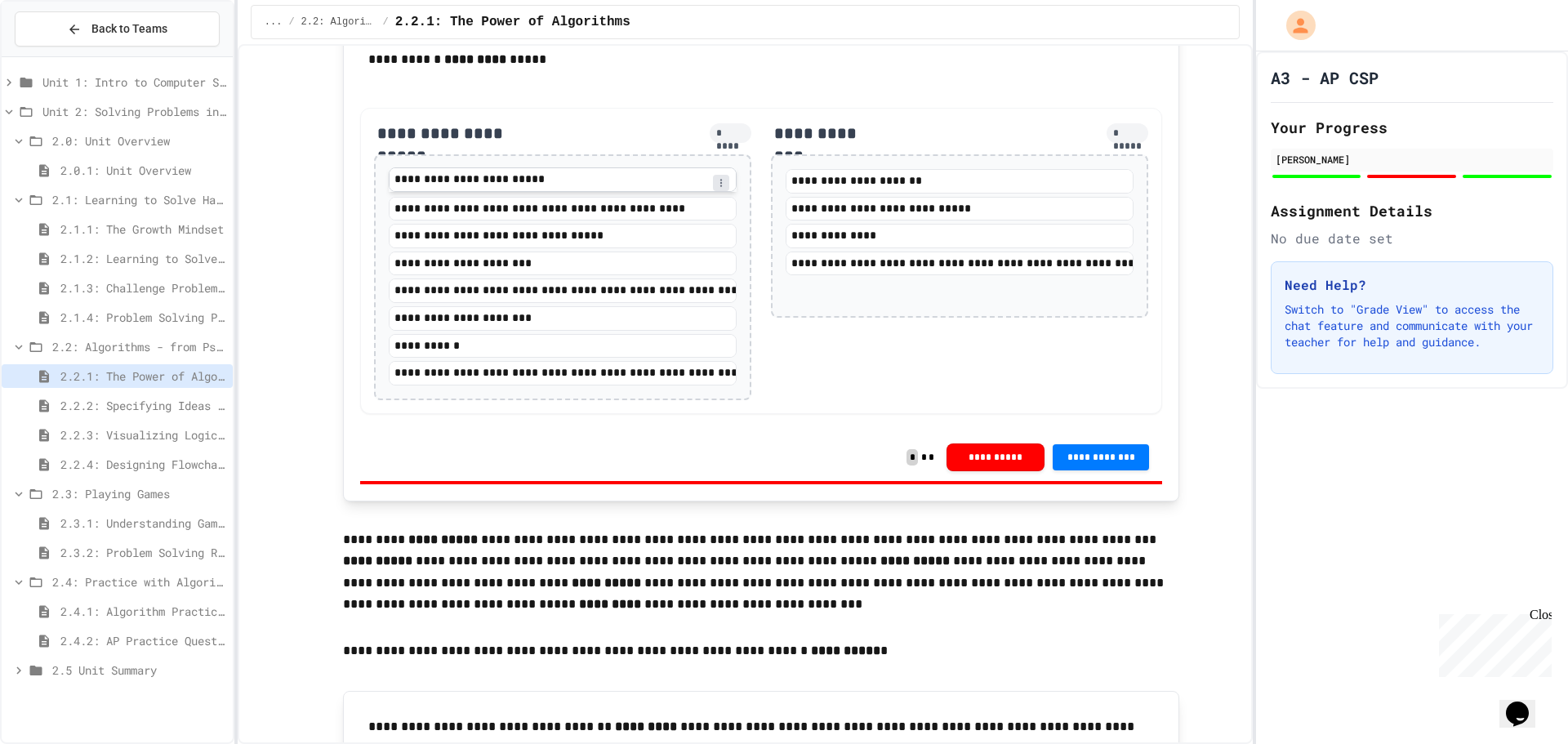
scroll to position [2613, 0]
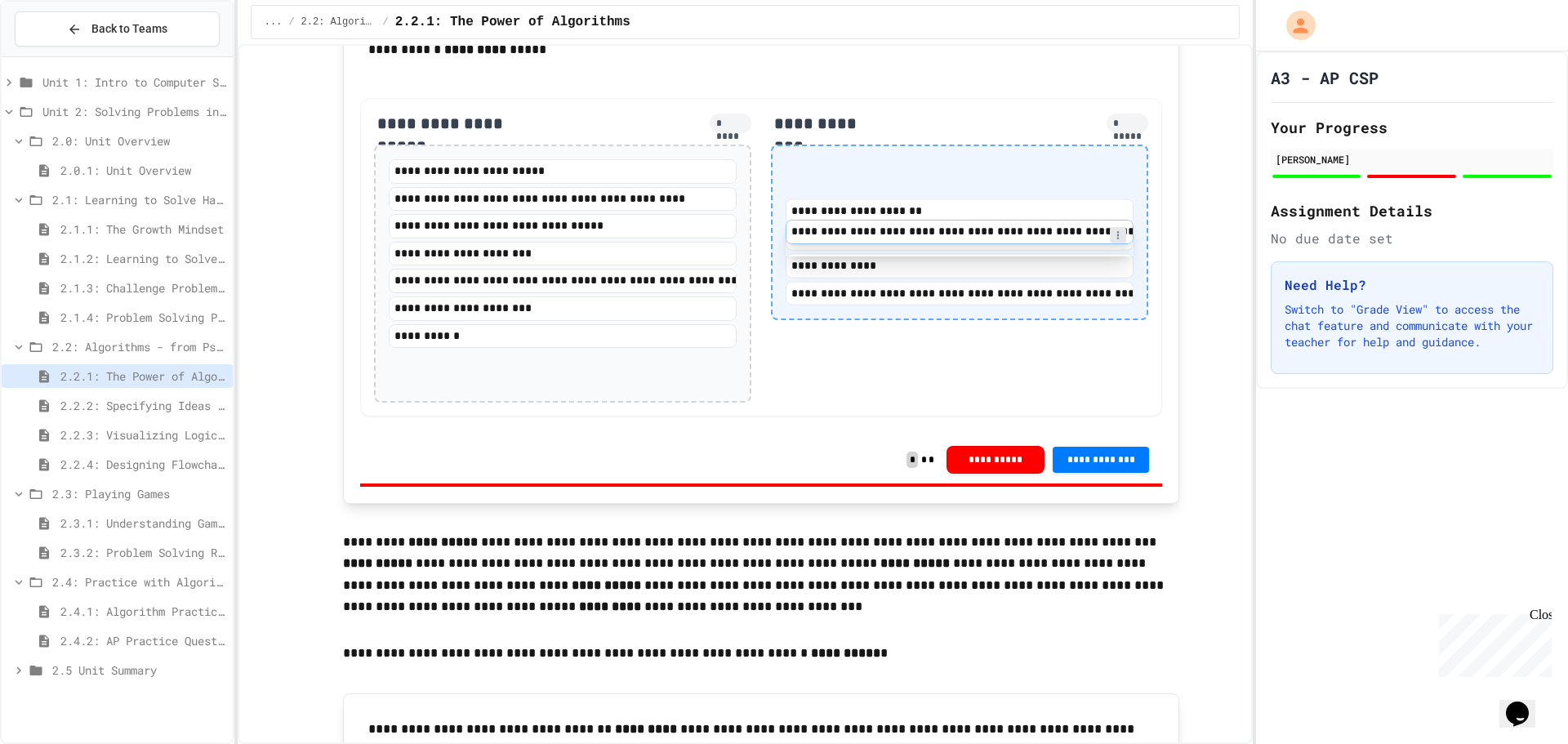
drag, startPoint x: 488, startPoint y: 450, endPoint x: 891, endPoint y: 235, distance: 456.8
click at [892, 234] on div "**********" at bounding box center [761, 256] width 802 height 318
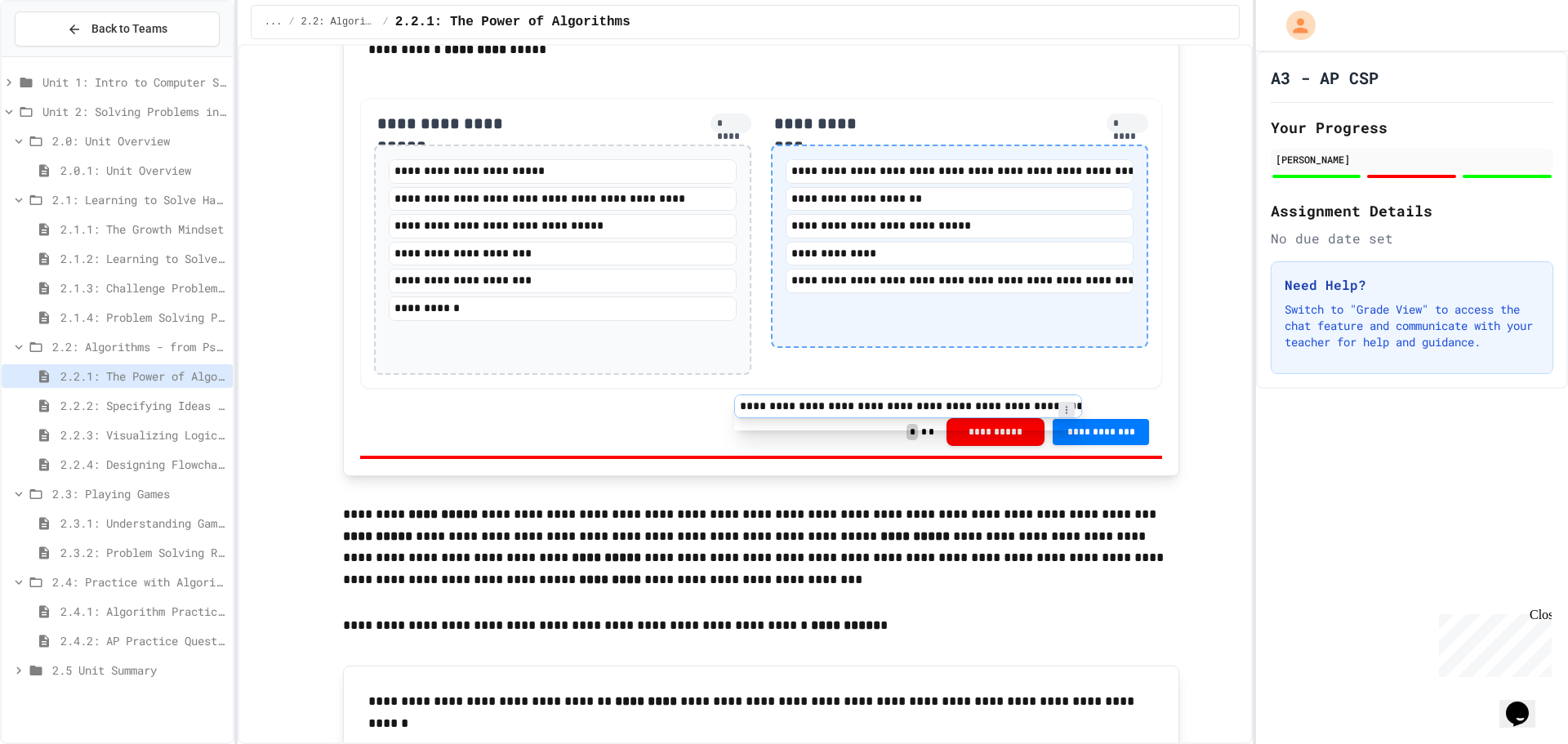
drag, startPoint x: 510, startPoint y: 353, endPoint x: 874, endPoint y: 413, distance: 368.9
click at [874, 388] on div "**********" at bounding box center [761, 243] width 802 height 291
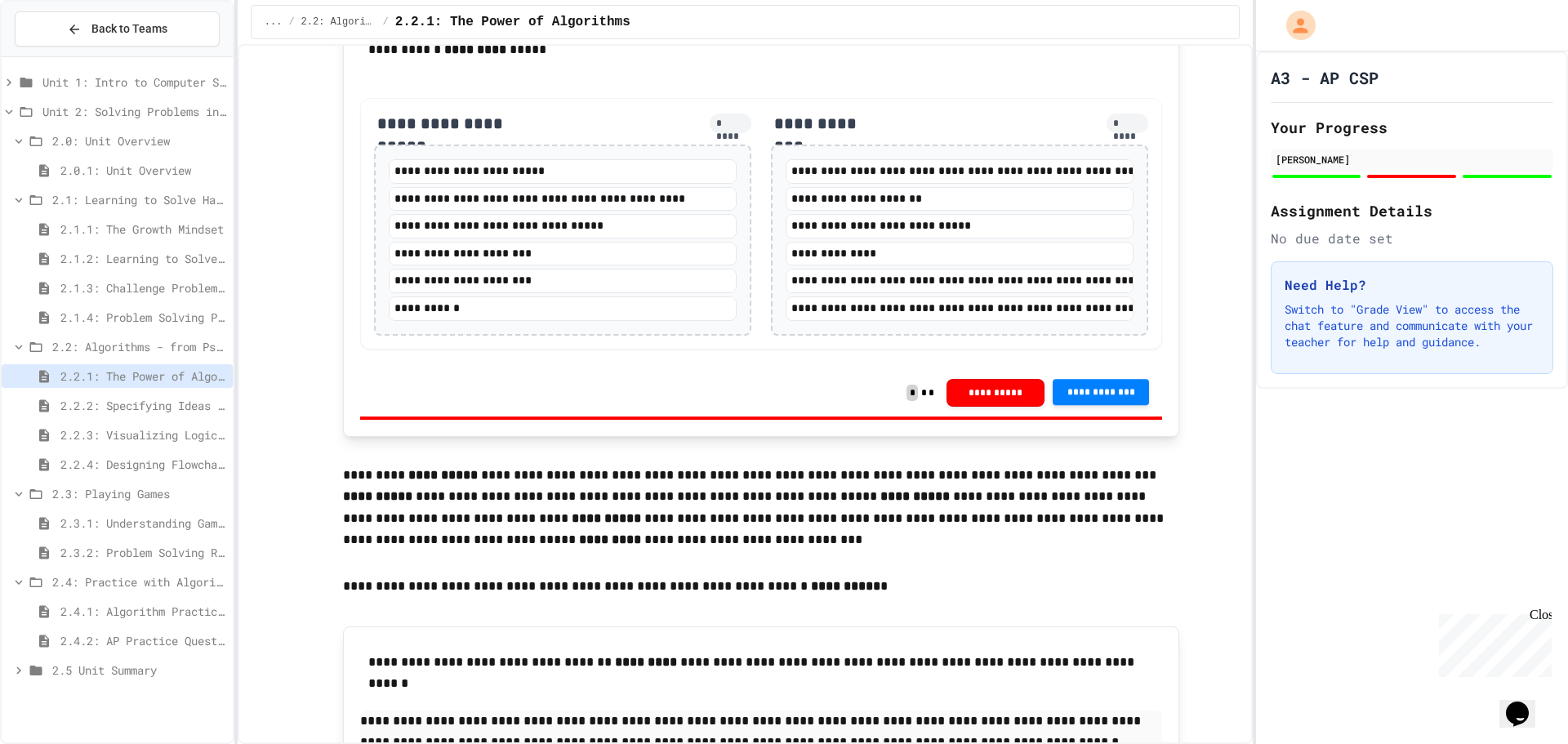
click at [1125, 399] on span "**********" at bounding box center [1101, 392] width 70 height 13
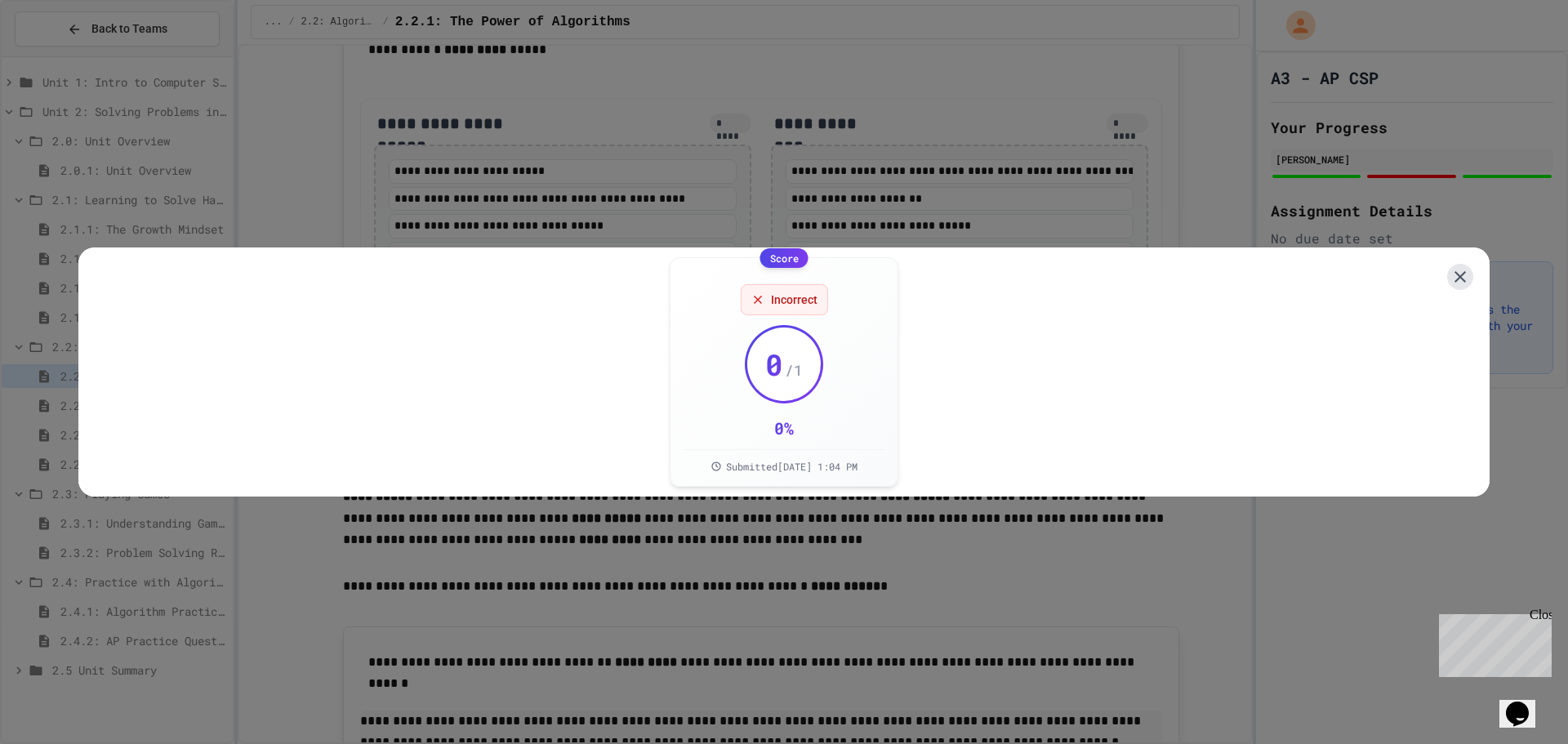
click at [1454, 274] on icon at bounding box center [1460, 277] width 11 height 11
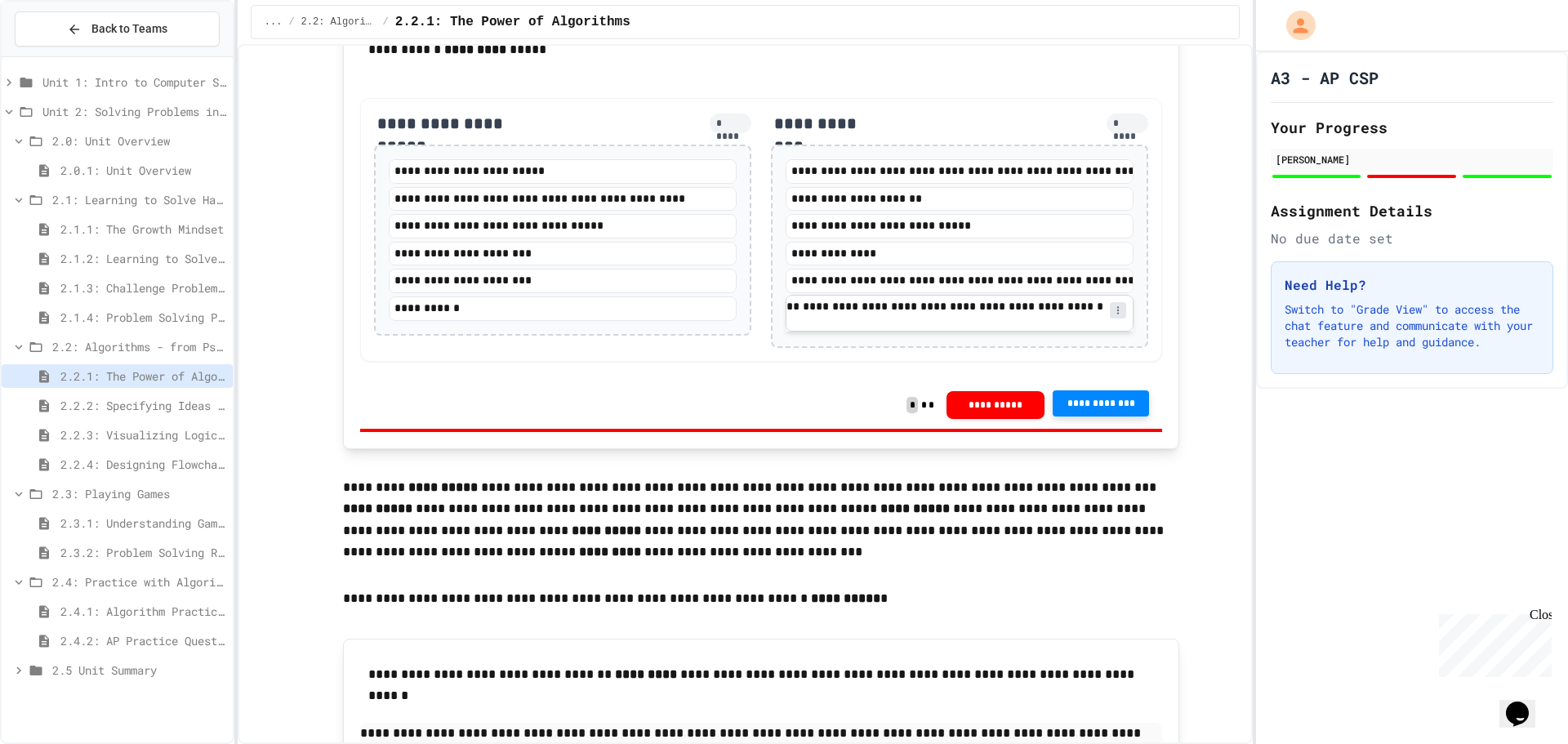
scroll to position [0, 0]
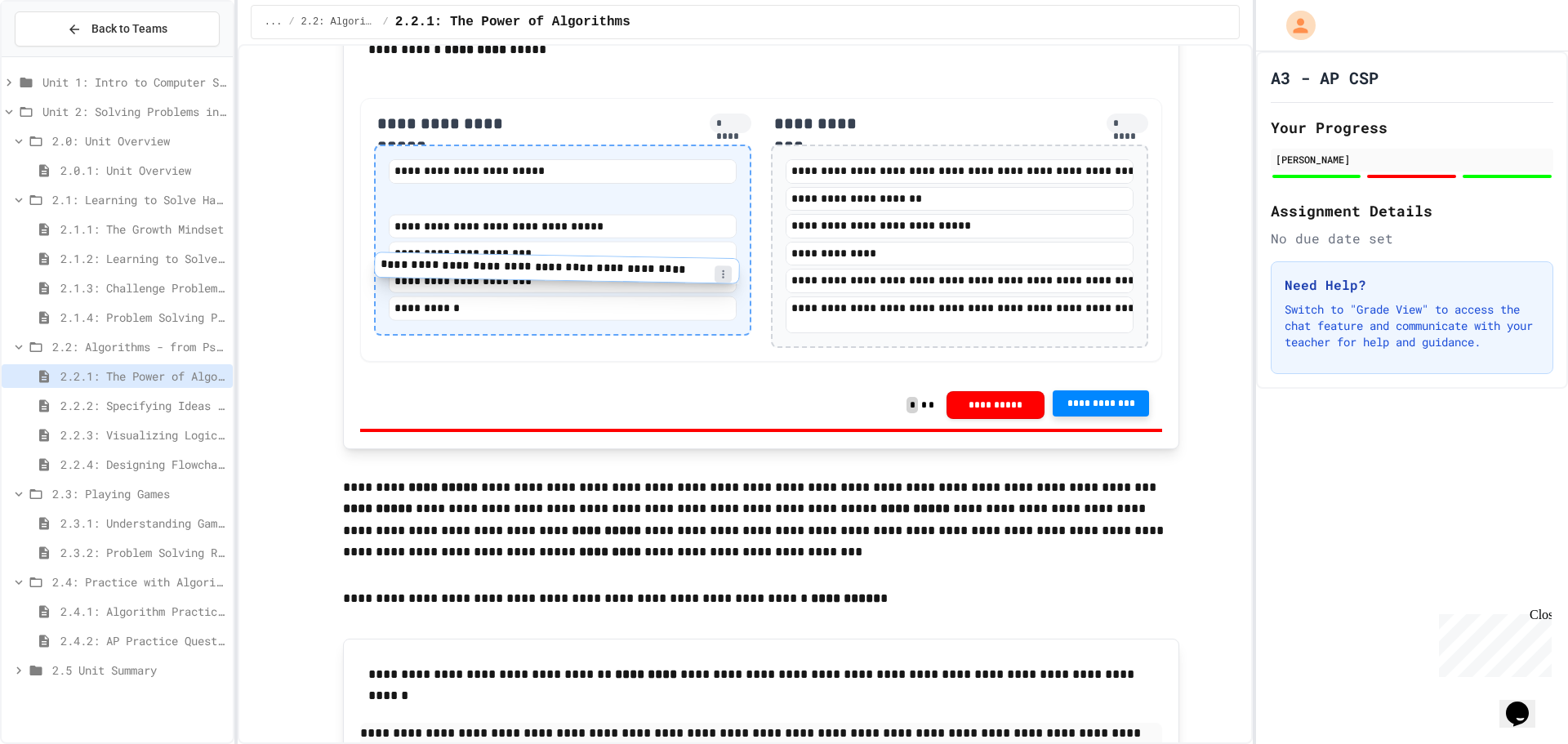
click at [508, 280] on div "**********" at bounding box center [562, 240] width 348 height 161
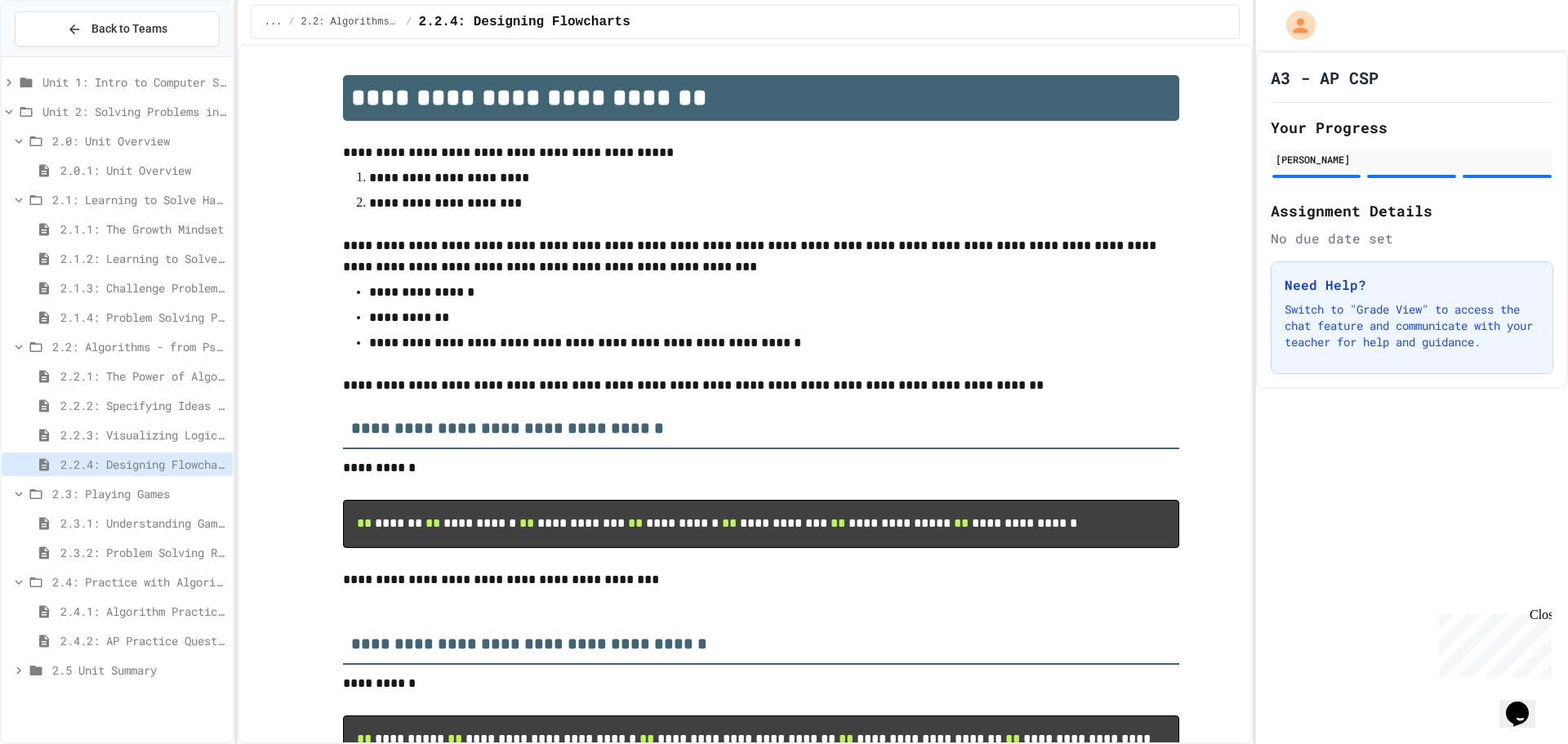
scroll to position [1777, 0]
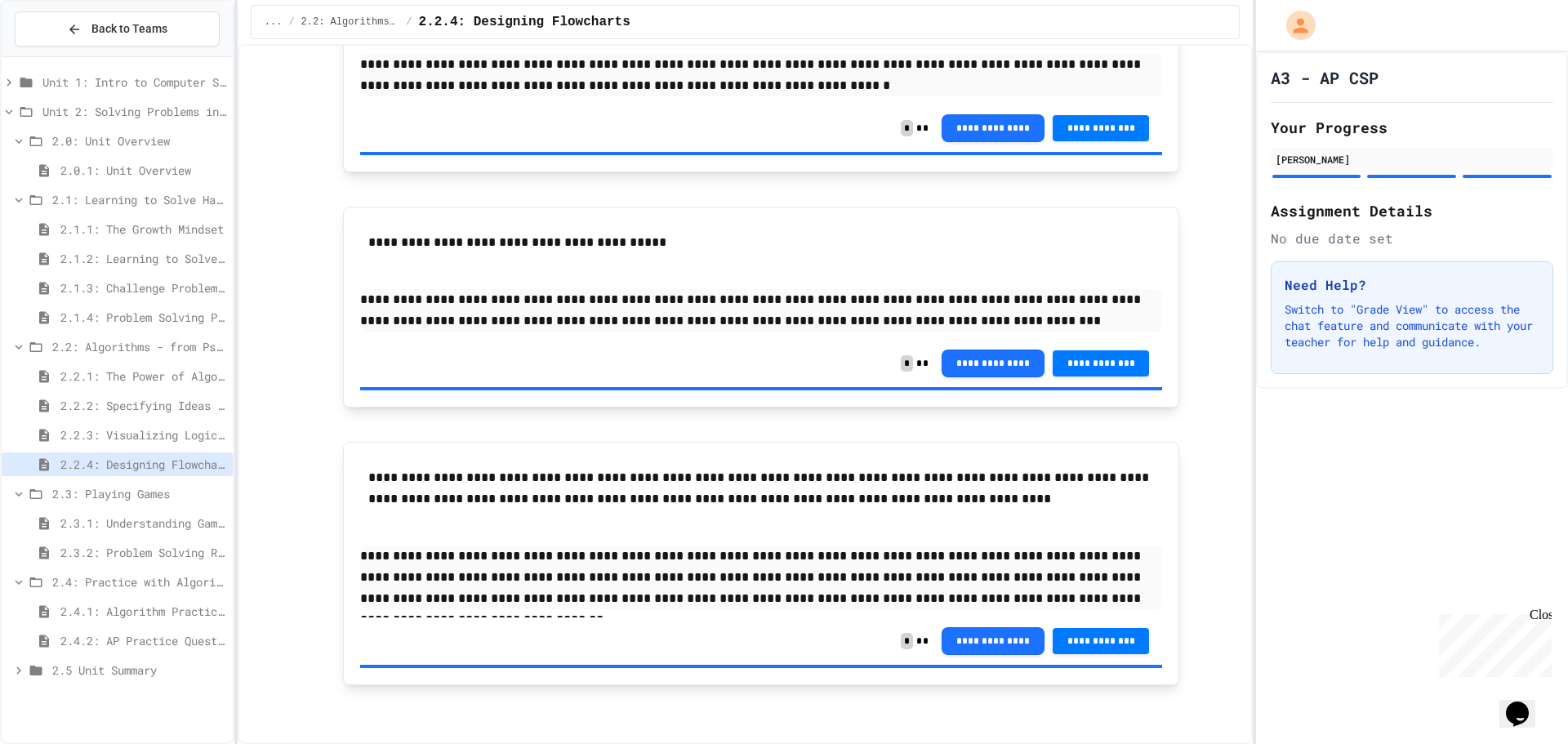
click at [100, 524] on span "2.3.1: Understanding Games with Flowcharts" at bounding box center [143, 523] width 166 height 17
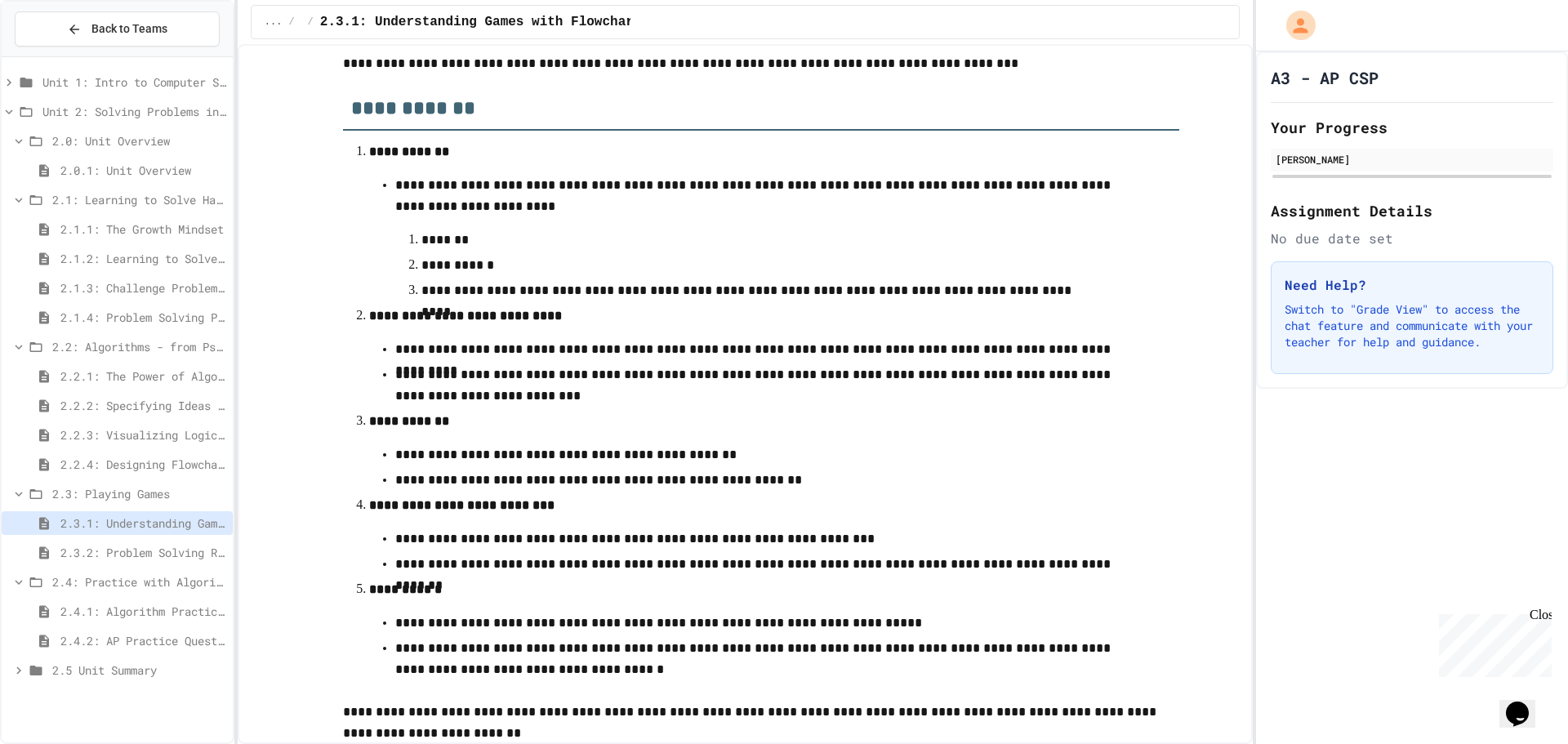
scroll to position [444, 0]
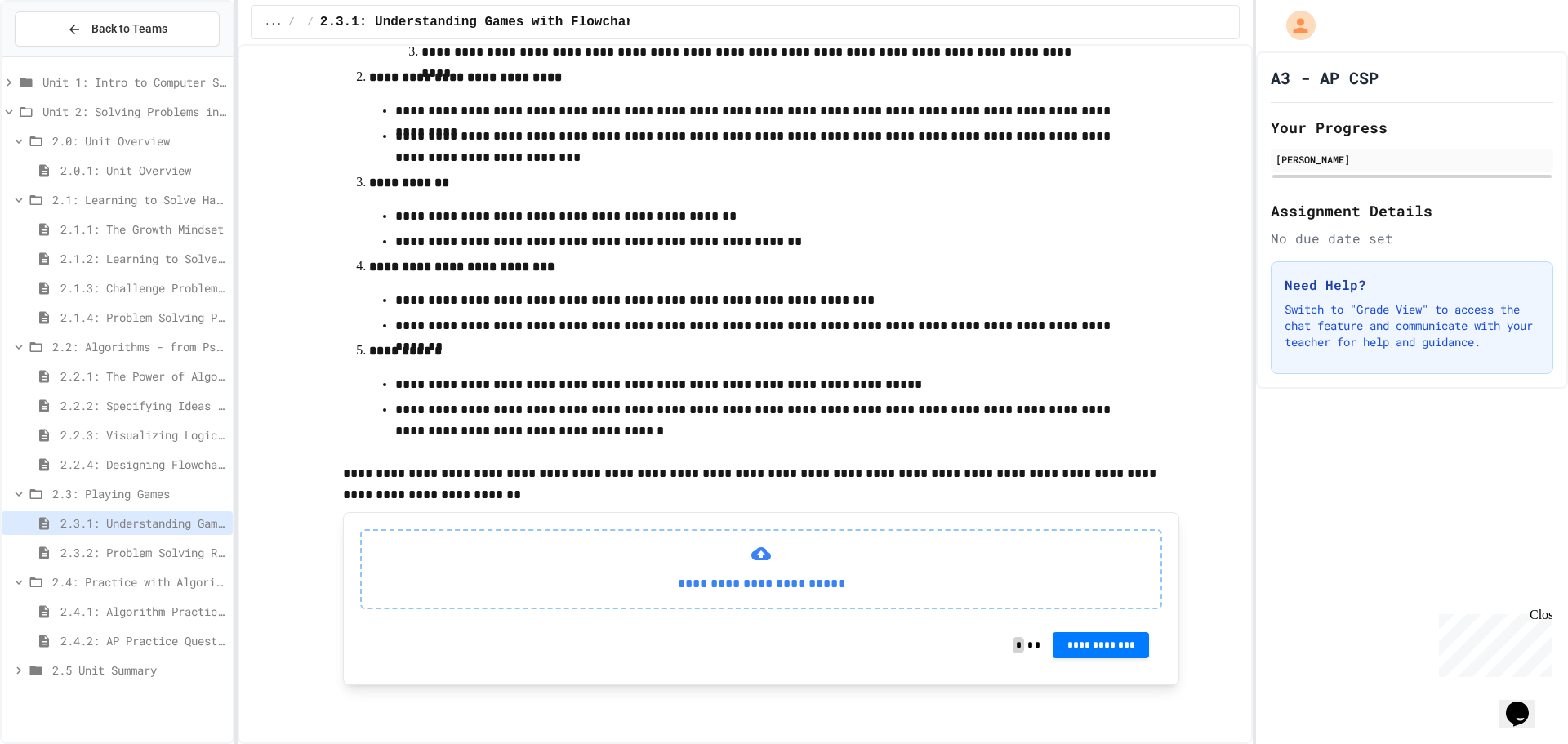
click at [53, 543] on div "2.3.2: Problem Solving Reflection" at bounding box center [117, 552] width 231 height 23
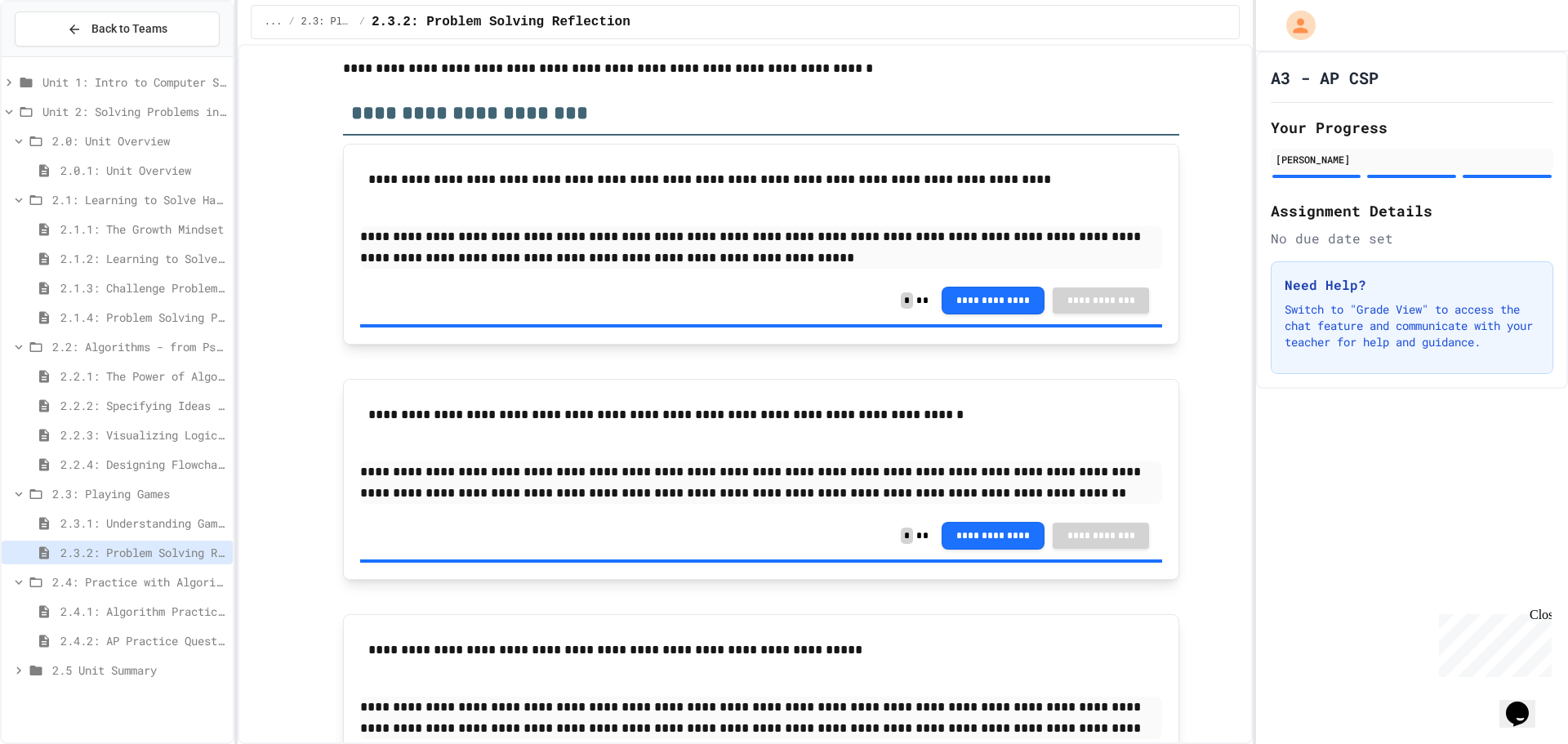
scroll to position [214, 0]
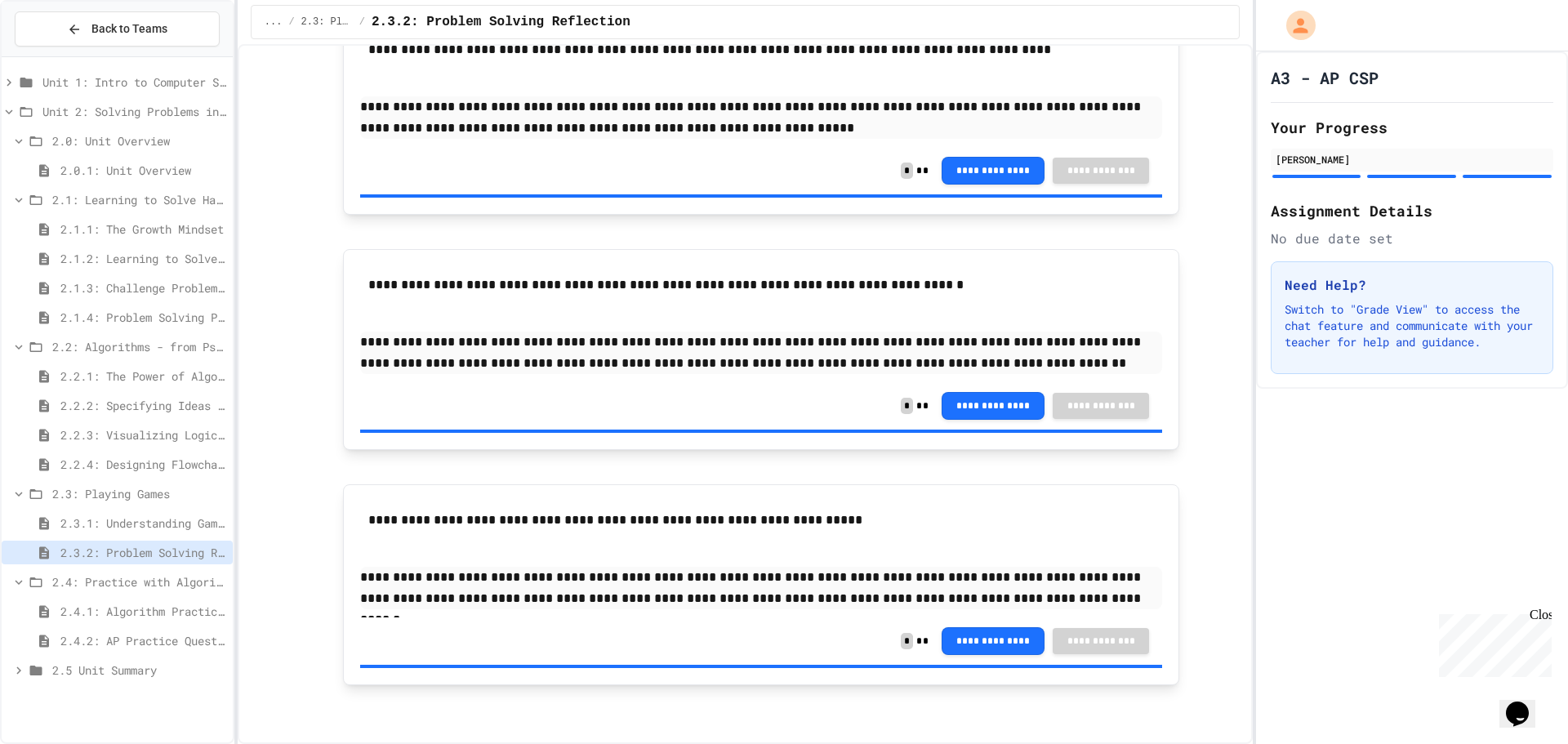
click at [123, 228] on span "2.1.1: The Growth Mindset" at bounding box center [143, 229] width 166 height 17
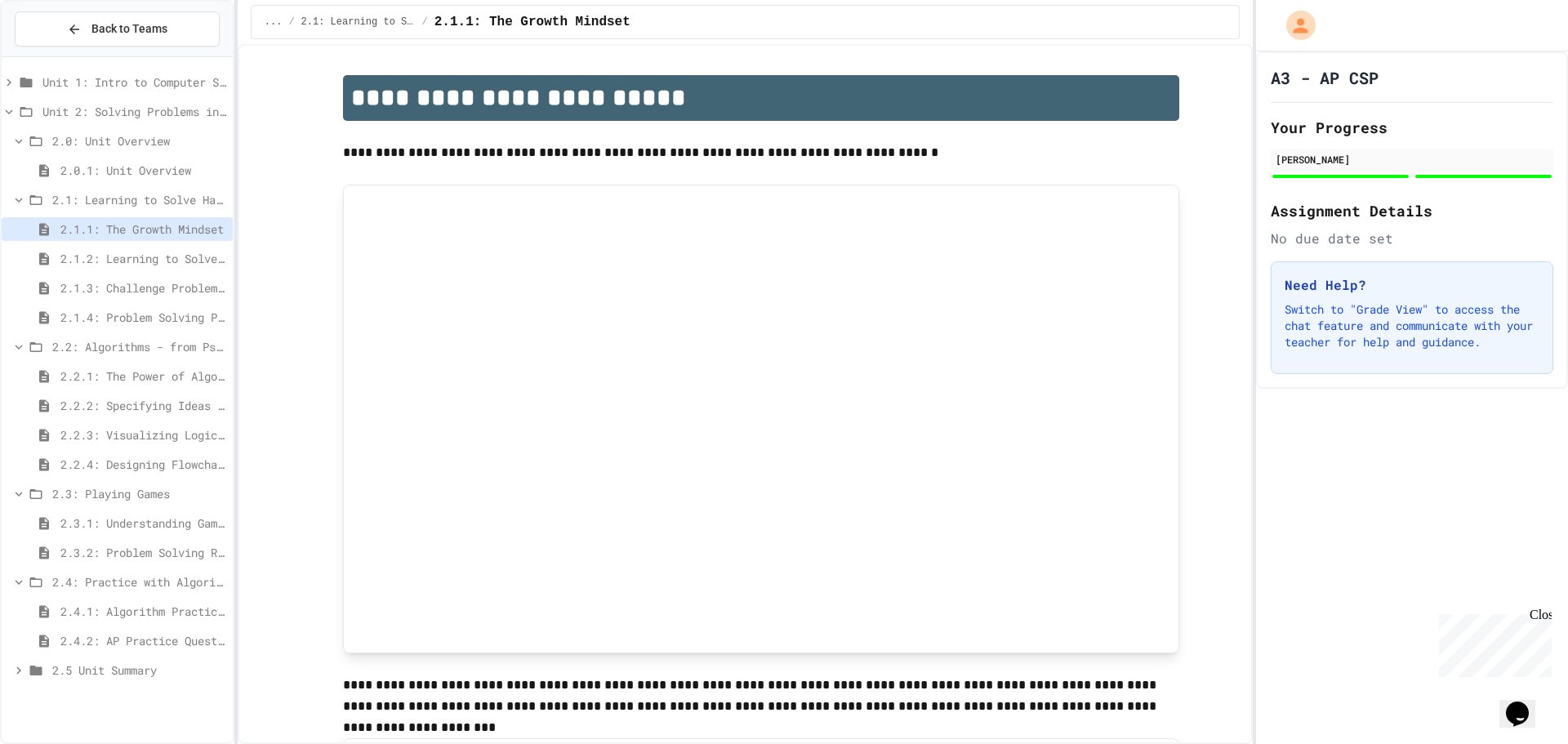
click at [123, 261] on span "2.1.2: Learning to Solve Hard Problems" at bounding box center [143, 258] width 166 height 17
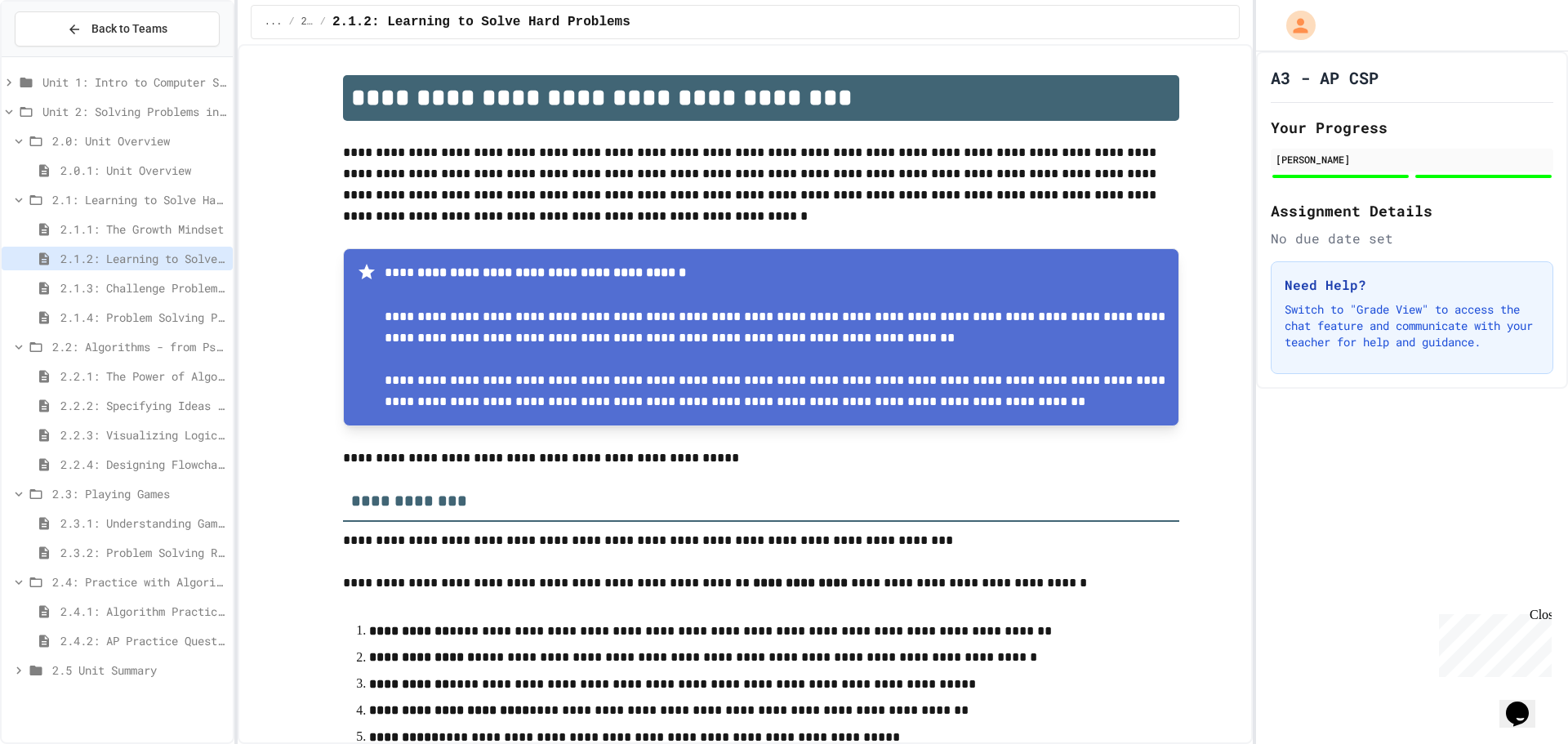
click at [123, 288] on span "2.1.3: Challenge Problem - The Bridge" at bounding box center [143, 288] width 166 height 17
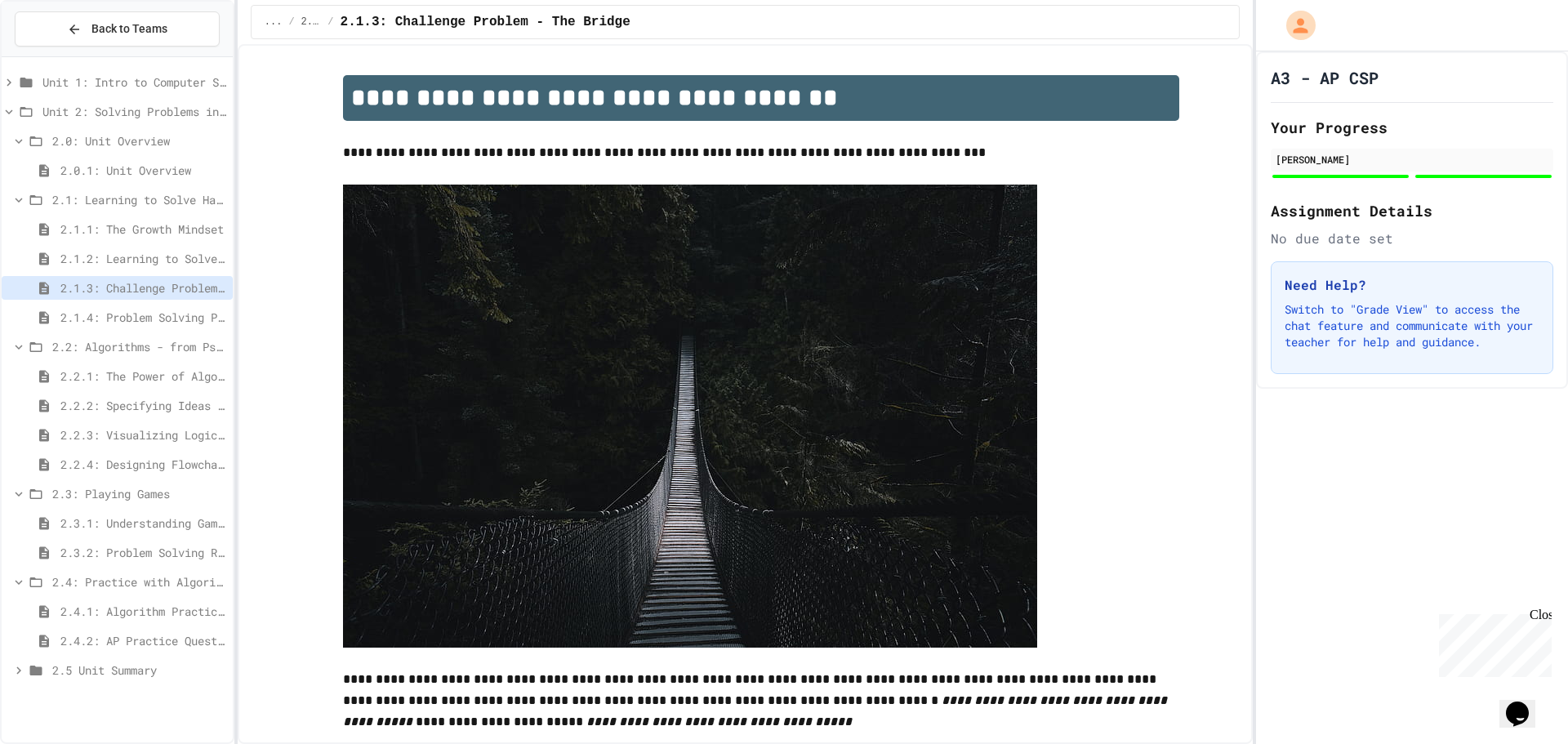
click at [123, 311] on span "2.1.4: Problem Solving Practice" at bounding box center [143, 317] width 166 height 17
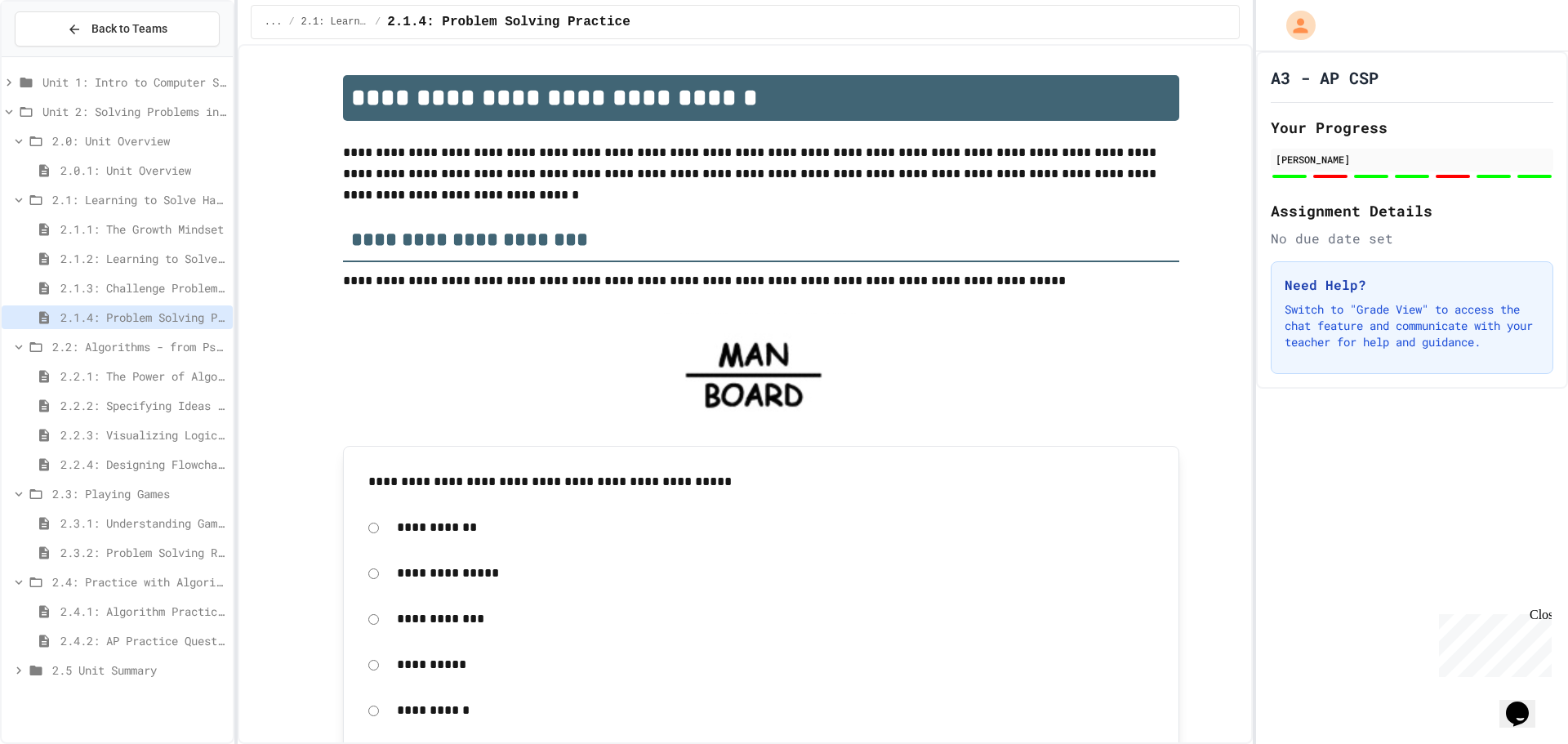
click at [94, 377] on span "2.2.1: The Power of Algorithms" at bounding box center [143, 376] width 166 height 17
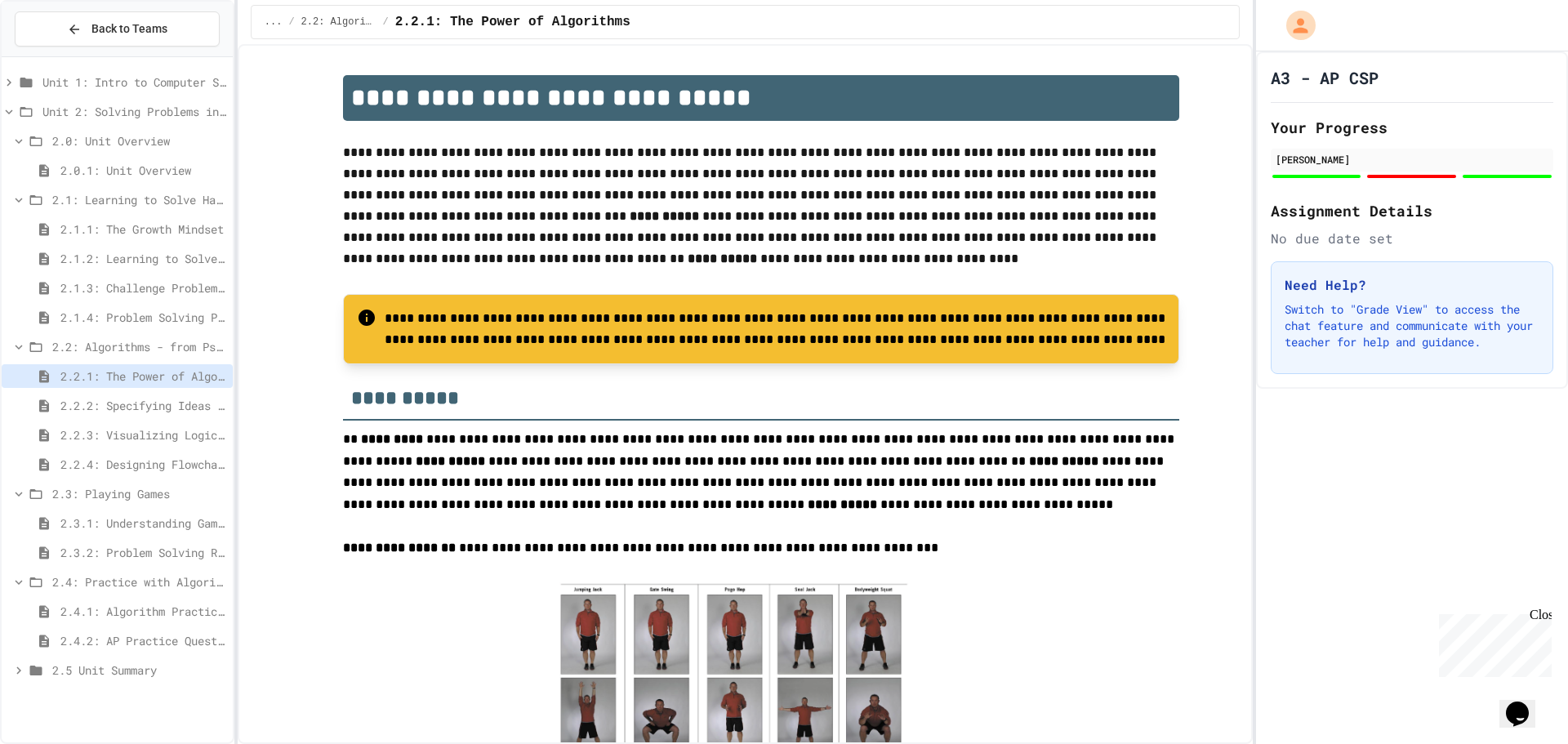
click at [95, 406] on span "2.2.2: Specifying Ideas with Pseudocode" at bounding box center [143, 405] width 166 height 17
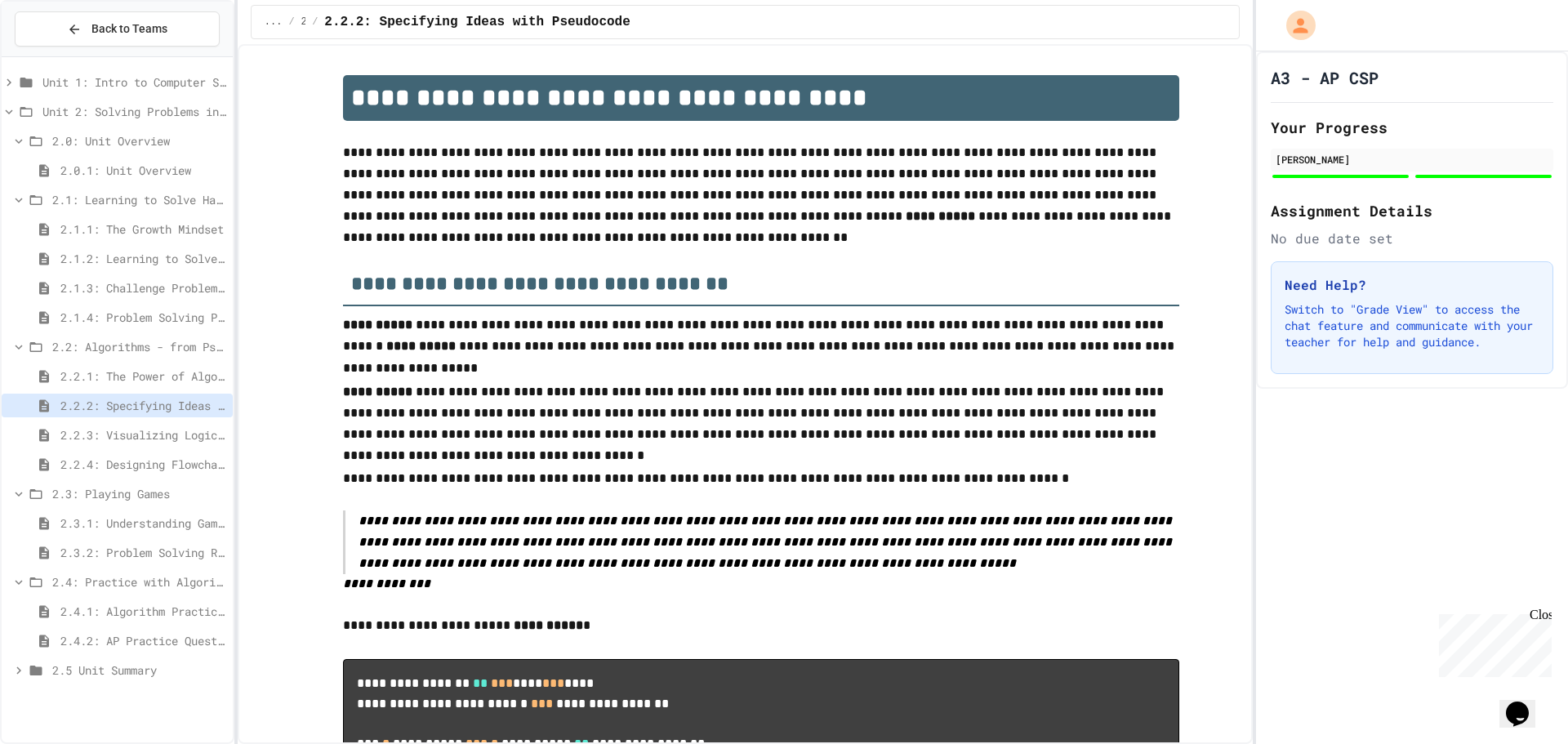
click at [94, 427] on span "2.2.3: Visualizing Logic with Flowcharts" at bounding box center [143, 434] width 166 height 17
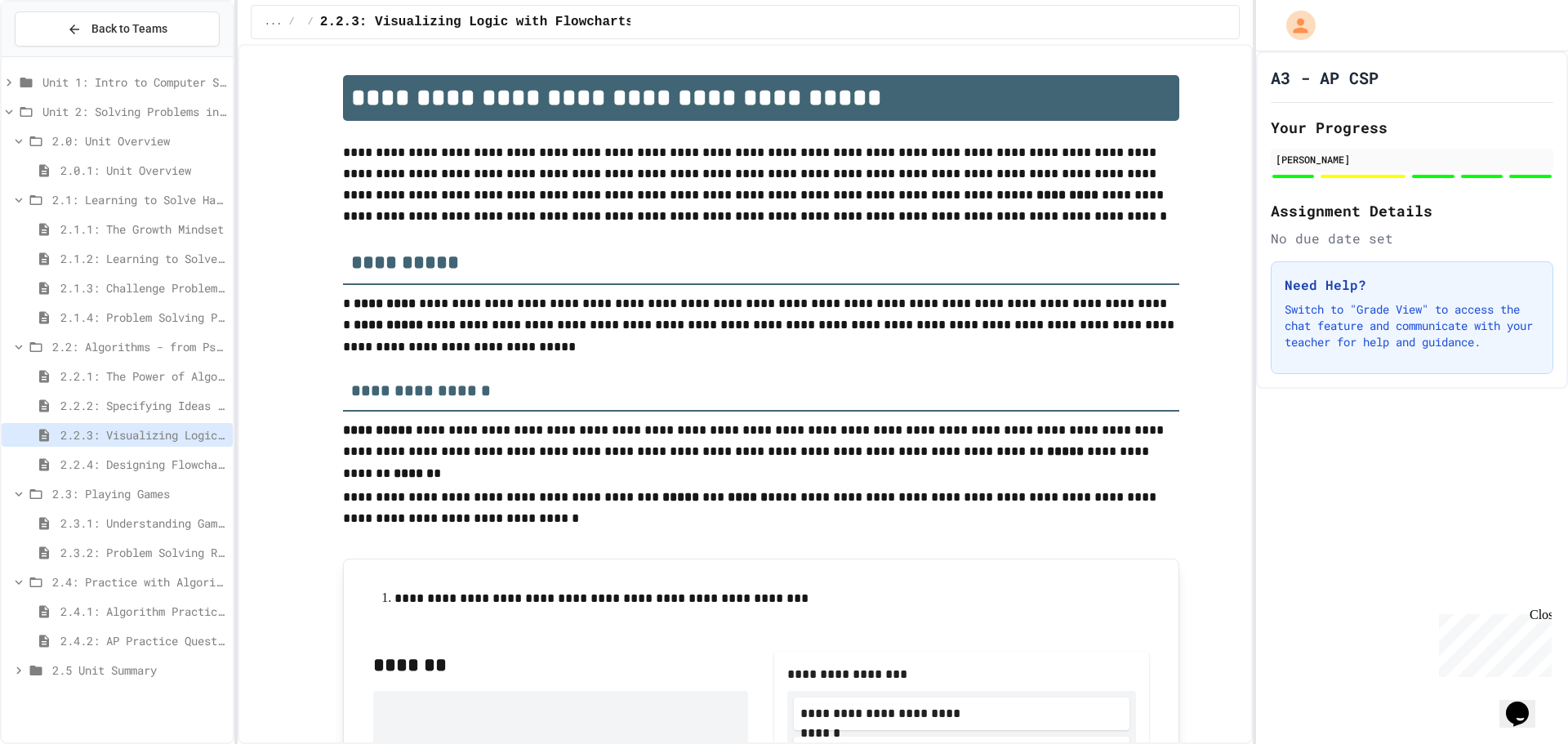
click at [92, 461] on span "2.2.4: Designing Flowcharts" at bounding box center [143, 464] width 166 height 17
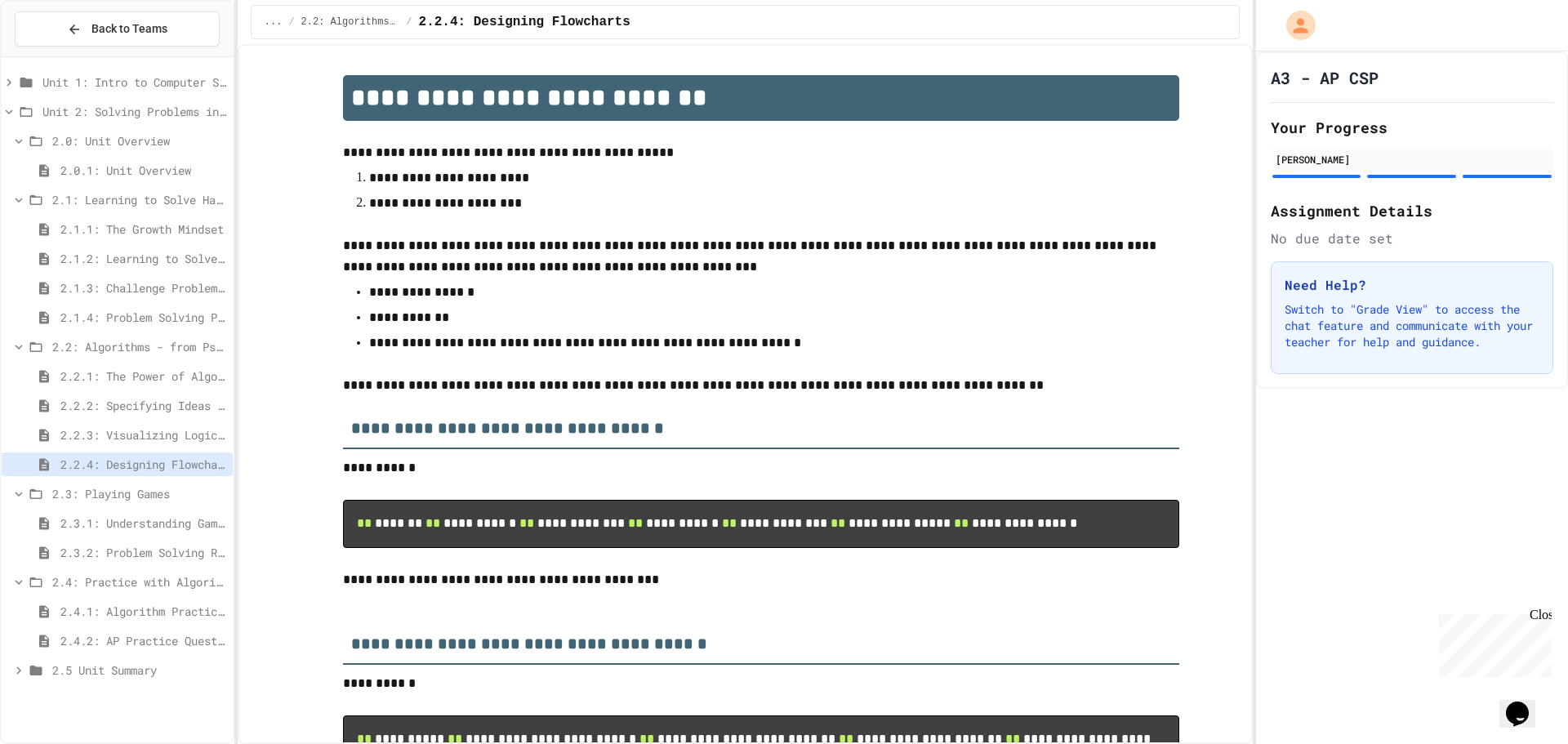
click at [89, 437] on span "2.2.3: Visualizing Logic with Flowcharts" at bounding box center [143, 434] width 166 height 17
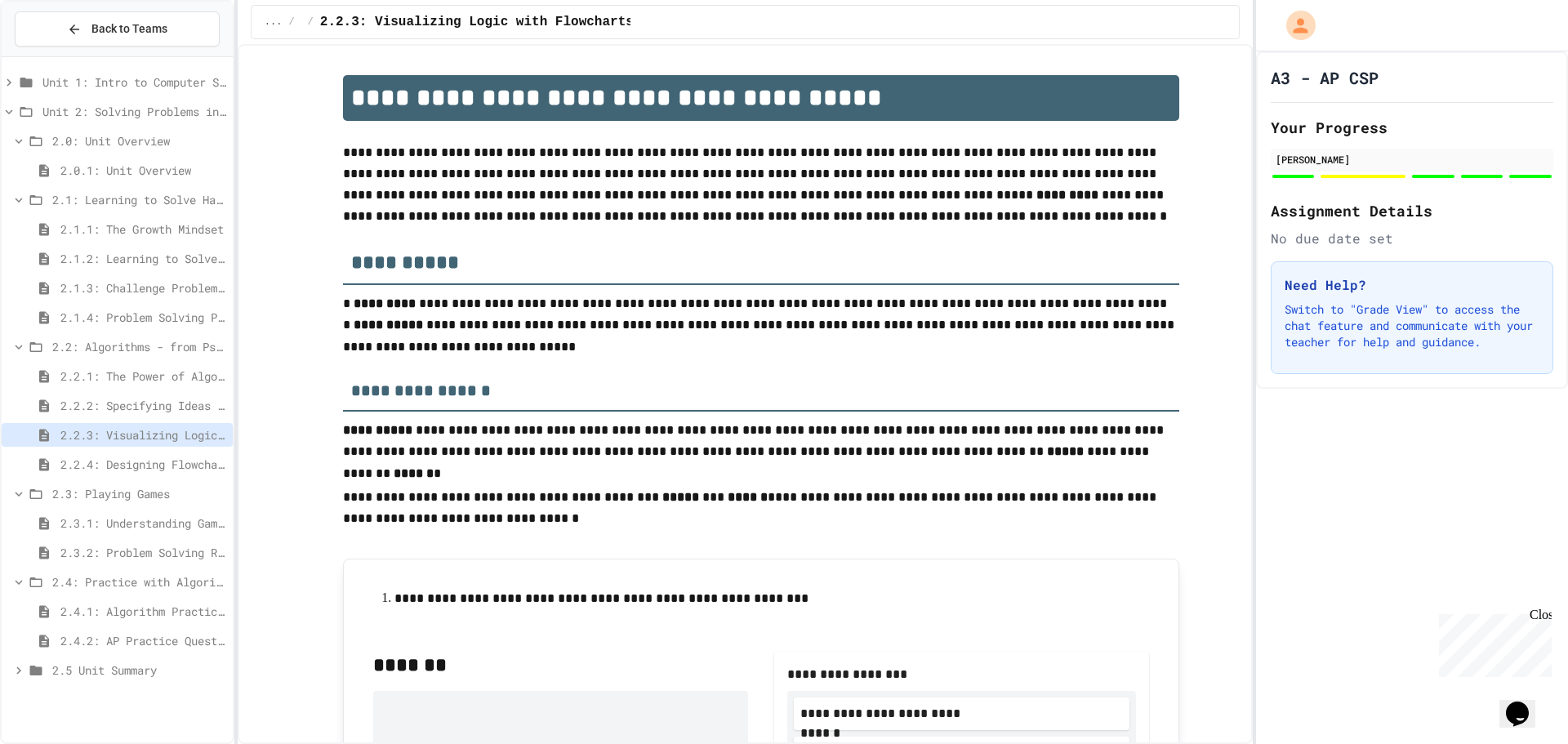
click at [81, 463] on span "2.2.4: Designing Flowcharts" at bounding box center [143, 464] width 166 height 17
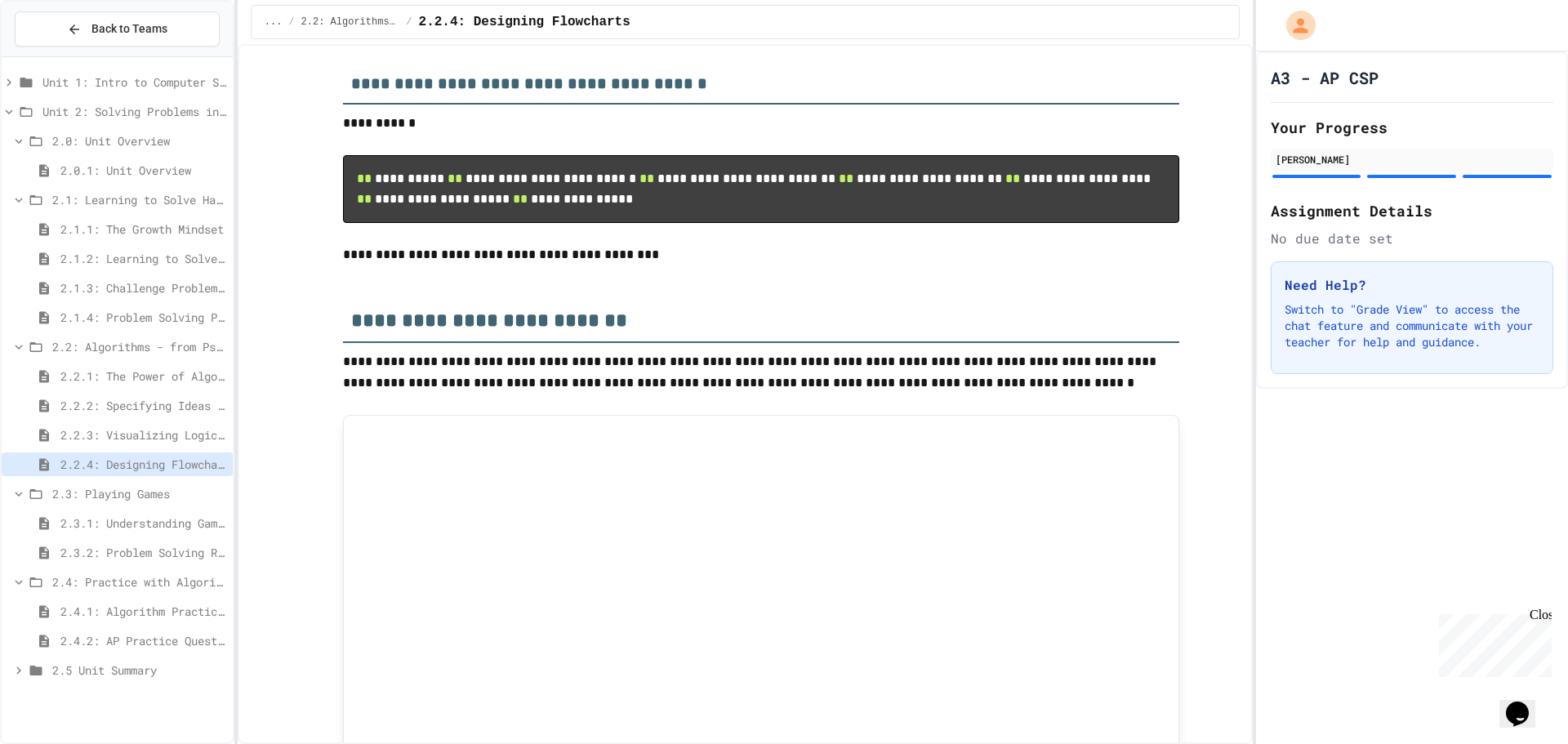
scroll to position [571, 0]
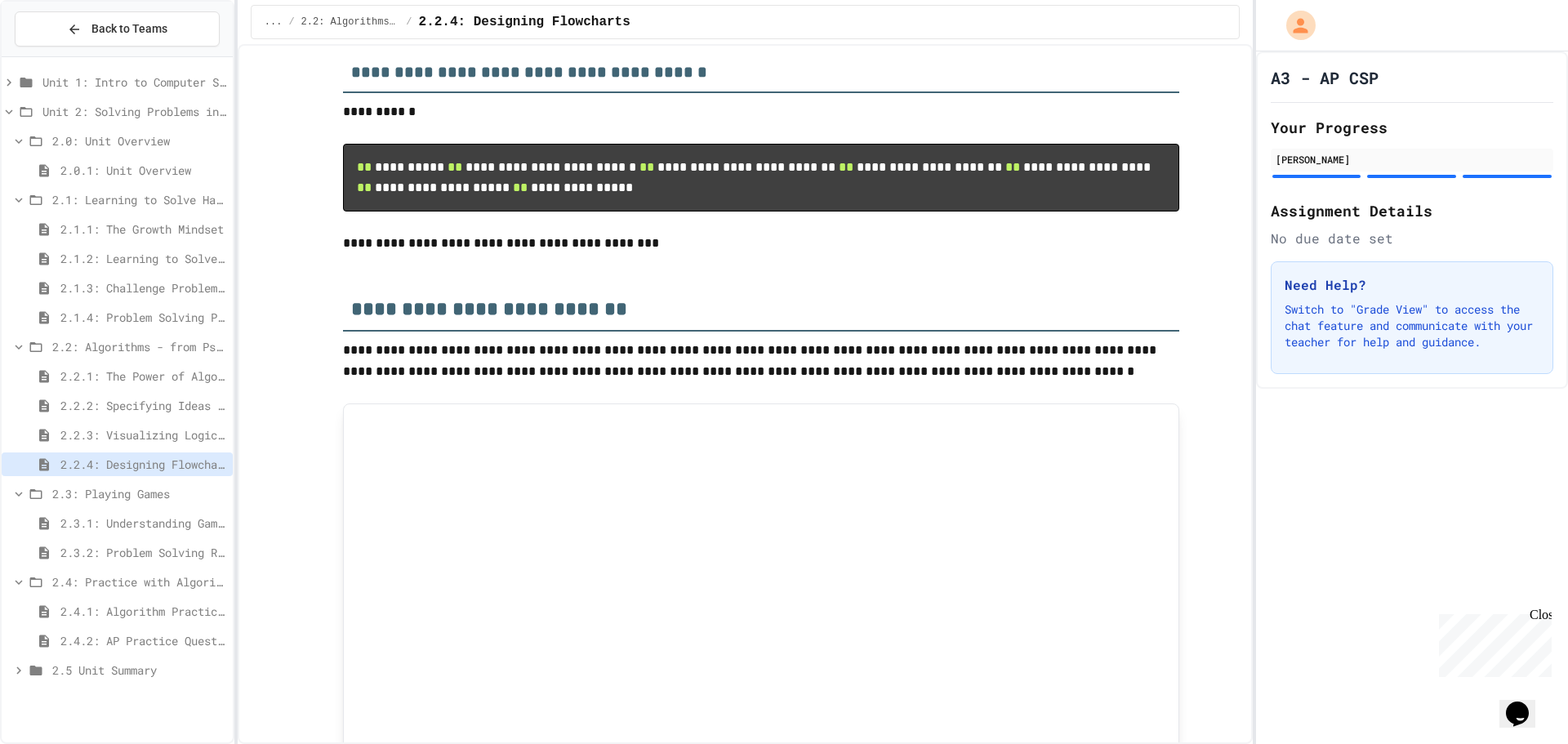
click at [103, 519] on span "2.3.1: Understanding Games with Flowcharts" at bounding box center [143, 523] width 166 height 17
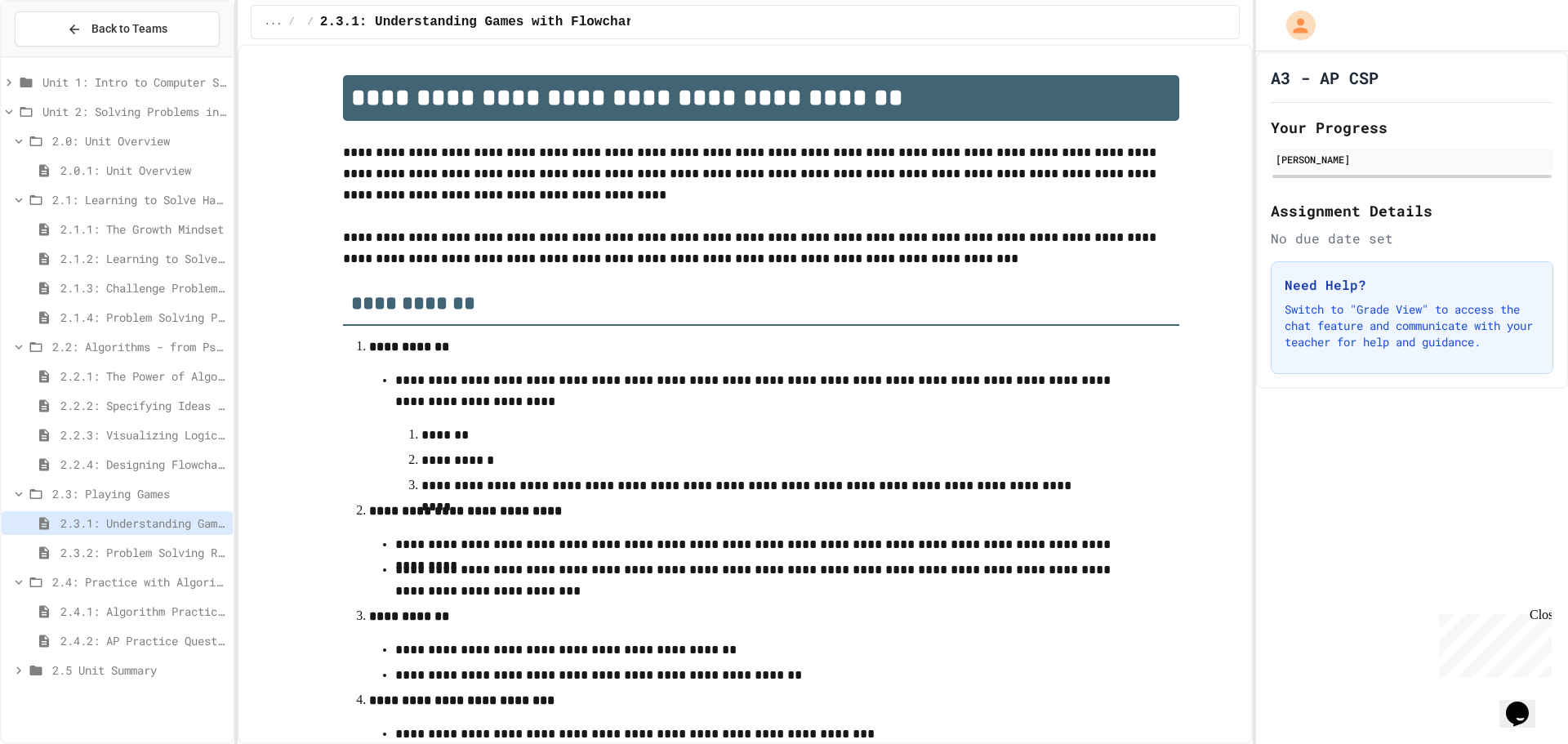
click at [109, 552] on span "2.3.2: Problem Solving Reflection" at bounding box center [143, 553] width 166 height 17
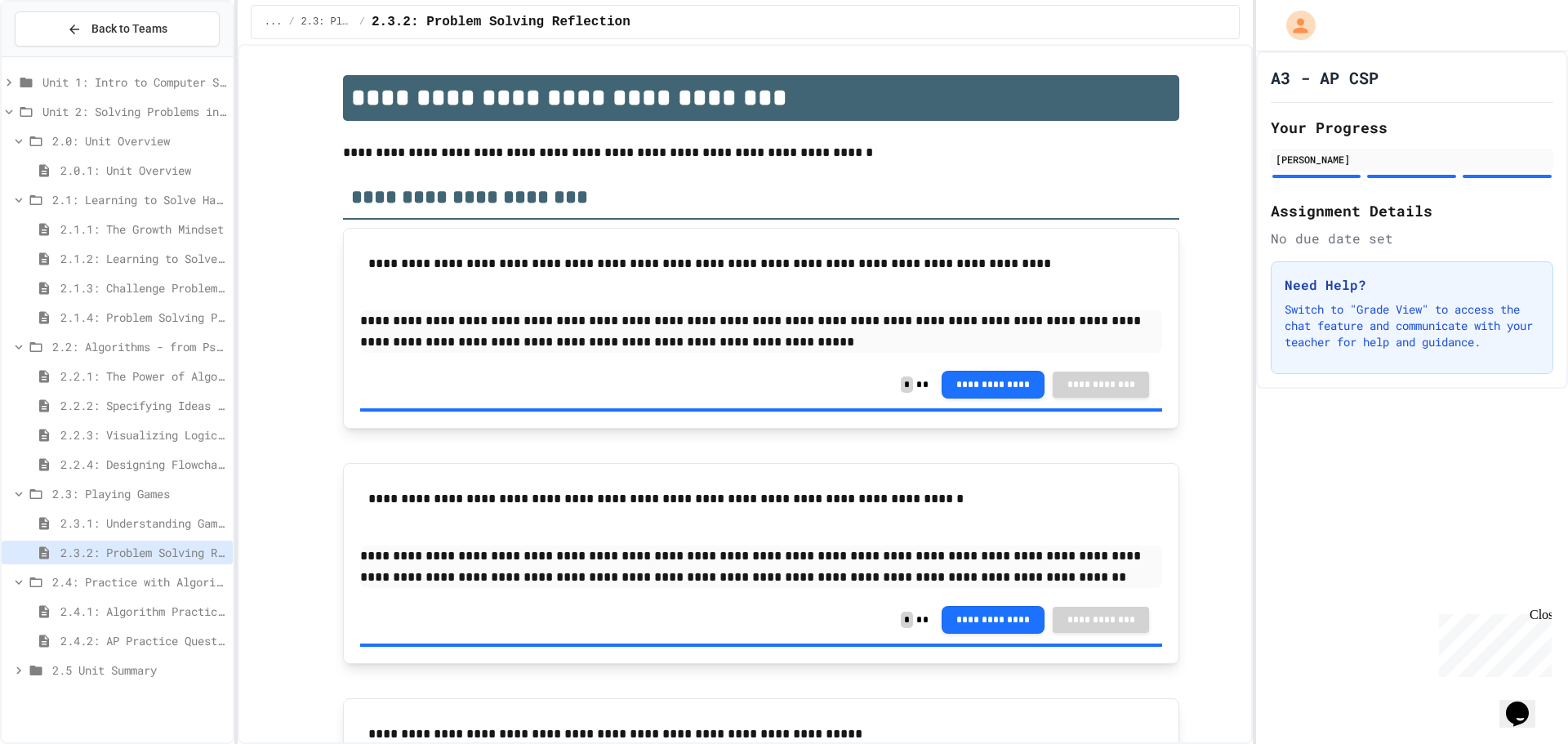
click at [115, 525] on span "2.3.1: Understanding Games with Flowcharts" at bounding box center [143, 523] width 166 height 17
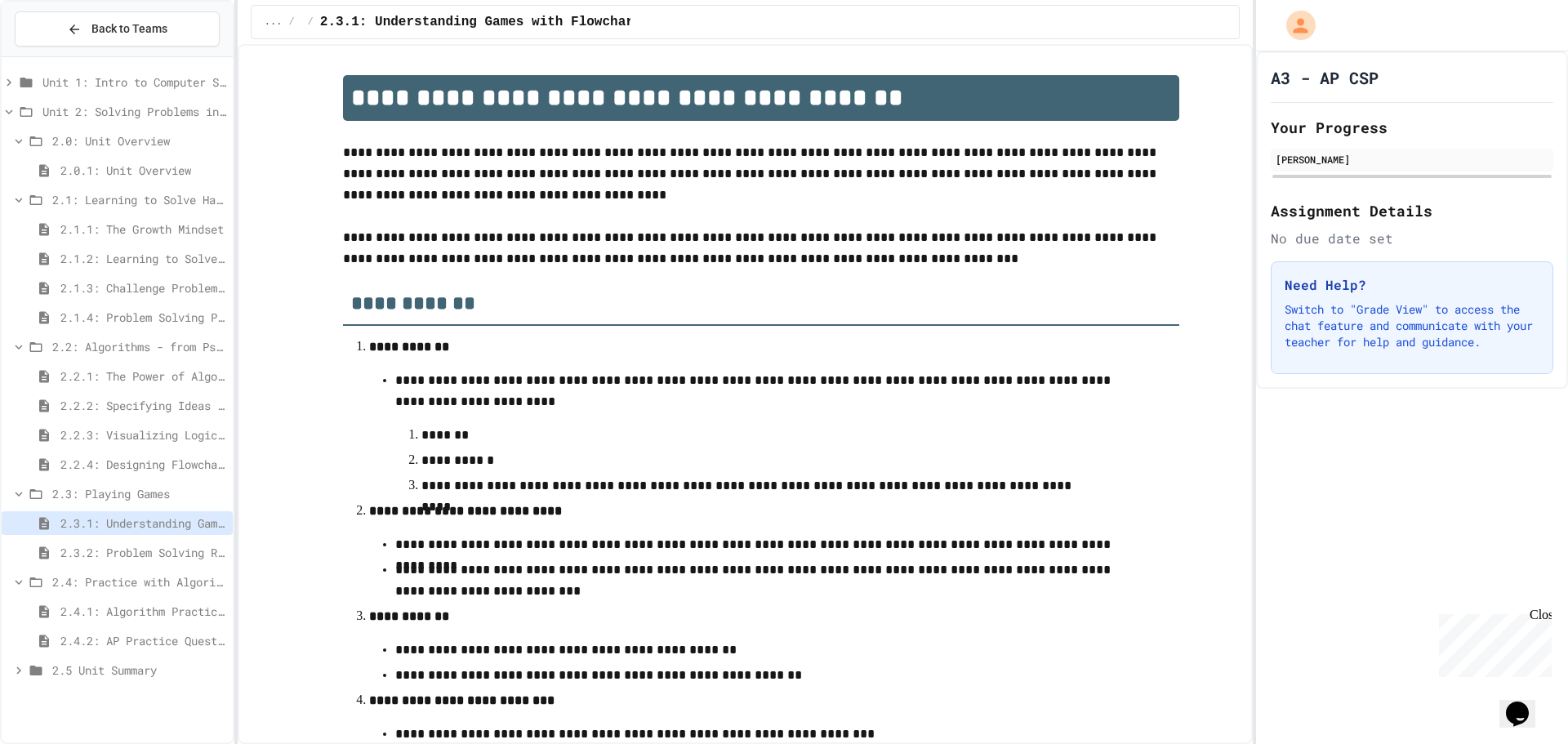
click at [125, 603] on span "2.4.1: Algorithm Practice Exercises" at bounding box center [143, 611] width 166 height 17
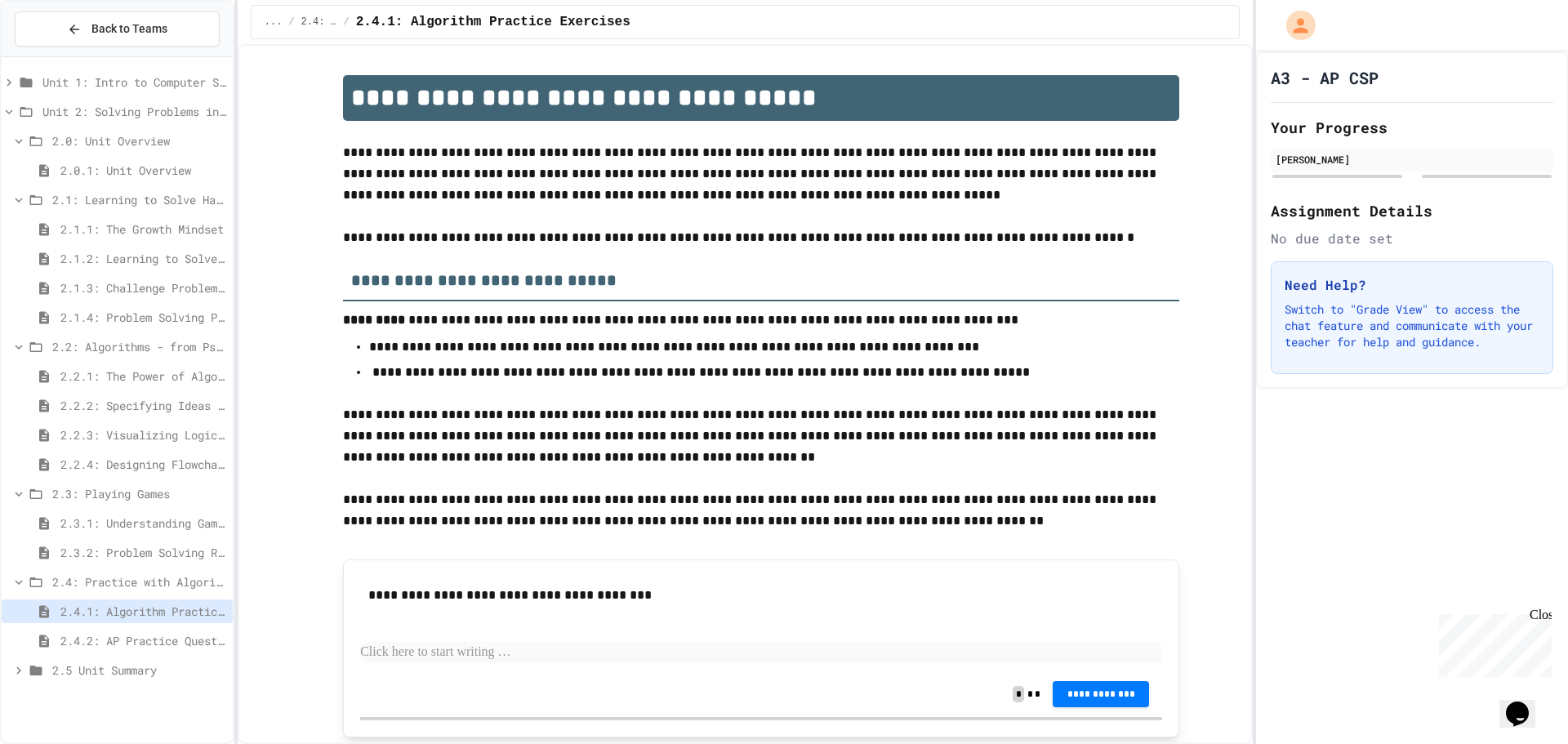
click at [133, 637] on span "2.4.2: AP Practice Questions" at bounding box center [143, 641] width 166 height 17
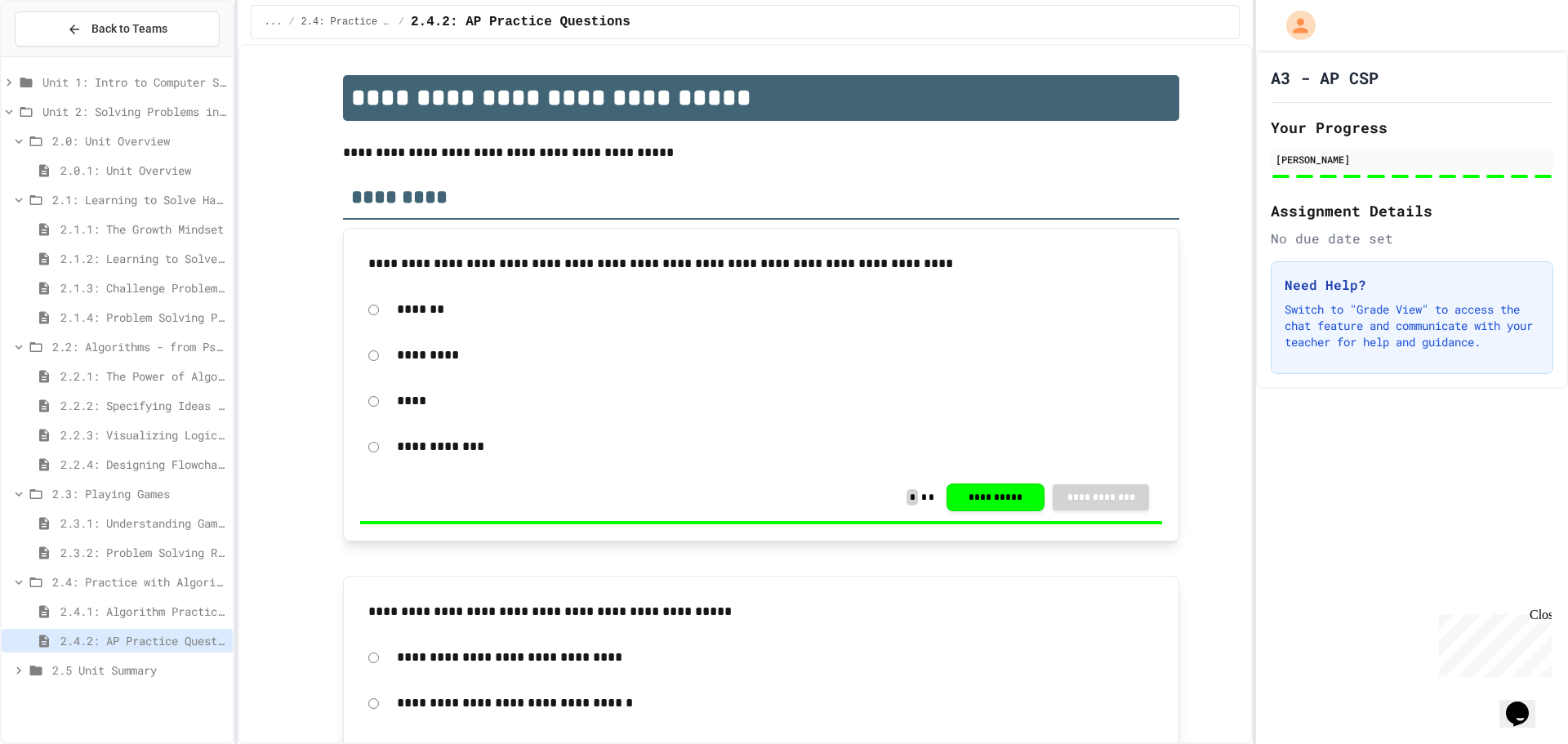
click at [84, 520] on span "2.3.1: Understanding Games with Flowcharts" at bounding box center [143, 523] width 166 height 17
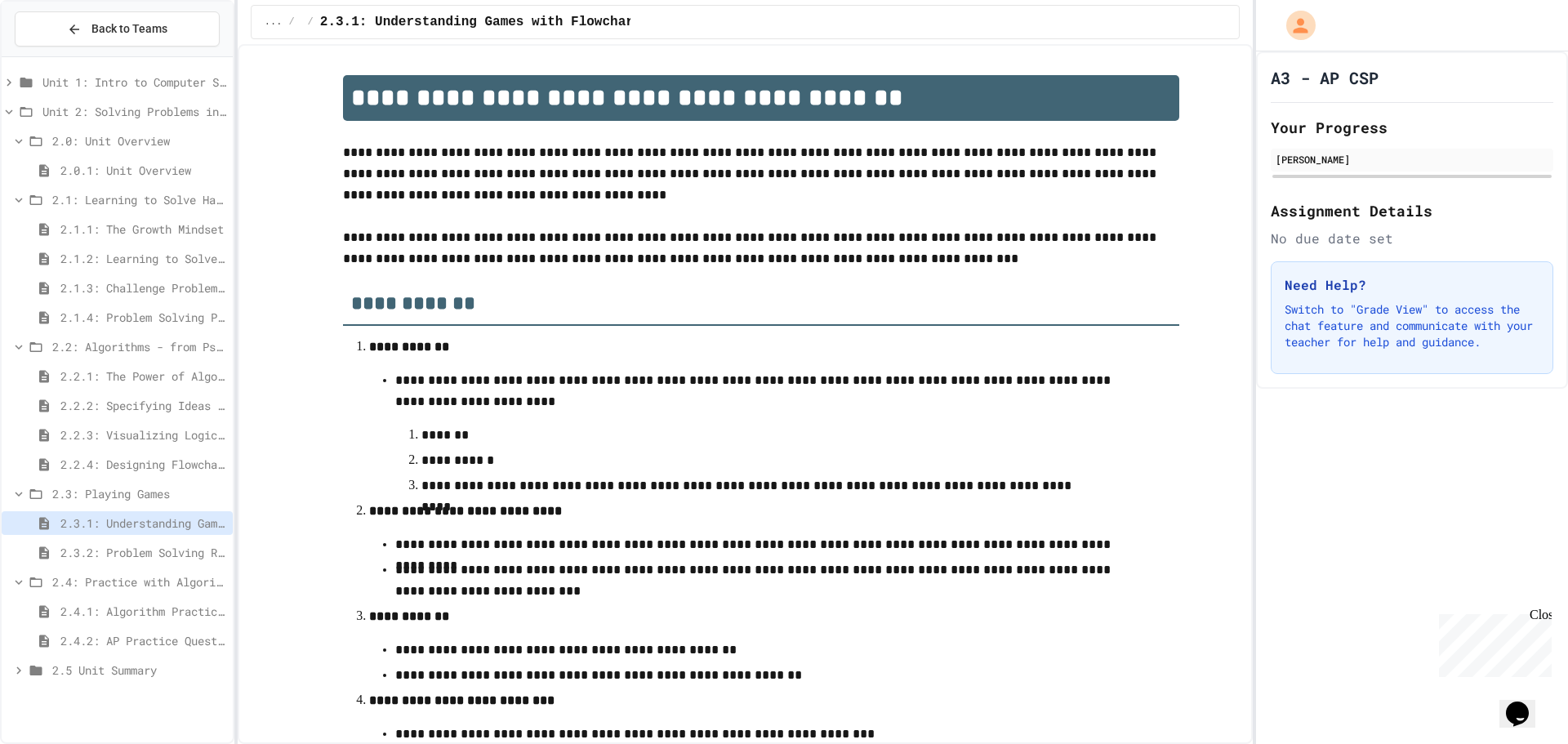
click at [98, 463] on span "2.2.4: Designing Flowcharts" at bounding box center [143, 464] width 166 height 17
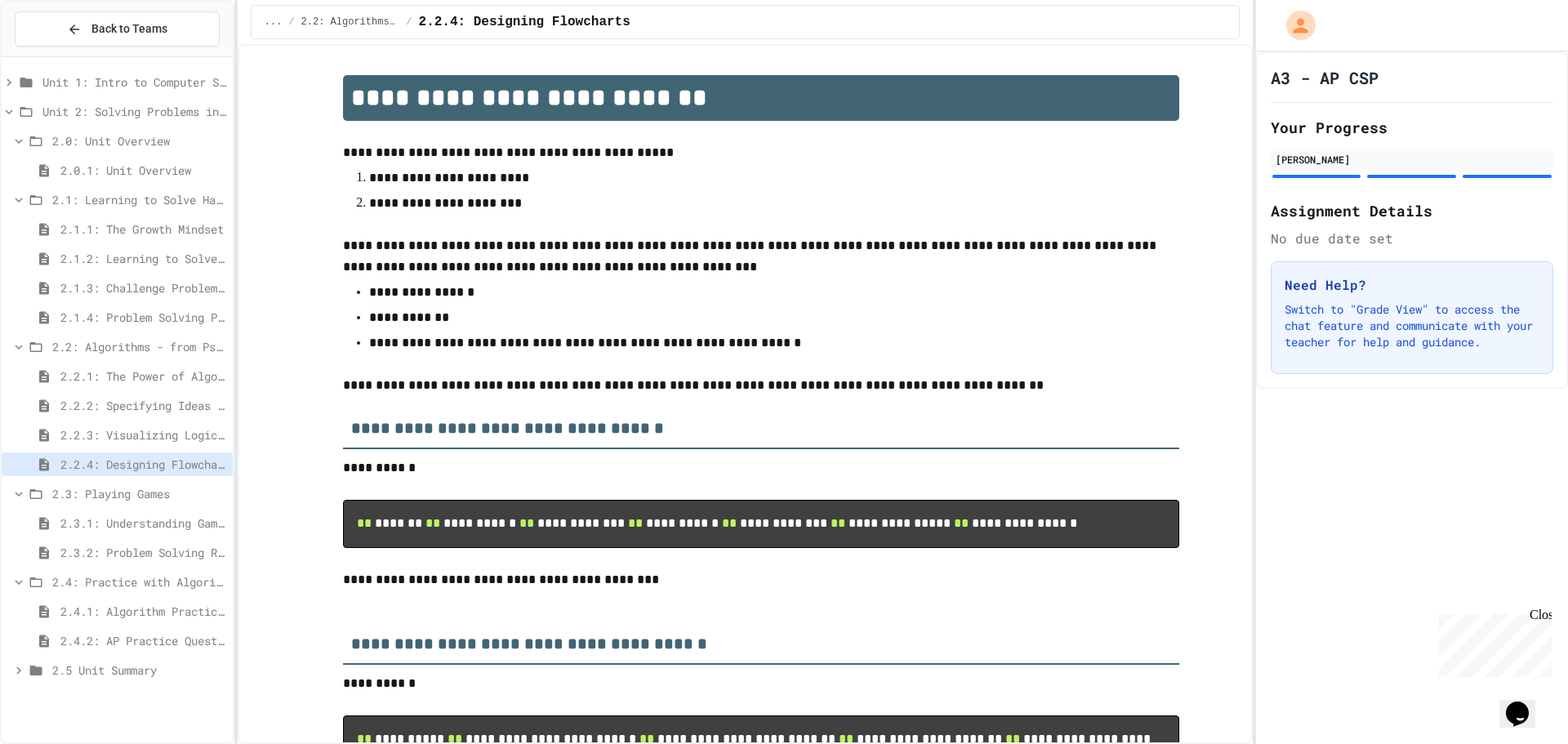
click at [99, 434] on span "2.2.3: Visualizing Logic with Flowcharts" at bounding box center [143, 434] width 166 height 17
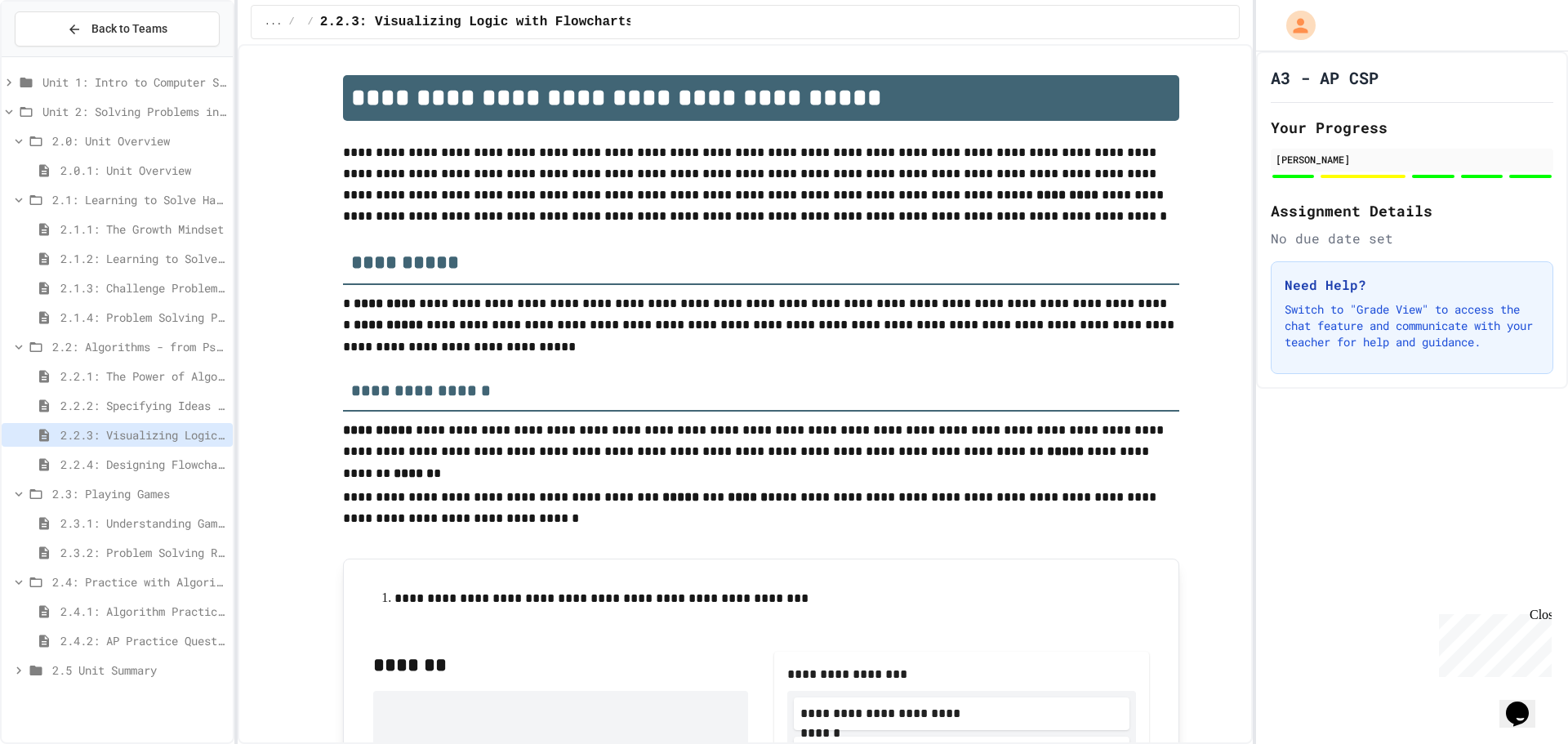
click at [104, 469] on span "2.2.4: Designing Flowcharts" at bounding box center [143, 464] width 166 height 17
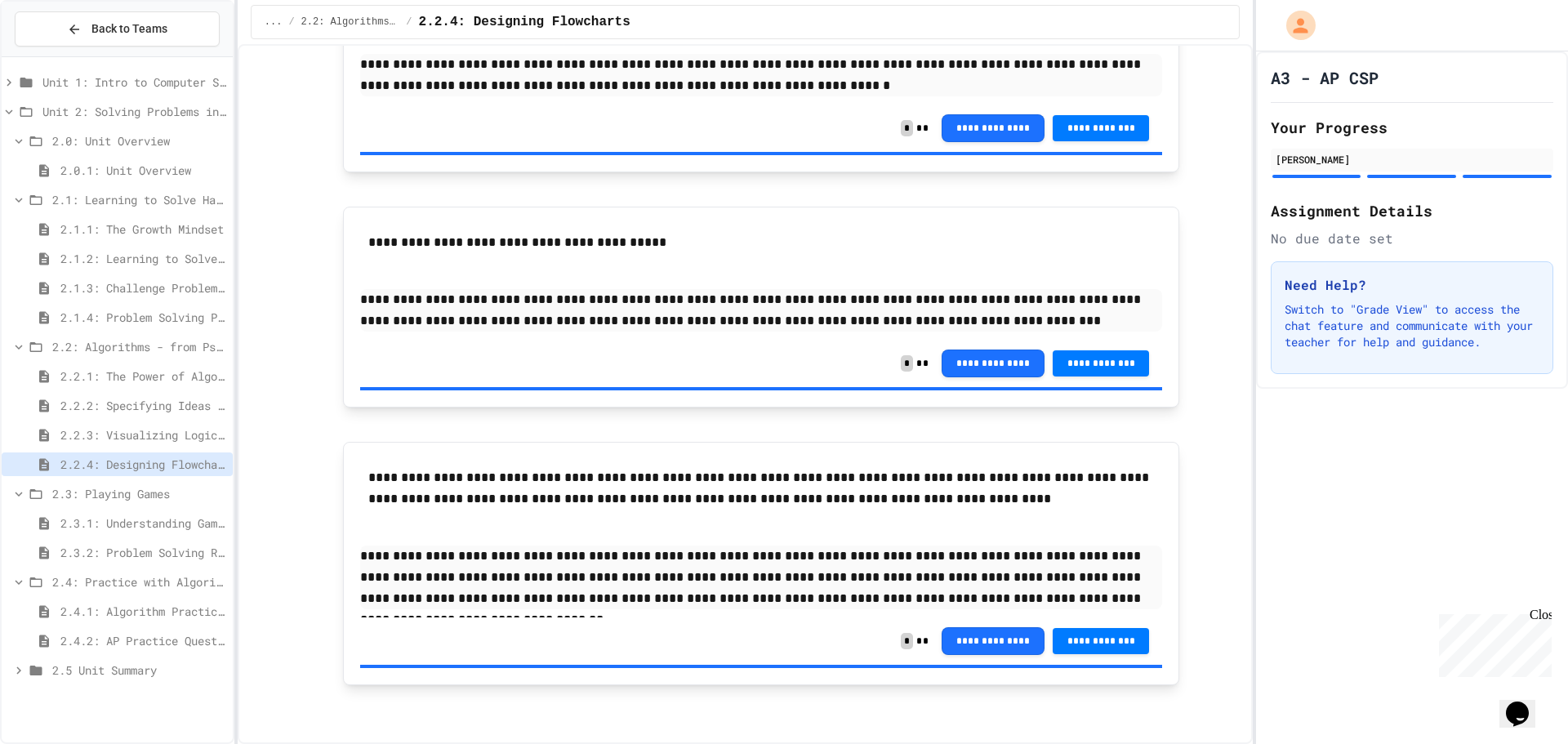
scroll to position [1777, 0]
click at [137, 519] on span "2.3.1: Understanding Games with Flowcharts" at bounding box center [143, 523] width 166 height 17
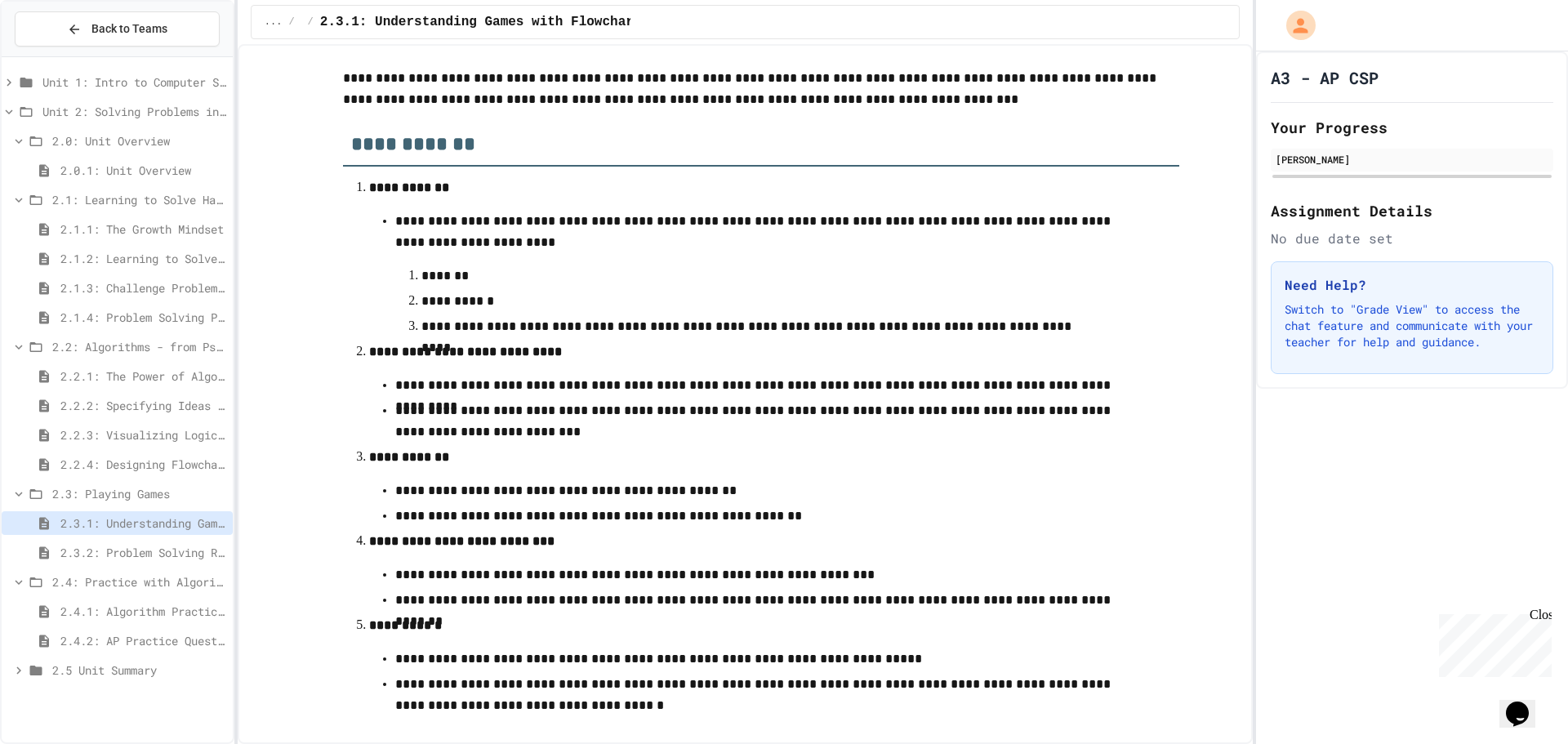
scroll to position [444, 0]
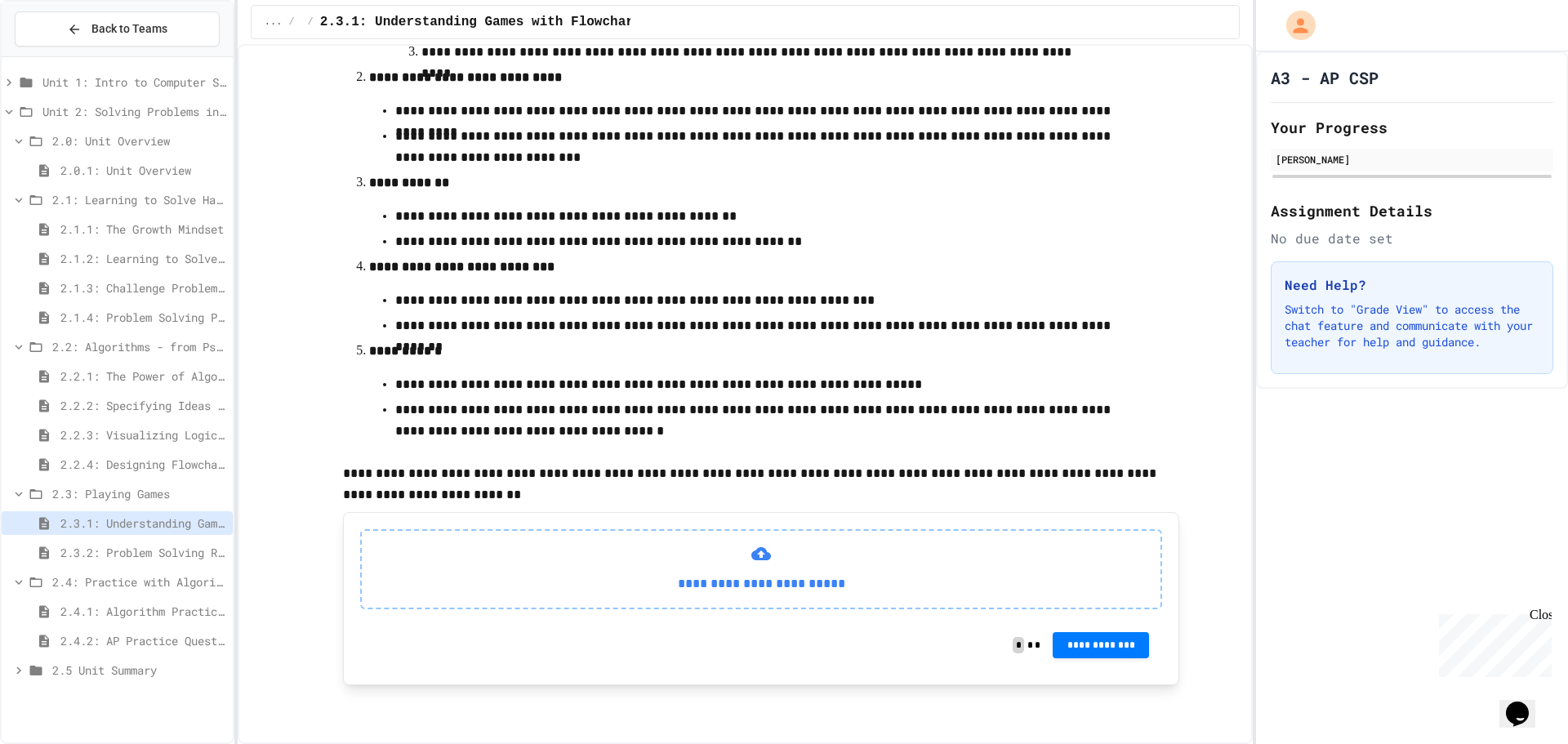
click at [76, 432] on span "2.2.3: Visualizing Logic with Flowcharts" at bounding box center [143, 434] width 166 height 17
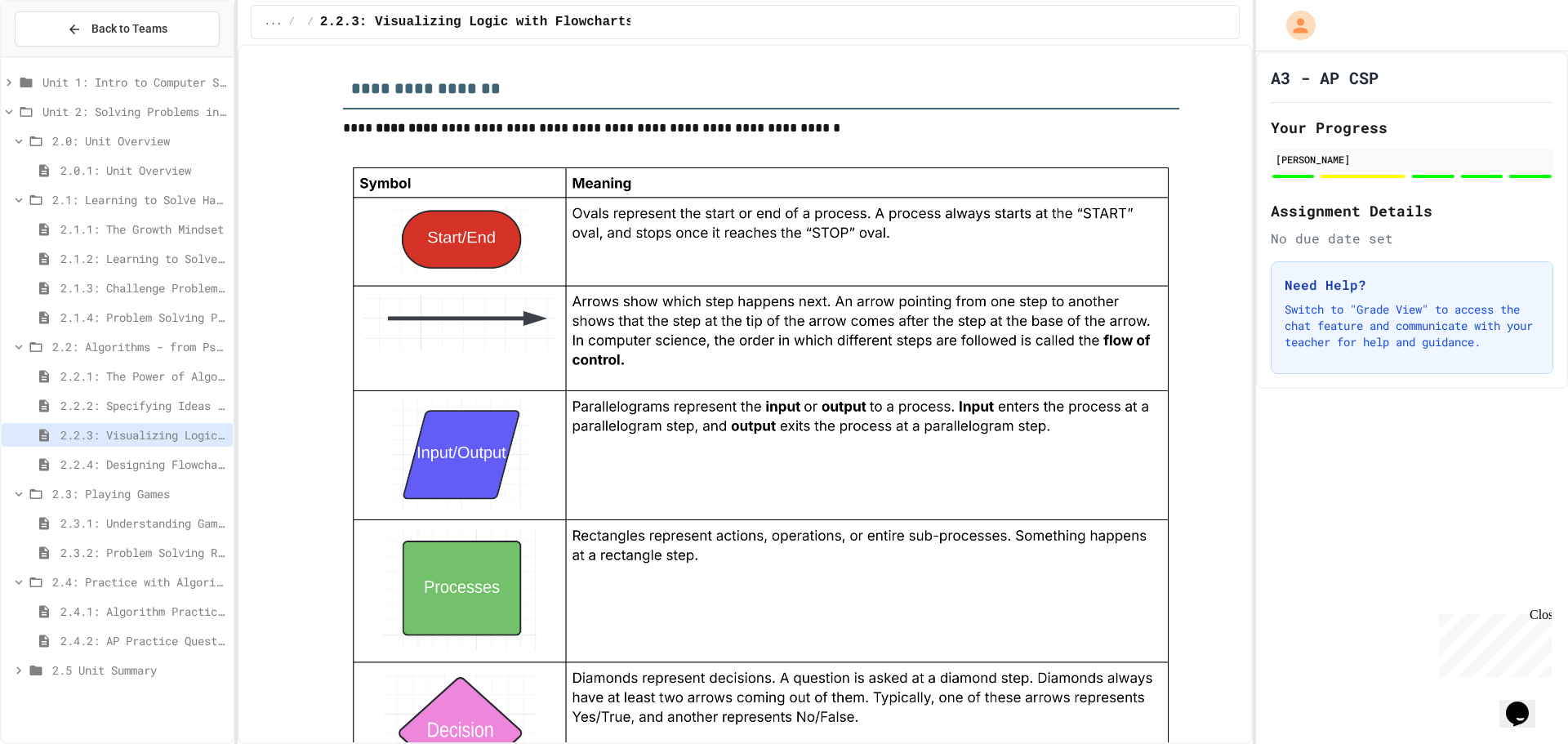
scroll to position [1388, 0]
click at [109, 226] on span "2.1.1: The Growth Mindset" at bounding box center [143, 229] width 166 height 17
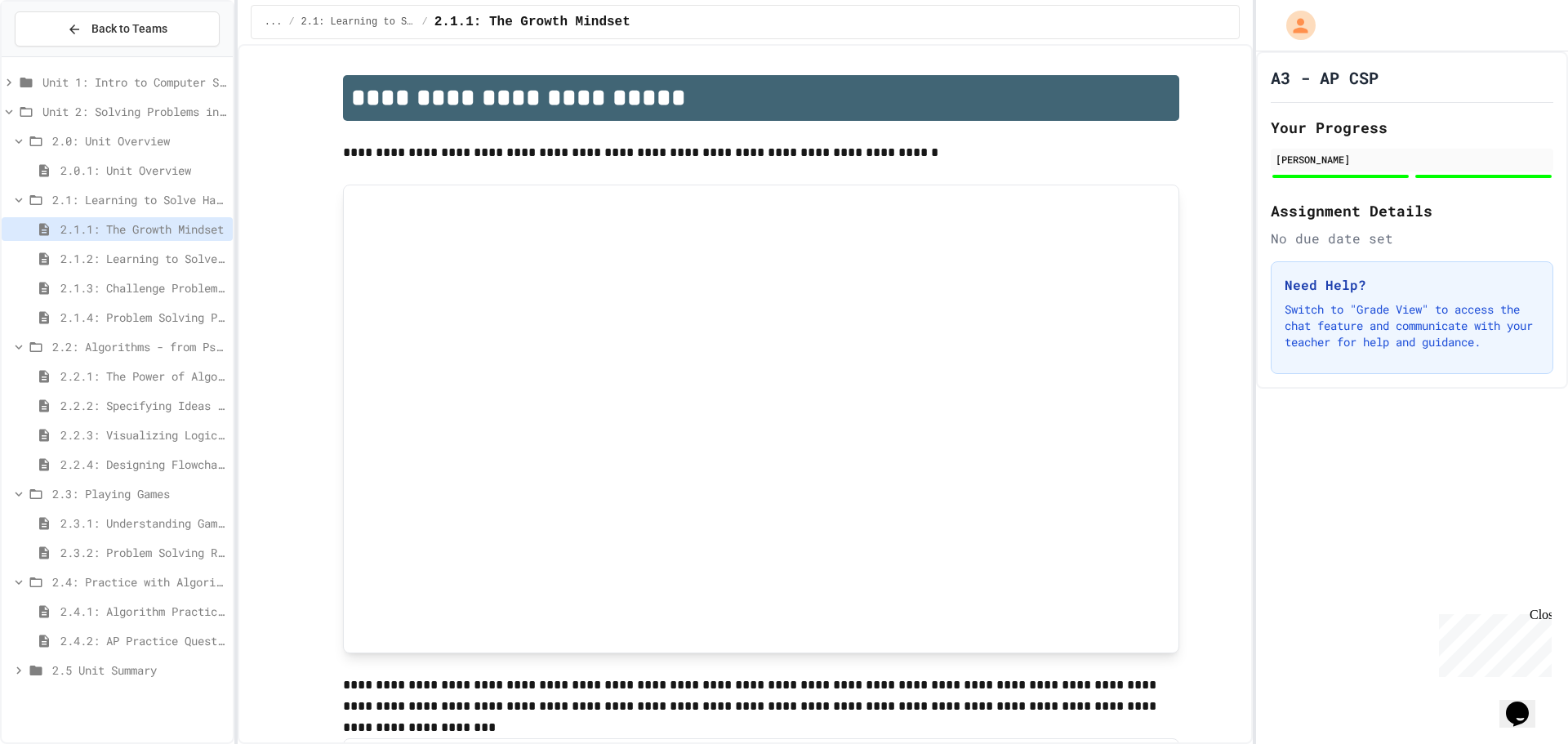
click at [108, 256] on span "2.1.2: Learning to Solve Hard Problems" at bounding box center [143, 258] width 166 height 17
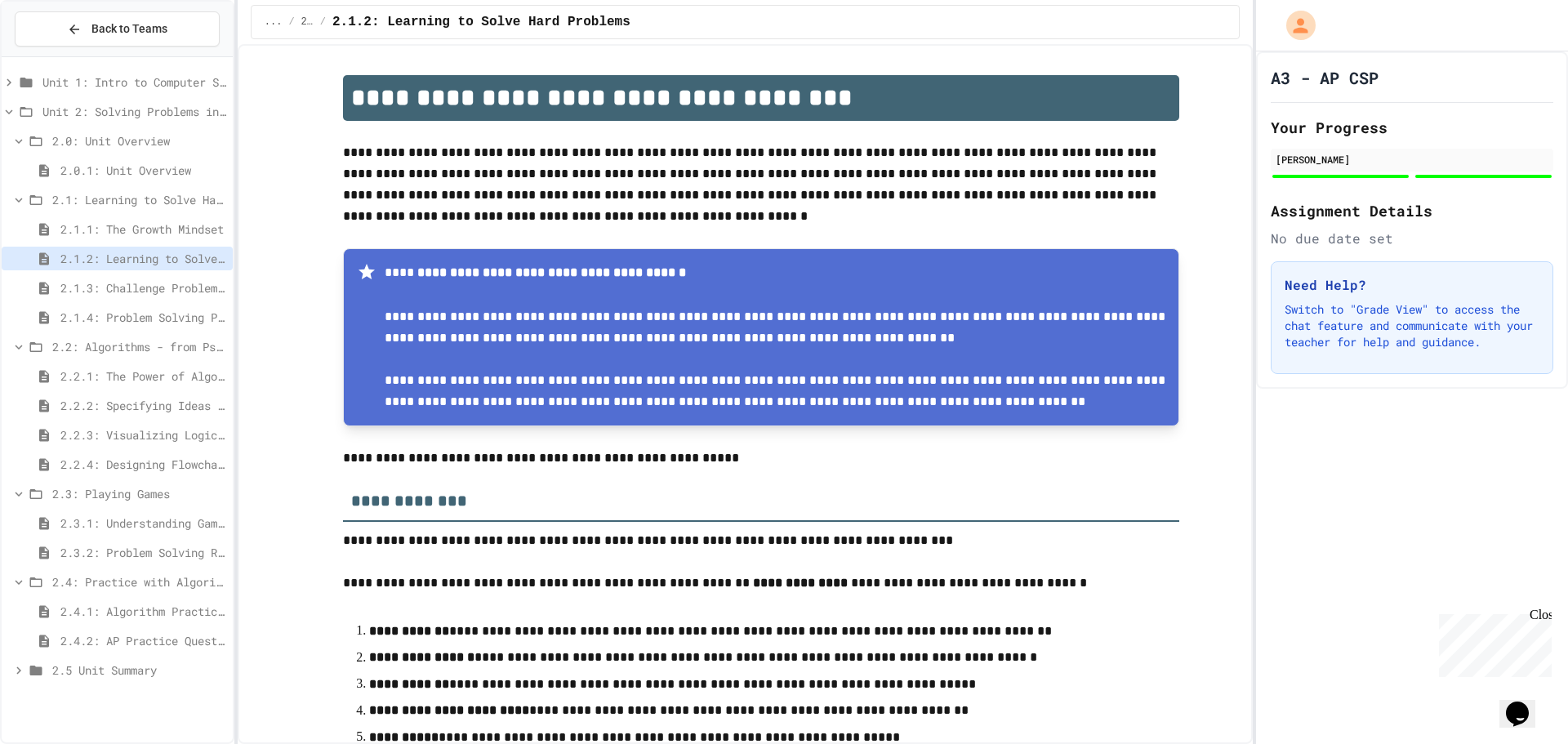
click at [106, 225] on span "2.1.1: The Growth Mindset" at bounding box center [143, 229] width 166 height 17
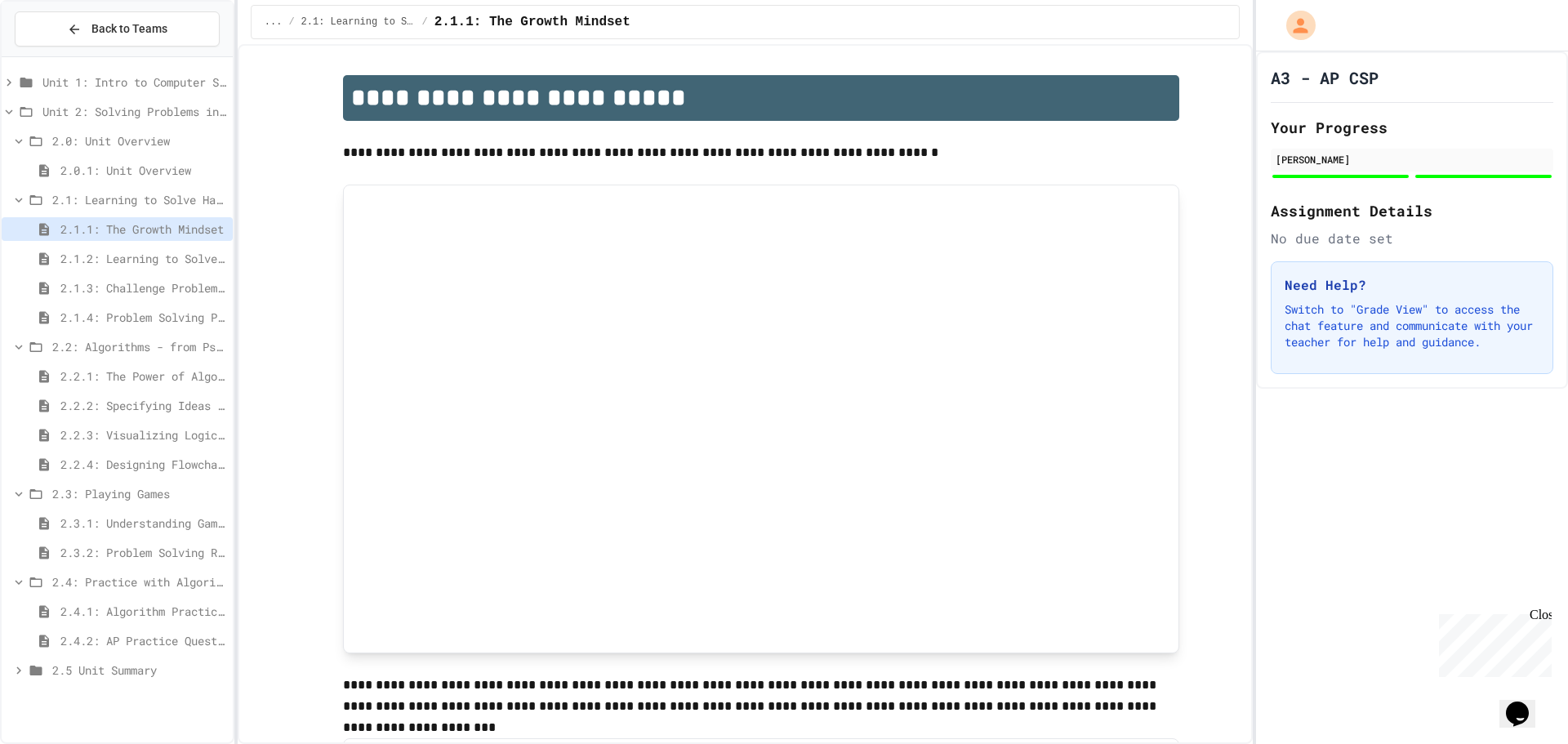
click at [106, 260] on span "2.1.2: Learning to Solve Hard Problems" at bounding box center [143, 258] width 166 height 17
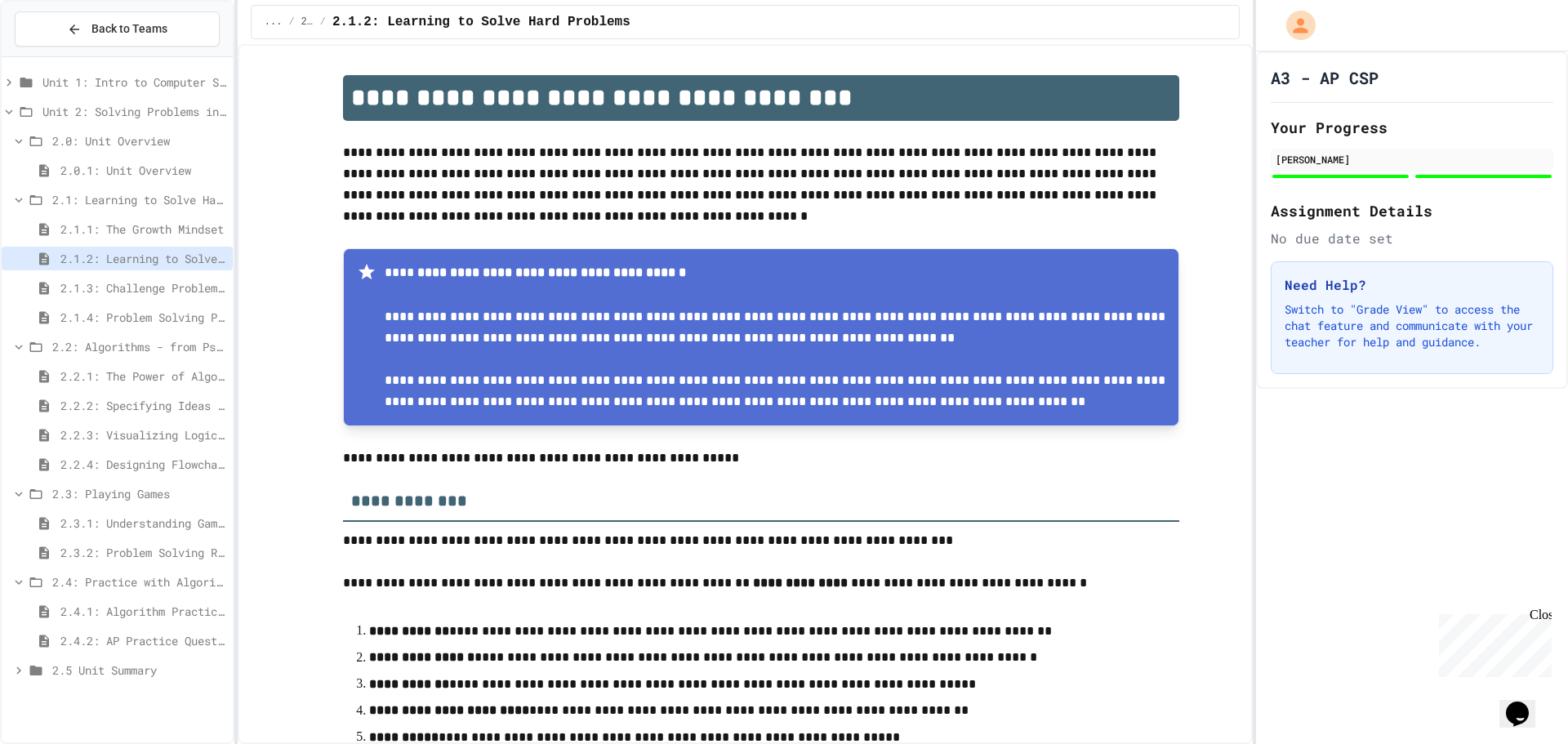
click at [104, 286] on span "2.1.3: Challenge Problem - The Bridge" at bounding box center [143, 288] width 166 height 17
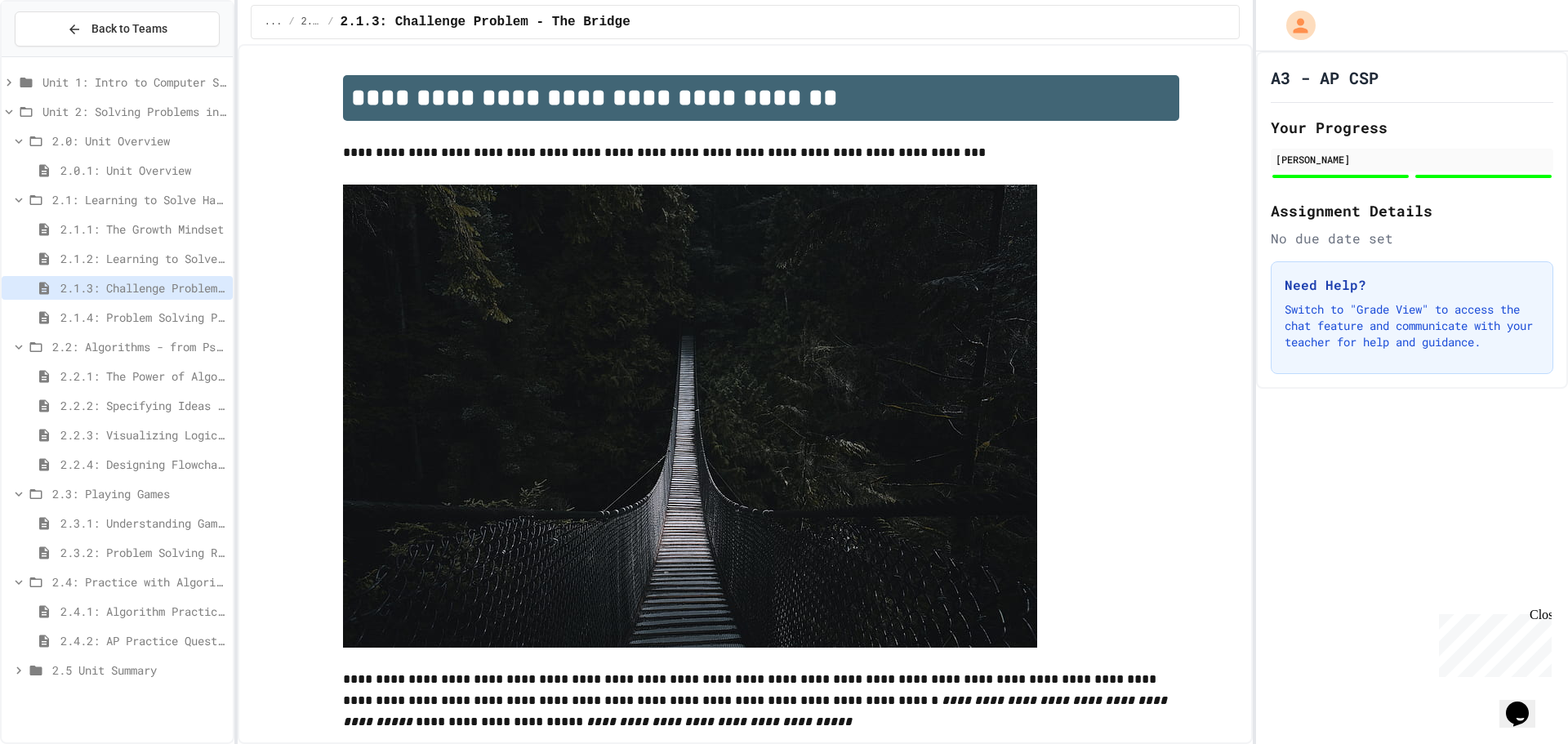
click at [113, 224] on span "2.1.1: The Growth Mindset" at bounding box center [143, 229] width 166 height 17
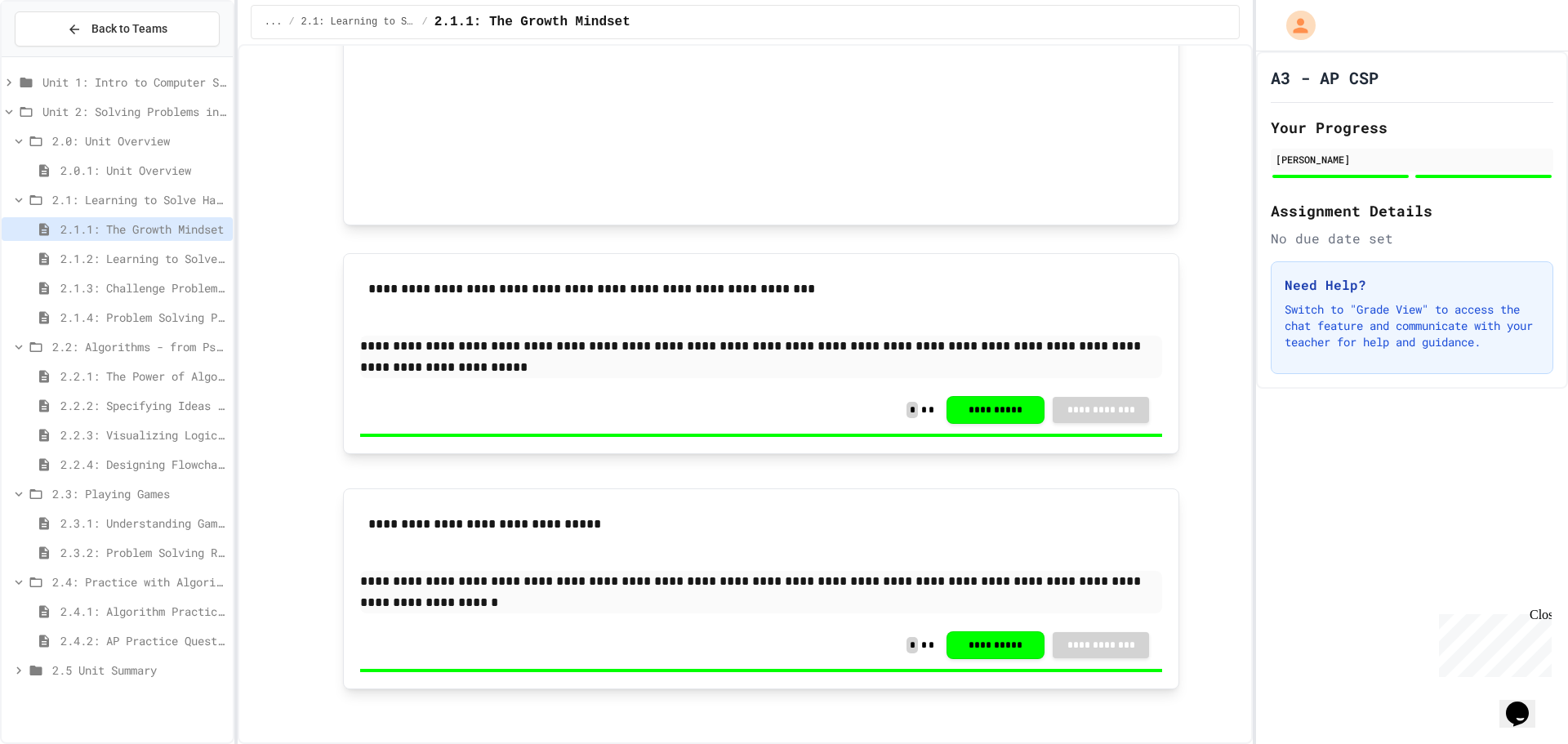
scroll to position [985, 0]
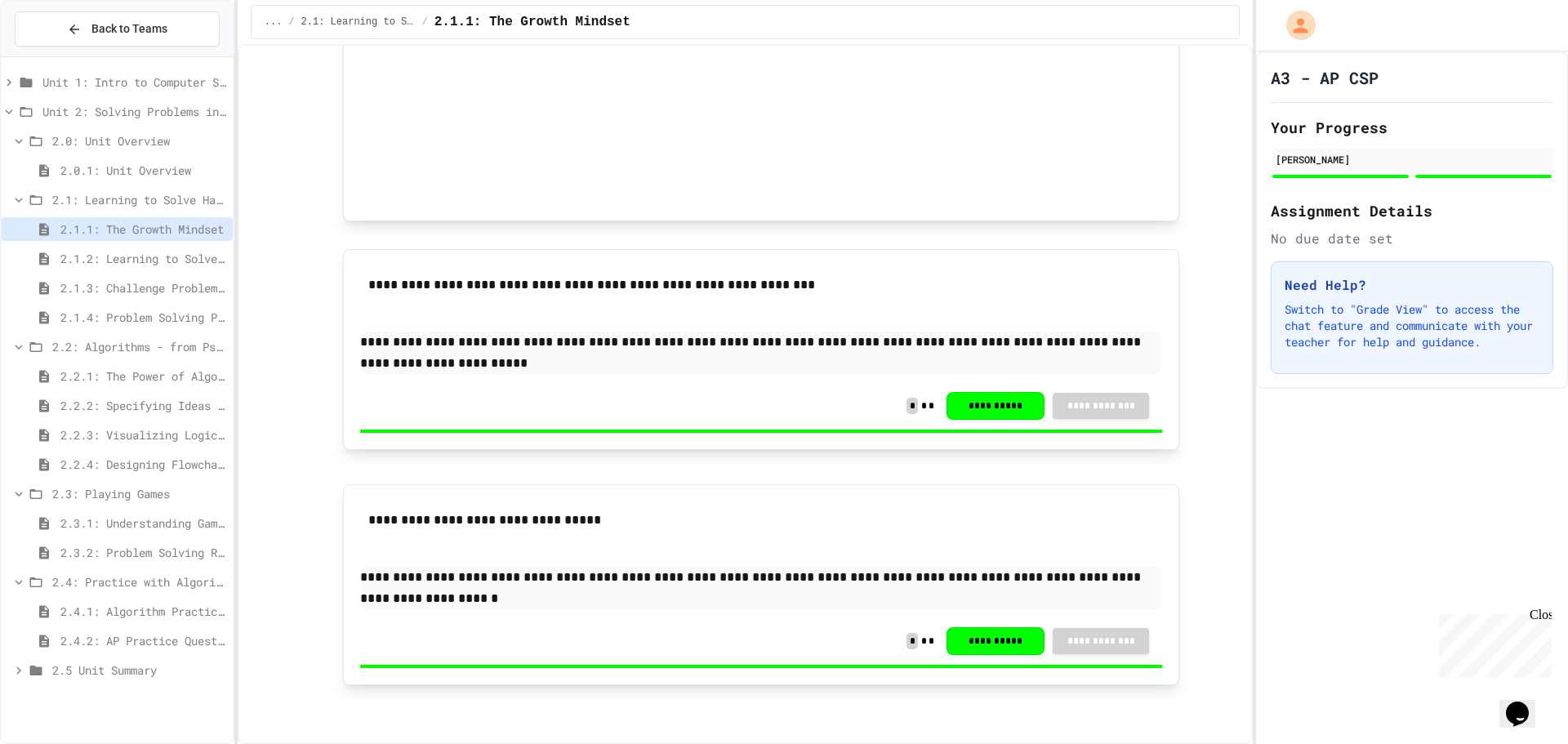
click at [90, 248] on div "2.1.2: Learning to Solve Hard Problems" at bounding box center [117, 258] width 231 height 23
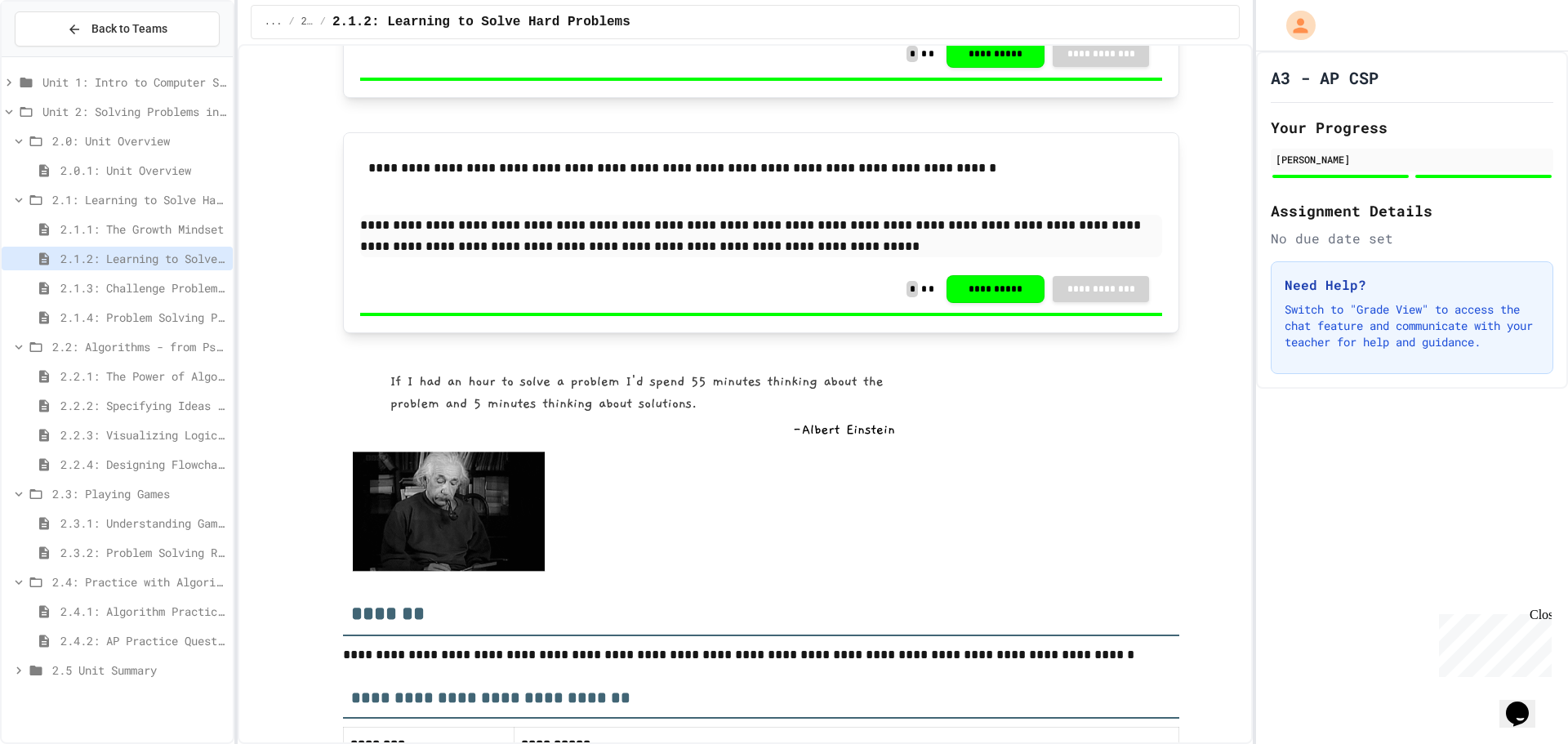
scroll to position [1967, 0]
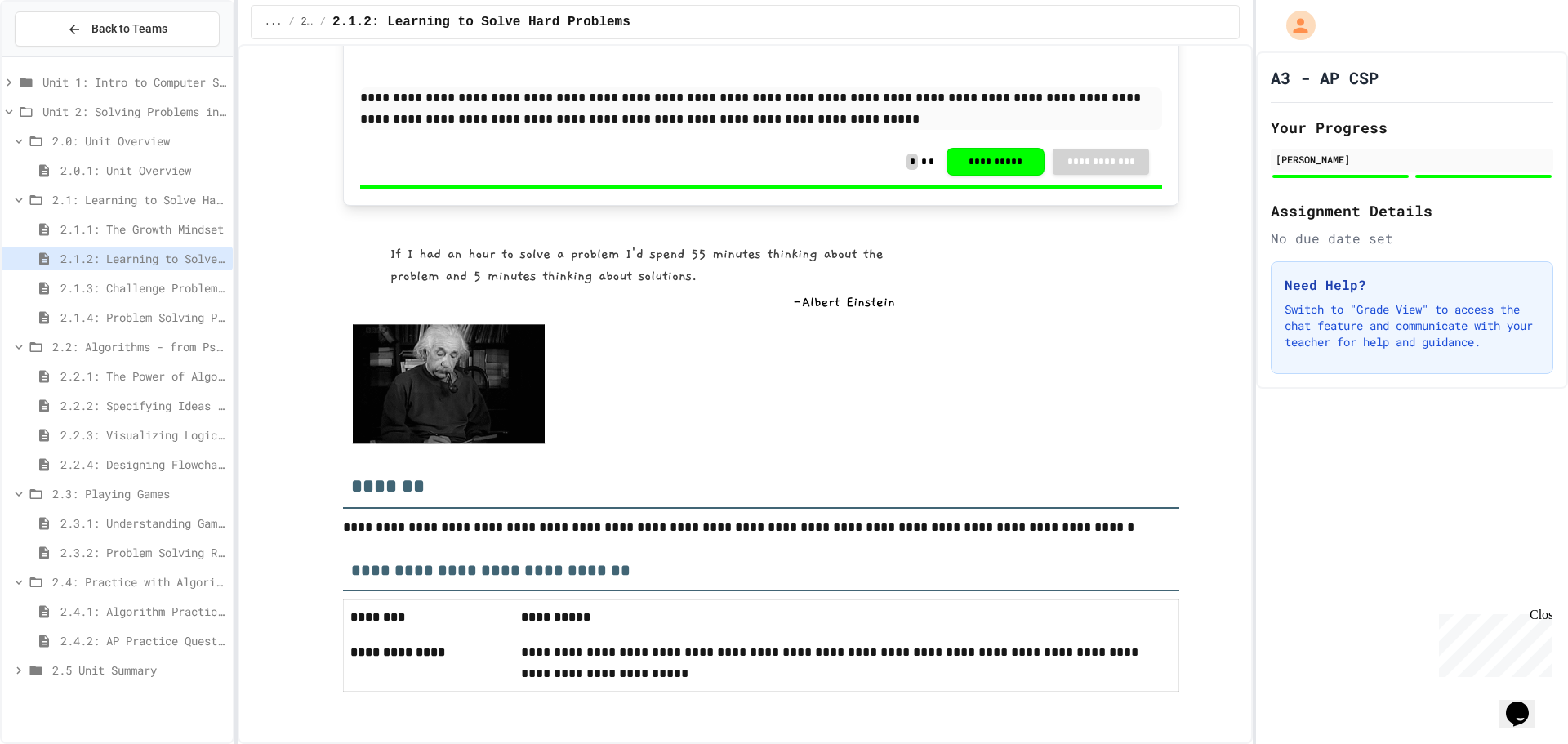
click at [132, 291] on span "2.1.3: Challenge Problem - The Bridge" at bounding box center [143, 288] width 166 height 17
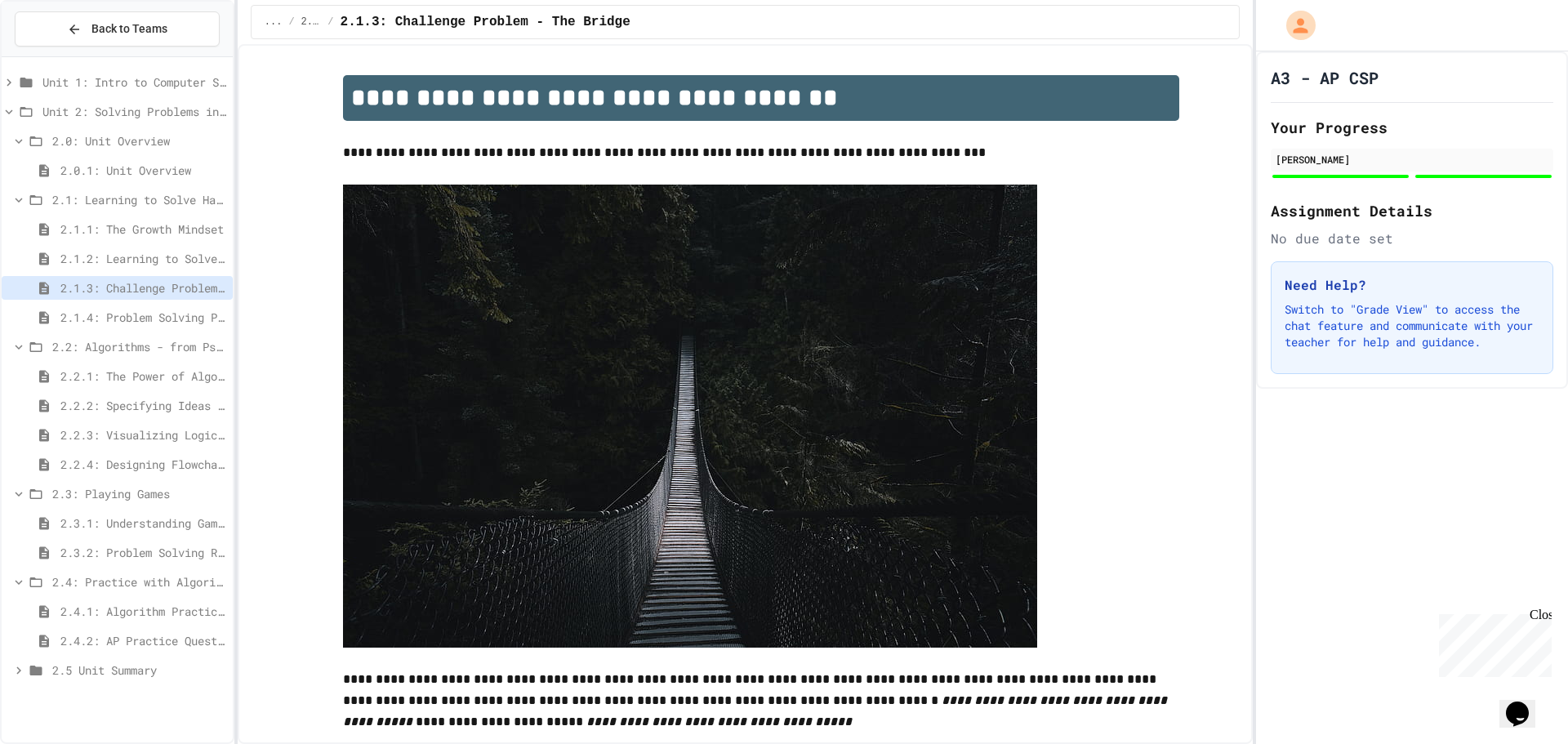
click at [123, 318] on span "2.1.4: Problem Solving Practice" at bounding box center [143, 317] width 166 height 17
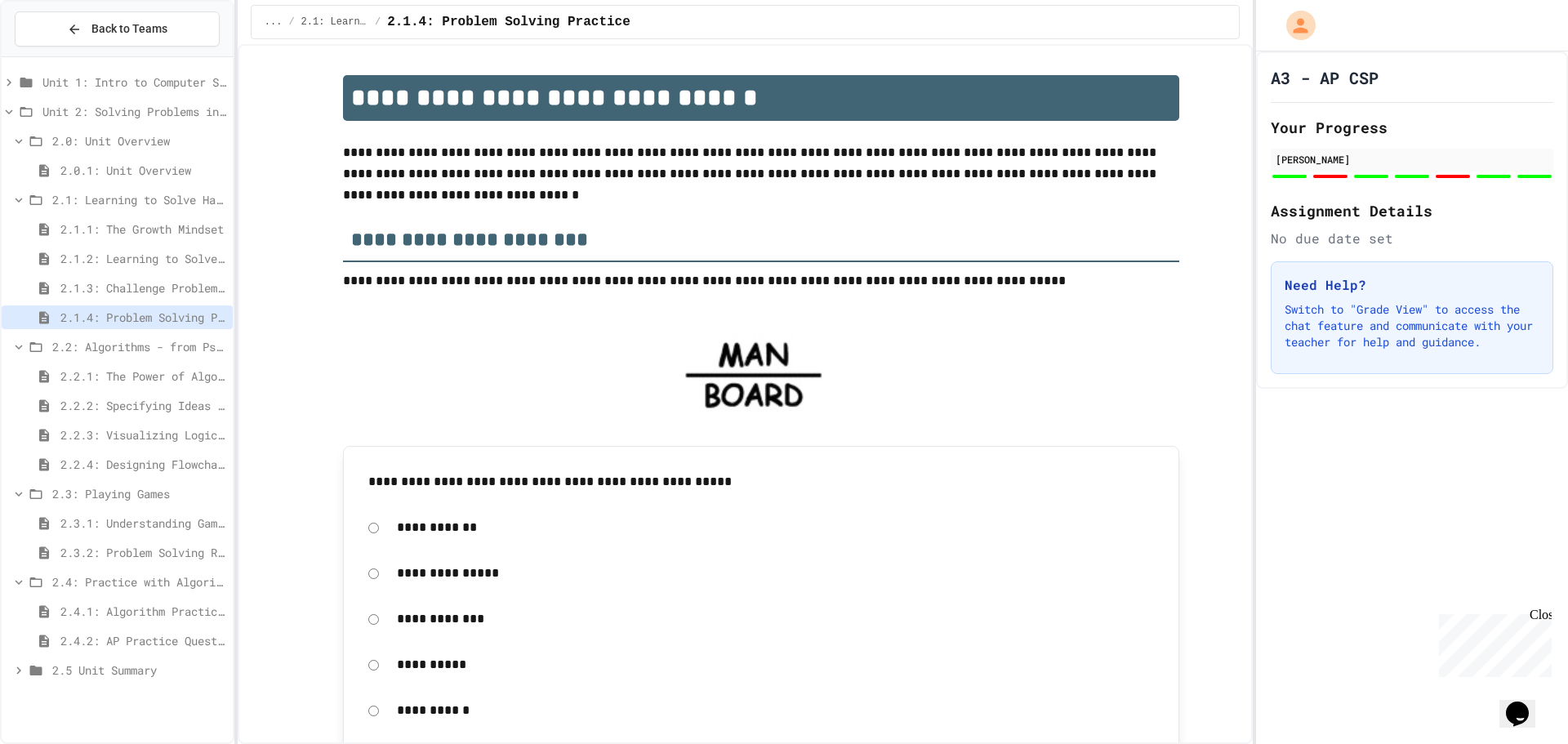
click at [111, 372] on span "2.2.1: The Power of Algorithms" at bounding box center [143, 376] width 166 height 17
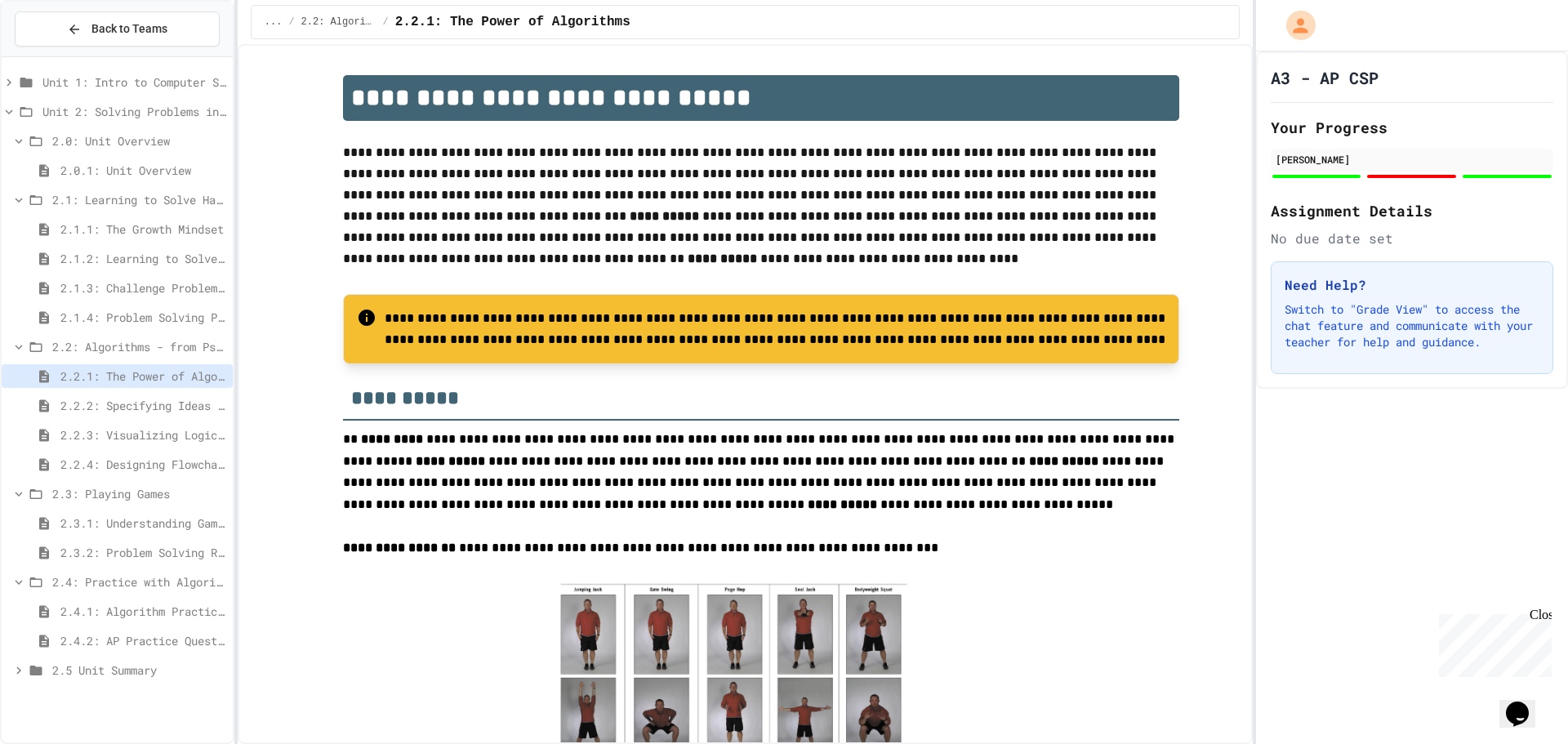
click at [109, 403] on span "2.2.2: Specifying Ideas with Pseudocode" at bounding box center [143, 405] width 166 height 17
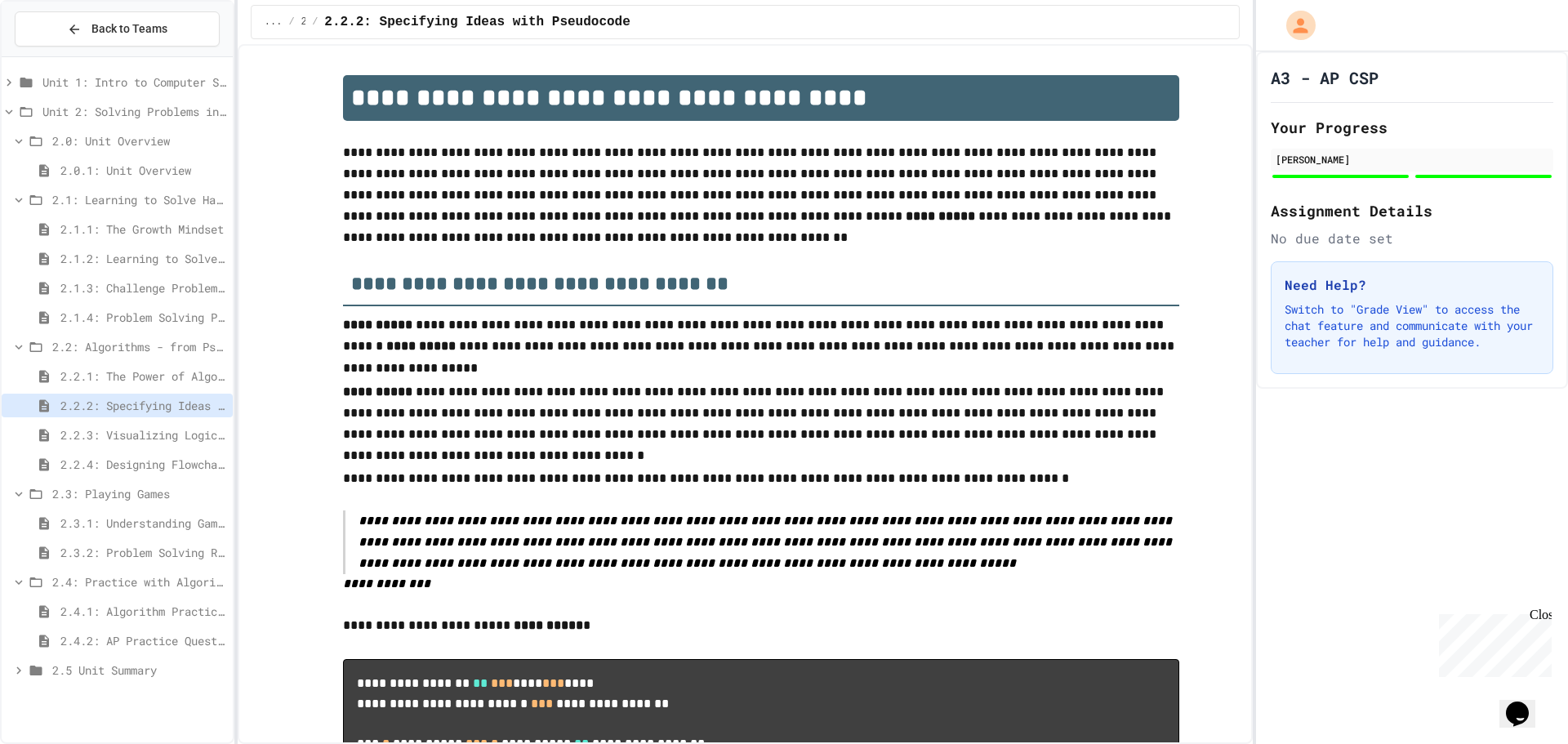
click at [105, 435] on span "2.2.3: Visualizing Logic with Flowcharts" at bounding box center [143, 434] width 166 height 17
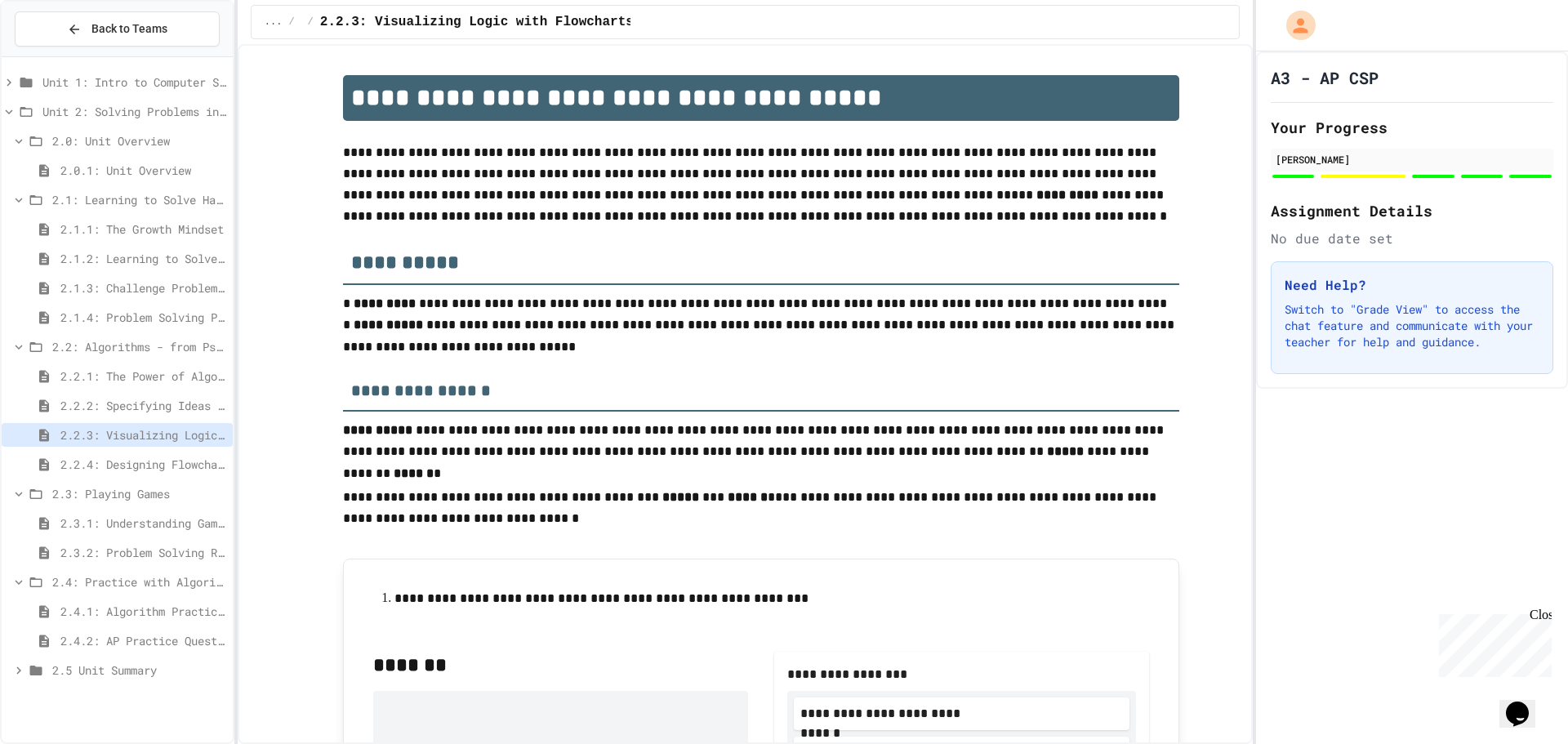
click at [107, 461] on span "2.2.4: Designing Flowcharts" at bounding box center [143, 464] width 166 height 17
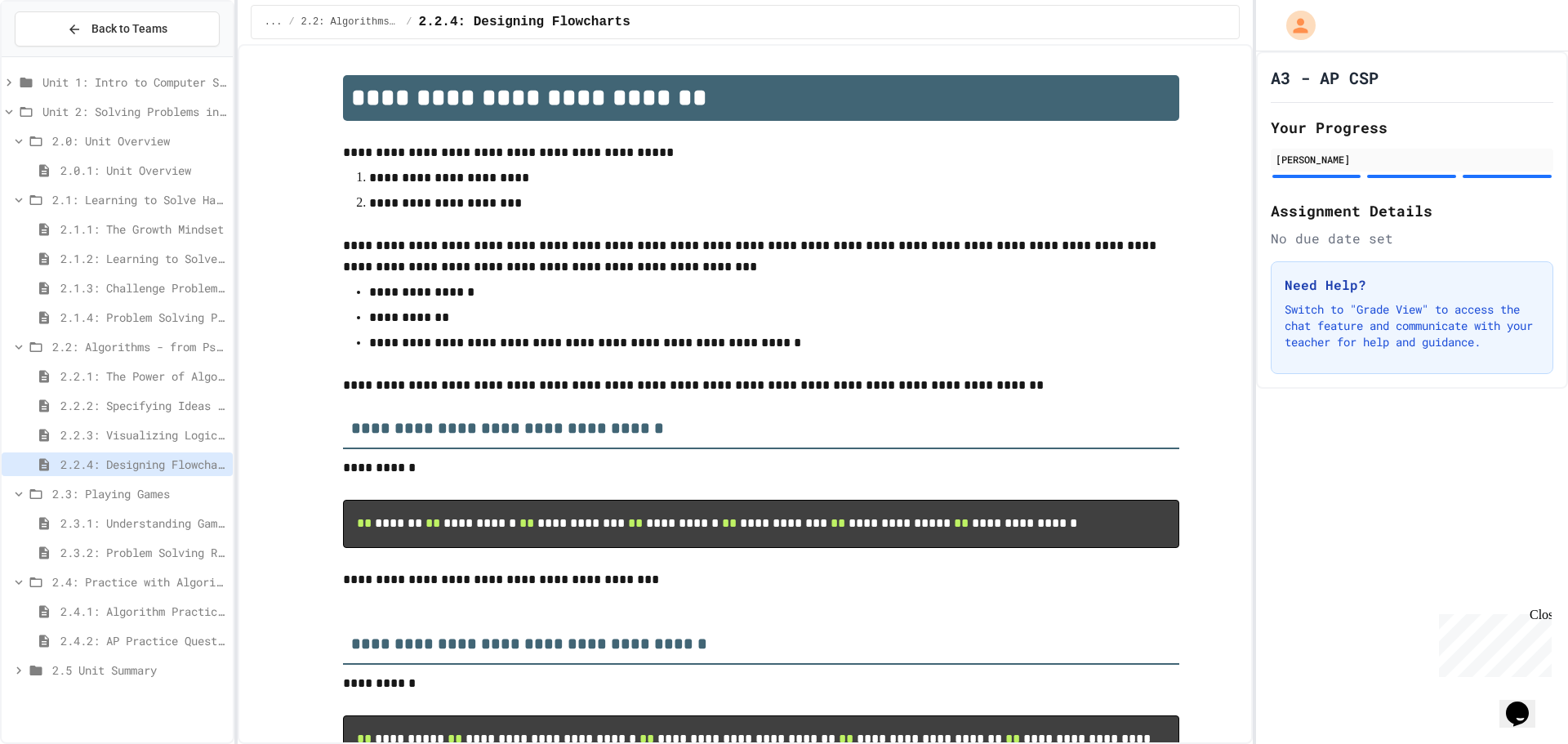
click at [114, 521] on span "2.3.1: Understanding Games with Flowcharts" at bounding box center [143, 523] width 166 height 17
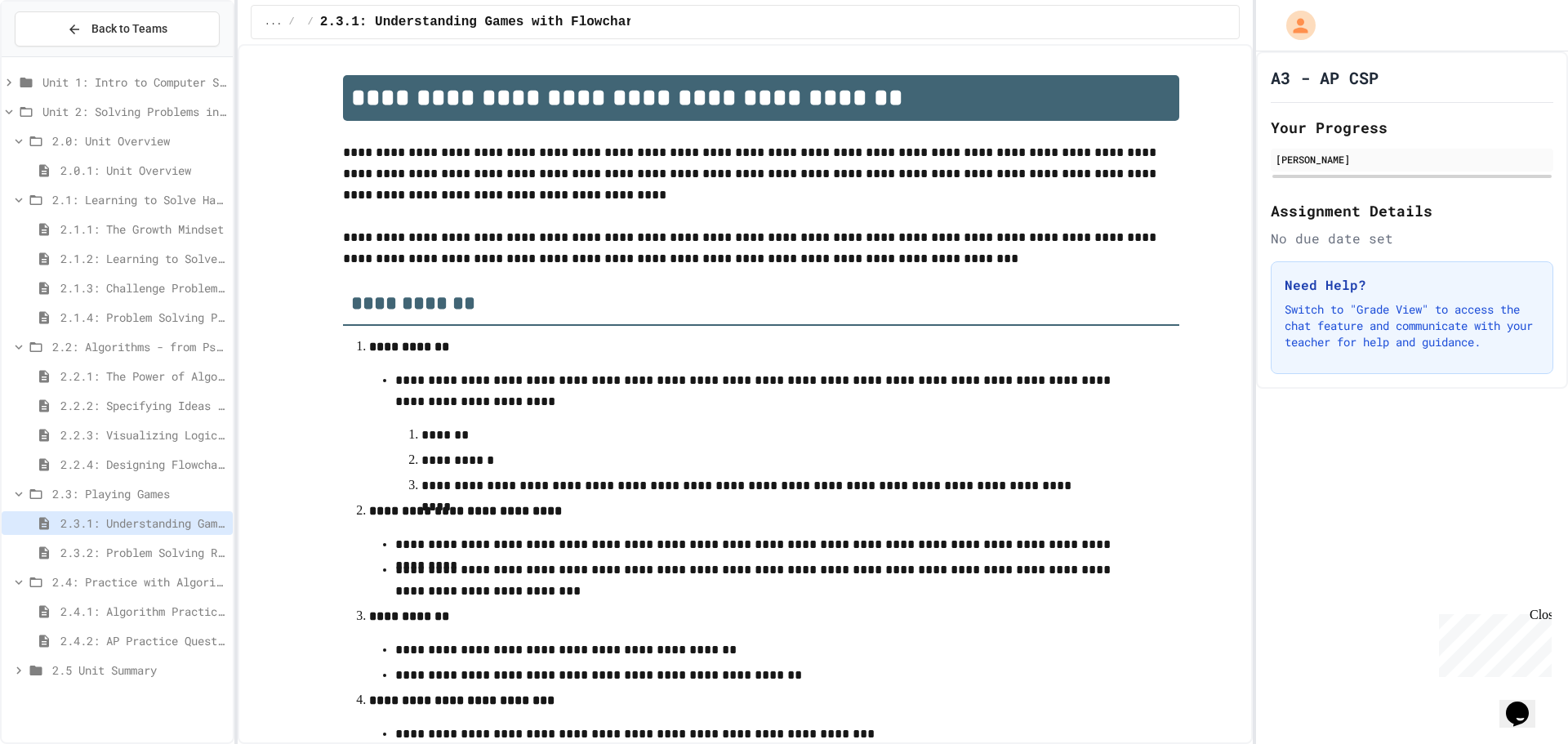
click at [85, 553] on span "2.3.2: Problem Solving Reflection" at bounding box center [143, 553] width 166 height 17
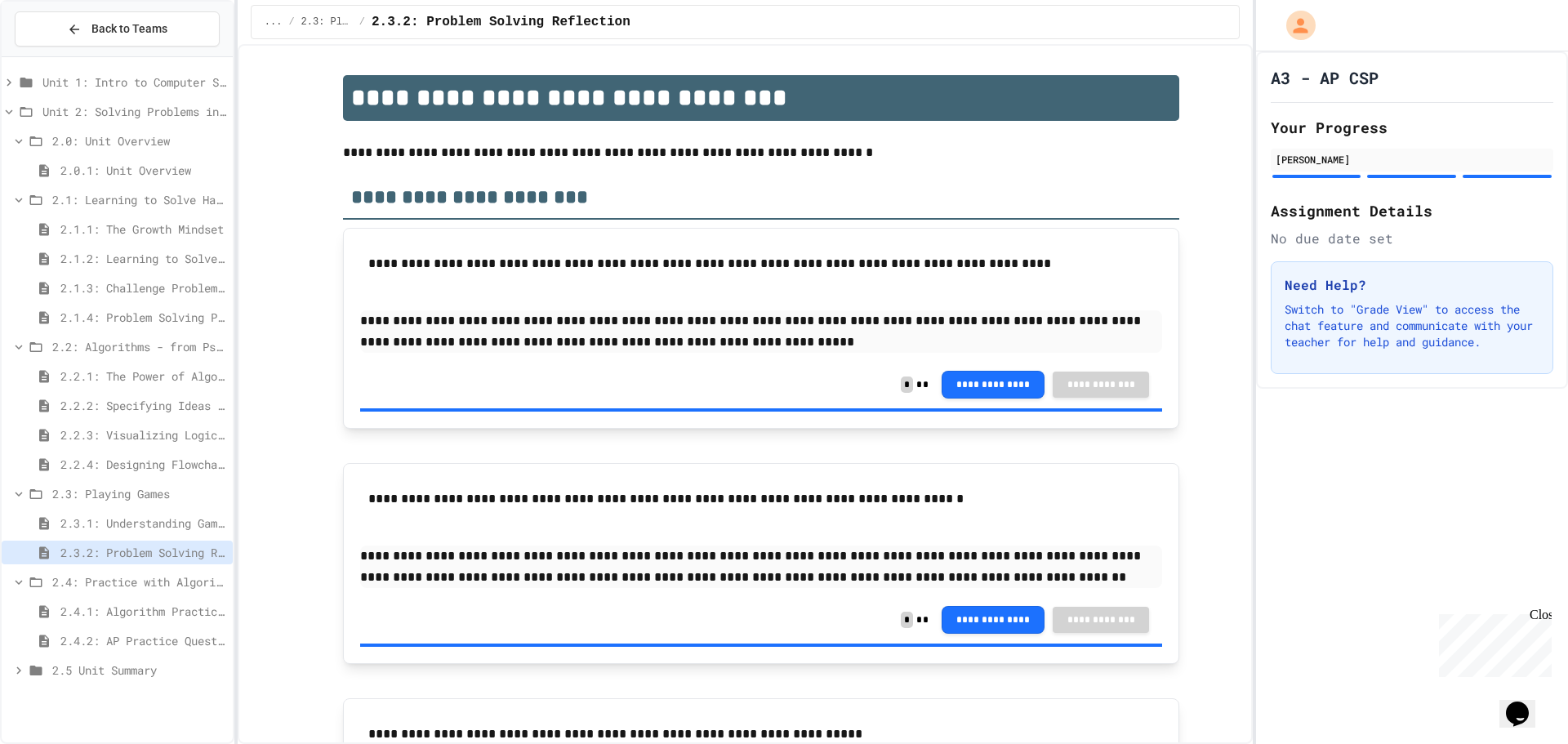
click at [107, 614] on span "2.4.1: Algorithm Practice Exercises" at bounding box center [143, 611] width 166 height 17
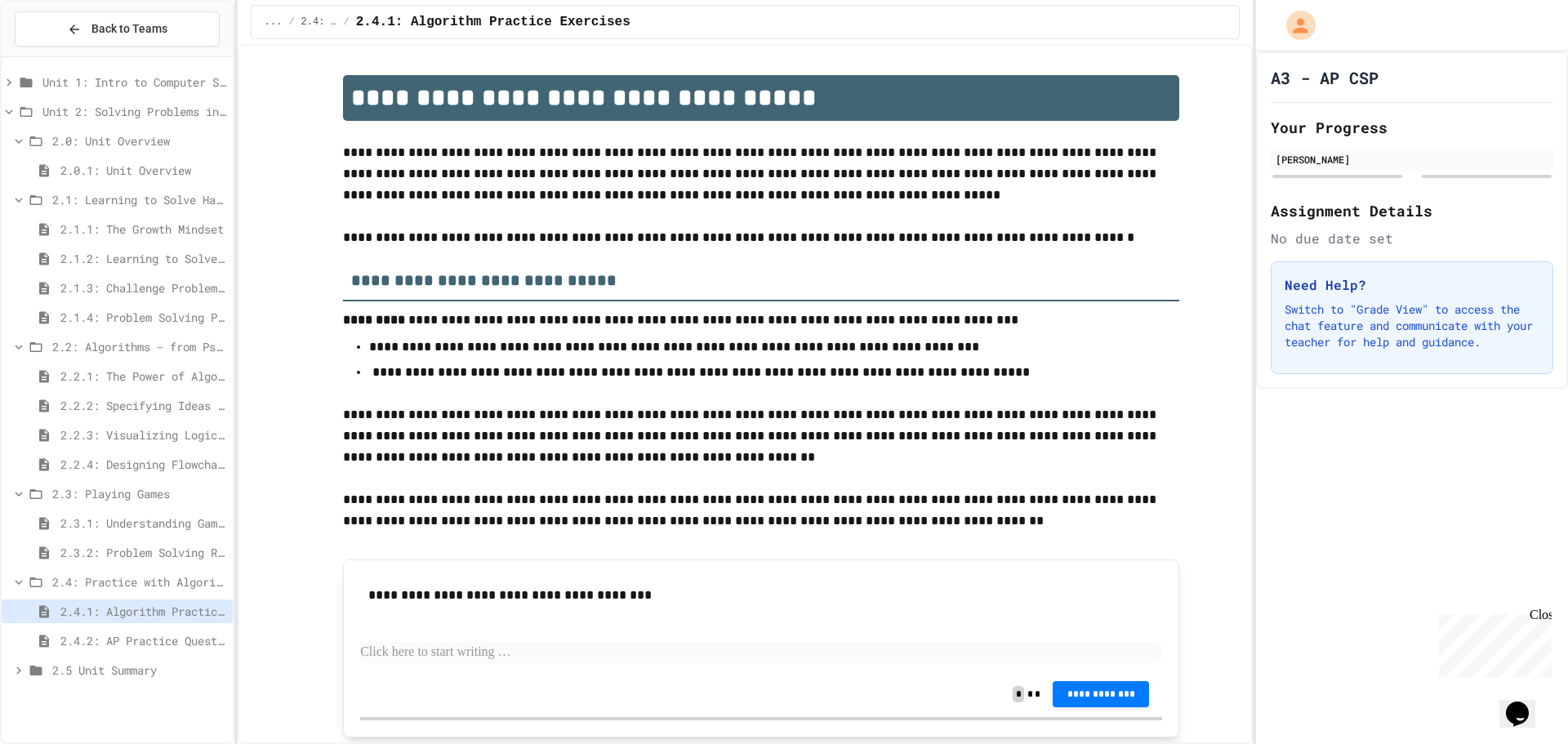
click at [106, 640] on span "2.4.2: AP Practice Questions" at bounding box center [143, 641] width 166 height 17
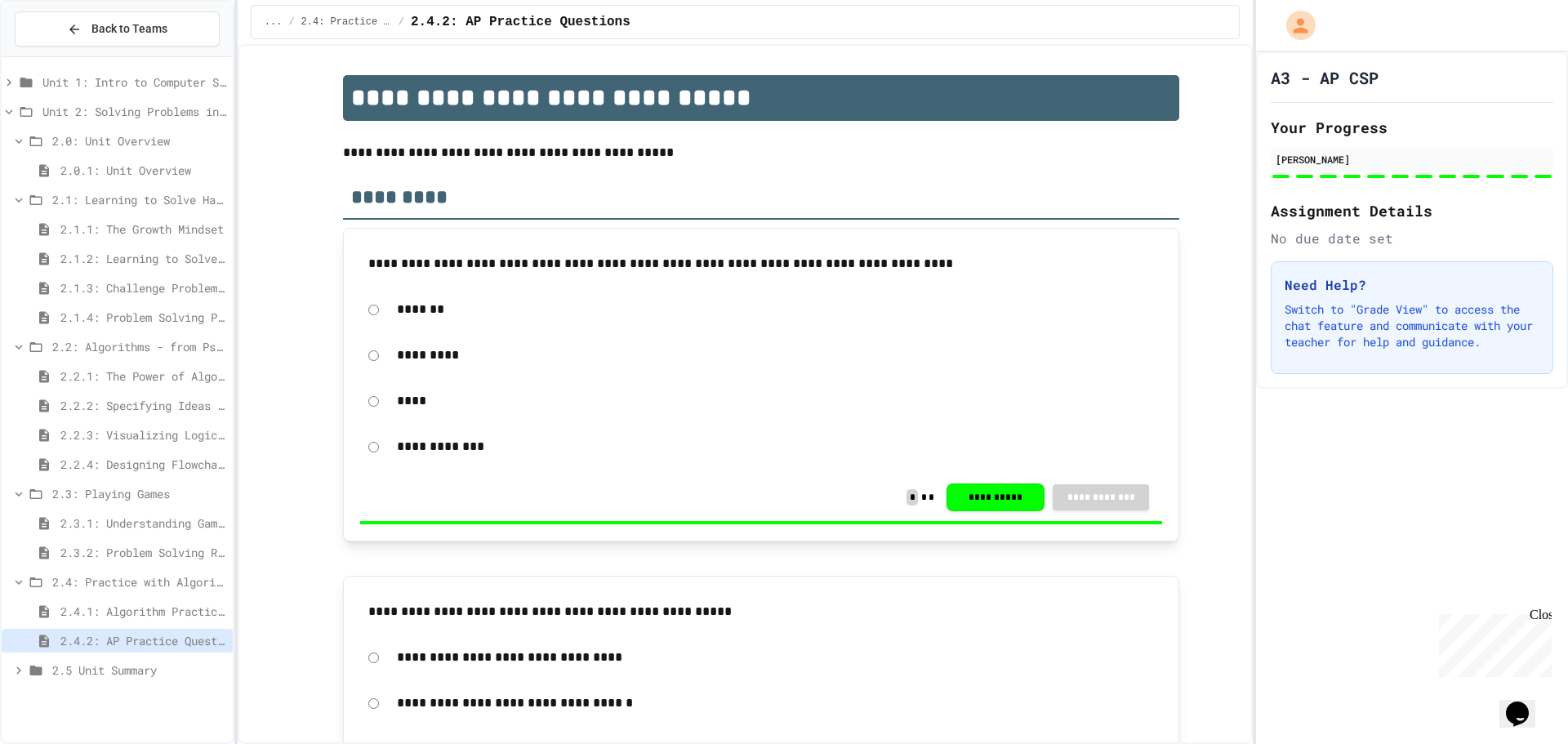
click at [105, 614] on span "2.4.1: Algorithm Practice Exercises" at bounding box center [143, 611] width 166 height 17
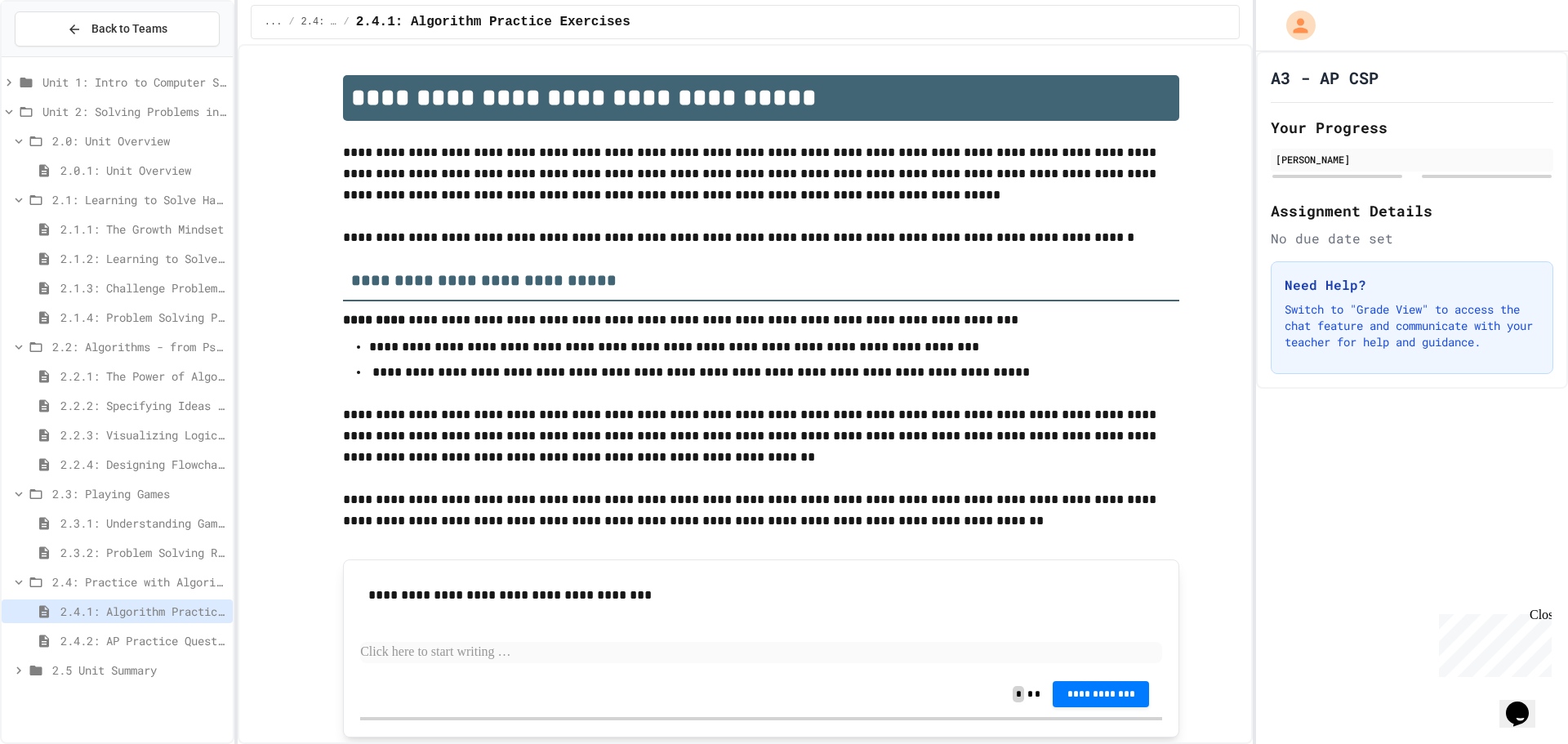
click at [68, 673] on span "2.5 Unit Summary" at bounding box center [139, 670] width 174 height 17
click at [72, 696] on span "2.5.1 Unit Summary" at bounding box center [143, 699] width 166 height 17
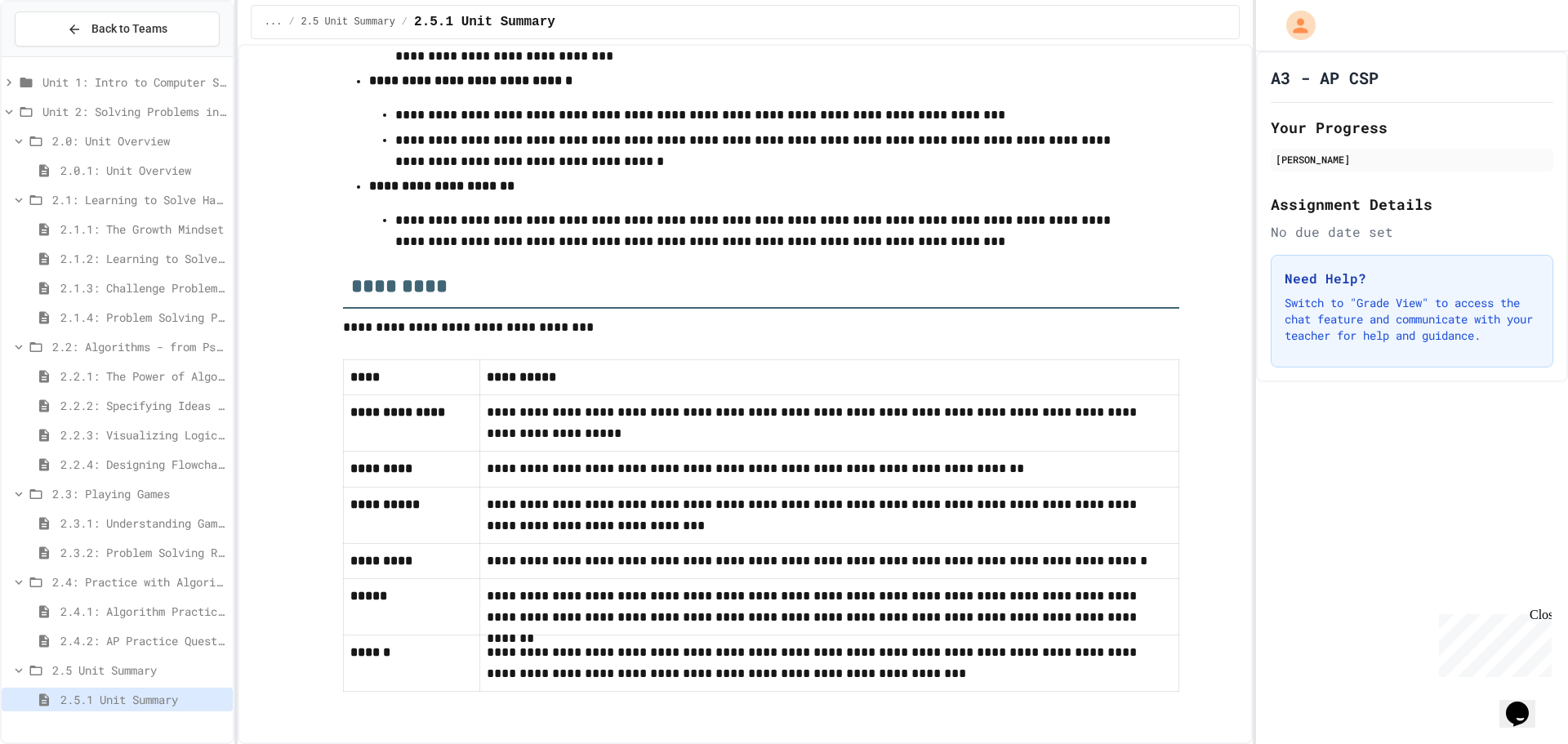
scroll to position [710, 0]
click at [138, 642] on span "2.4.2: AP Practice Questions" at bounding box center [143, 641] width 166 height 17
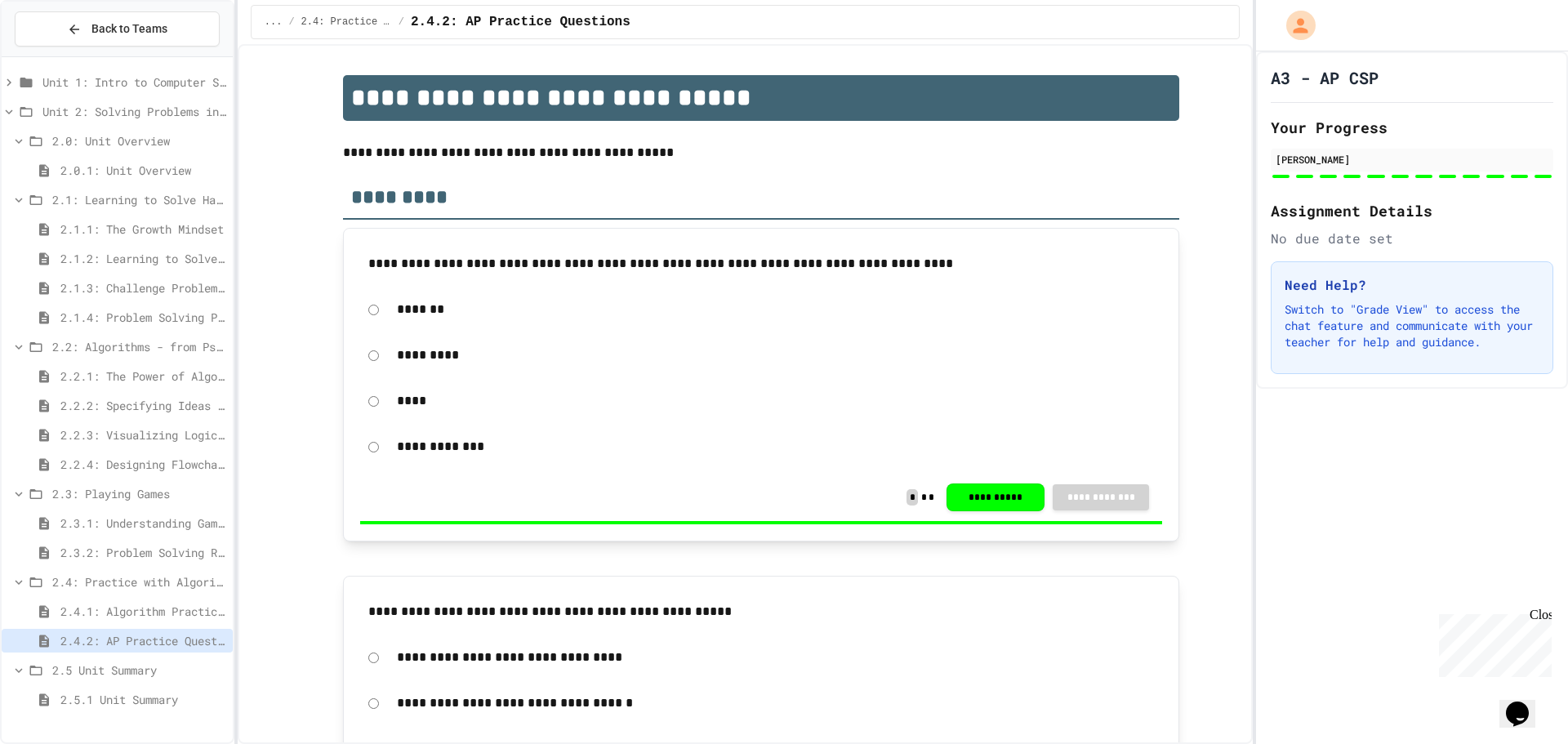
click at [128, 606] on span "2.4.1: Algorithm Practice Exercises" at bounding box center [143, 611] width 166 height 17
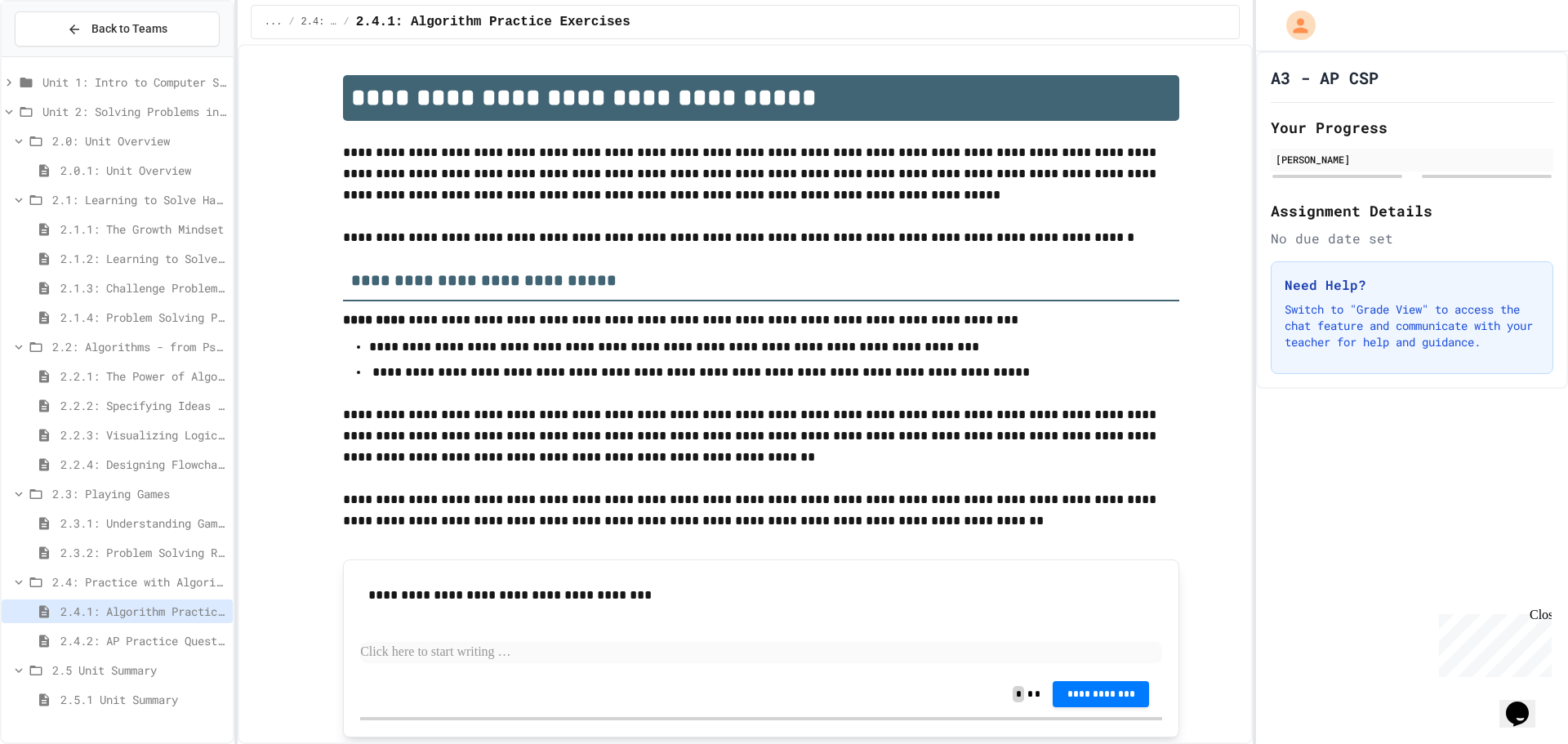
click at [104, 543] on div "2.3.2: Problem Solving Reflection" at bounding box center [117, 552] width 231 height 23
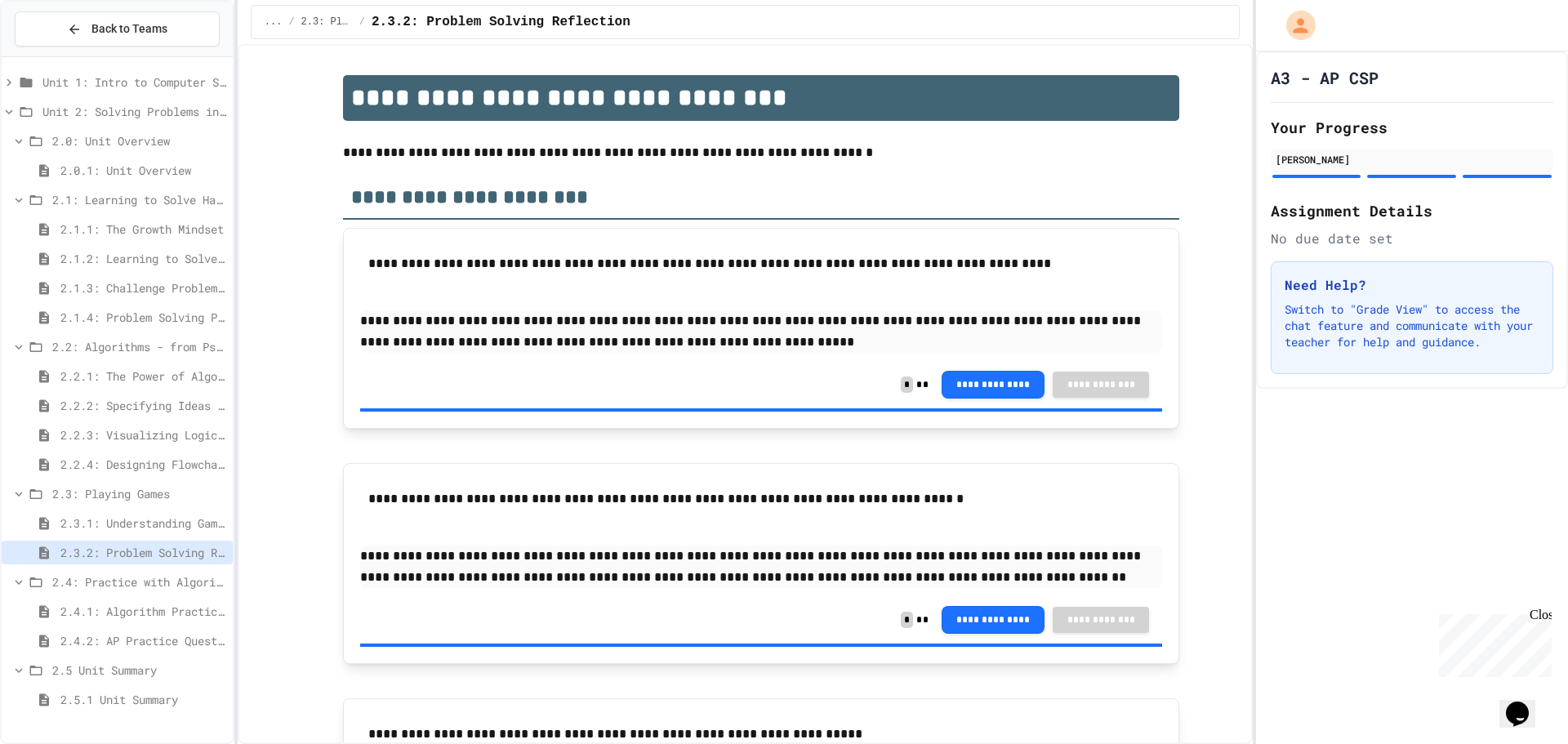
click at [105, 526] on span "2.3.1: Understanding Games with Flowcharts" at bounding box center [143, 523] width 166 height 17
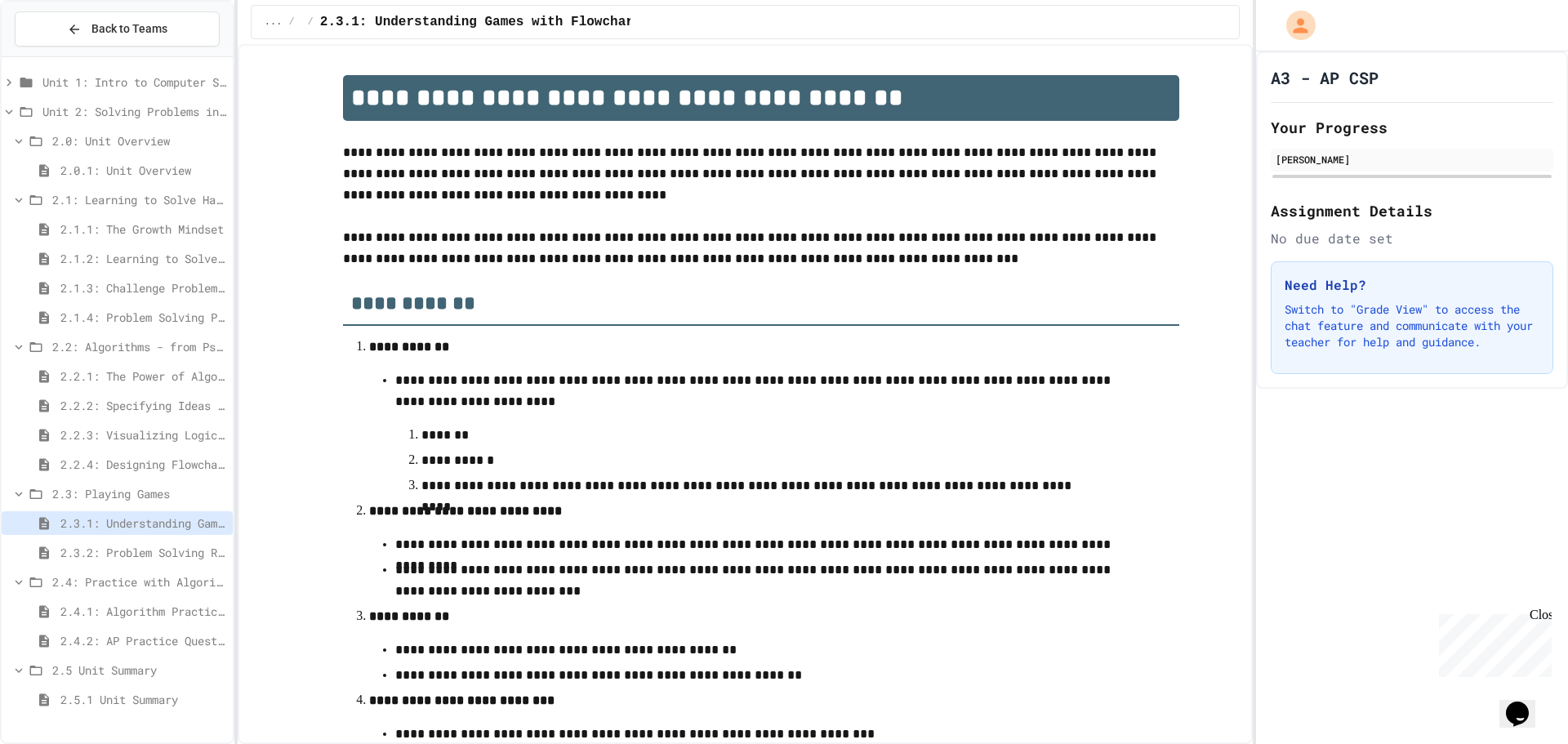
click at [130, 464] on span "2.2.4: Designing Flowcharts" at bounding box center [143, 464] width 166 height 17
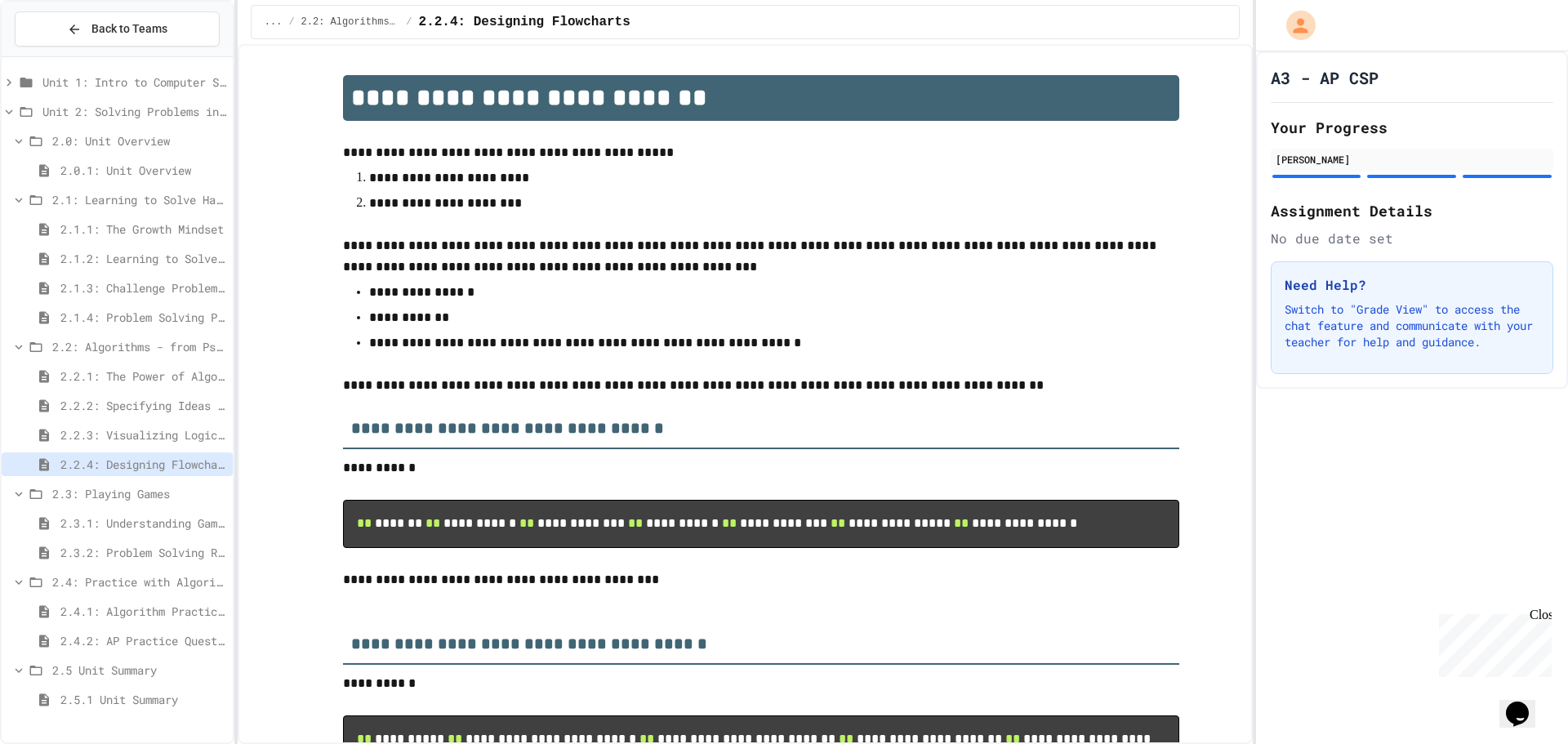
click at [125, 440] on span "2.2.3: Visualizing Logic with Flowcharts" at bounding box center [143, 434] width 166 height 17
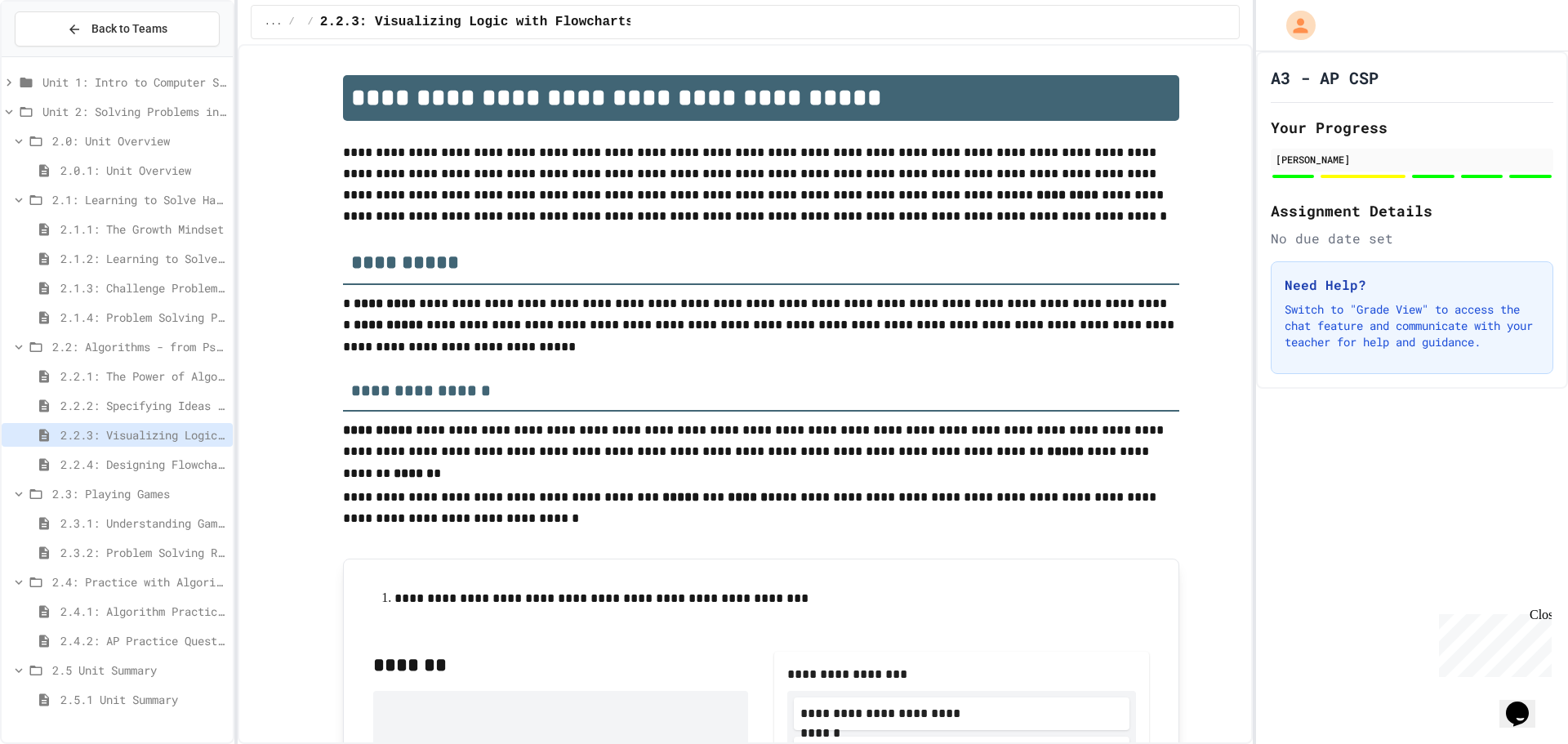
click at [123, 457] on span "2.2.4: Designing Flowcharts" at bounding box center [143, 464] width 166 height 17
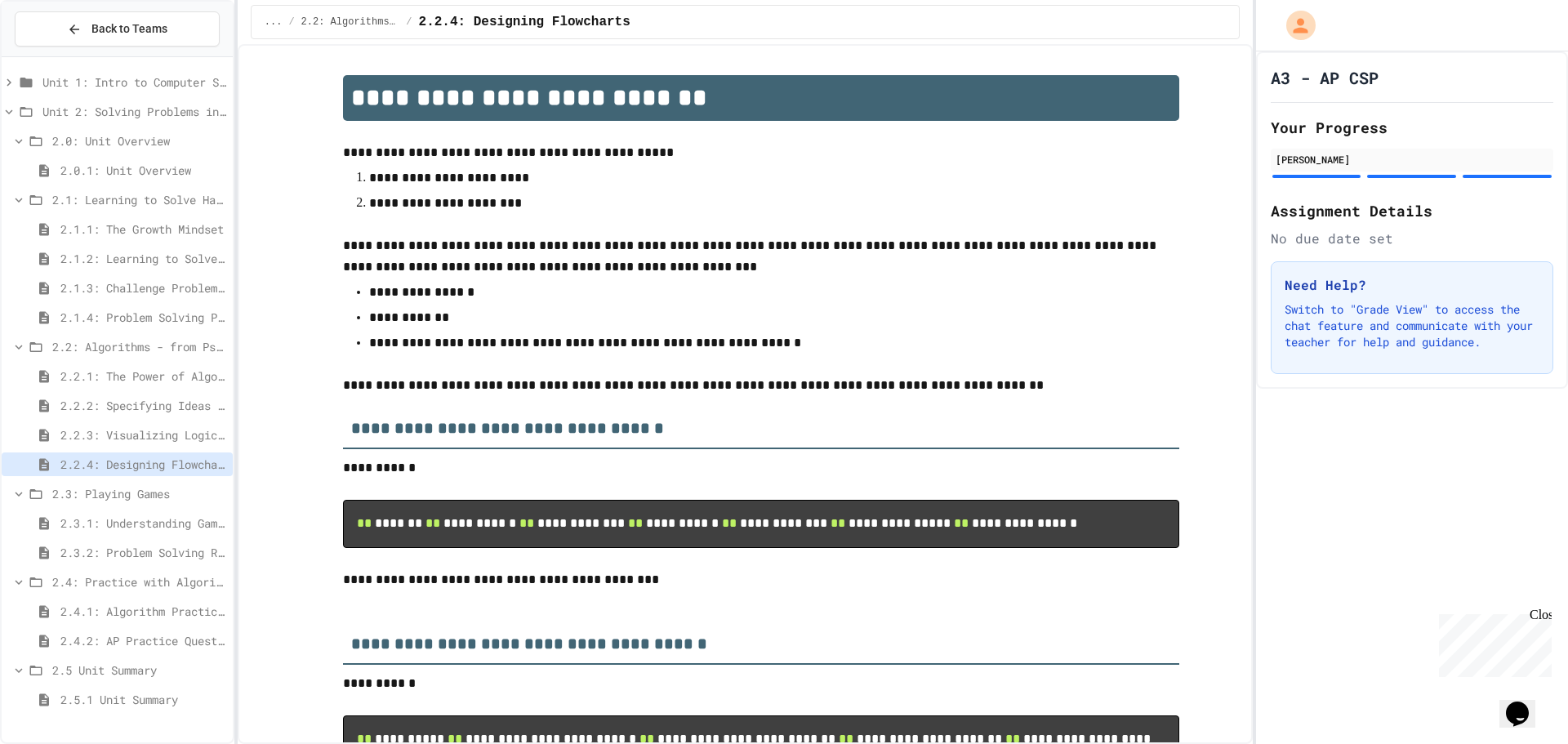
click at [105, 532] on div "2.3.1: Understanding Games with Flowcharts" at bounding box center [117, 523] width 231 height 23
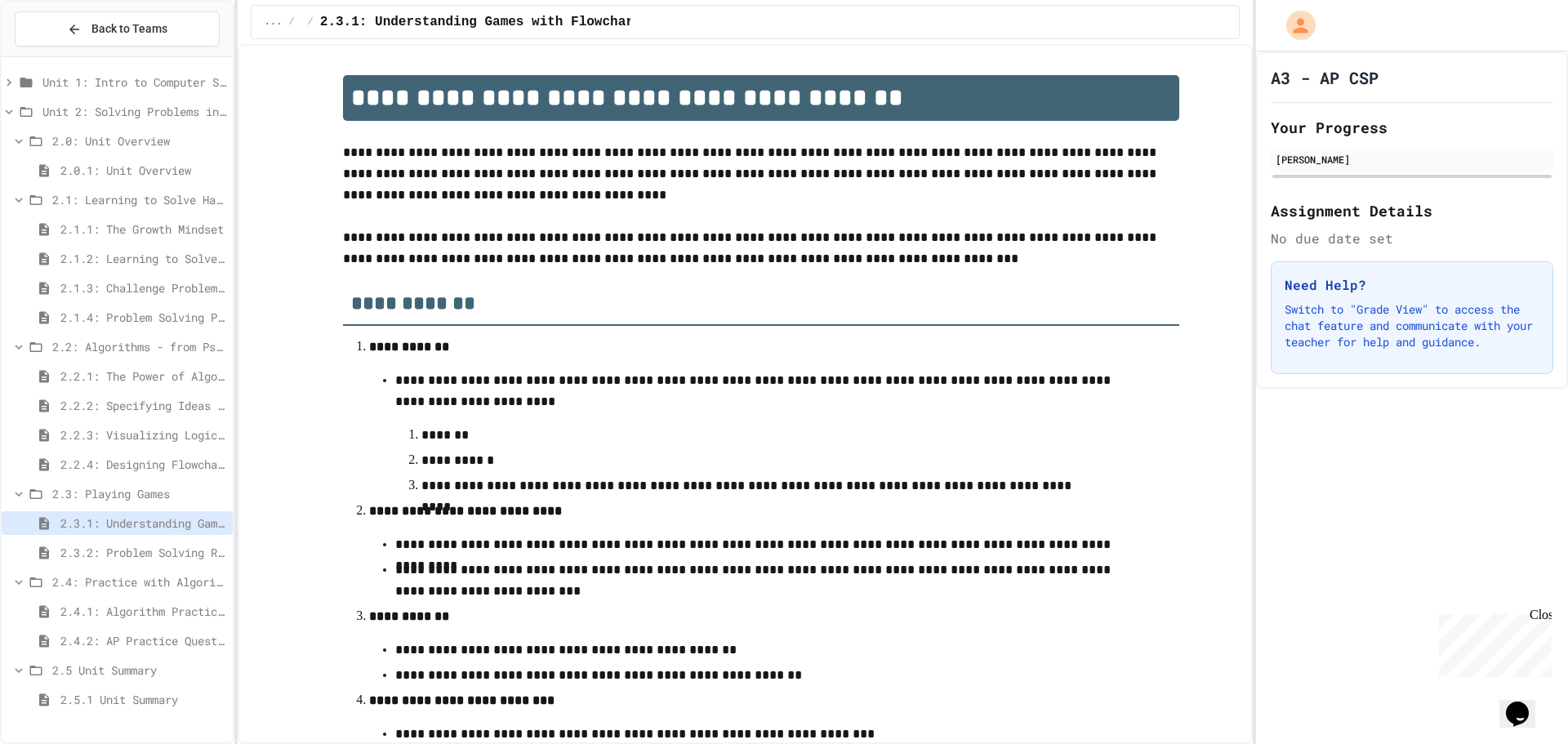
click at [109, 552] on span "2.3.2: Problem Solving Reflection" at bounding box center [143, 553] width 166 height 17
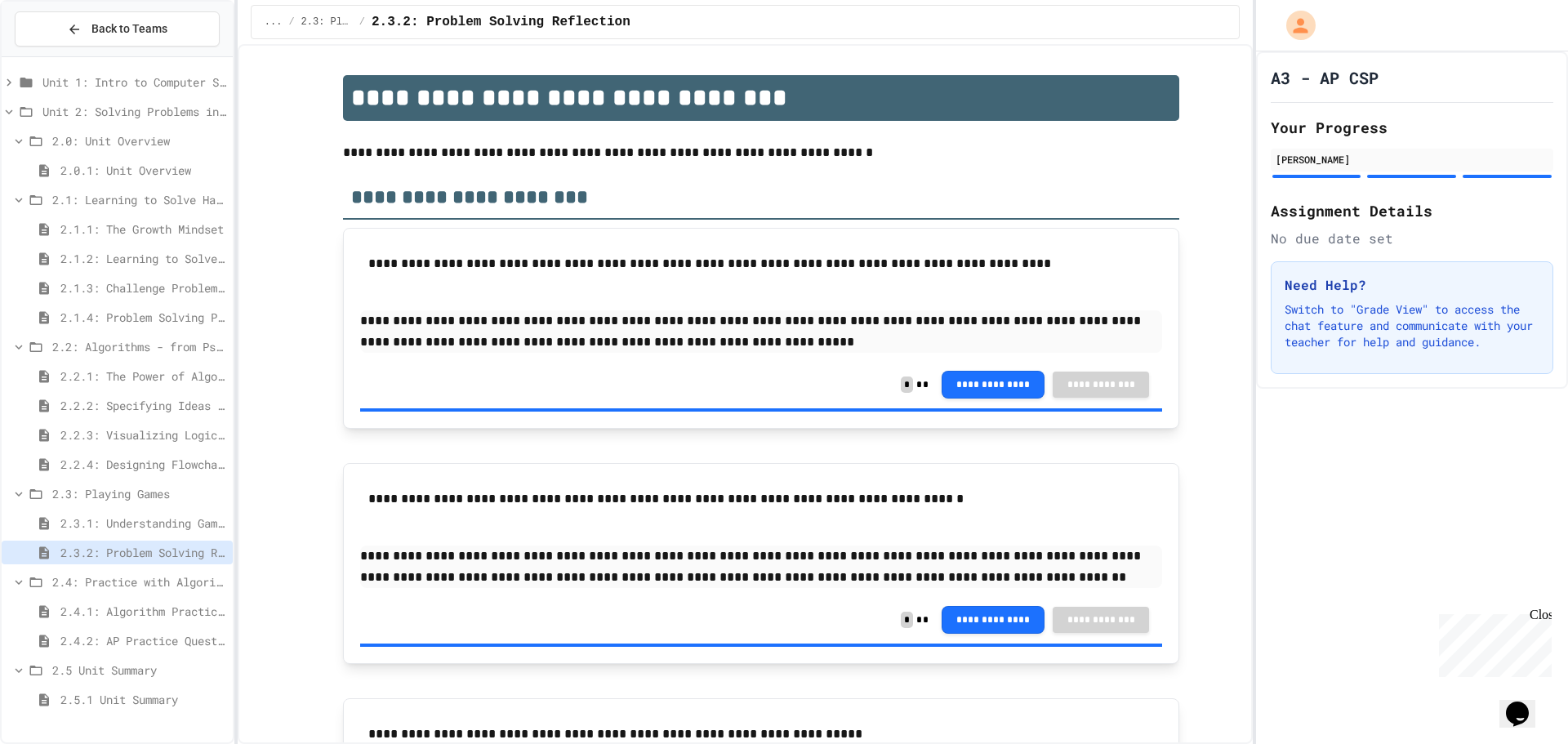
click at [117, 607] on span "2.4.1: Algorithm Practice Exercises" at bounding box center [143, 611] width 166 height 17
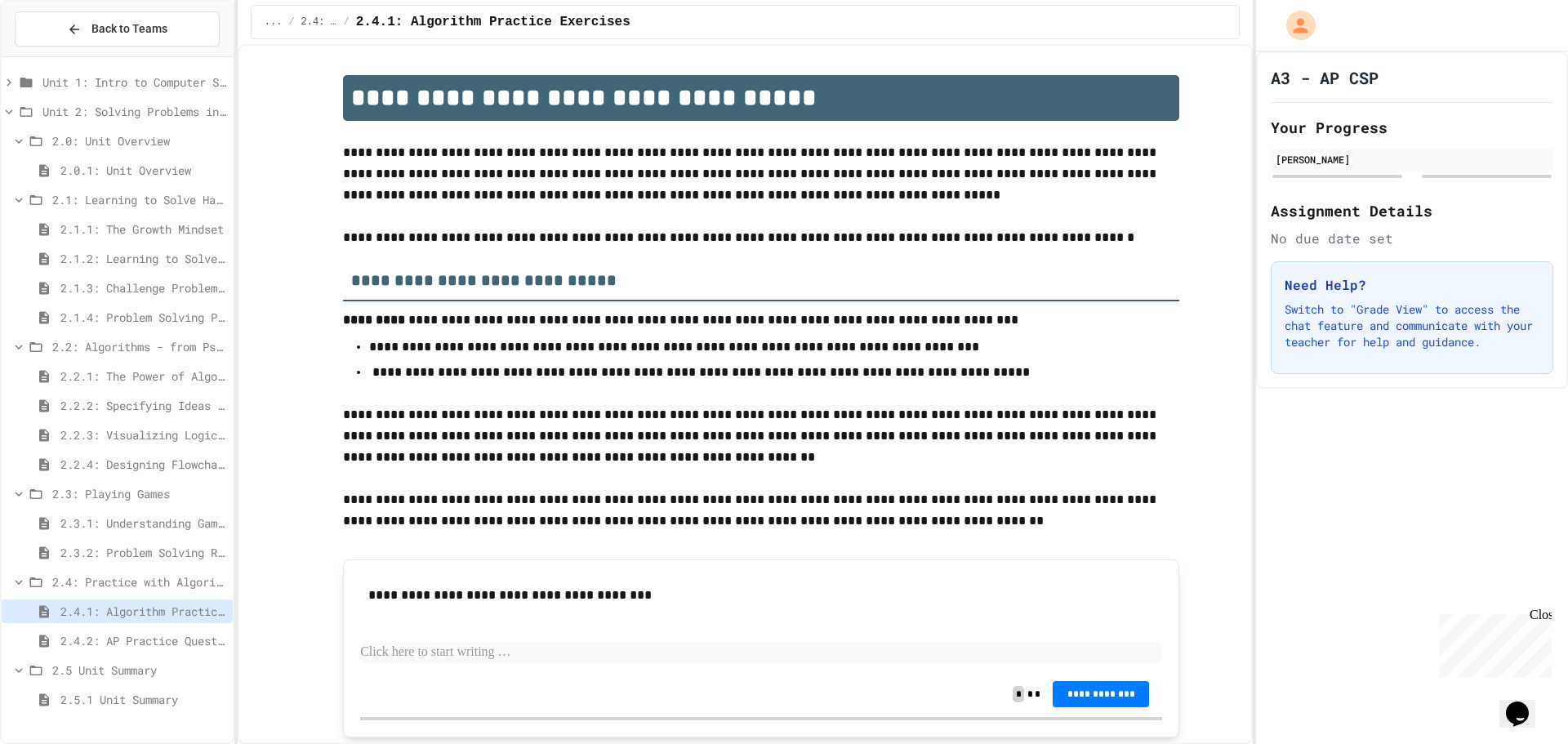
click at [127, 550] on span "2.3.2: Problem Solving Reflection" at bounding box center [143, 553] width 166 height 17
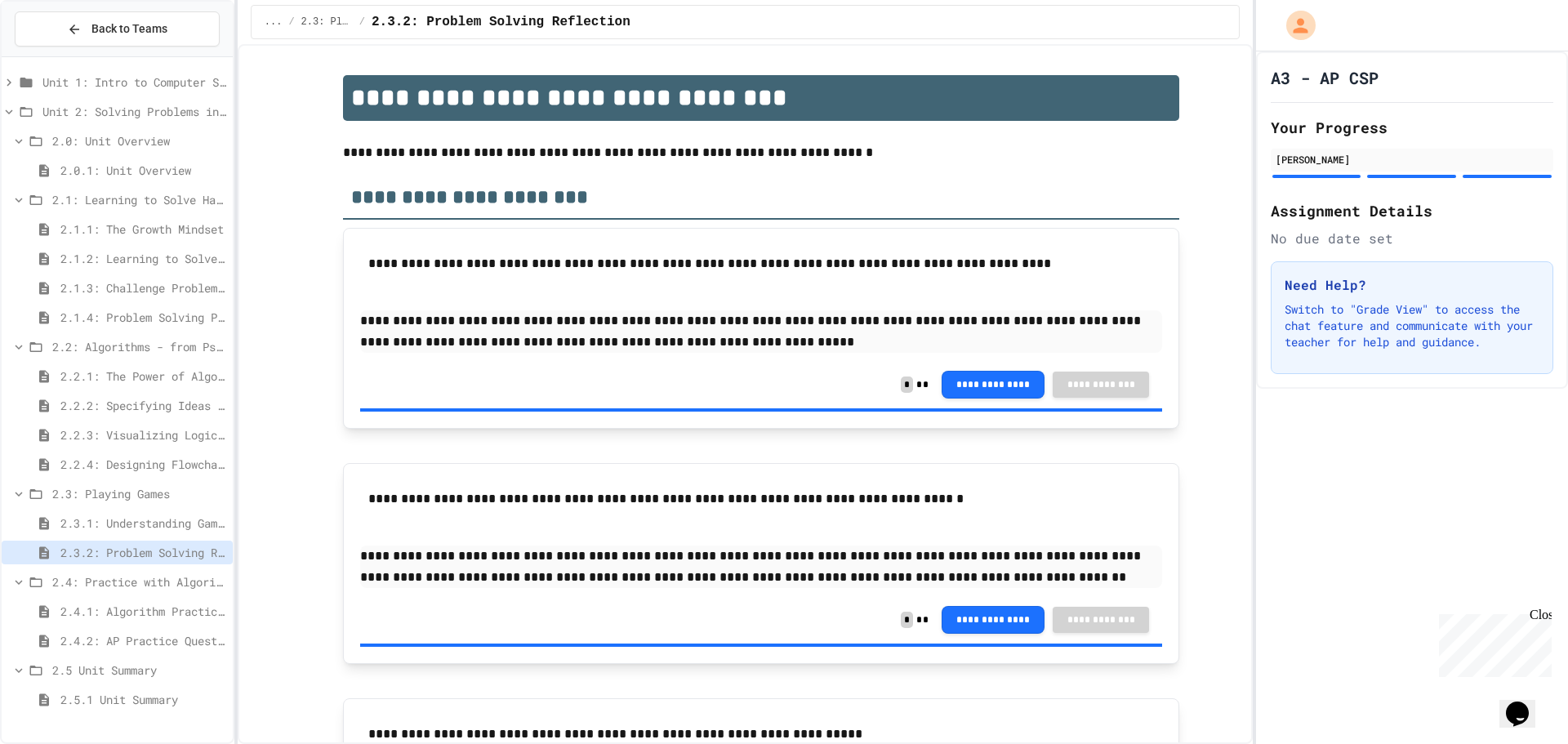
click at [125, 525] on span "2.3.1: Understanding Games with Flowcharts" at bounding box center [143, 523] width 166 height 17
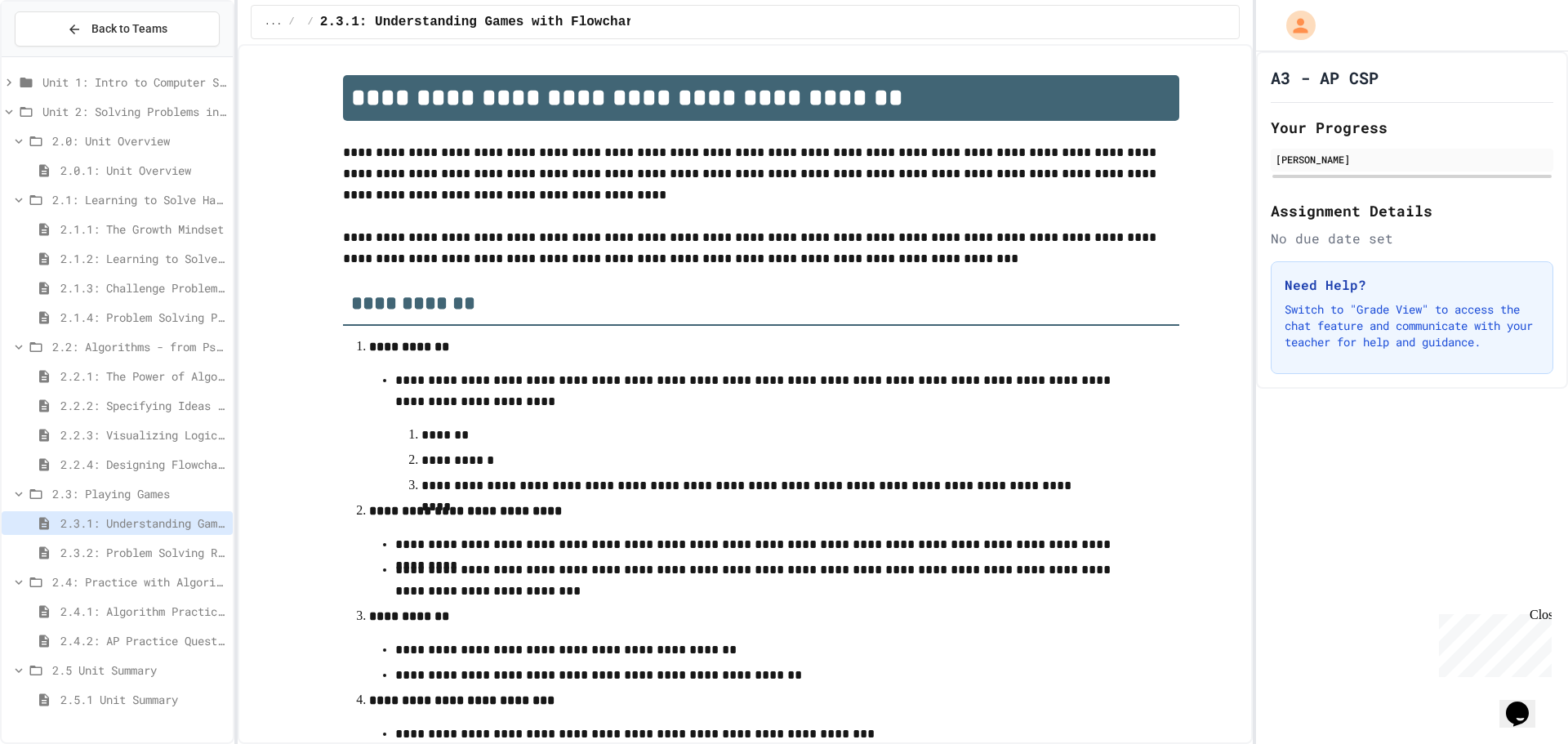
click at [122, 553] on span "2.3.2: Problem Solving Reflection" at bounding box center [143, 553] width 166 height 17
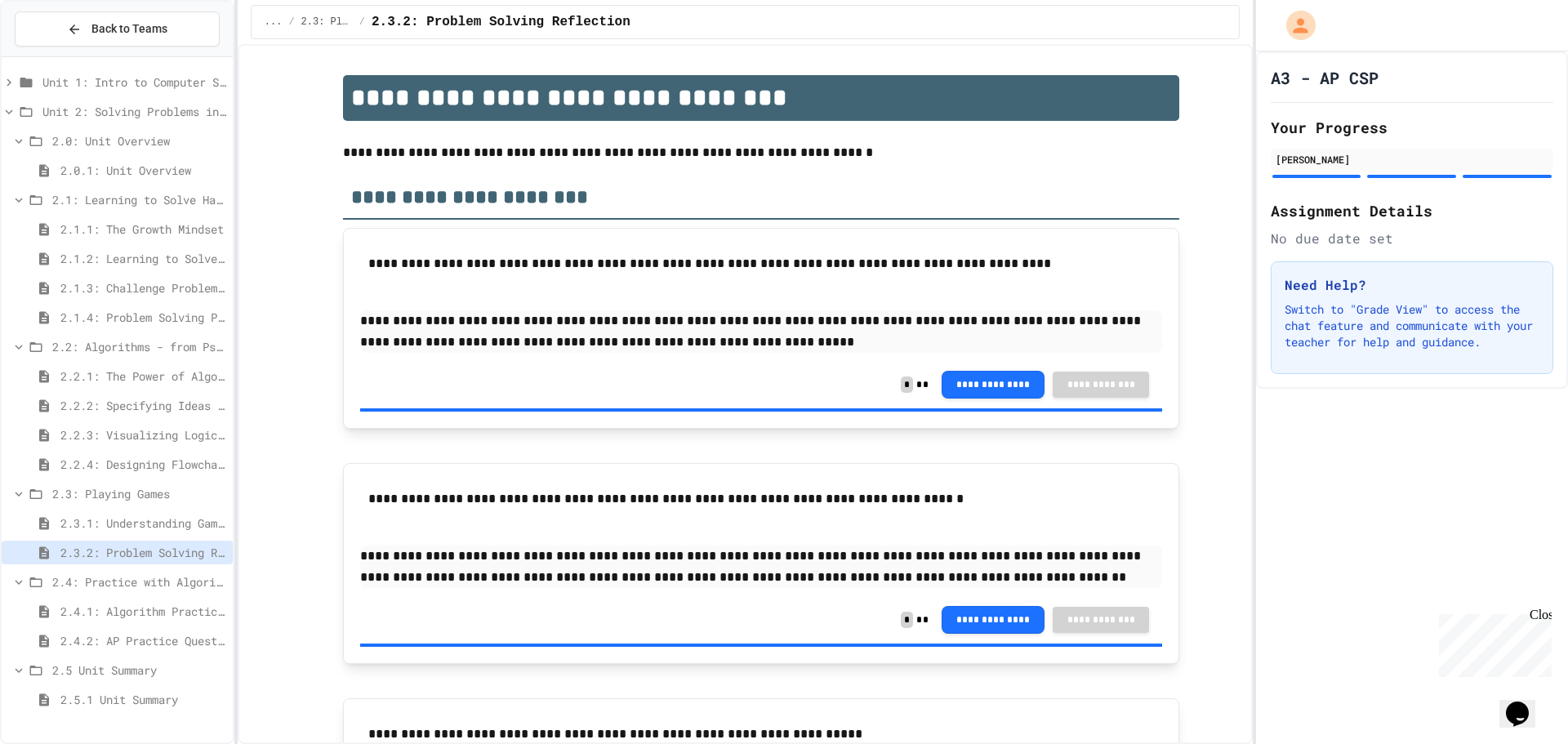
click at [123, 607] on span "2.4.1: Algorithm Practice Exercises" at bounding box center [143, 611] width 166 height 17
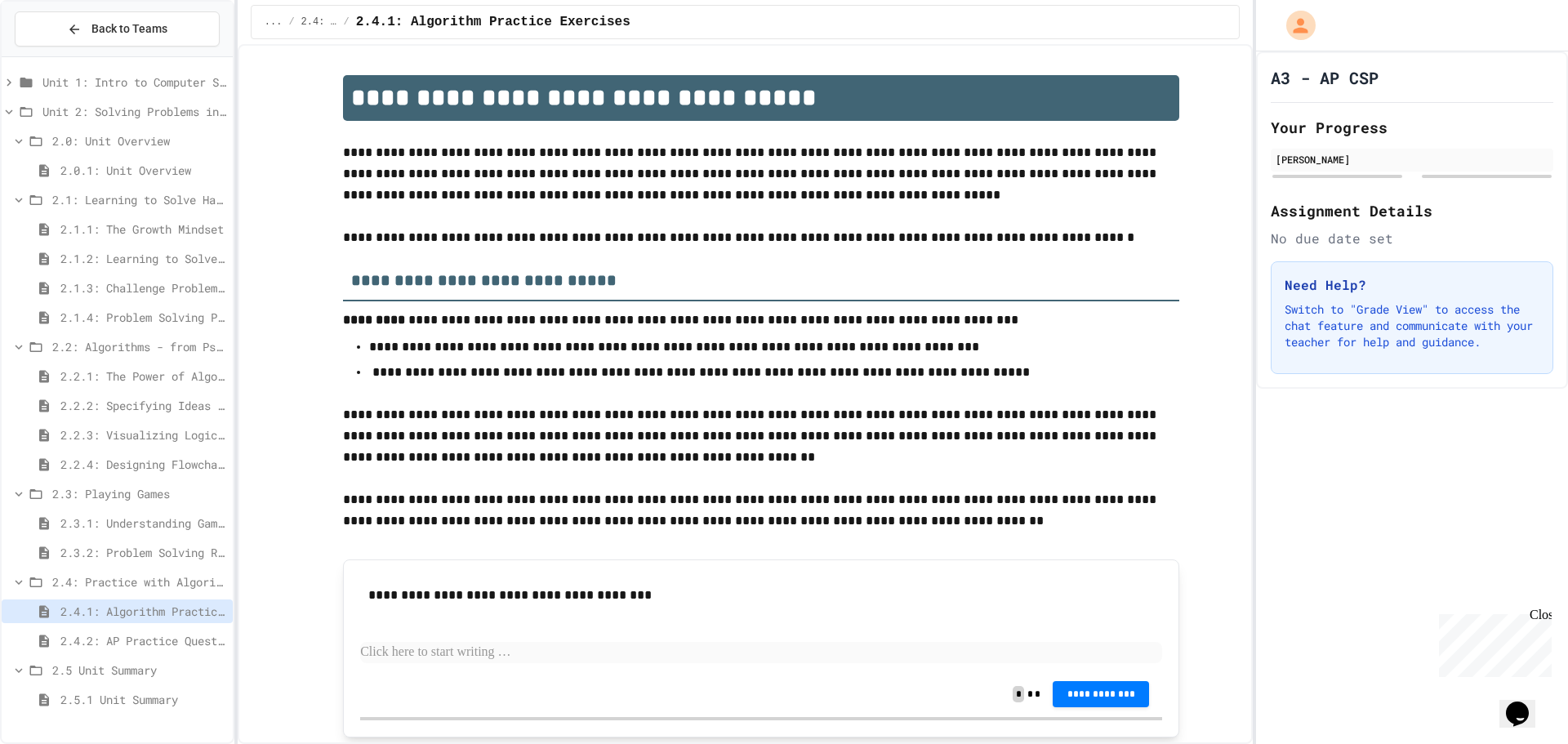
click at [123, 636] on span "2.4.2: AP Practice Questions" at bounding box center [143, 641] width 166 height 17
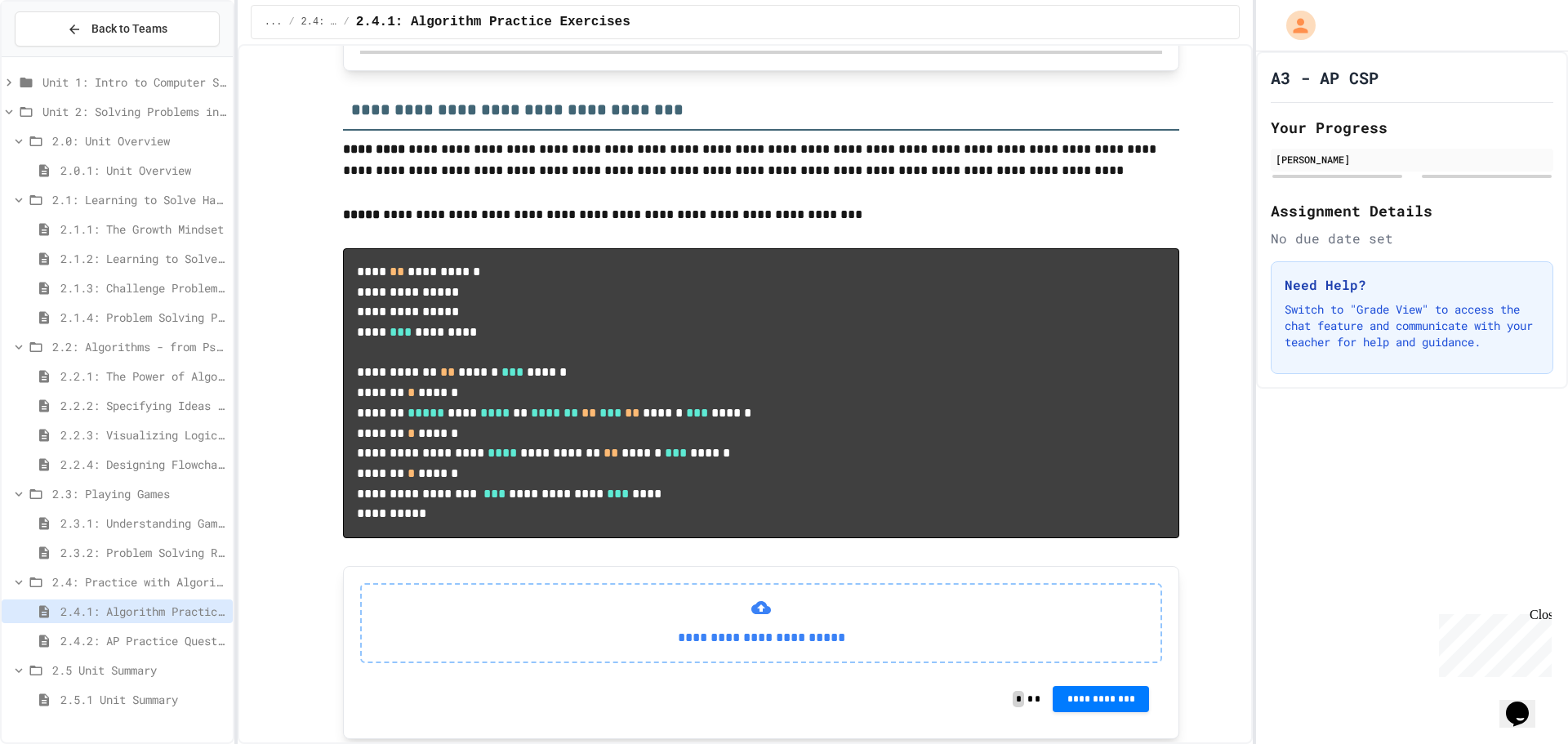
scroll to position [571, 0]
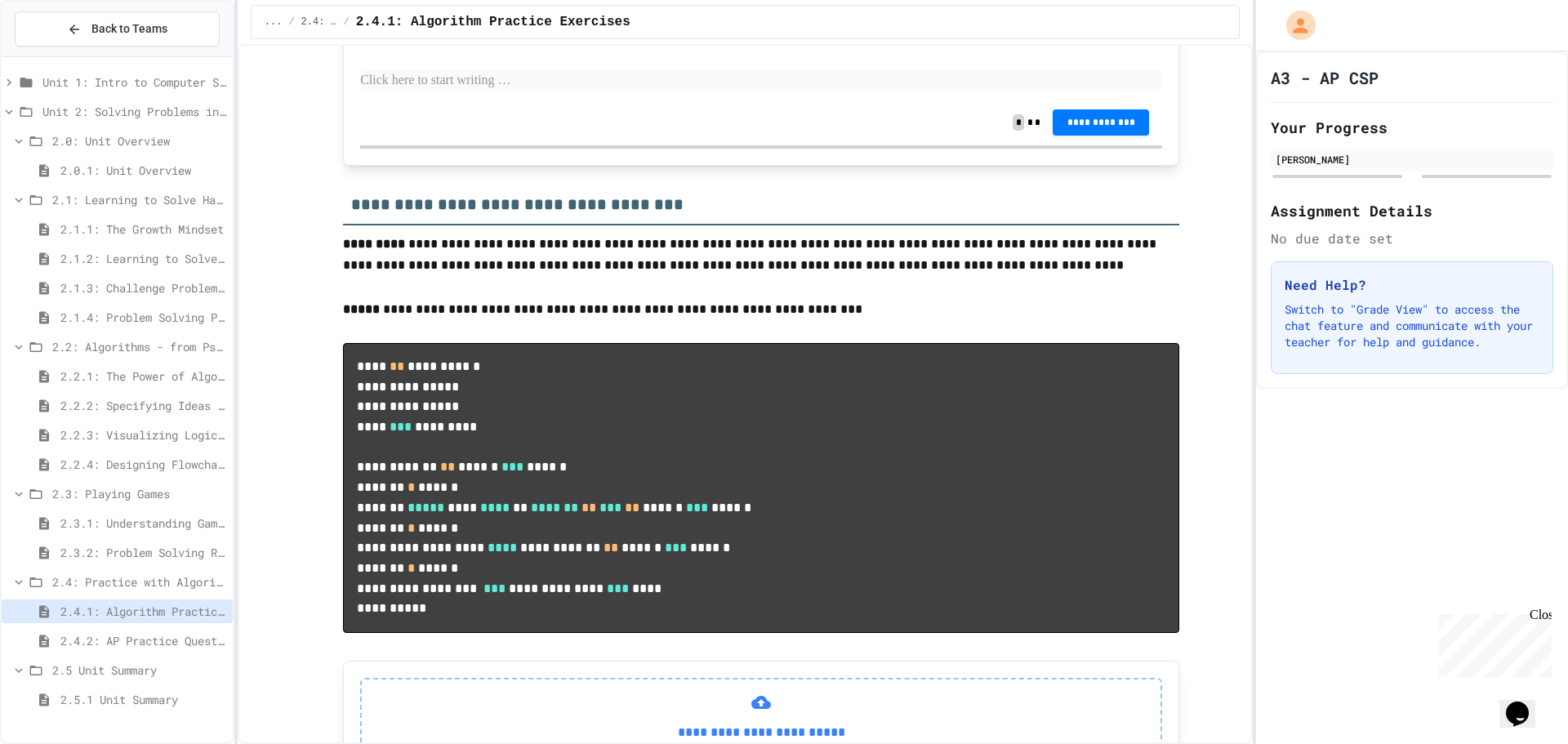
click at [107, 554] on span "2.3.2: Problem Solving Reflection" at bounding box center [143, 553] width 166 height 17
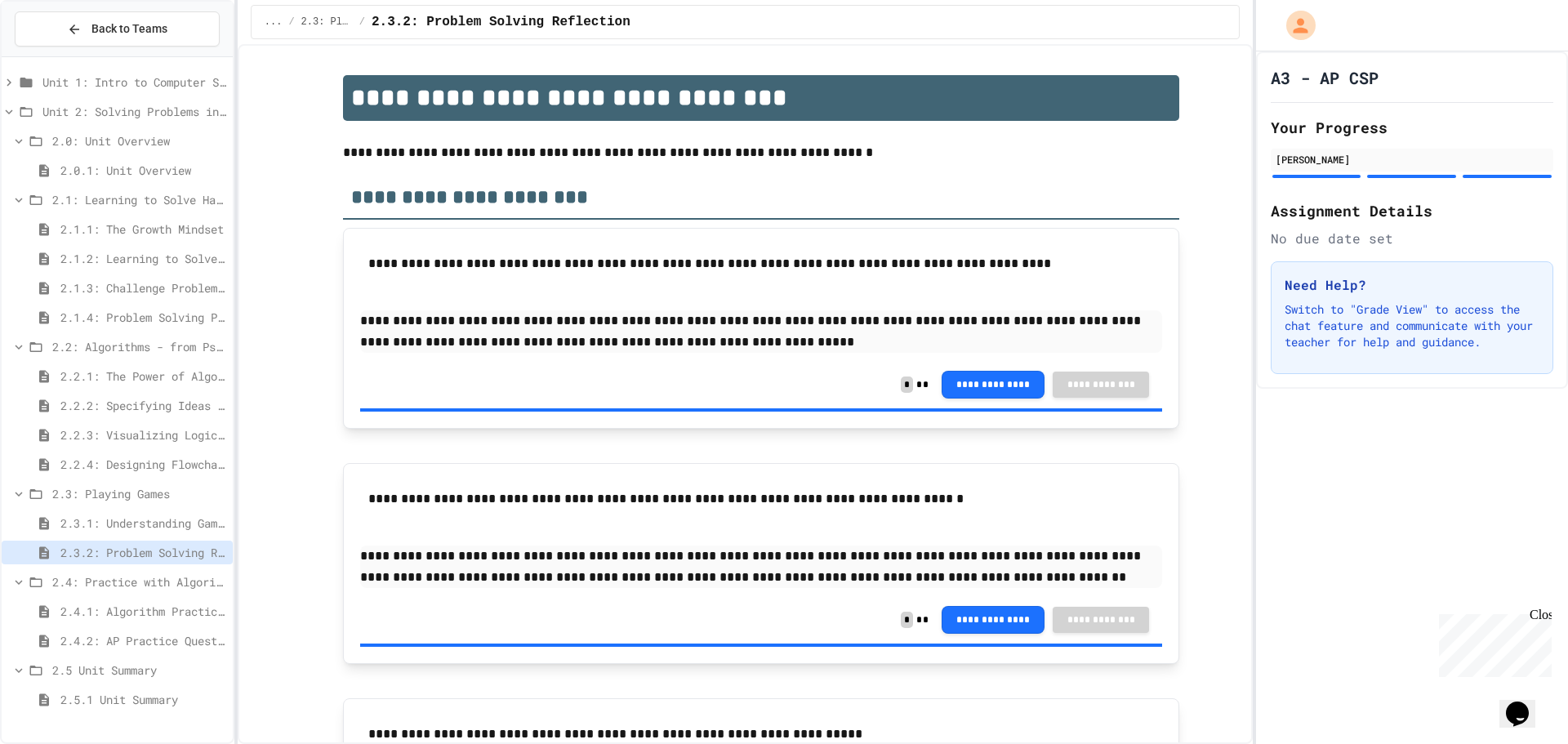
click at [99, 524] on span "2.3.1: Understanding Games with Flowcharts" at bounding box center [143, 523] width 166 height 17
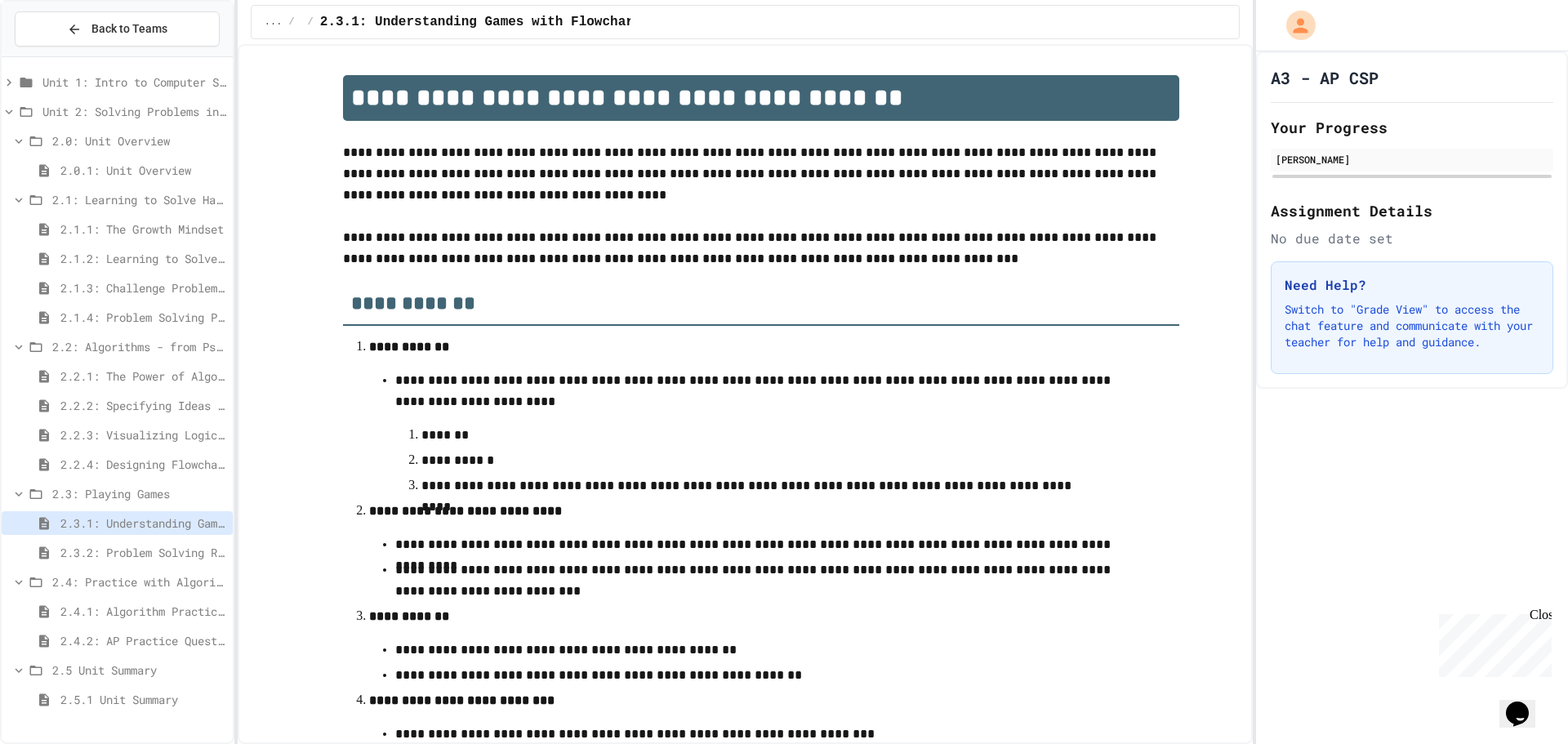
click at [110, 611] on span "2.4.1: Algorithm Practice Exercises" at bounding box center [143, 611] width 166 height 17
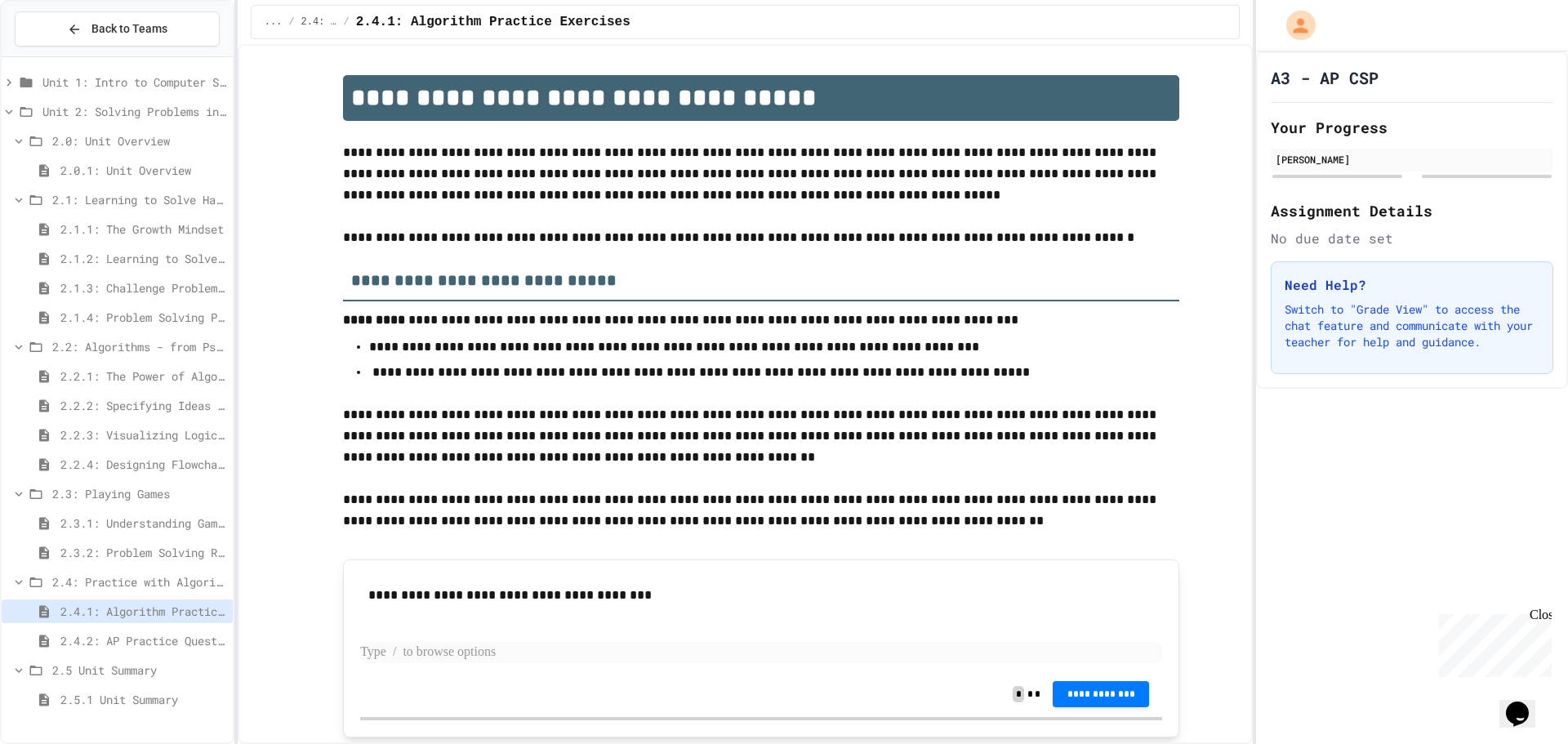
click at [383, 650] on p at bounding box center [761, 652] width 802 height 22
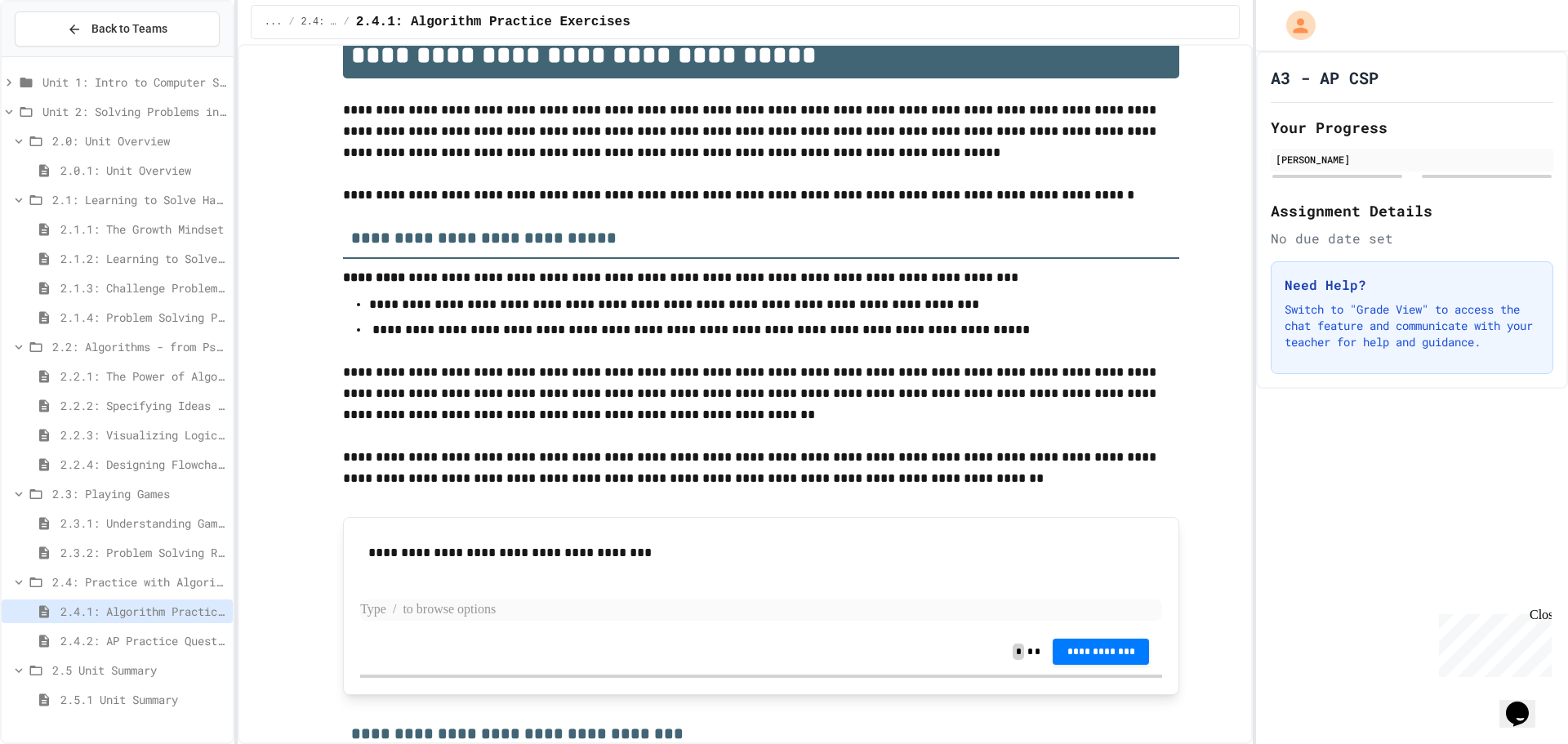
scroll to position [82, 0]
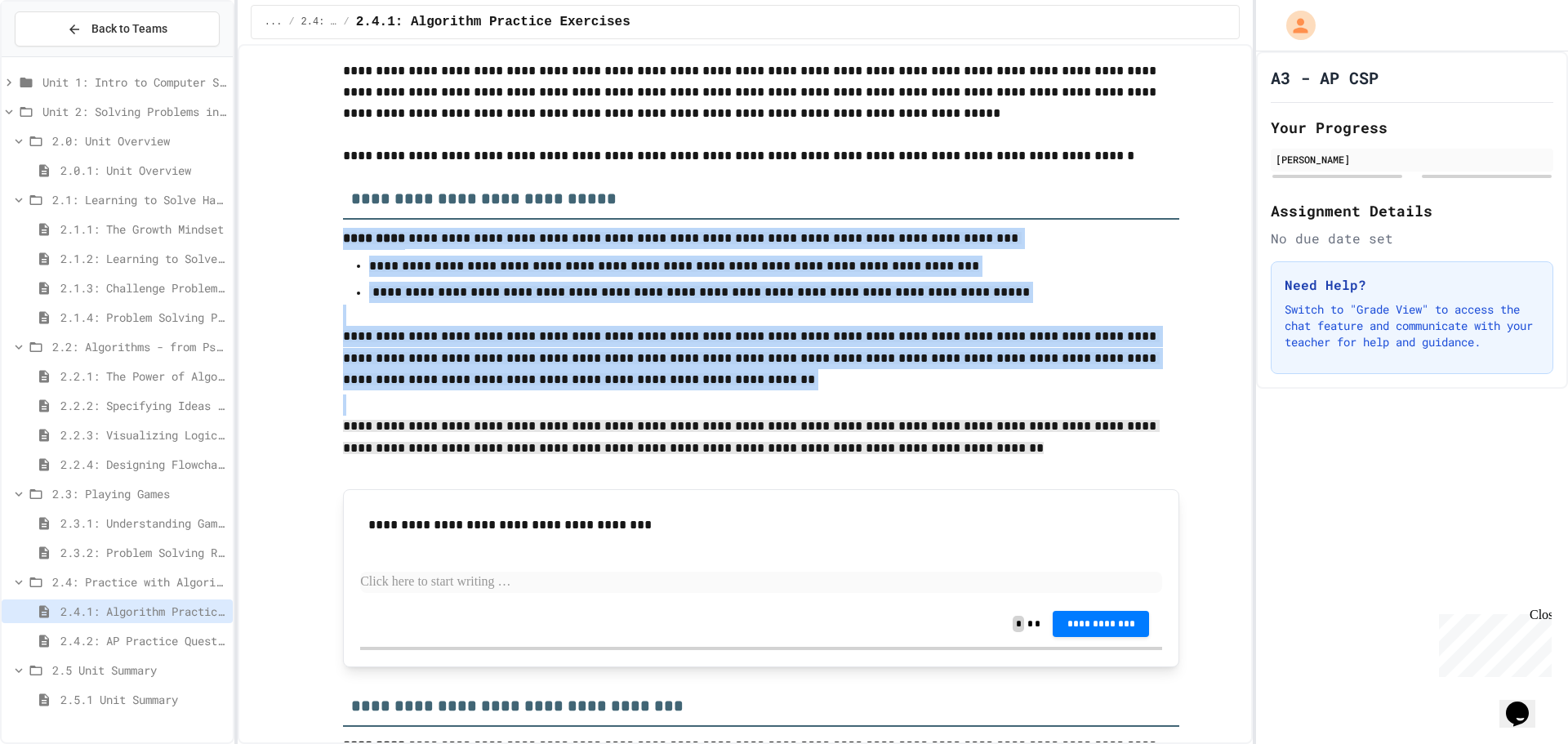
drag, startPoint x: 338, startPoint y: 240, endPoint x: 922, endPoint y: 458, distance: 623.4
copy div "**********"
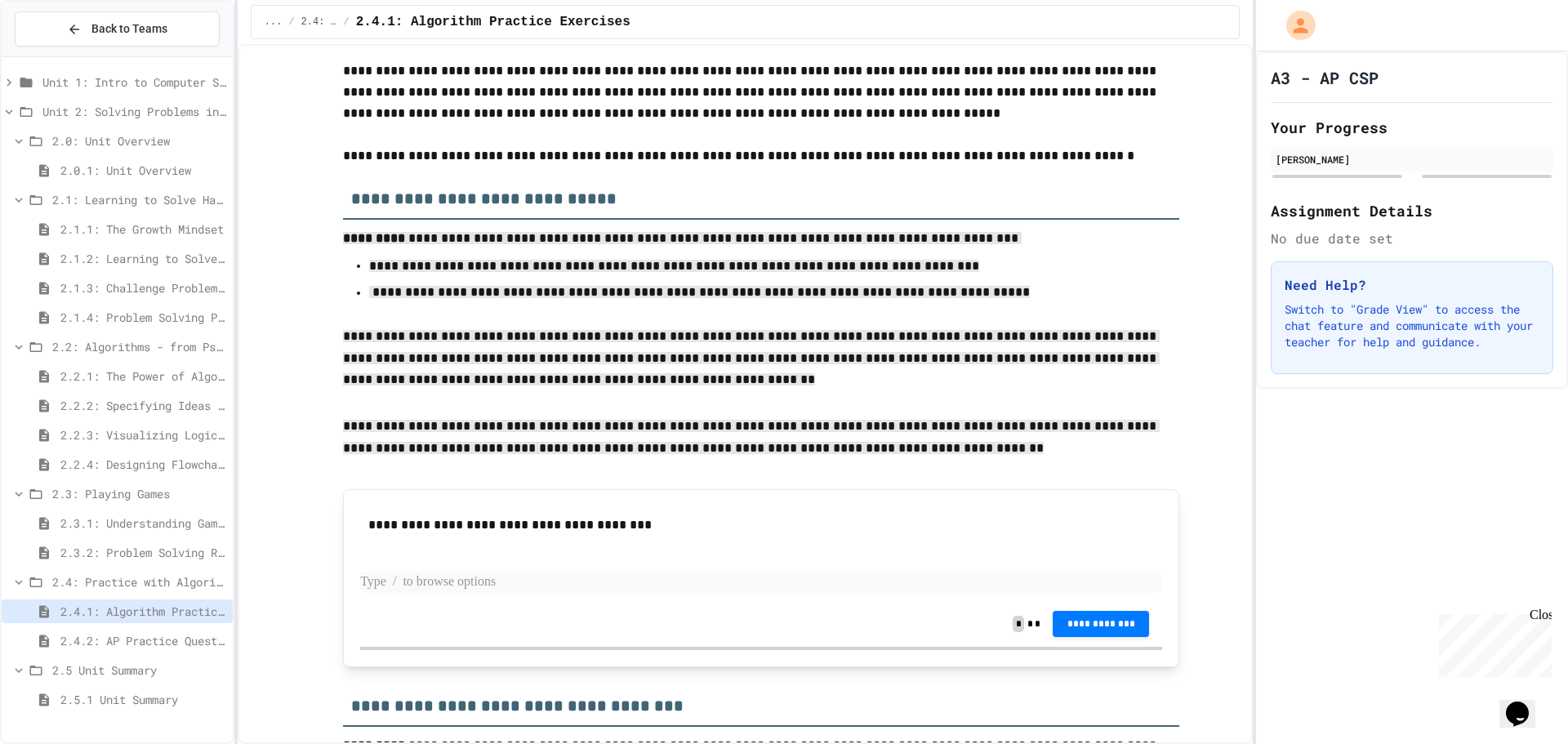
click at [427, 582] on p at bounding box center [761, 582] width 802 height 22
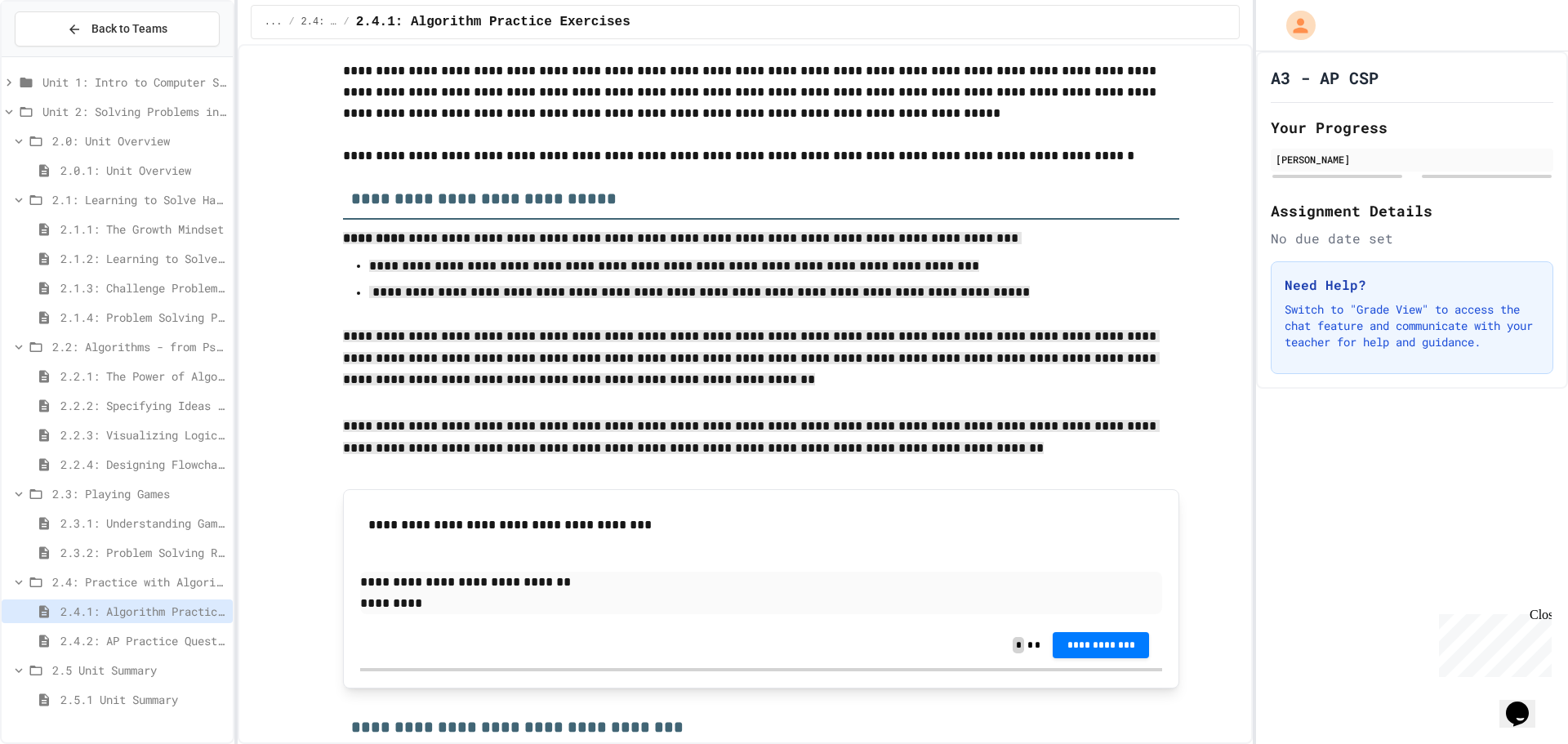
click at [572, 597] on p "*********" at bounding box center [761, 603] width 802 height 22
click at [557, 594] on p "*********" at bounding box center [761, 603] width 802 height 22
click at [586, 585] on p "**********" at bounding box center [761, 582] width 802 height 22
click at [505, 609] on p "*********" at bounding box center [761, 603] width 802 height 22
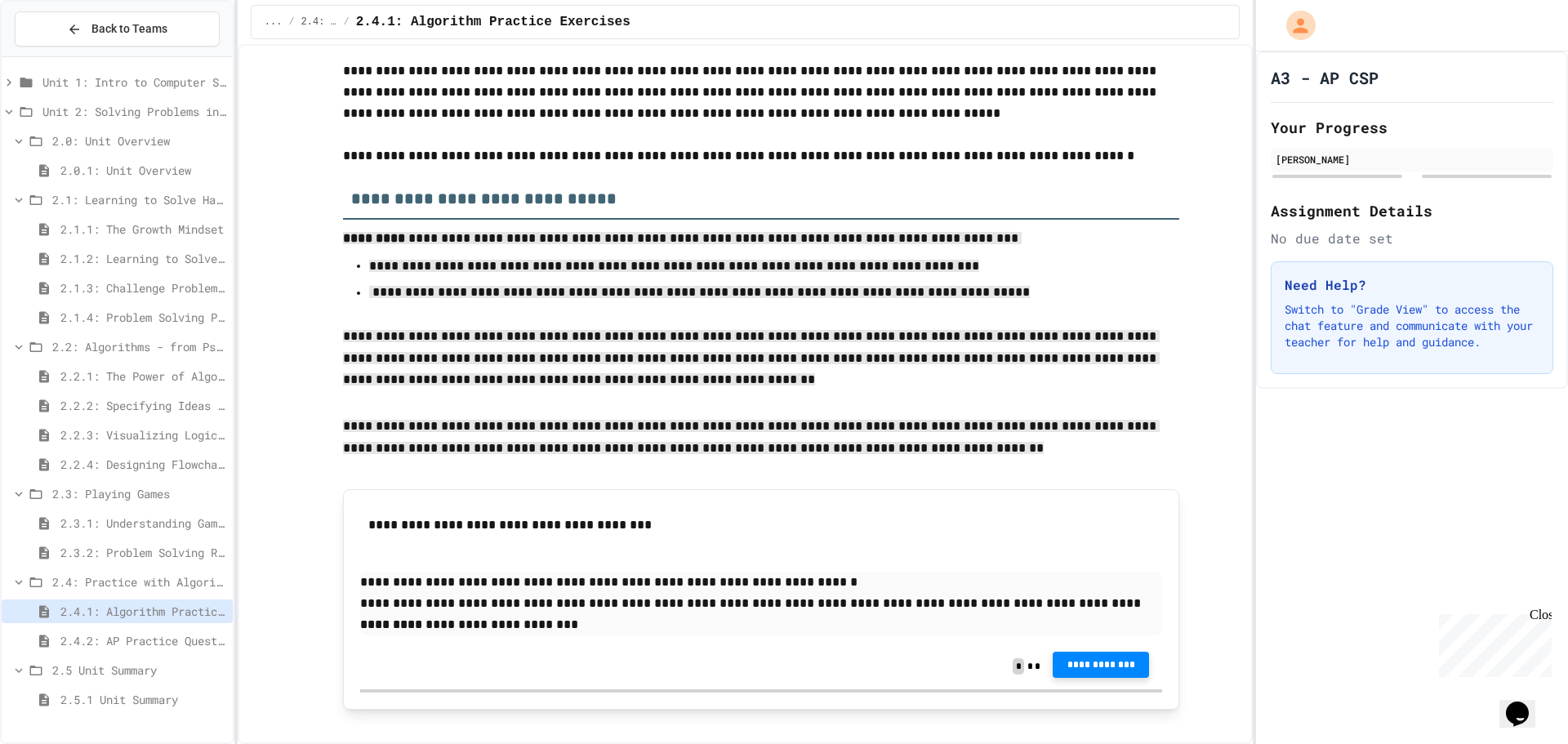
click at [1086, 670] on span "**********" at bounding box center [1101, 664] width 70 height 13
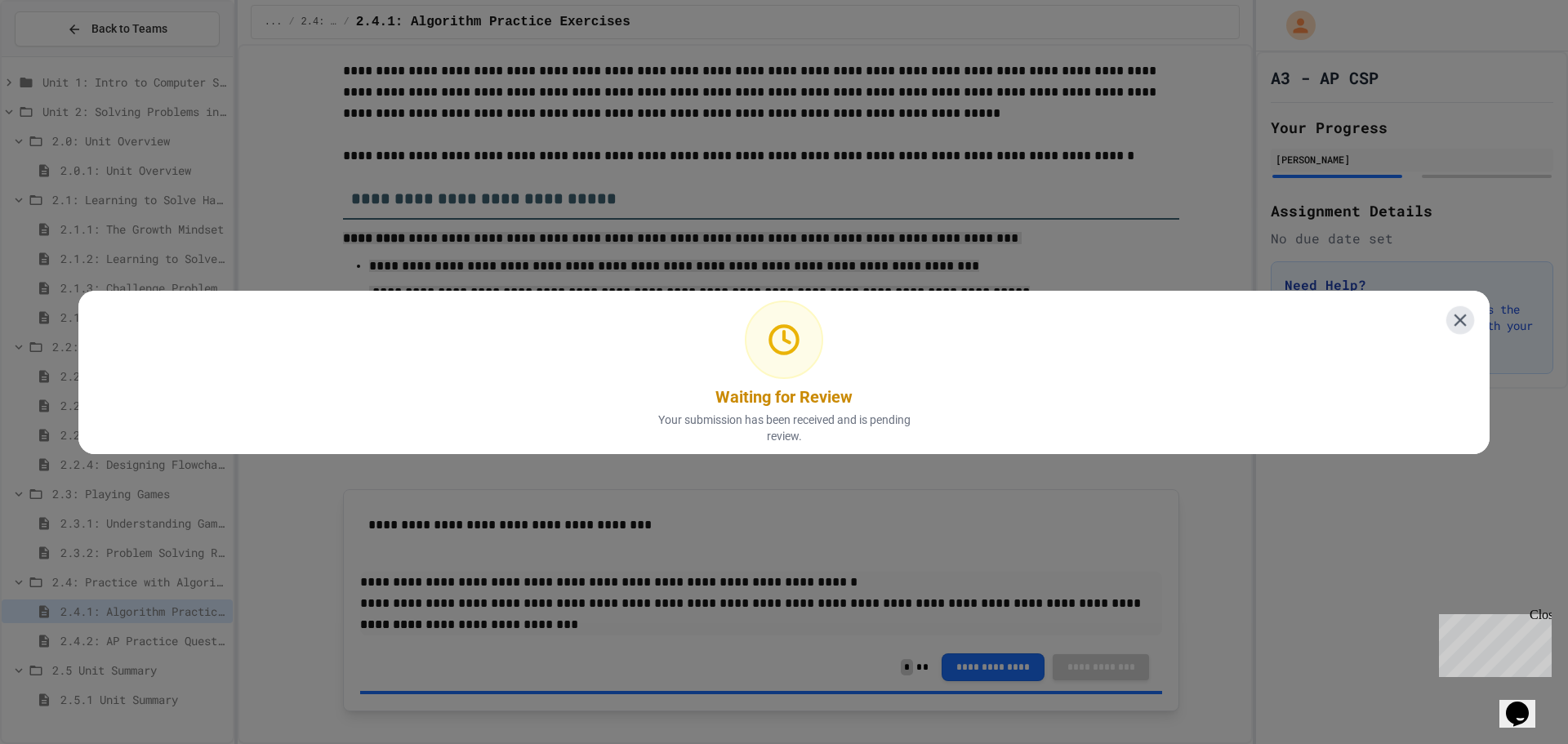
click at [1453, 317] on icon at bounding box center [1460, 320] width 22 height 22
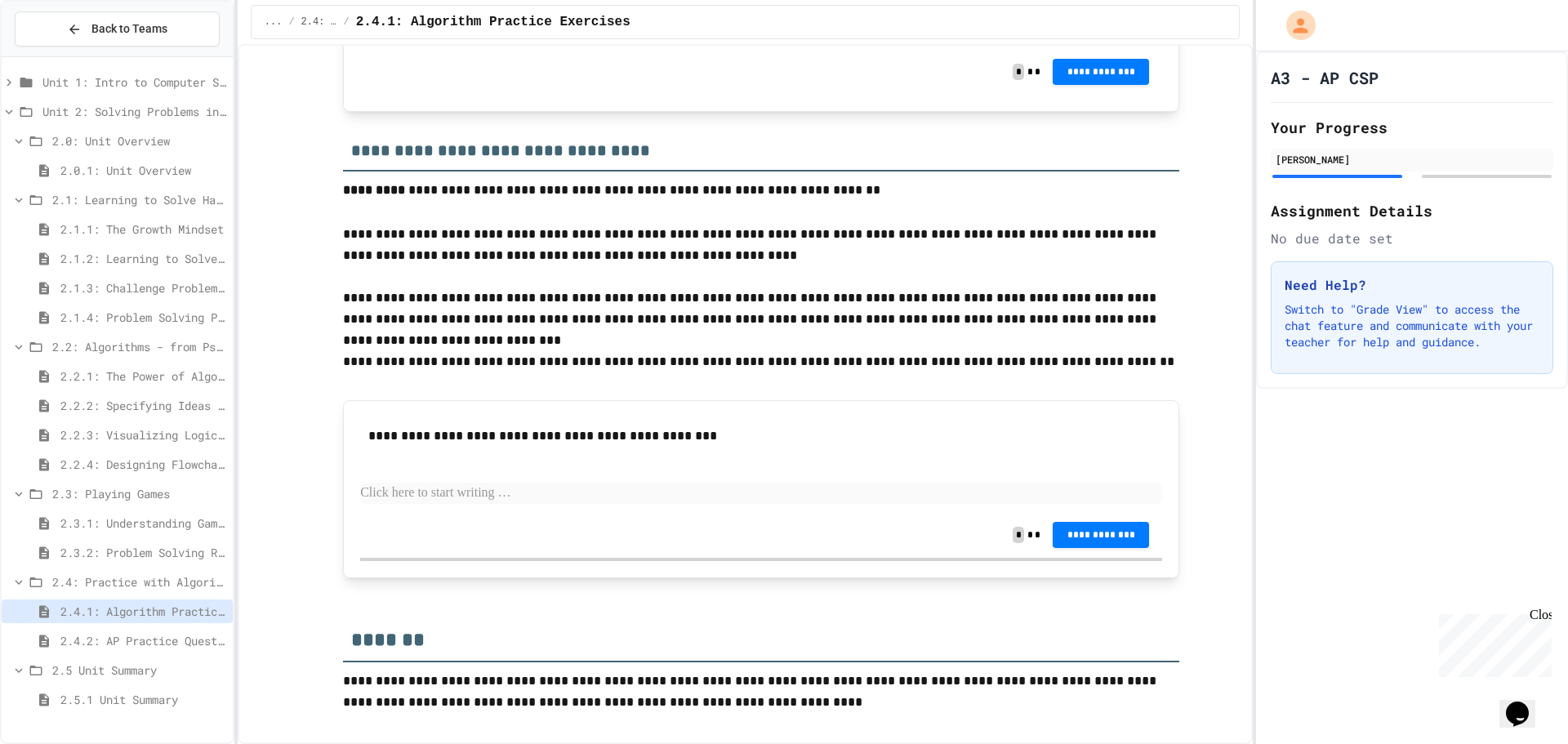
scroll to position [2078, 0]
click at [395, 493] on p at bounding box center [761, 493] width 802 height 22
